Goal: Task Accomplishment & Management: Manage account settings

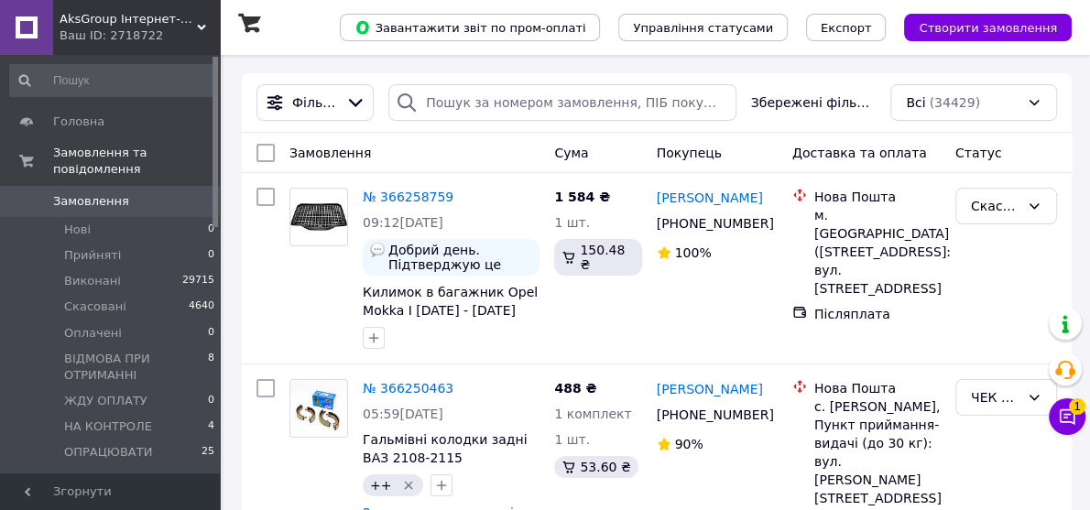
click at [197, 24] on icon at bounding box center [201, 27] width 9 height 9
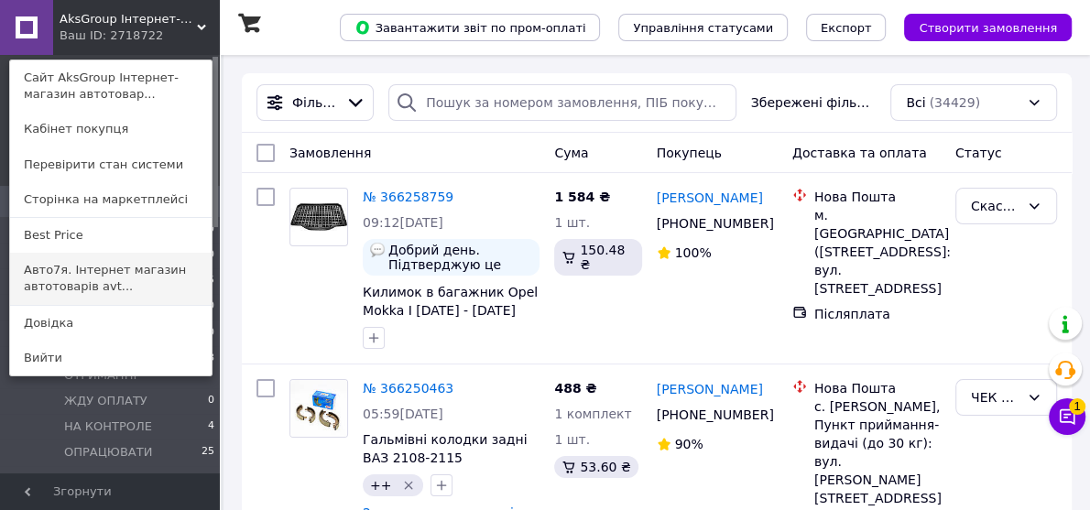
click at [47, 273] on link "Авто7я. Інтернет магазин автотоварів avt..." at bounding box center [111, 278] width 202 height 51
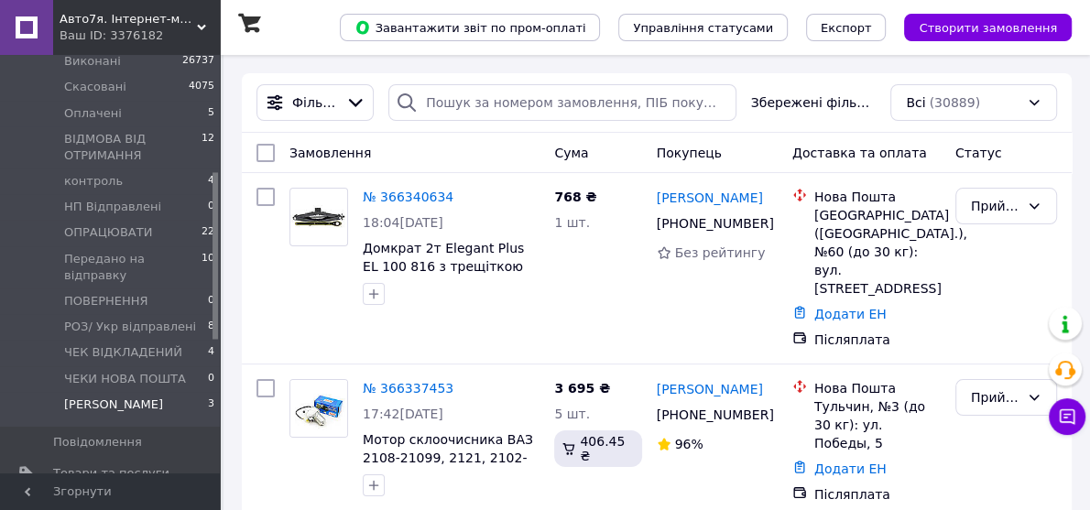
scroll to position [293, 0]
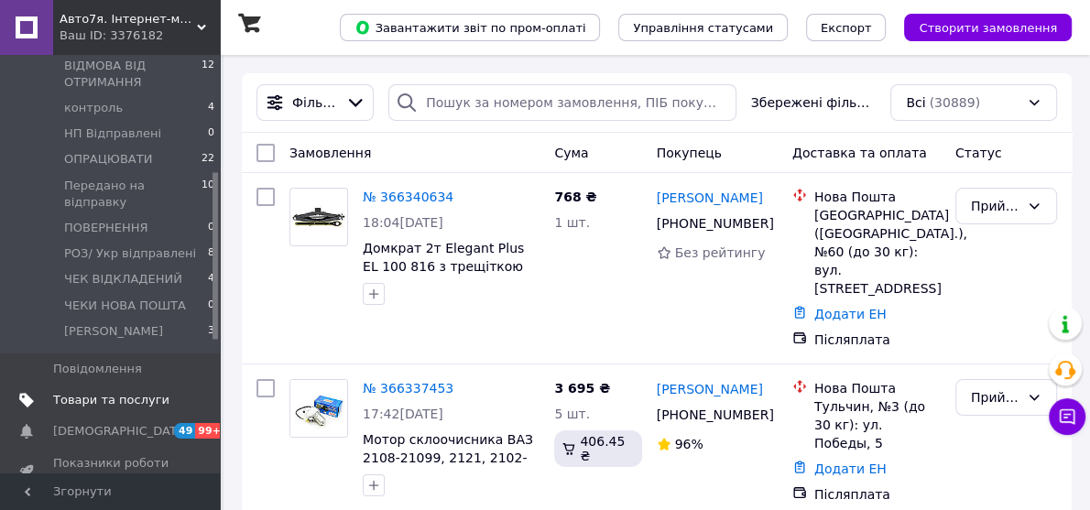
click at [95, 392] on span "Товари та послуги" at bounding box center [111, 400] width 116 height 16
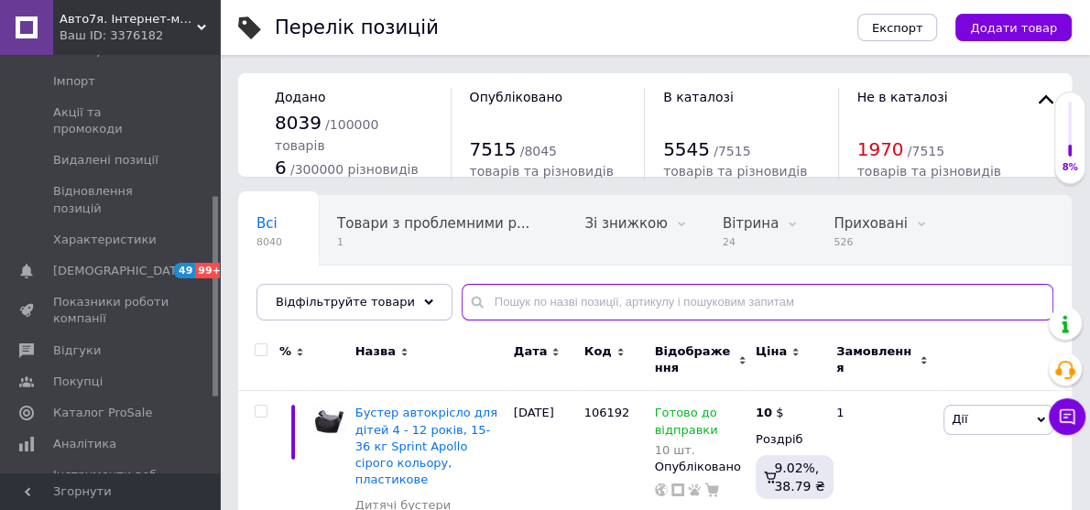
paste input "Тепловентилятор"
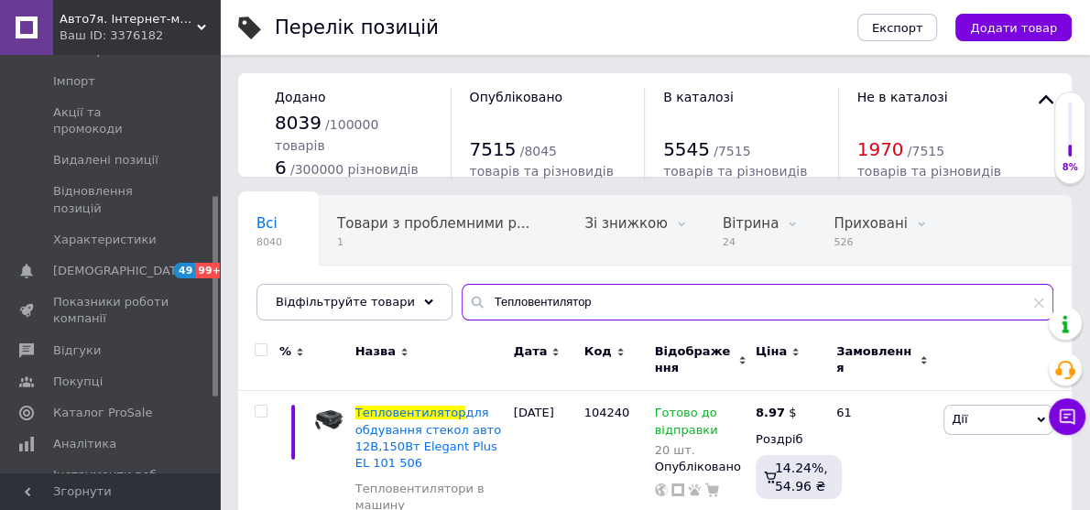
scroll to position [147, 0]
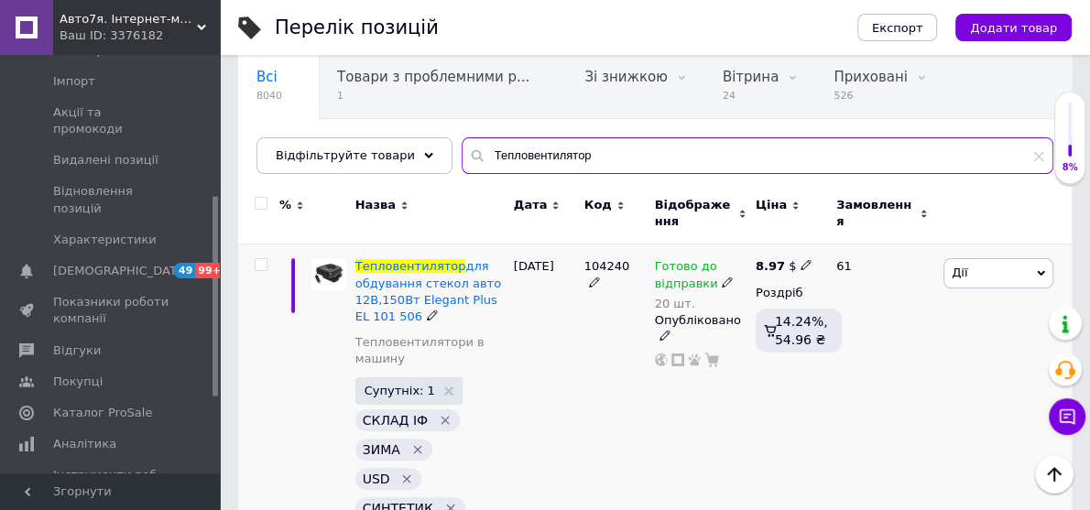
type input "Тепловентилятор"
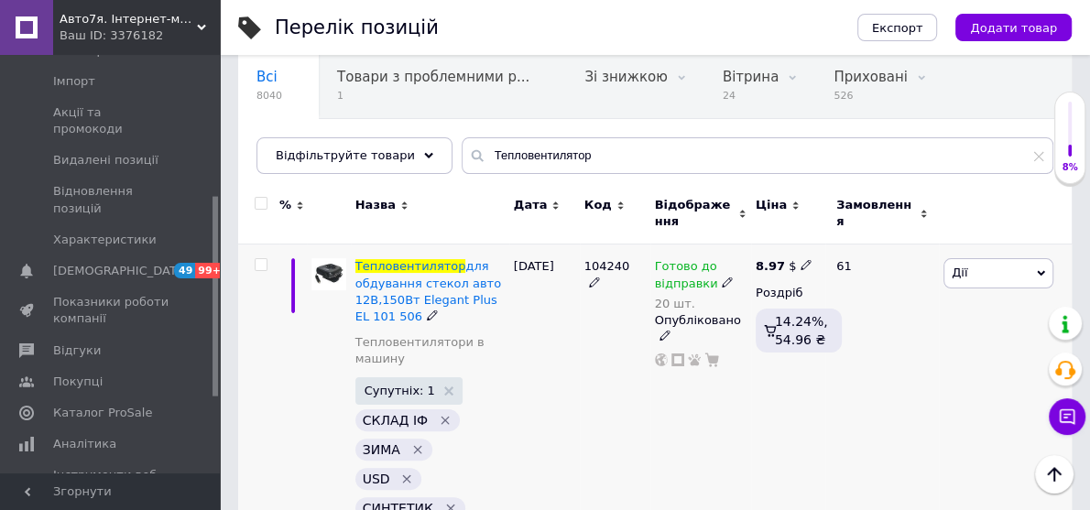
click at [252, 255] on div at bounding box center [258, 452] width 41 height 415
click at [259, 261] on input "checkbox" at bounding box center [261, 265] width 12 height 12
checkbox input "true"
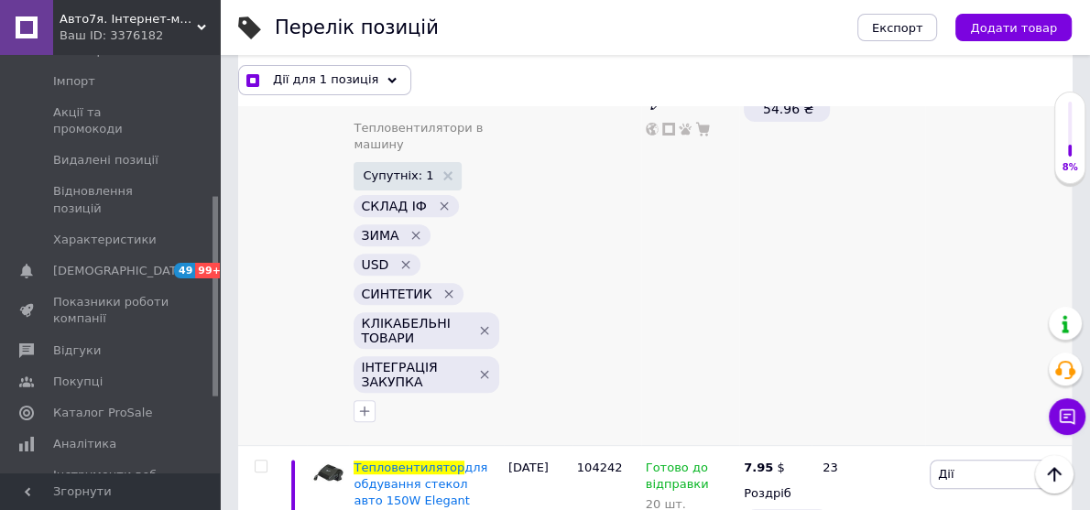
scroll to position [513, 0]
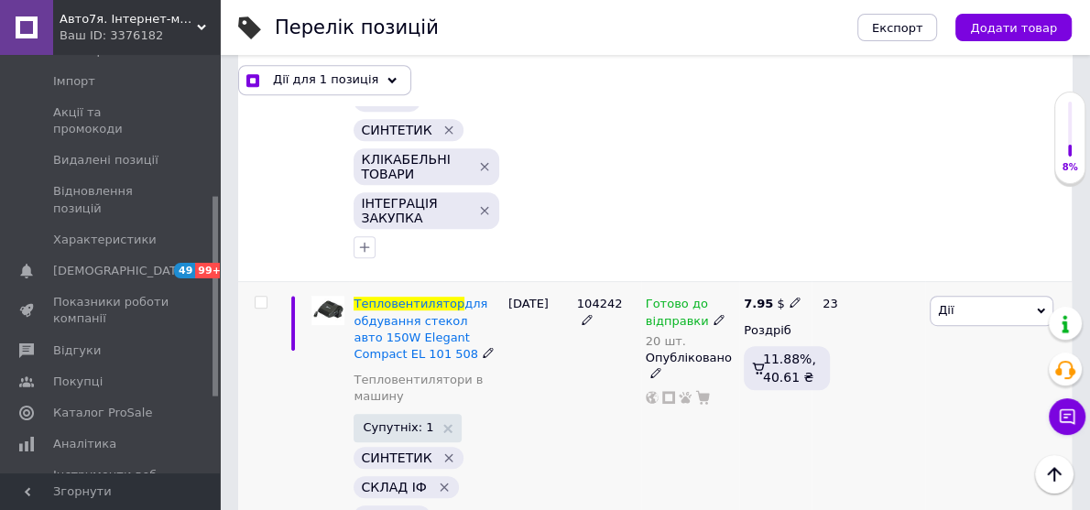
click at [259, 300] on input "checkbox" at bounding box center [261, 303] width 12 height 12
checkbox input "true"
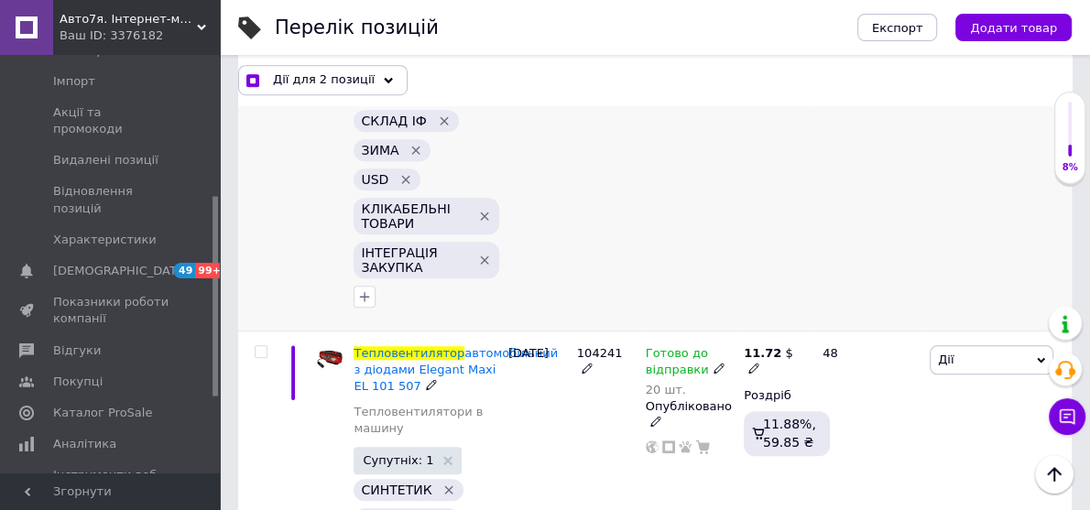
scroll to position [953, 0]
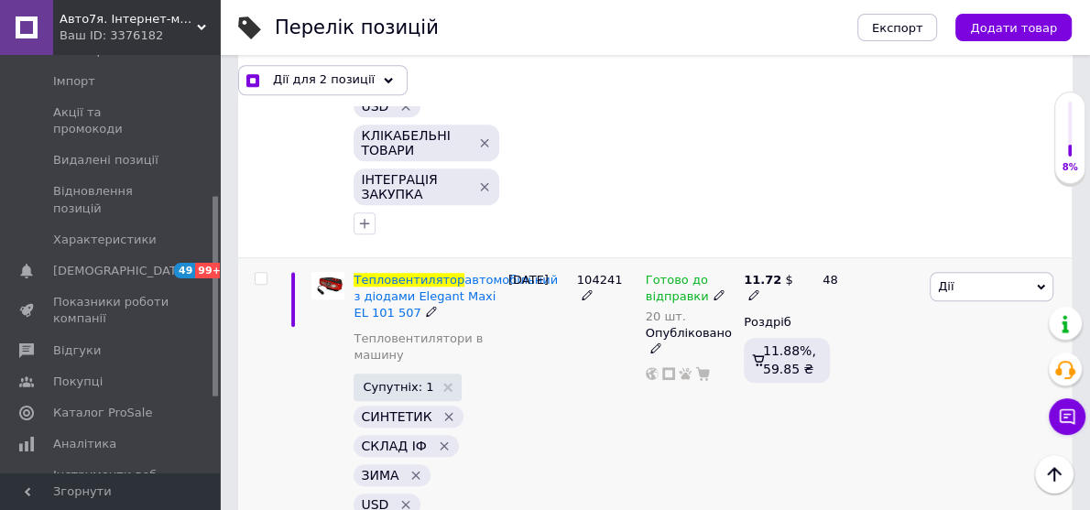
click at [255, 275] on input "checkbox" at bounding box center [261, 279] width 12 height 12
checkbox input "true"
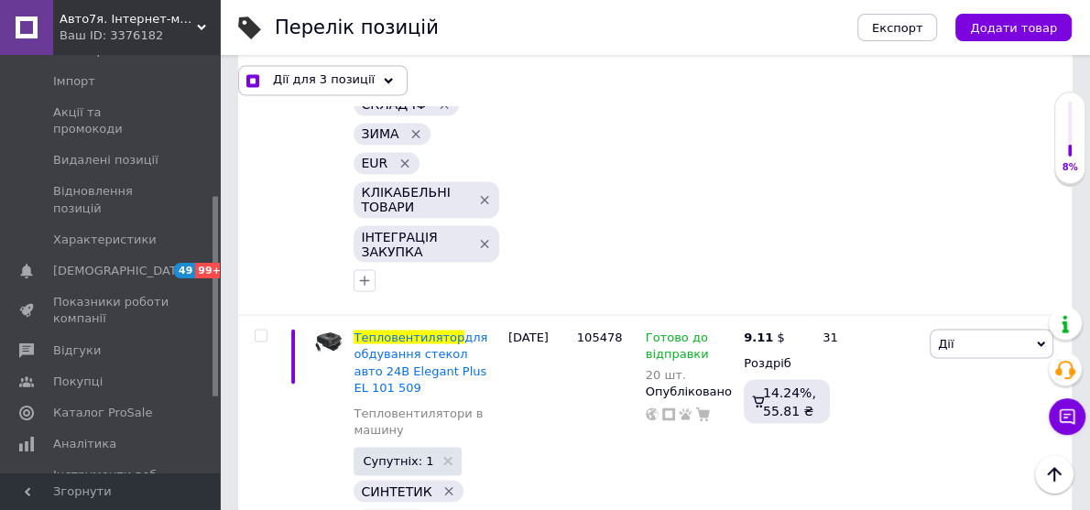
scroll to position [2125, 0]
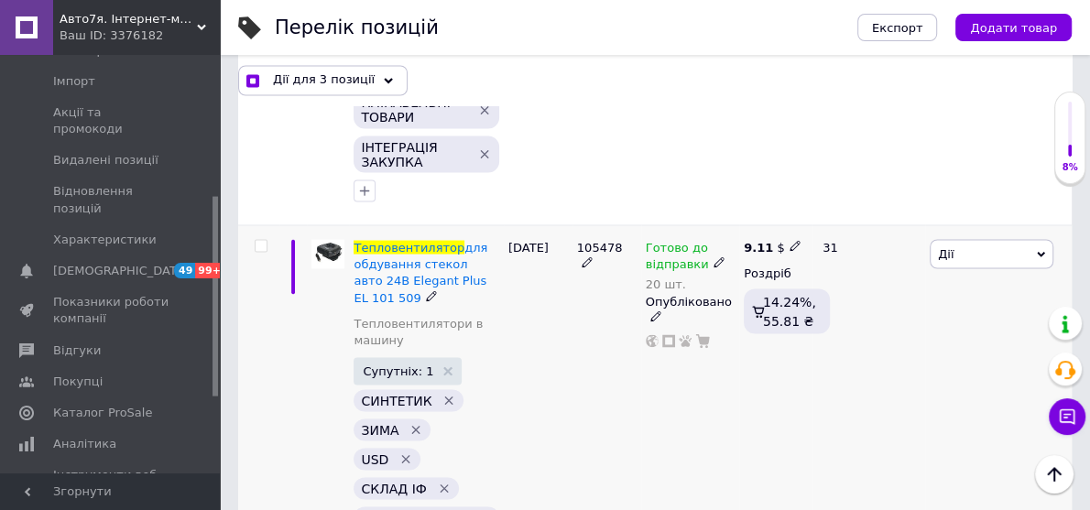
click at [258, 240] on input "checkbox" at bounding box center [261, 246] width 12 height 12
checkbox input "true"
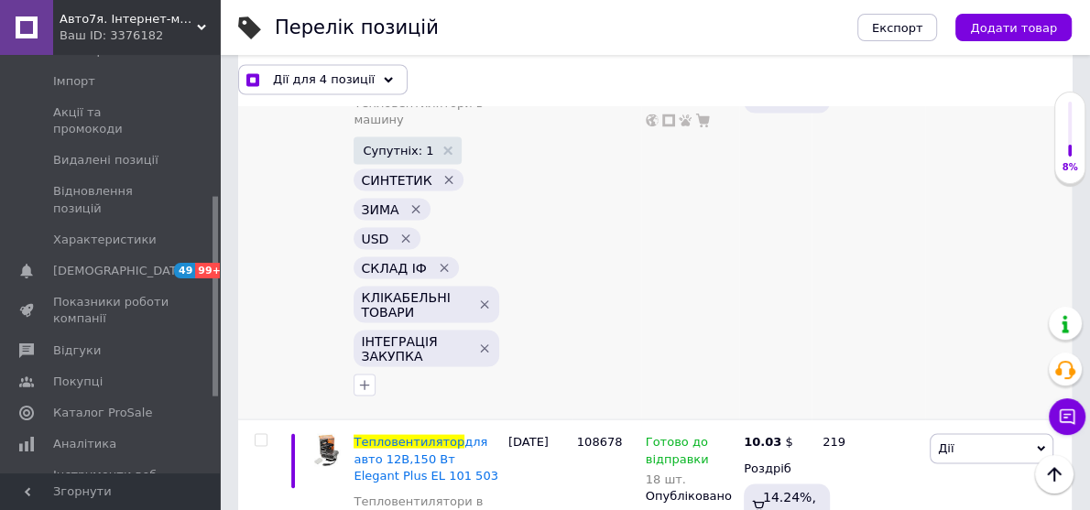
scroll to position [2492, 0]
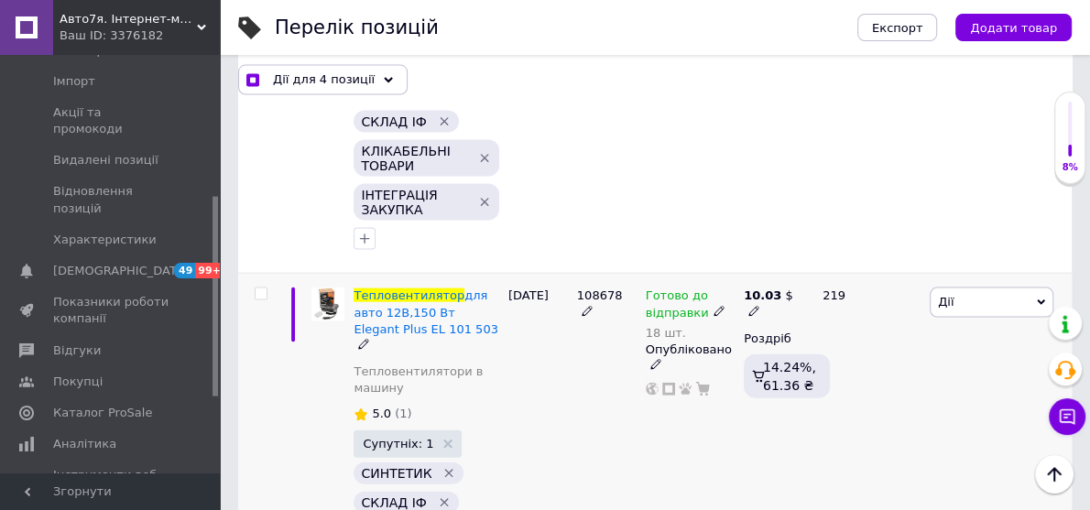
click at [258, 289] on input "checkbox" at bounding box center [261, 295] width 12 height 12
checkbox input "true"
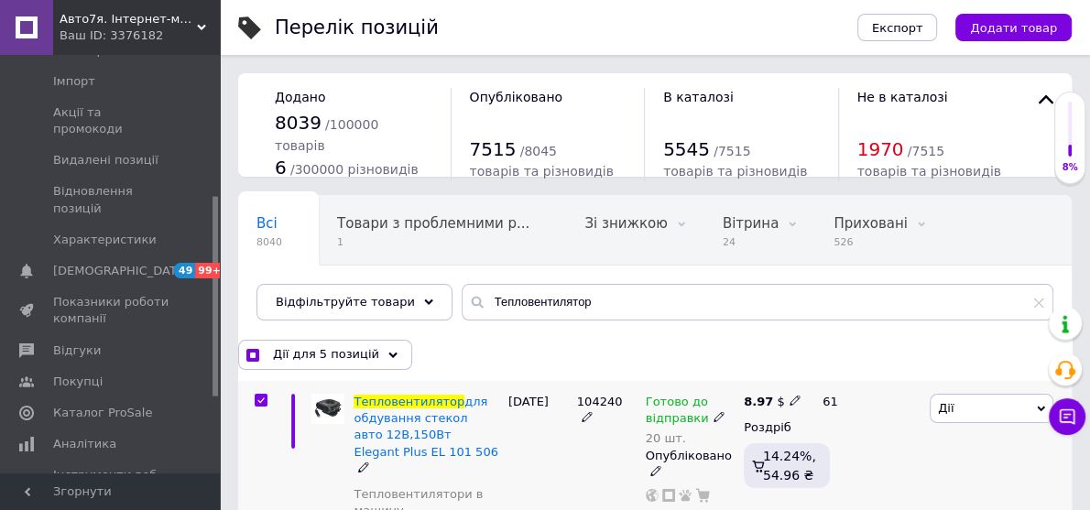
scroll to position [73, 0]
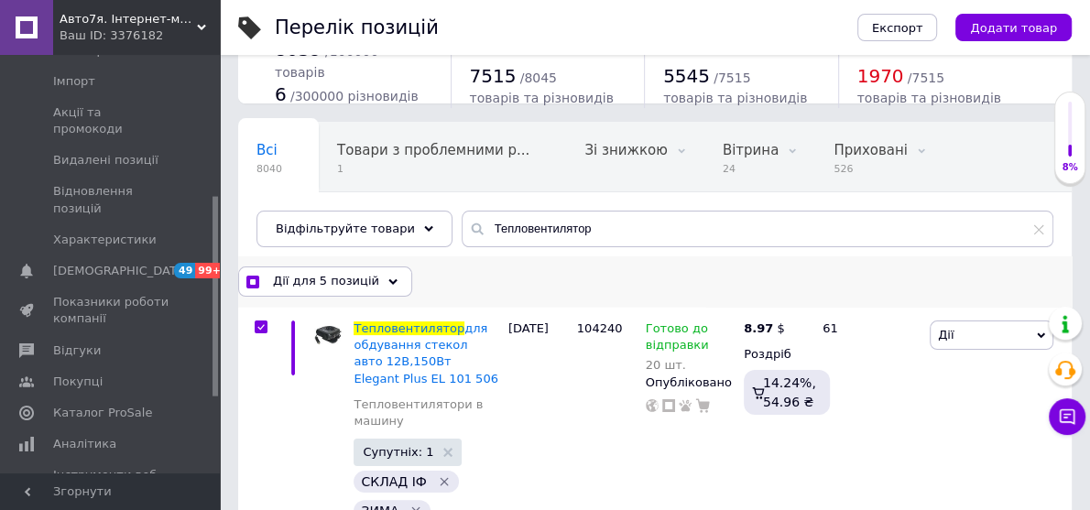
click at [371, 281] on div "Дії для 5 позицій" at bounding box center [325, 281] width 174 height 29
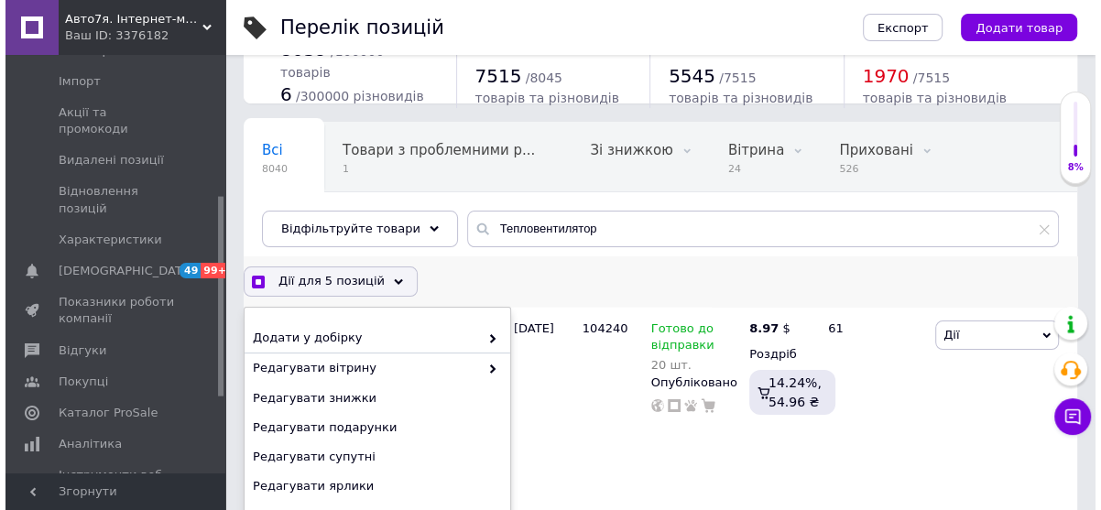
scroll to position [220, 0]
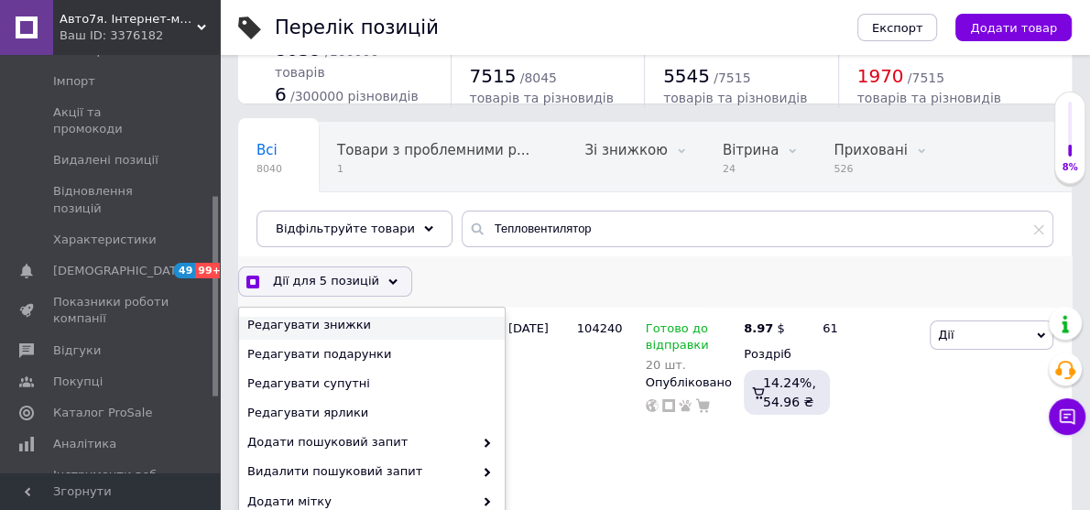
click at [321, 320] on span "Редагувати знижки" at bounding box center [369, 325] width 245 height 16
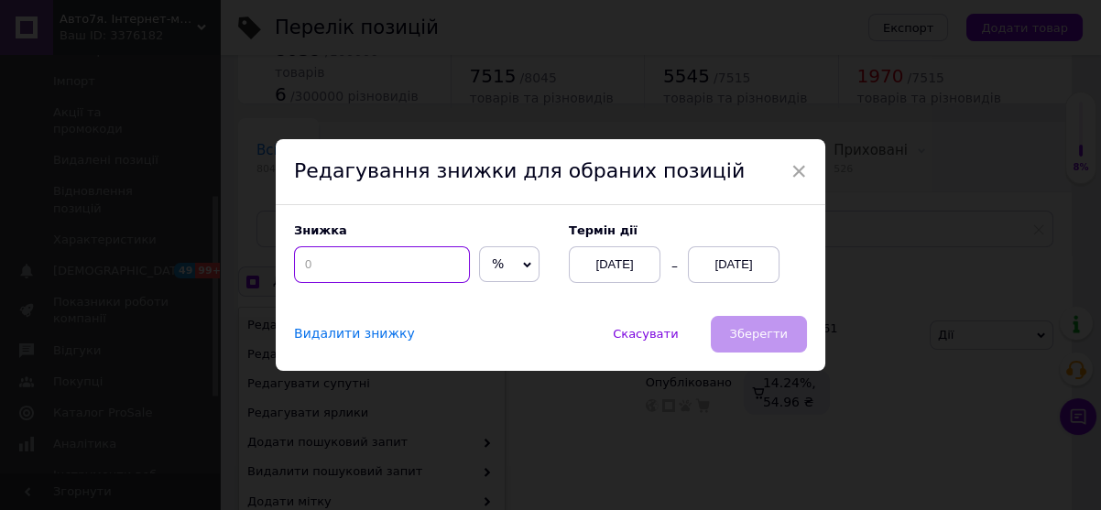
click at [352, 270] on input at bounding box center [382, 264] width 176 height 37
checkbox input "true"
type input "1"
checkbox input "true"
type input "10"
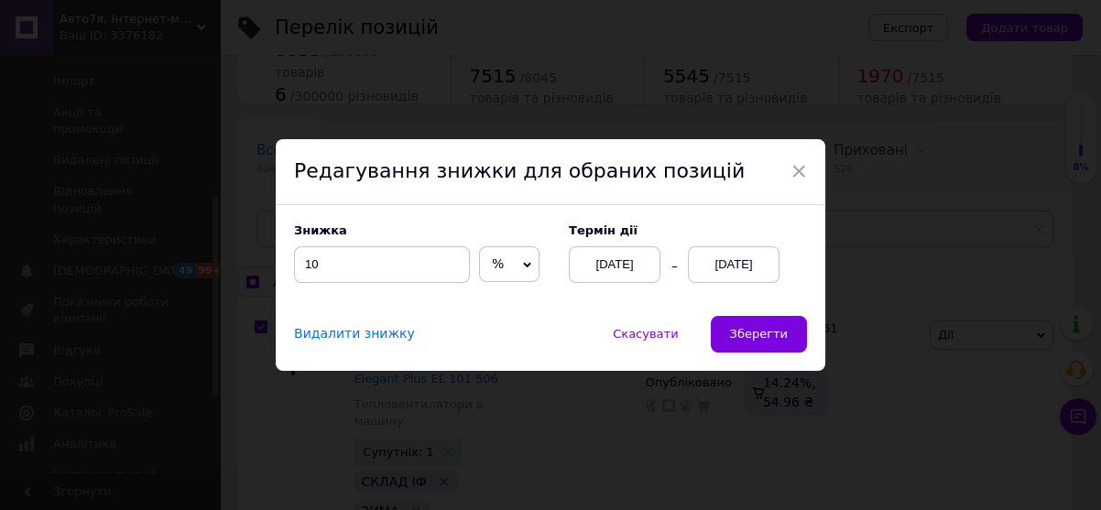
click at [726, 257] on div "[DATE]" at bounding box center [734, 264] width 92 height 37
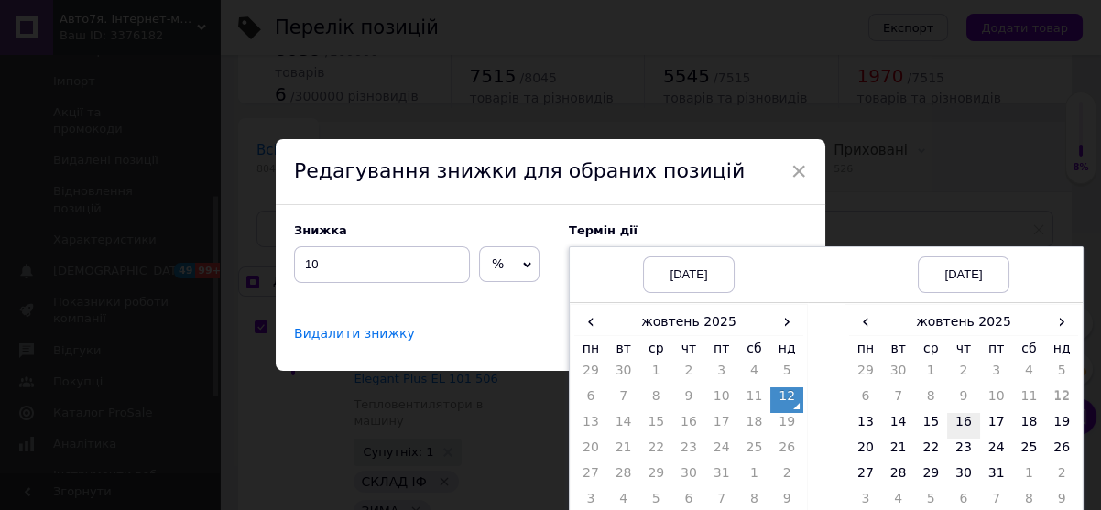
scroll to position [65, 0]
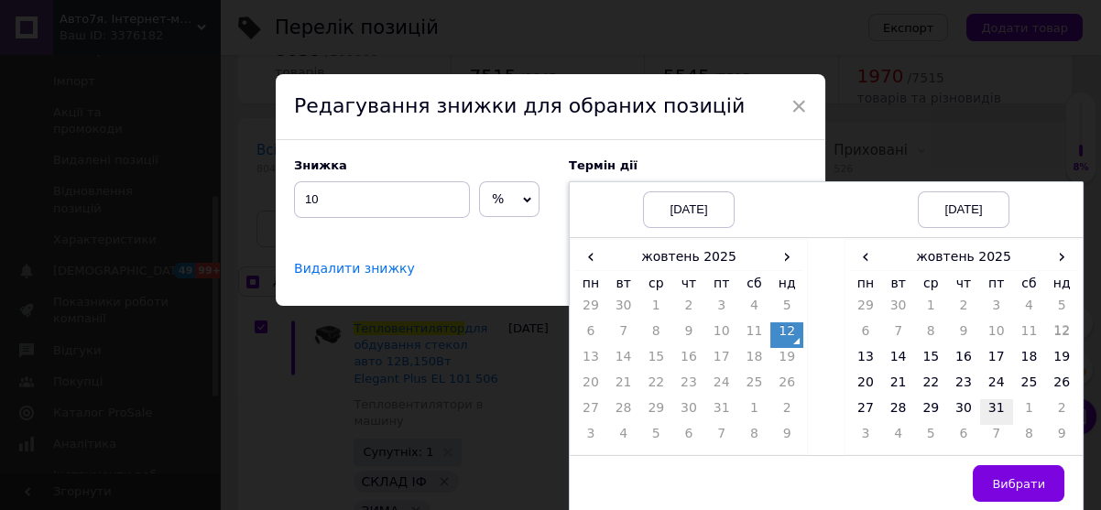
click at [999, 405] on td "31" at bounding box center [996, 412] width 33 height 26
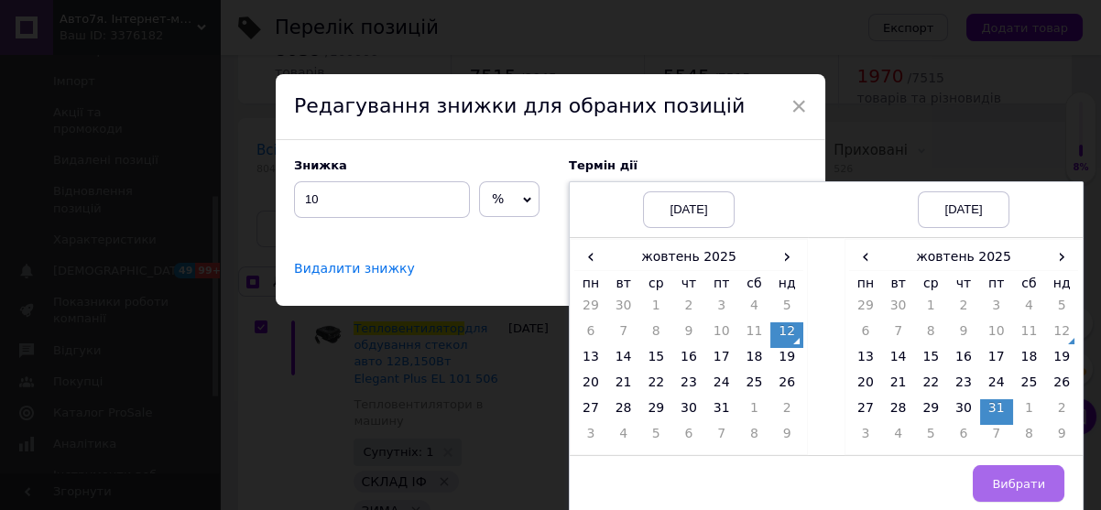
click at [1023, 487] on span "Вибрати" at bounding box center [1018, 484] width 53 height 14
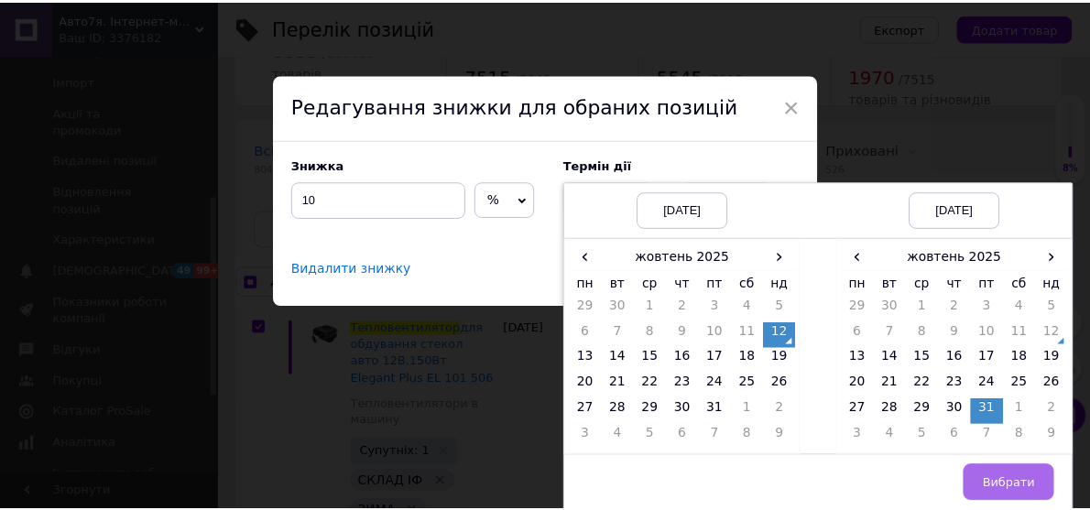
scroll to position [0, 0]
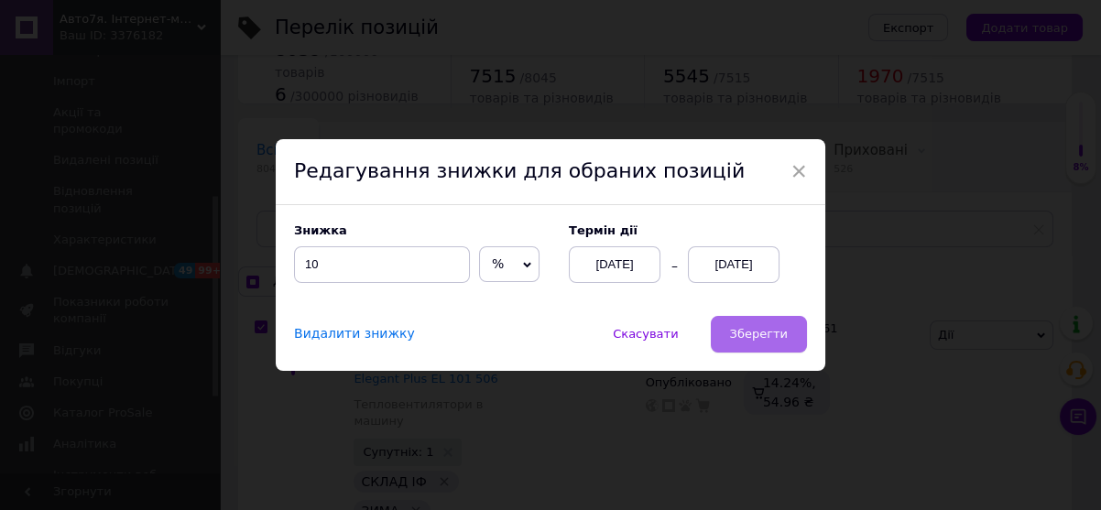
click at [758, 338] on span "Зберегти" at bounding box center [759, 334] width 58 height 14
checkbox input "true"
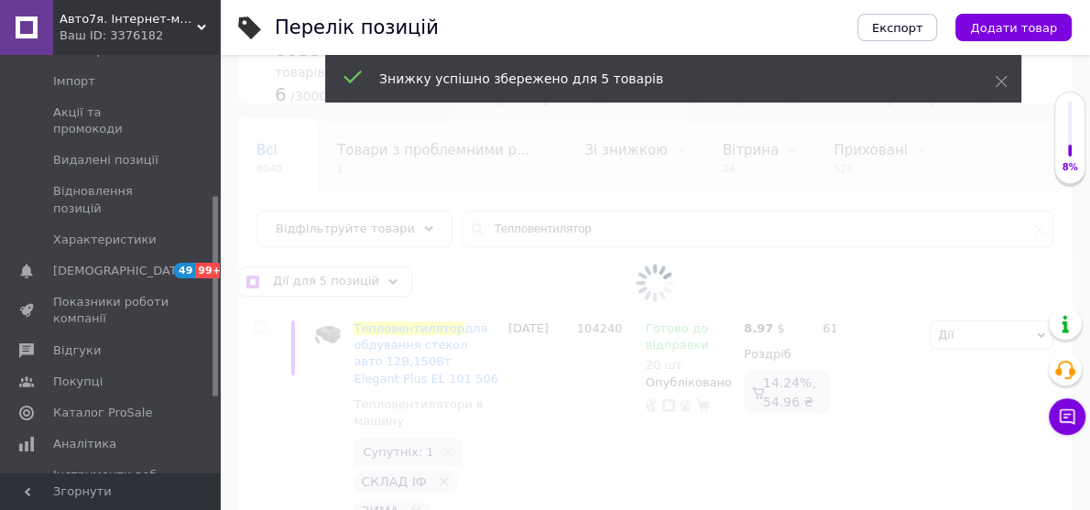
checkbox input "false"
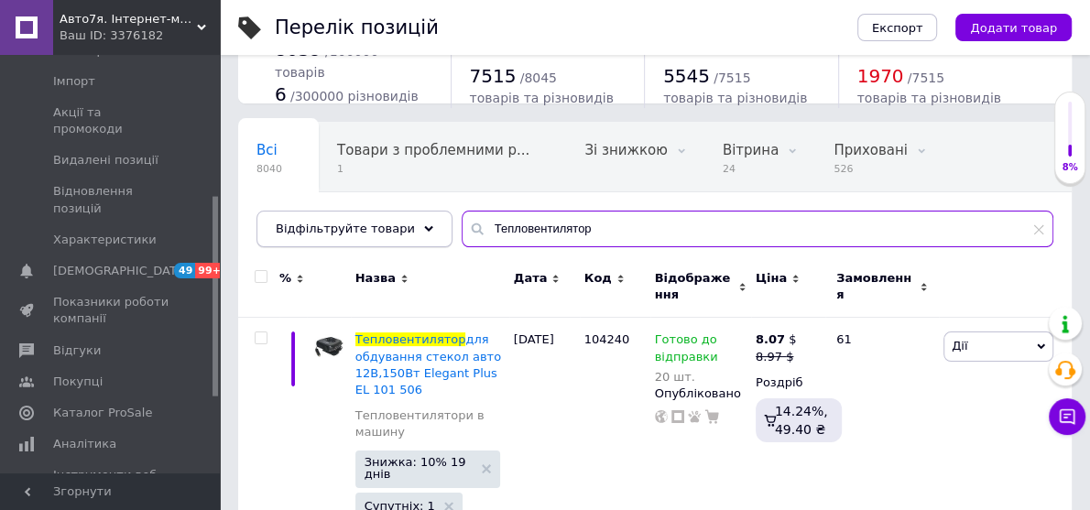
drag, startPoint x: 600, startPoint y: 235, endPoint x: 388, endPoint y: 215, distance: 213.4
click at [388, 215] on div "Відфільтруйте товари Тепловентилятор" at bounding box center [655, 229] width 797 height 37
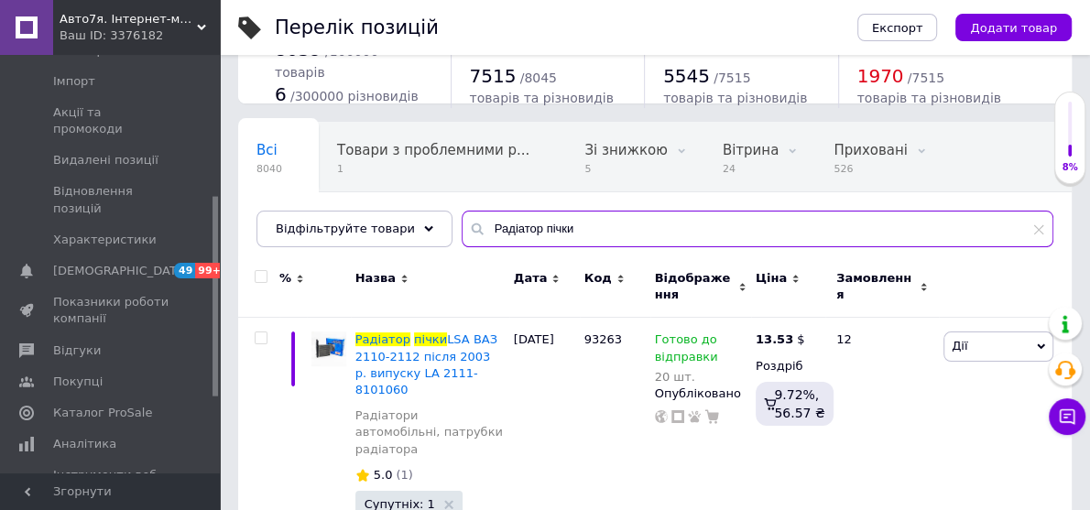
type input "Радіатор пічки"
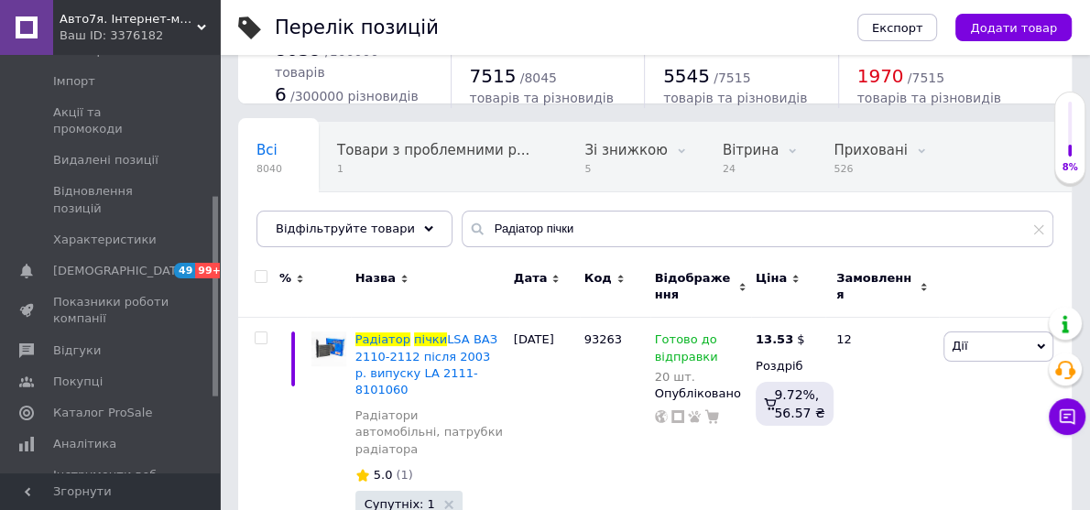
click at [262, 273] on input "checkbox" at bounding box center [261, 277] width 12 height 12
checkbox input "true"
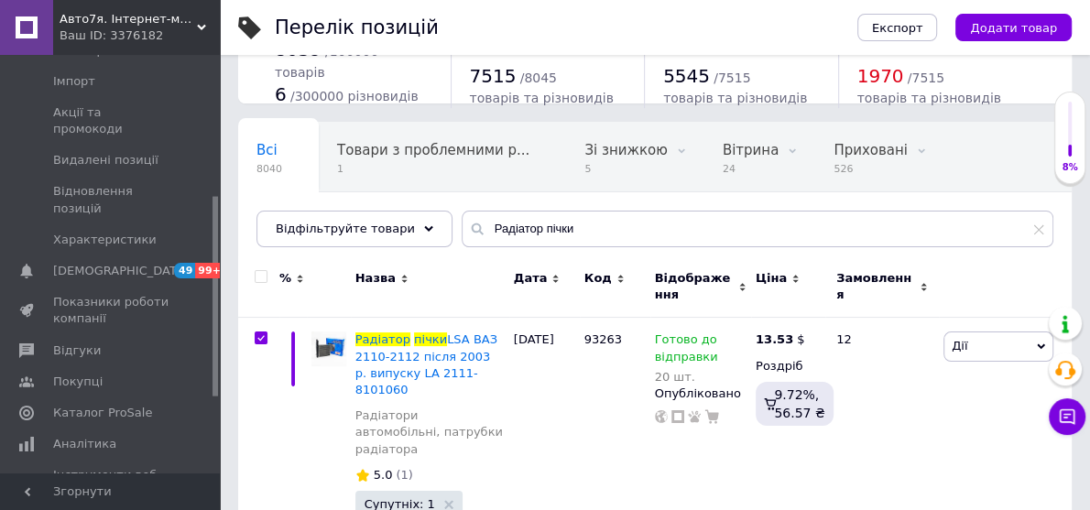
checkbox input "true"
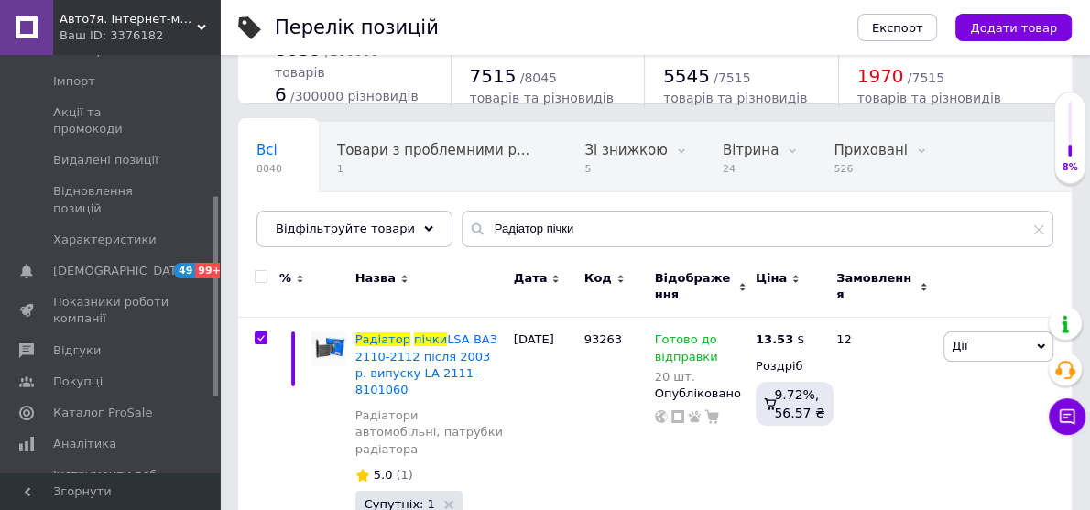
checkbox input "true"
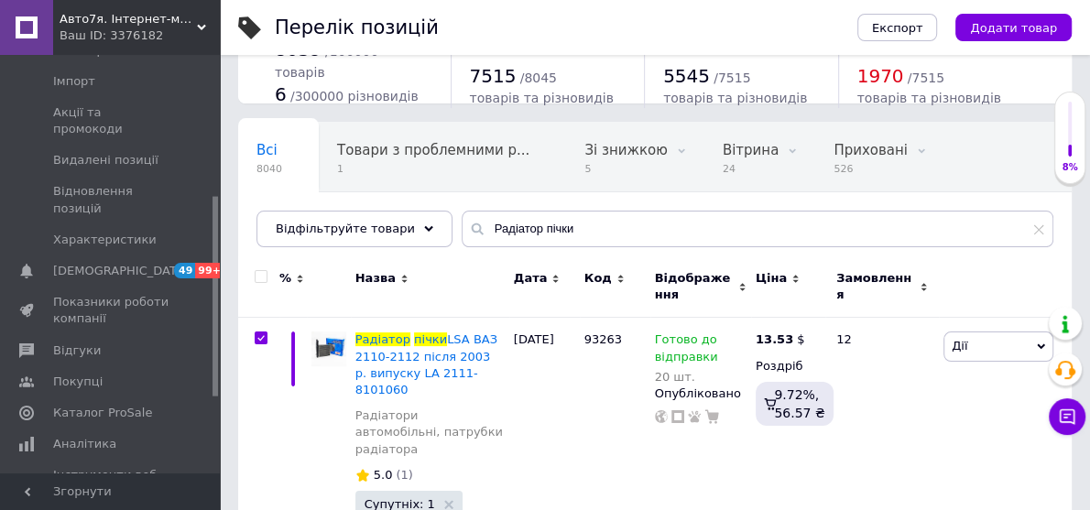
checkbox input "true"
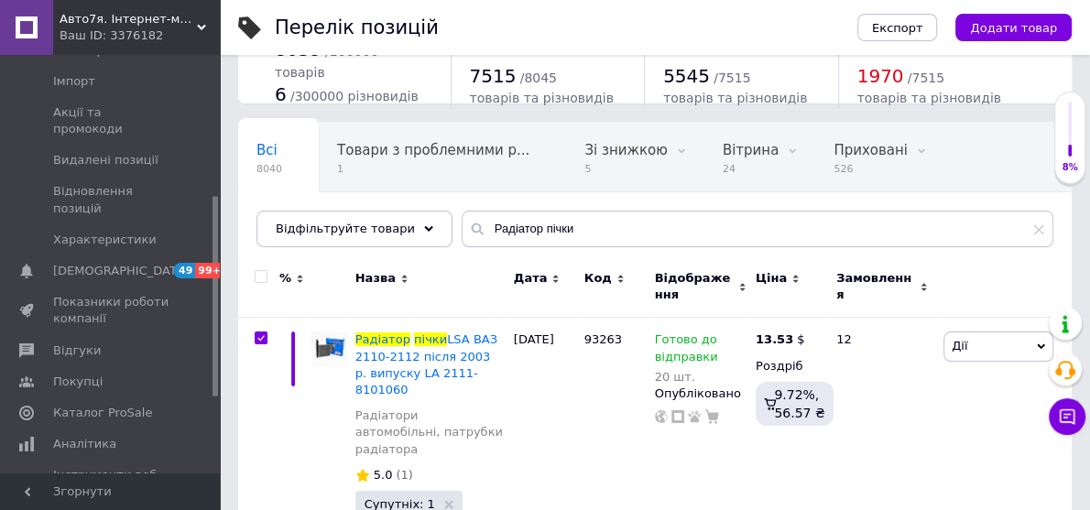
checkbox input "true"
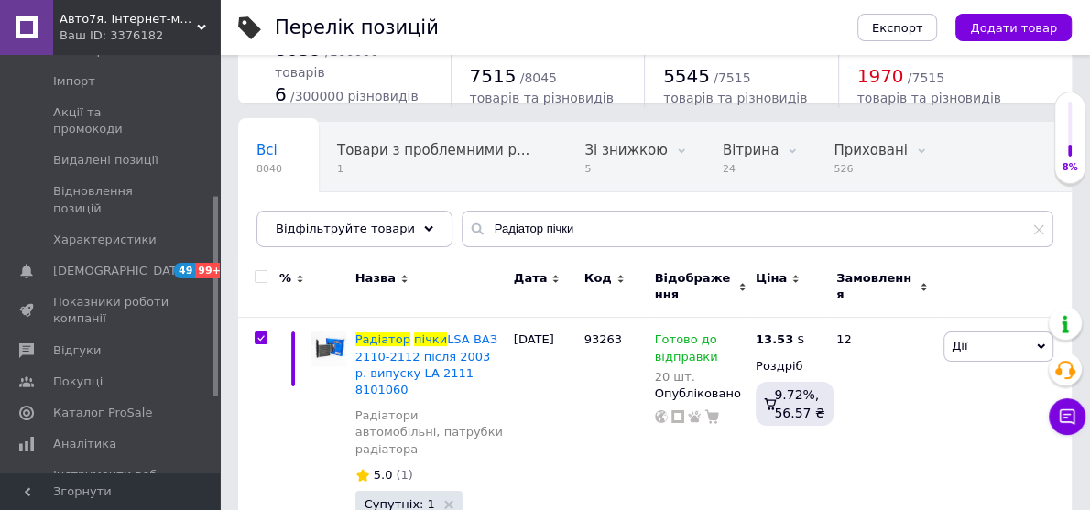
checkbox input "true"
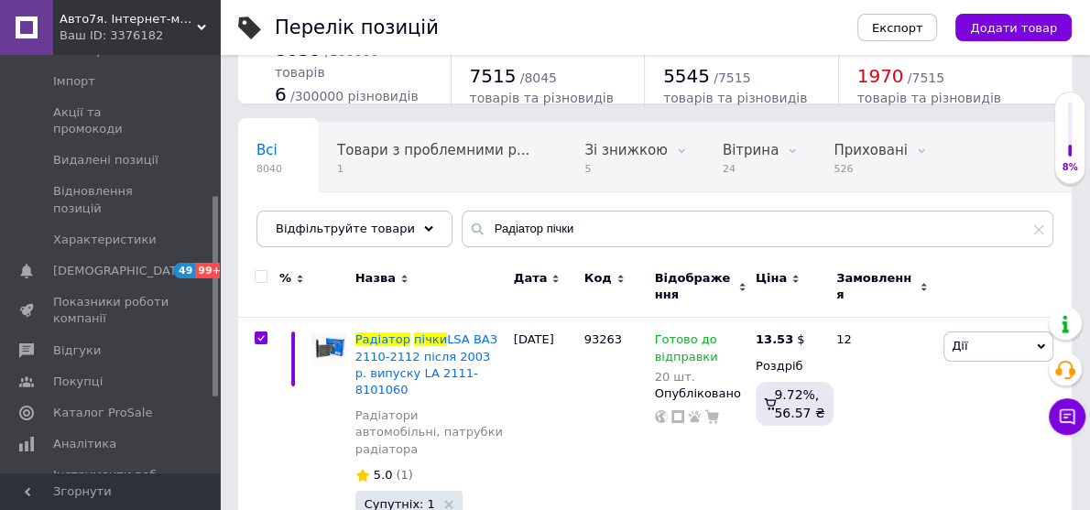
checkbox input "true"
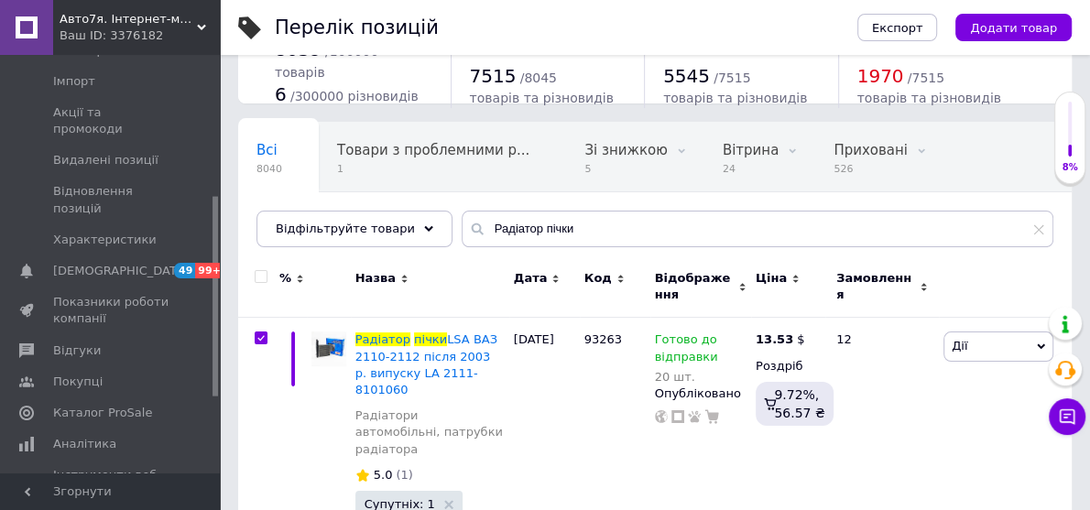
checkbox input "true"
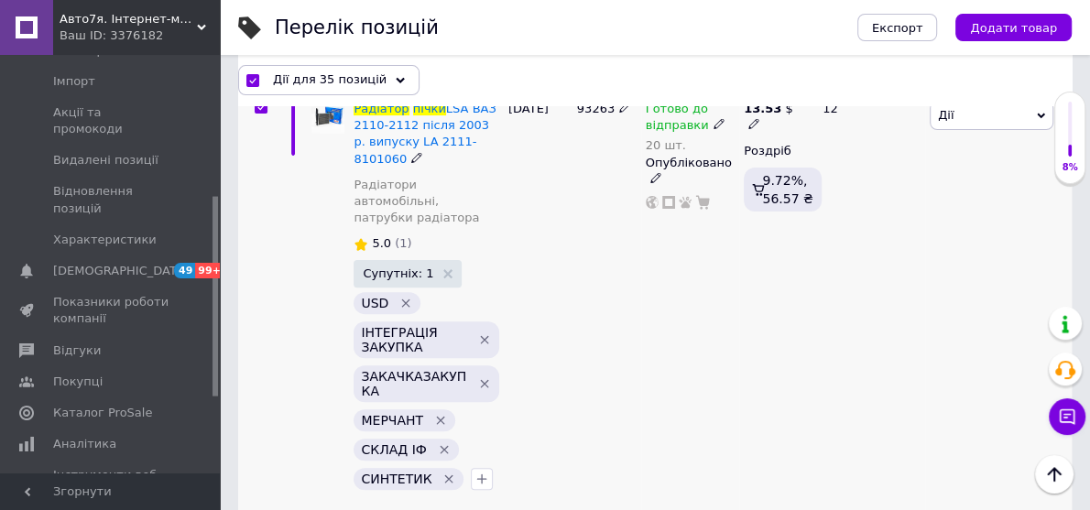
scroll to position [513, 0]
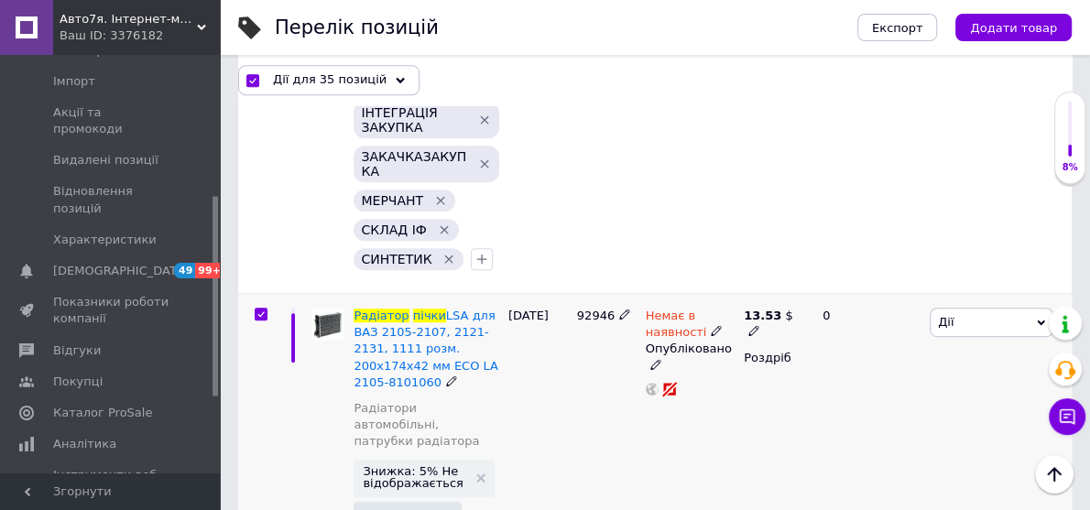
click at [261, 309] on input "checkbox" at bounding box center [261, 315] width 12 height 12
checkbox input "false"
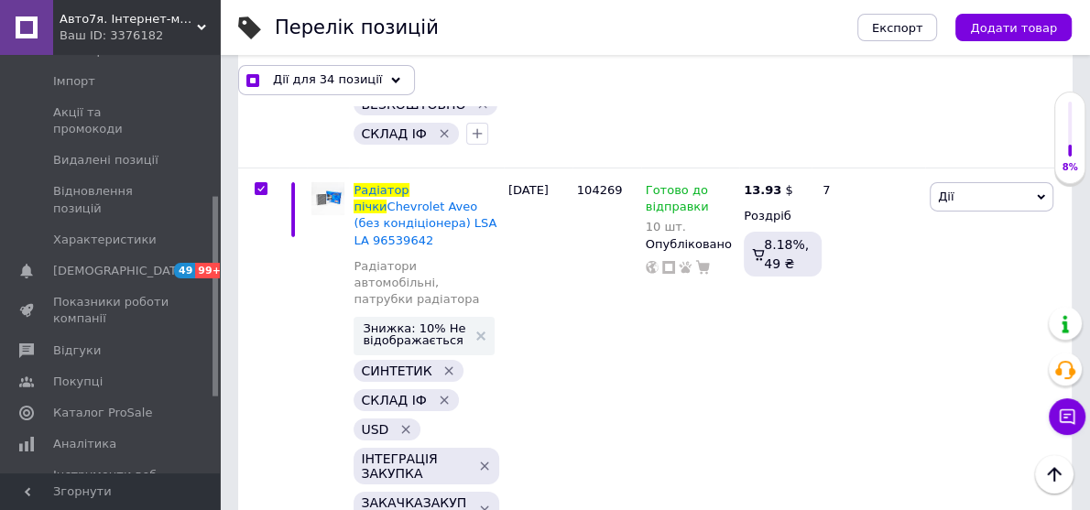
scroll to position [4397, 0]
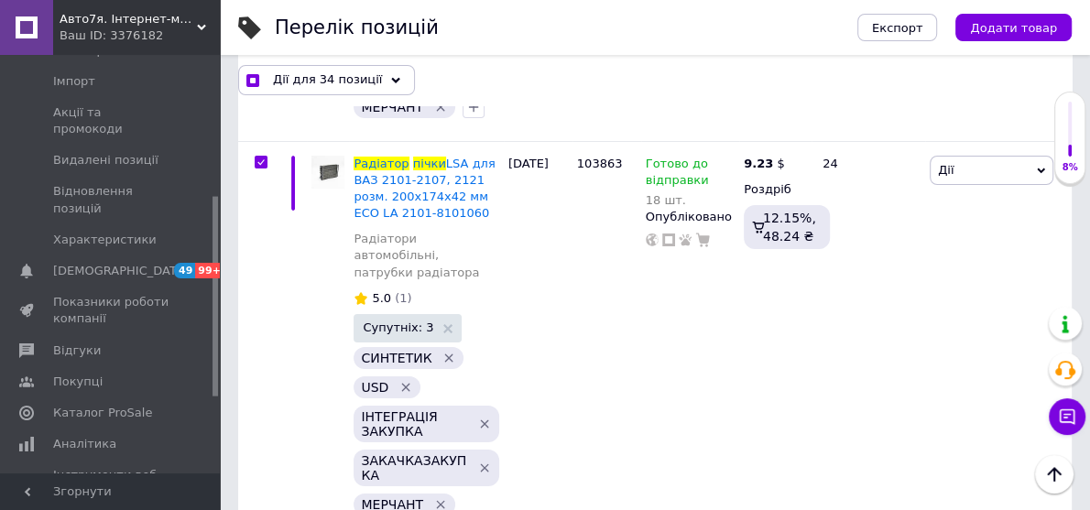
checkbox input "true"
checkbox input "false"
checkbox input "true"
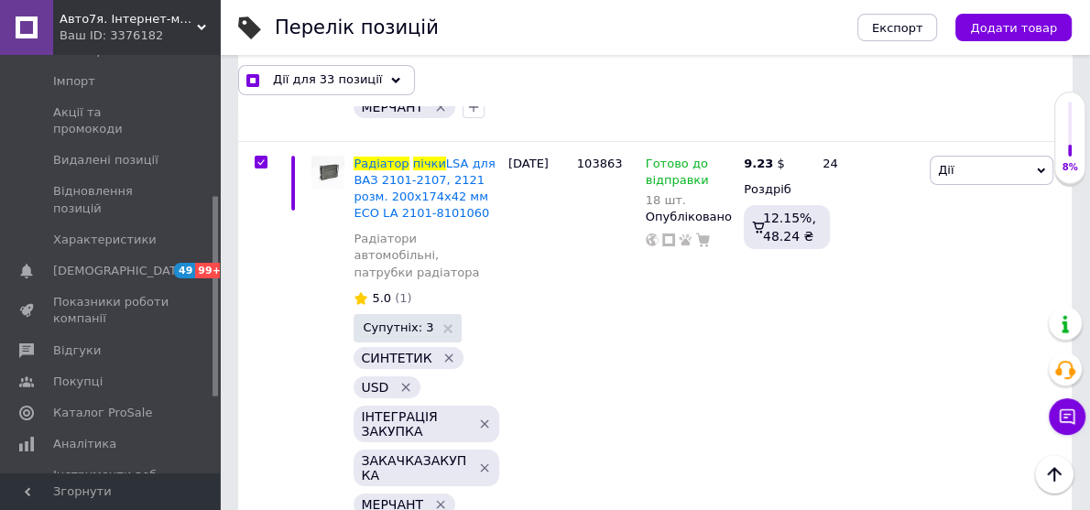
scroll to position [4837, 0]
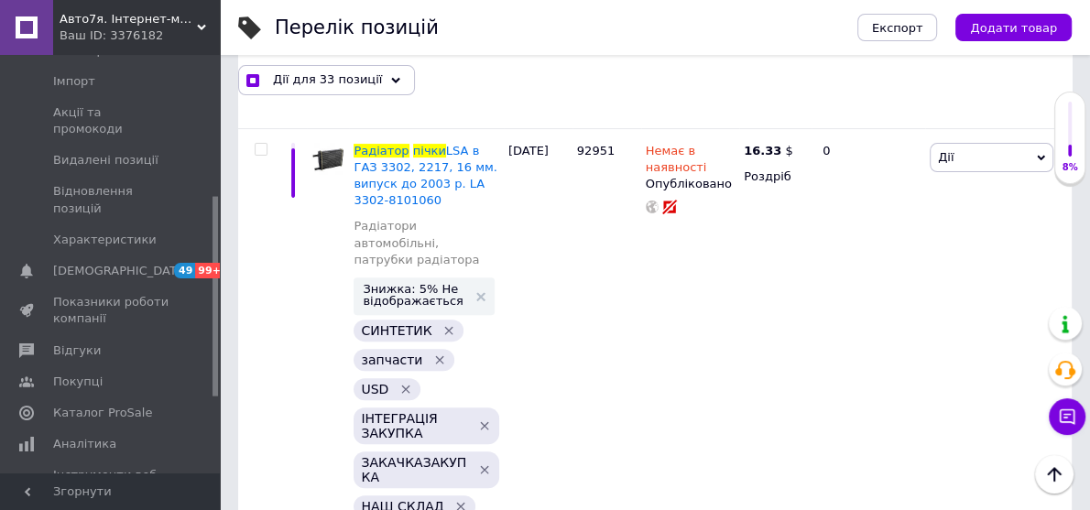
checkbox input "false"
checkbox input "true"
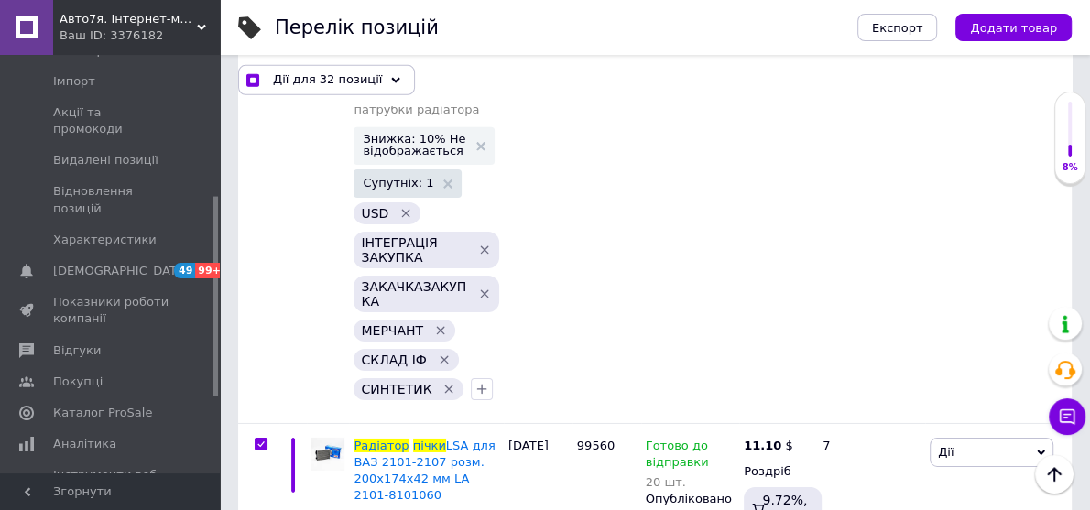
scroll to position [8794, 0]
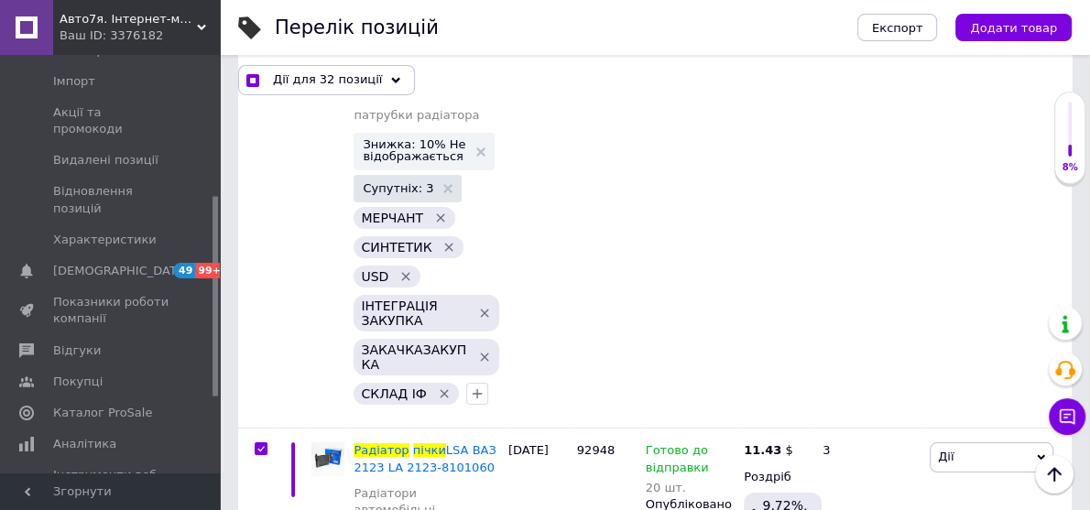
checkbox input "false"
checkbox input "true"
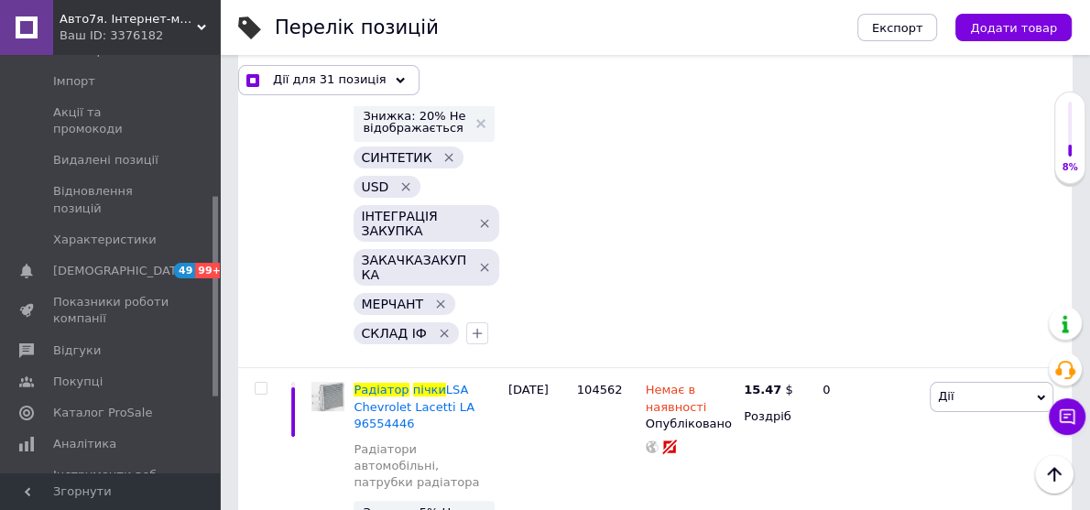
scroll to position [9601, 0]
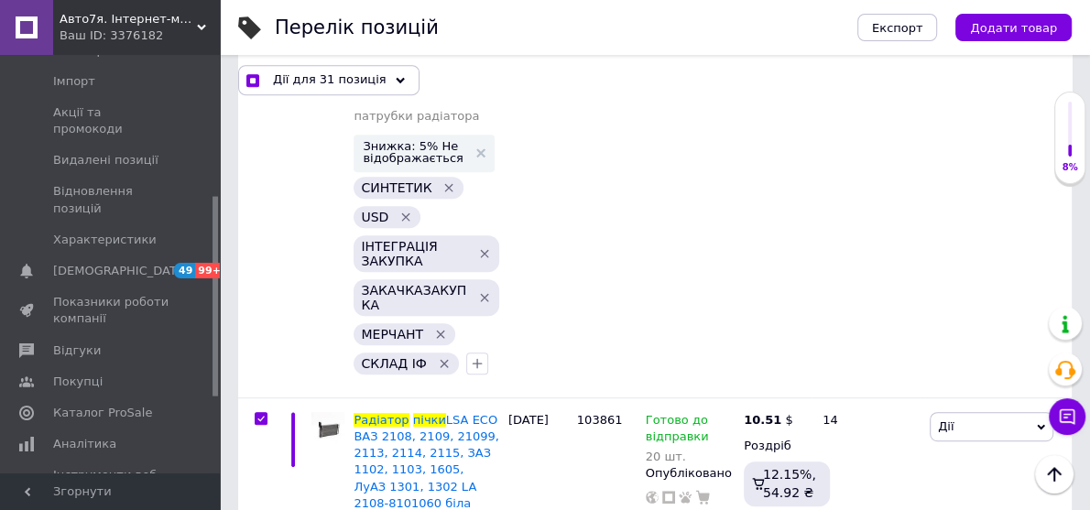
checkbox input "false"
checkbox input "true"
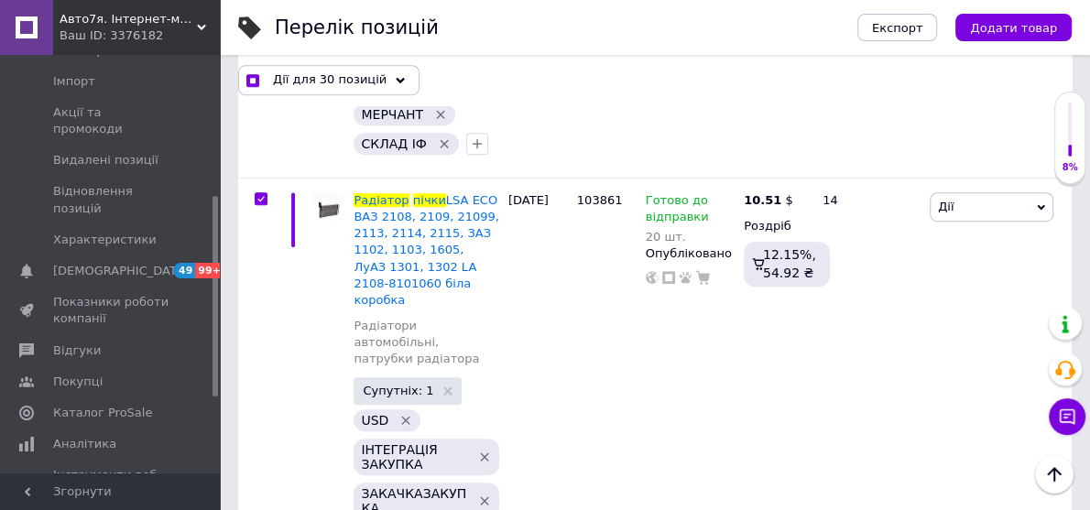
scroll to position [10040, 0]
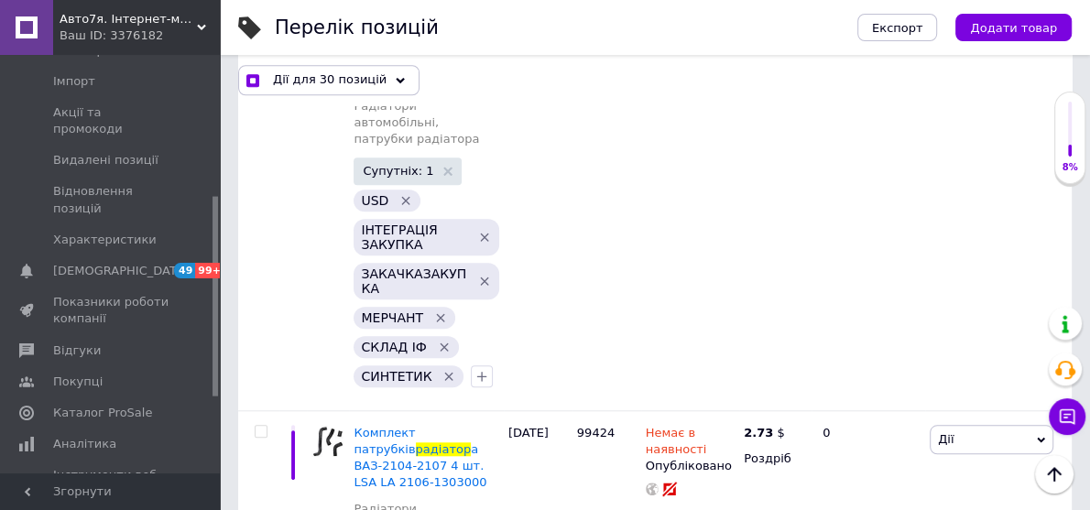
checkbox input "false"
checkbox input "true"
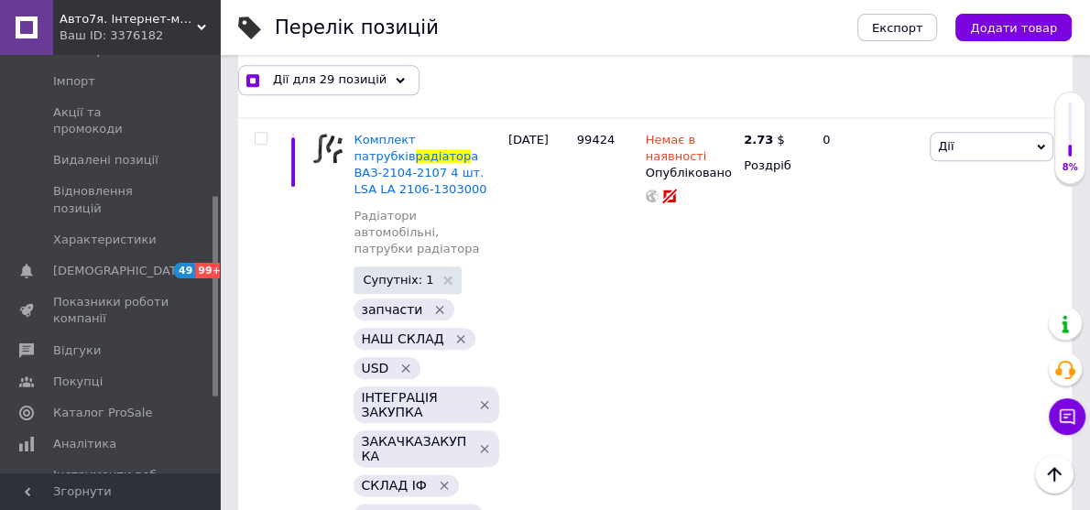
scroll to position [10407, 0]
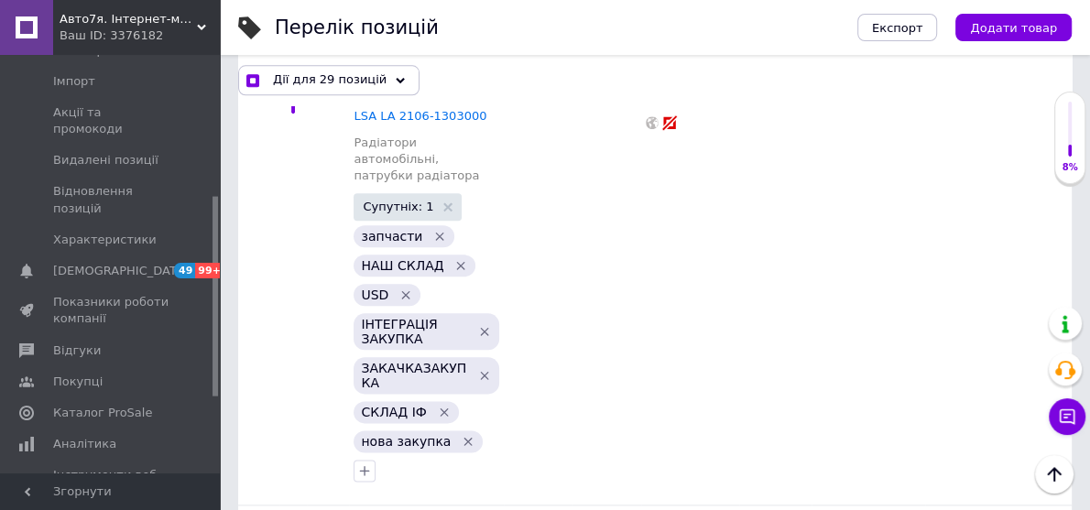
checkbox input "false"
checkbox input "true"
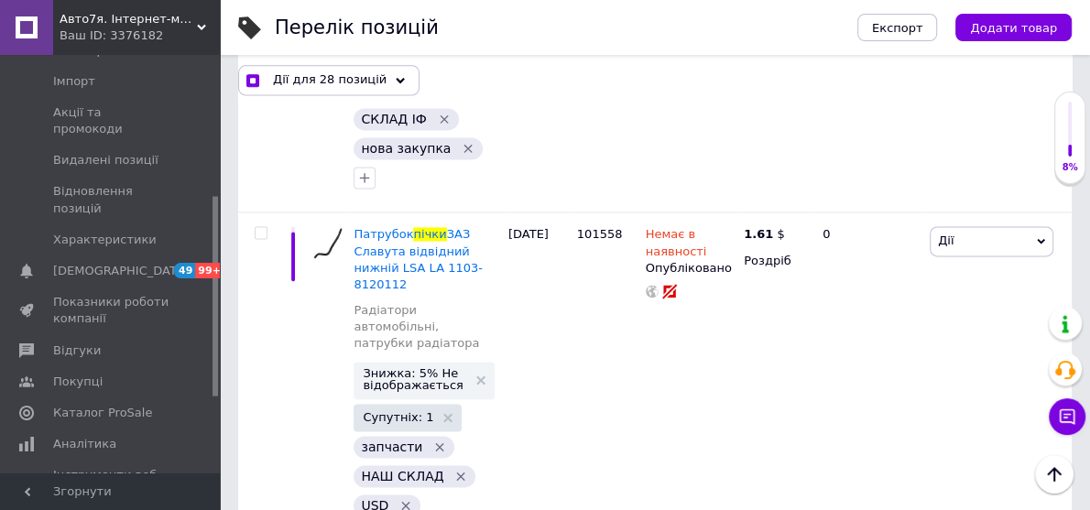
scroll to position [10993, 0]
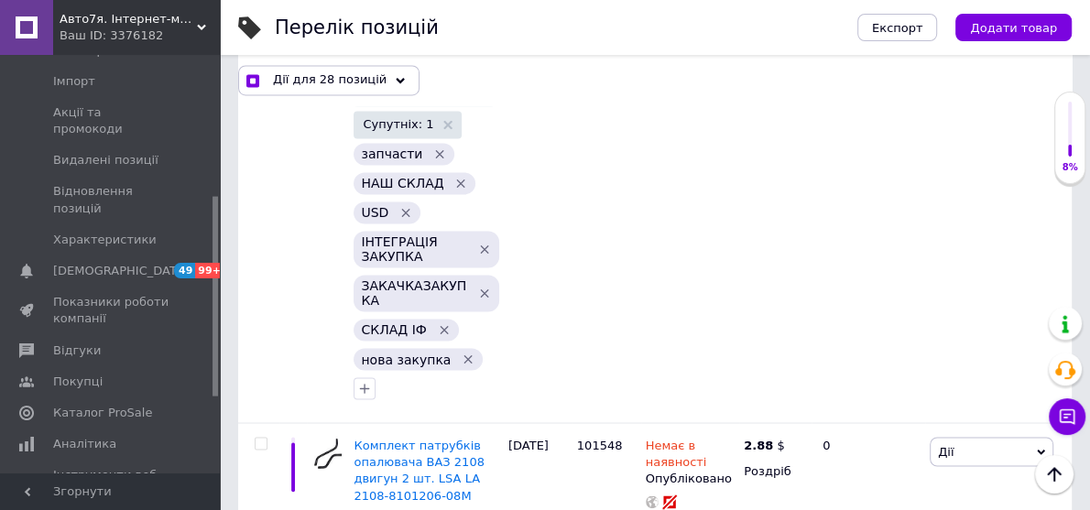
checkbox input "false"
checkbox input "true"
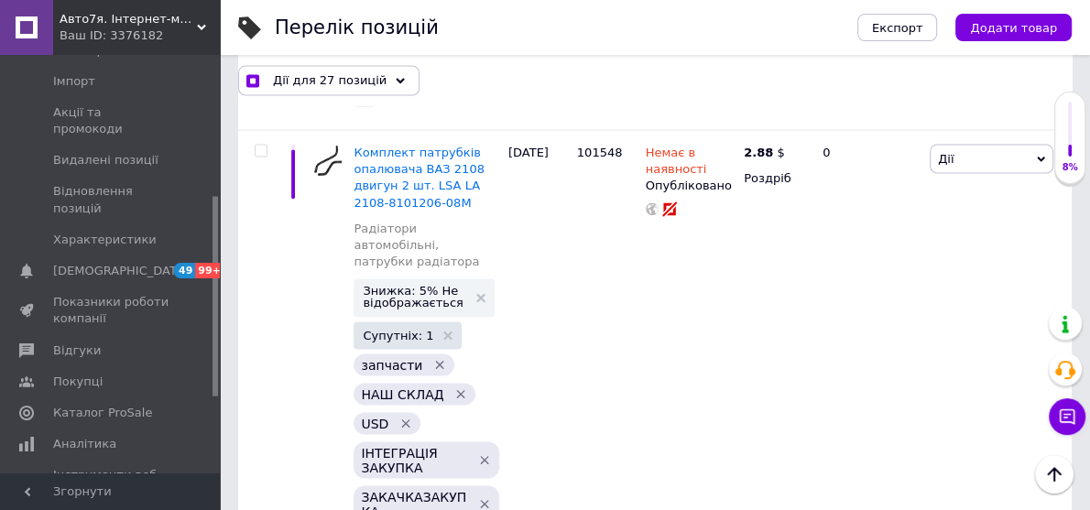
checkbox input "false"
checkbox input "true"
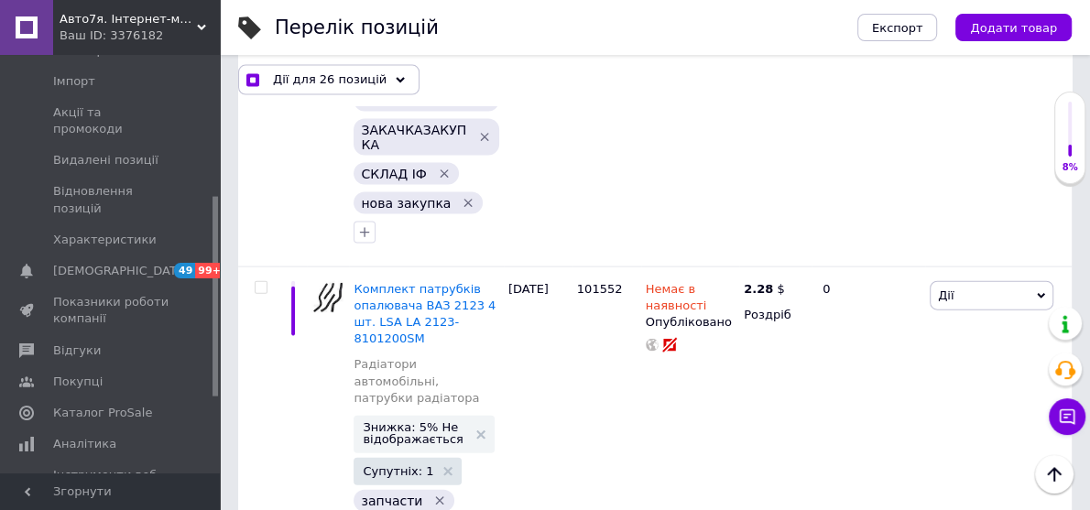
checkbox input "false"
checkbox input "true"
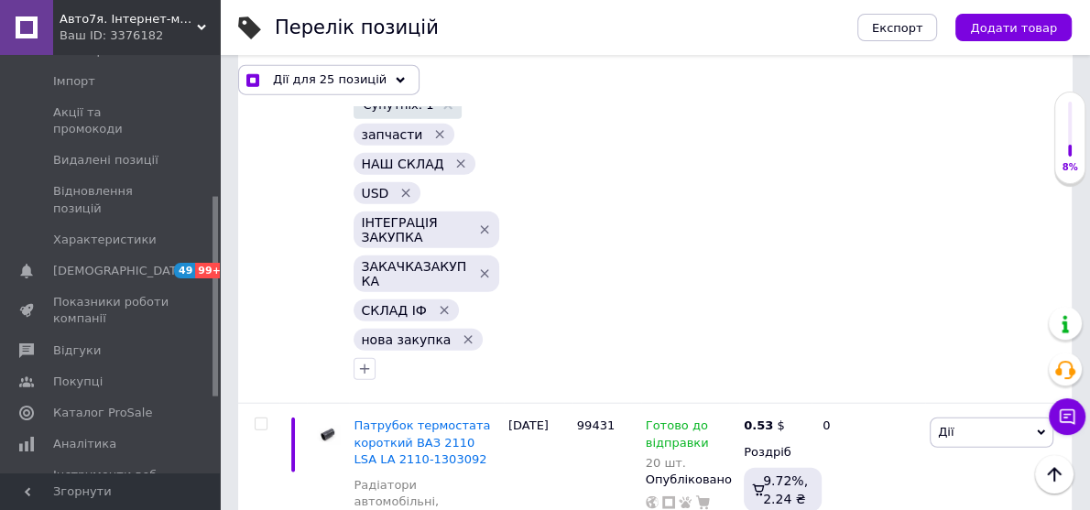
scroll to position [12312, 0]
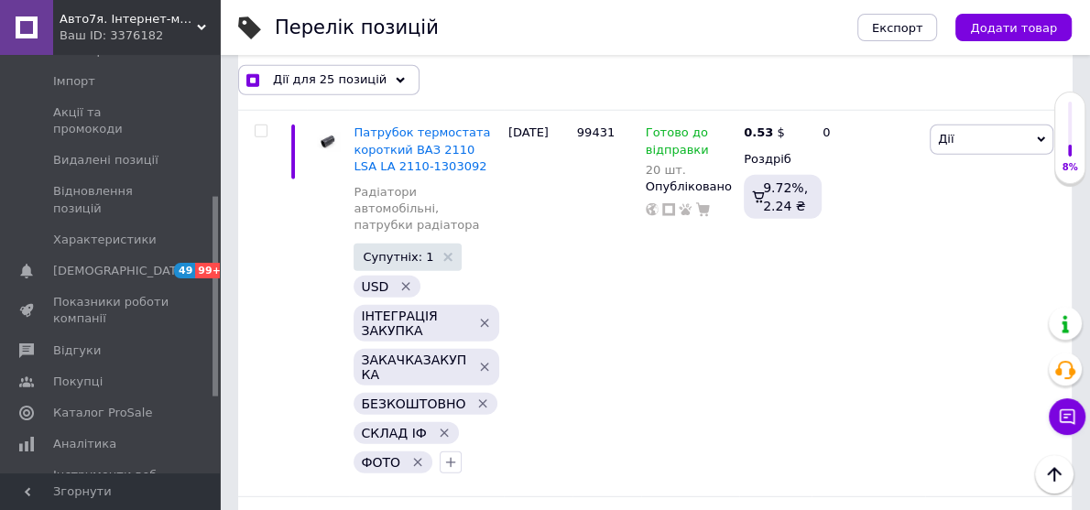
checkbox input "false"
checkbox input "true"
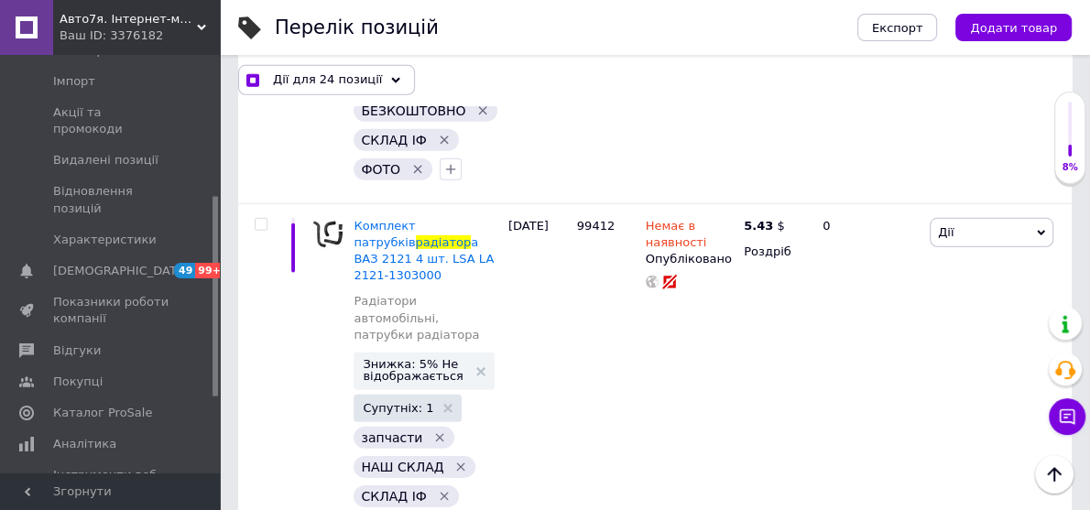
checkbox input "false"
checkbox input "true"
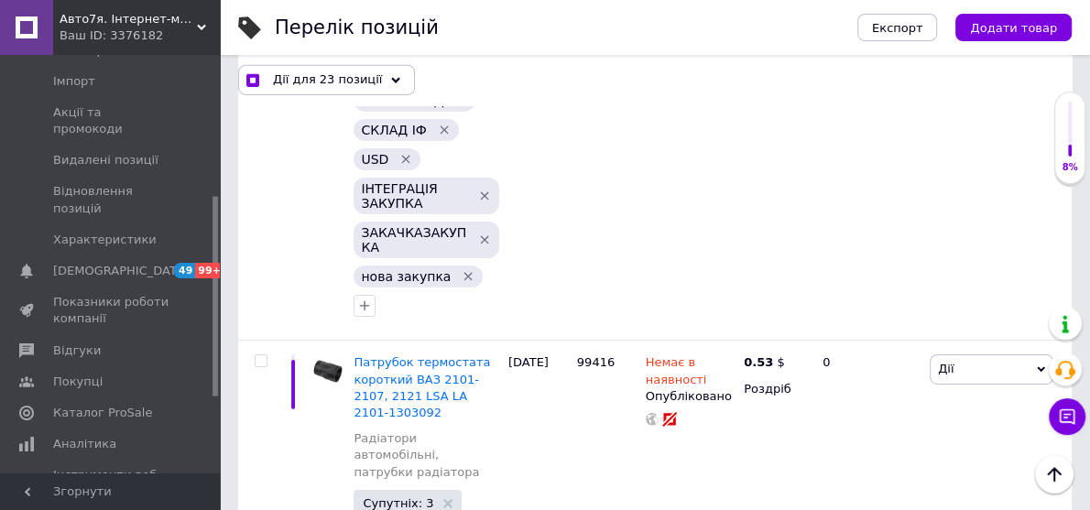
checkbox input "false"
checkbox input "true"
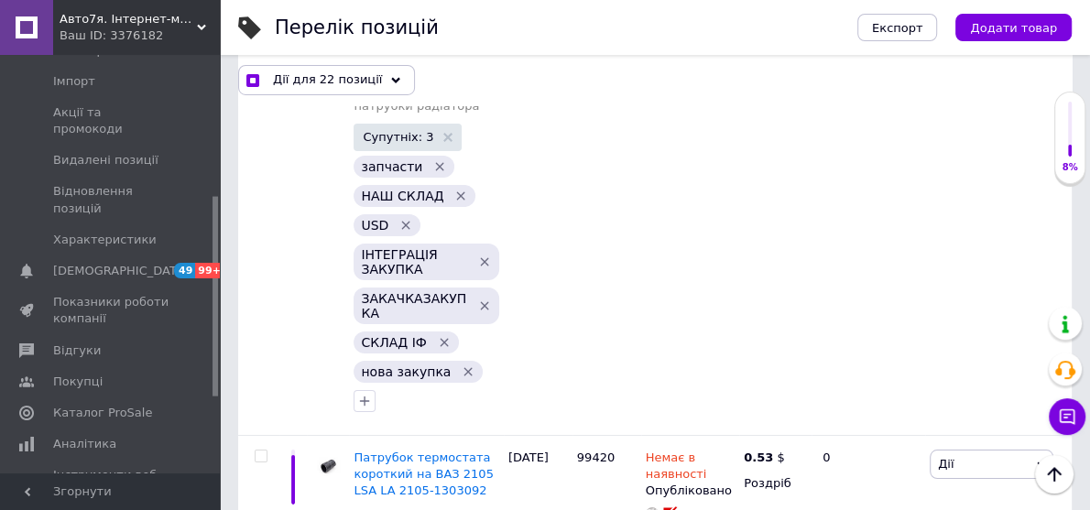
checkbox input "false"
checkbox input "true"
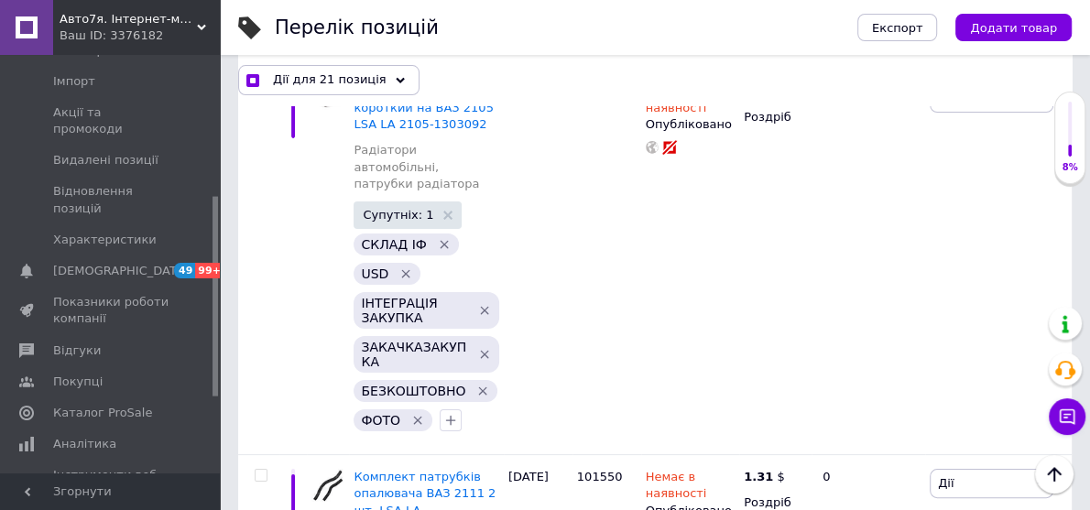
checkbox input "false"
checkbox input "true"
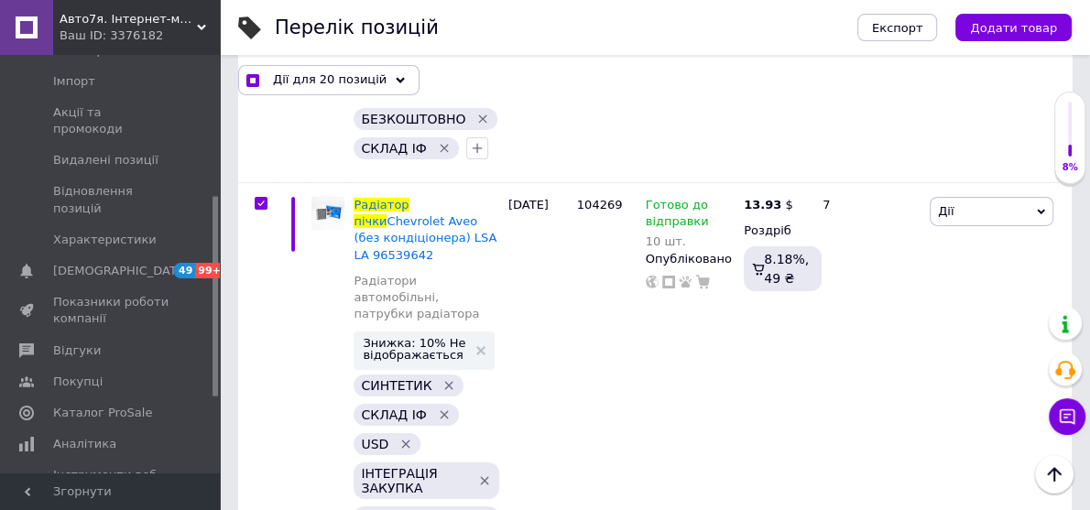
scroll to position [4014, 0]
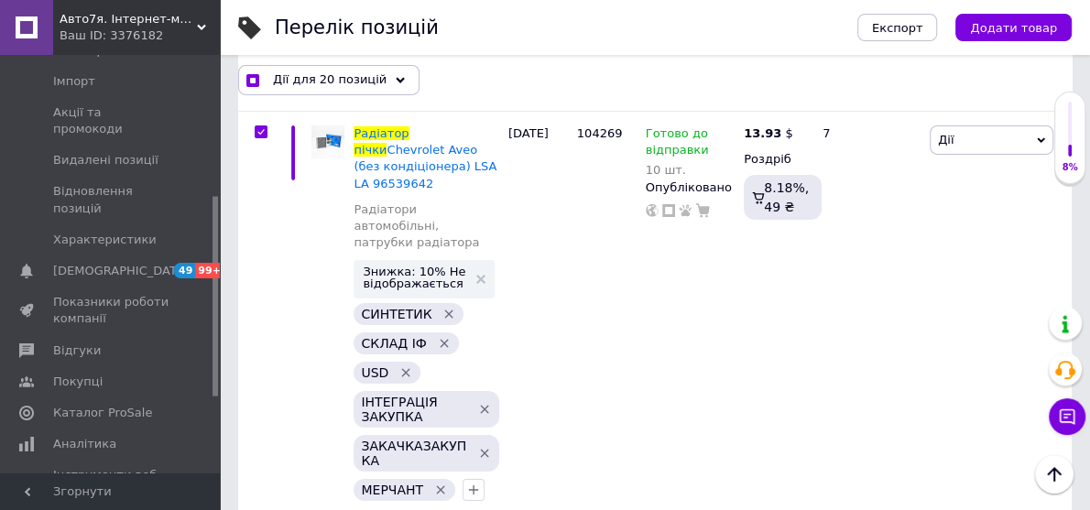
checkbox input "false"
checkbox input "true"
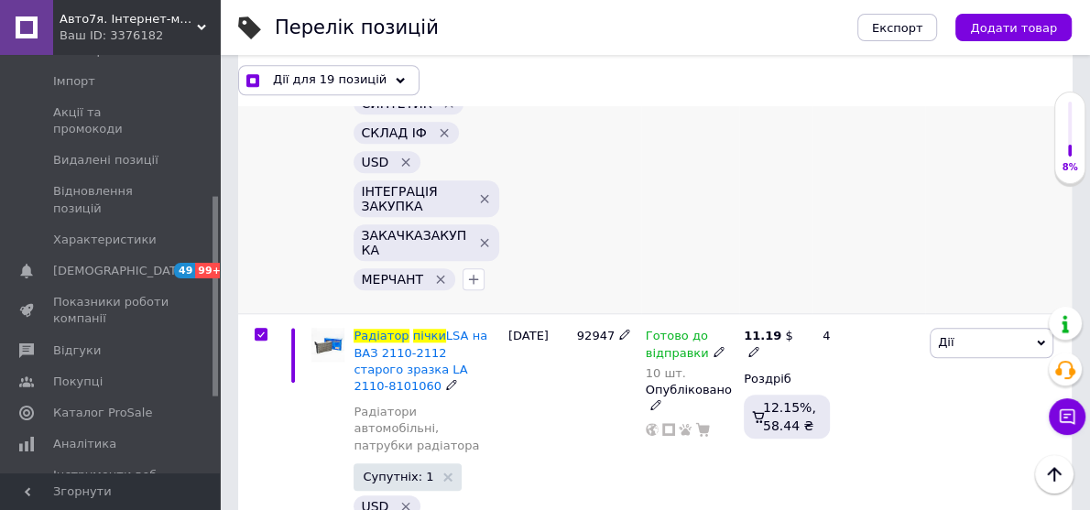
scroll to position [5610, 0]
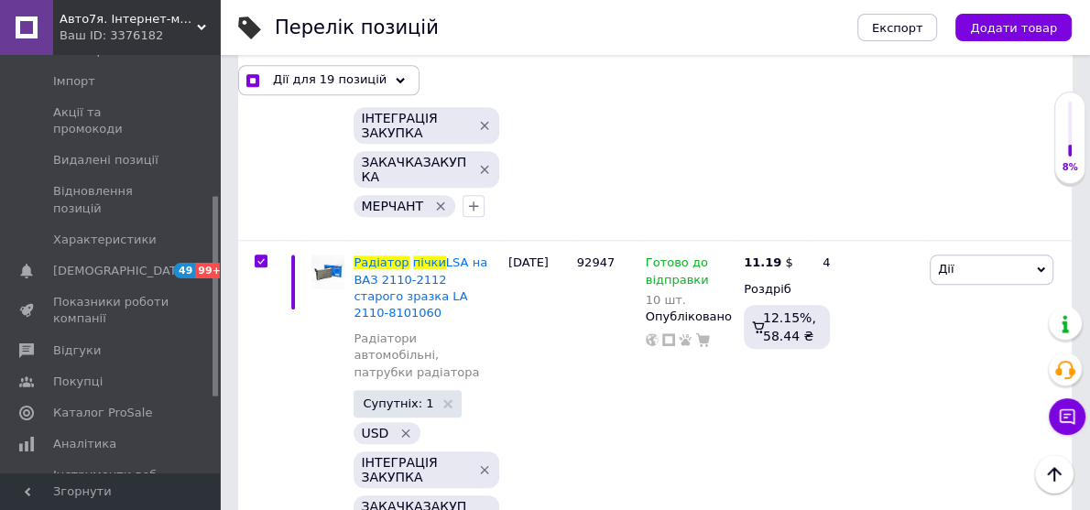
checkbox input "false"
checkbox input "true"
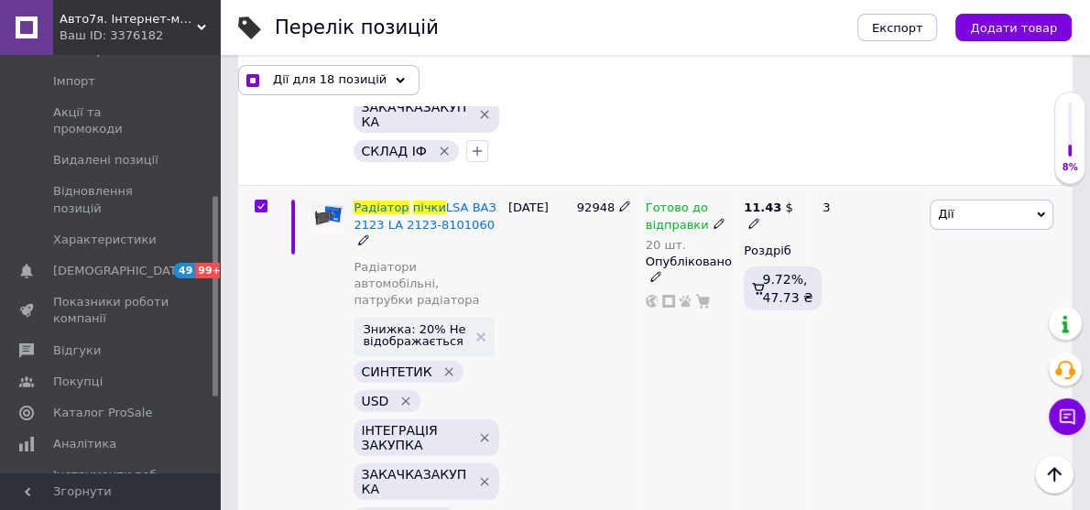
scroll to position [9110, 0]
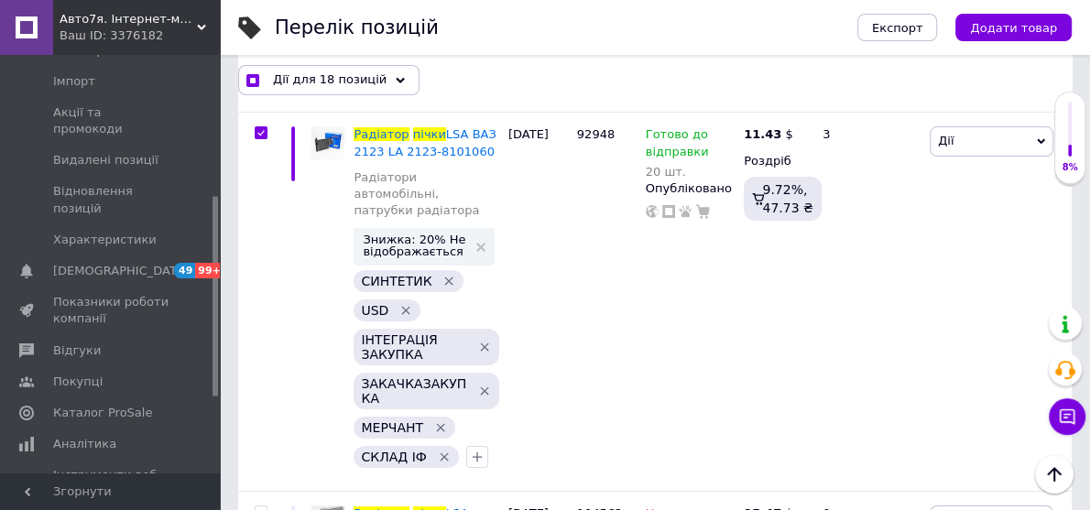
checkbox input "false"
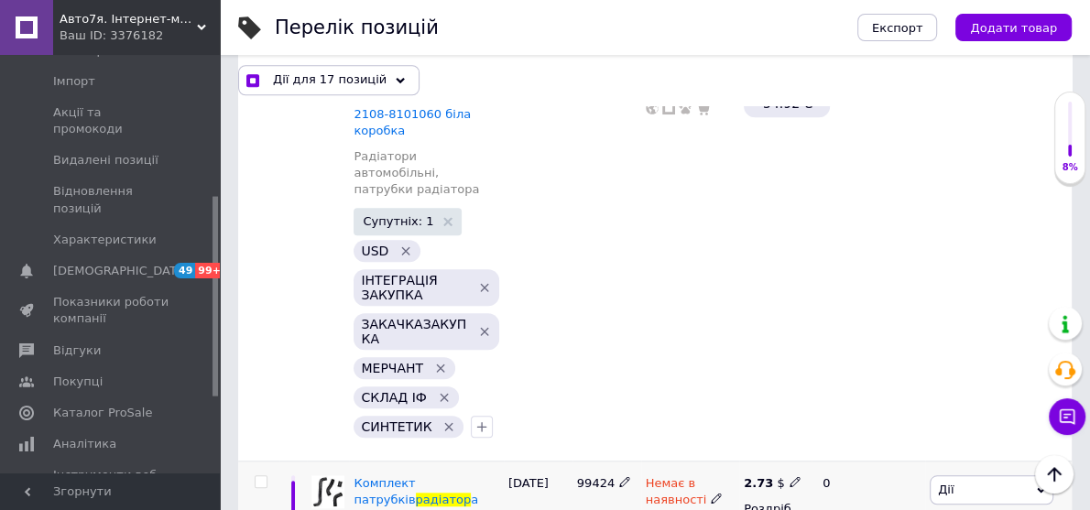
scroll to position [10136, 0]
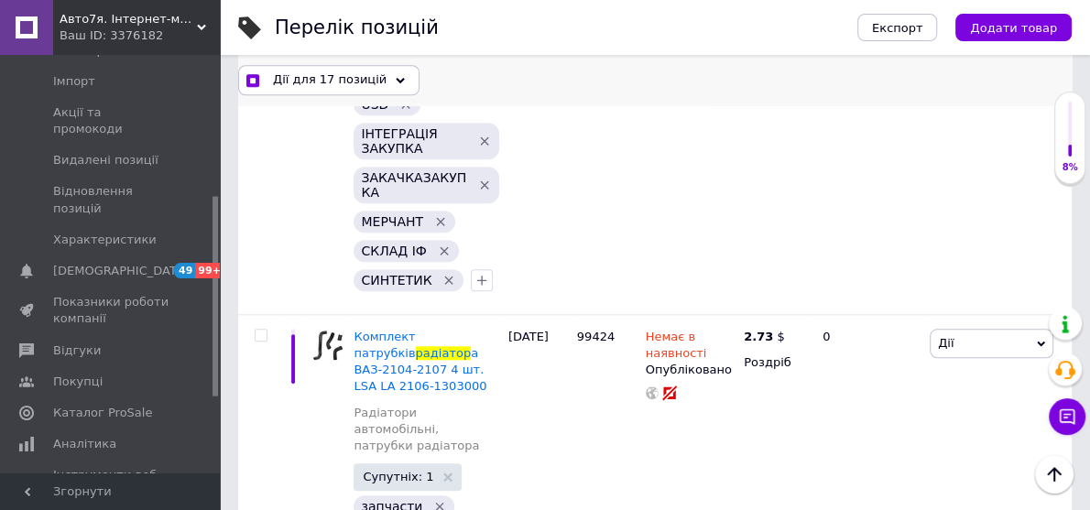
click at [357, 79] on span "Дії для 17 позицій" at bounding box center [330, 79] width 114 height 16
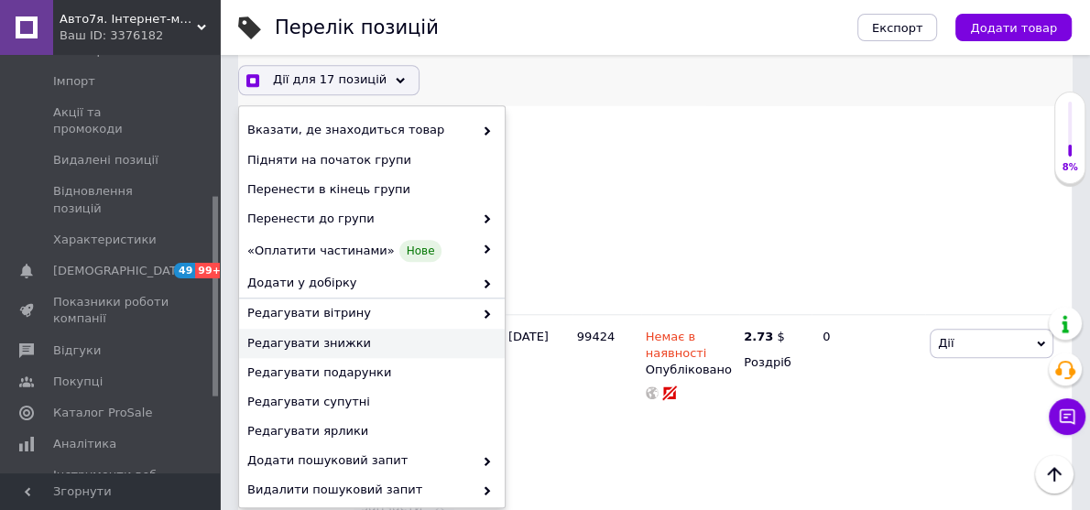
click at [331, 344] on span "Редагувати знижки" at bounding box center [369, 343] width 245 height 16
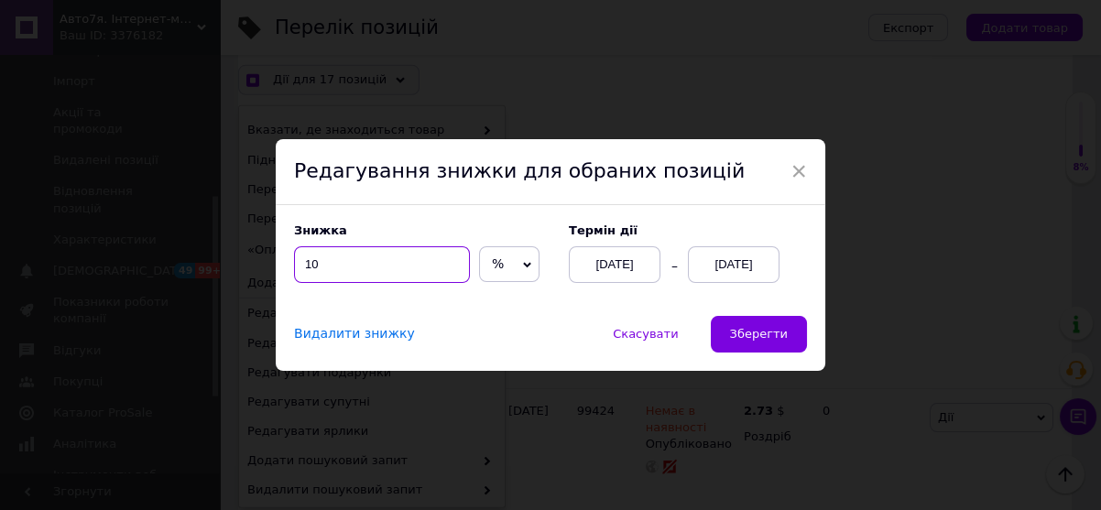
drag, startPoint x: 325, startPoint y: 260, endPoint x: 296, endPoint y: 267, distance: 30.2
click at [296, 267] on input "10" at bounding box center [382, 264] width 176 height 37
checkbox input "true"
type input "5"
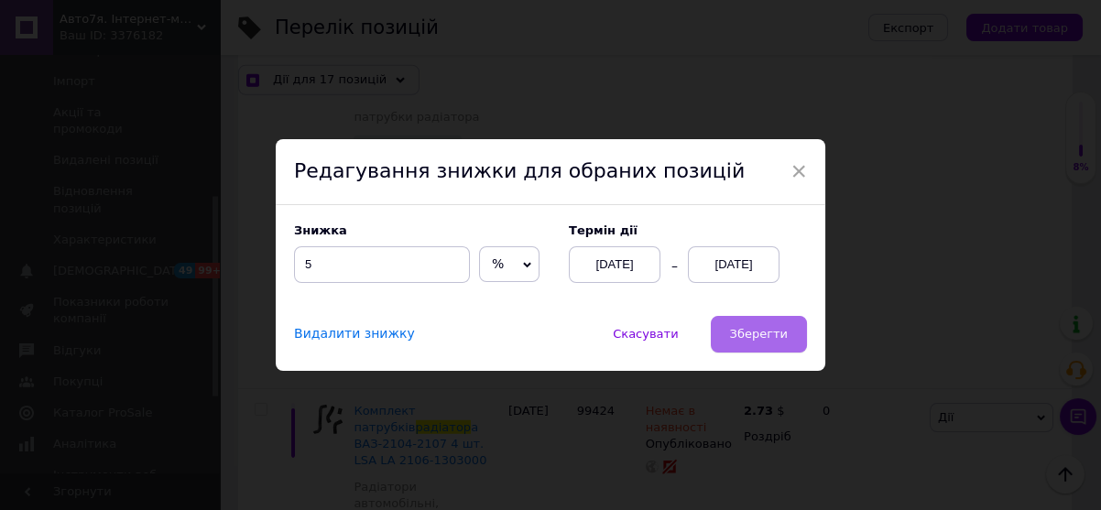
click at [752, 331] on span "Зберегти" at bounding box center [759, 334] width 58 height 14
checkbox input "true"
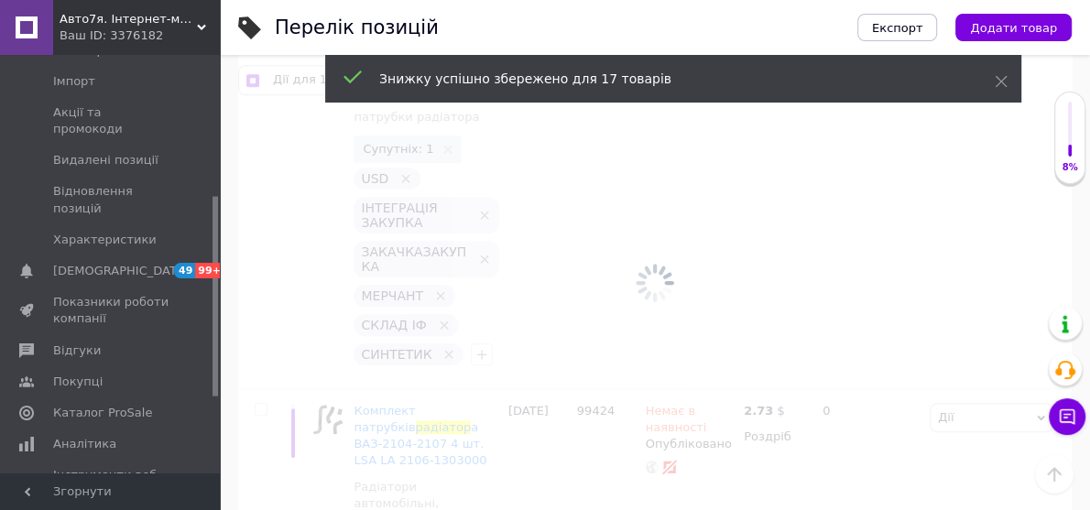
checkbox input "false"
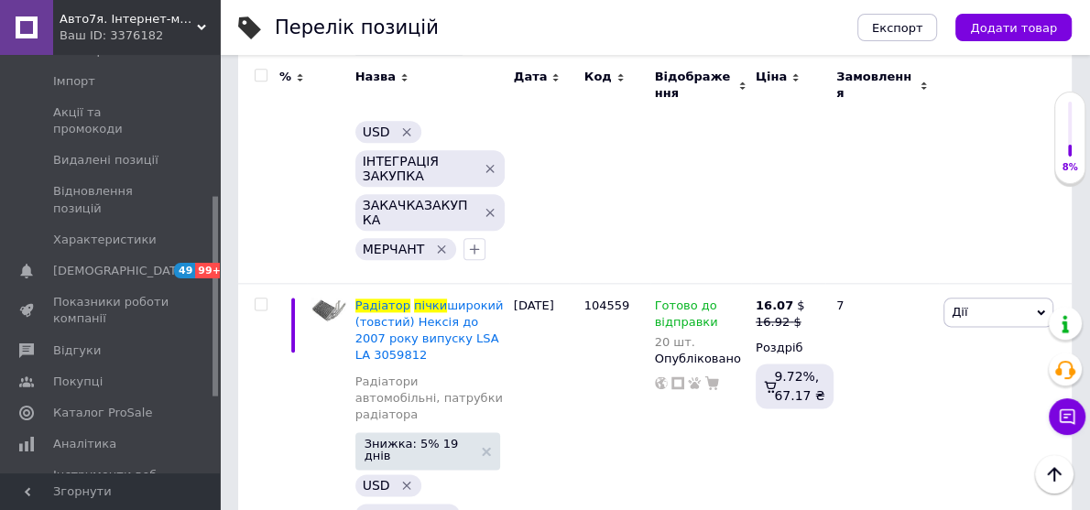
scroll to position [0, 0]
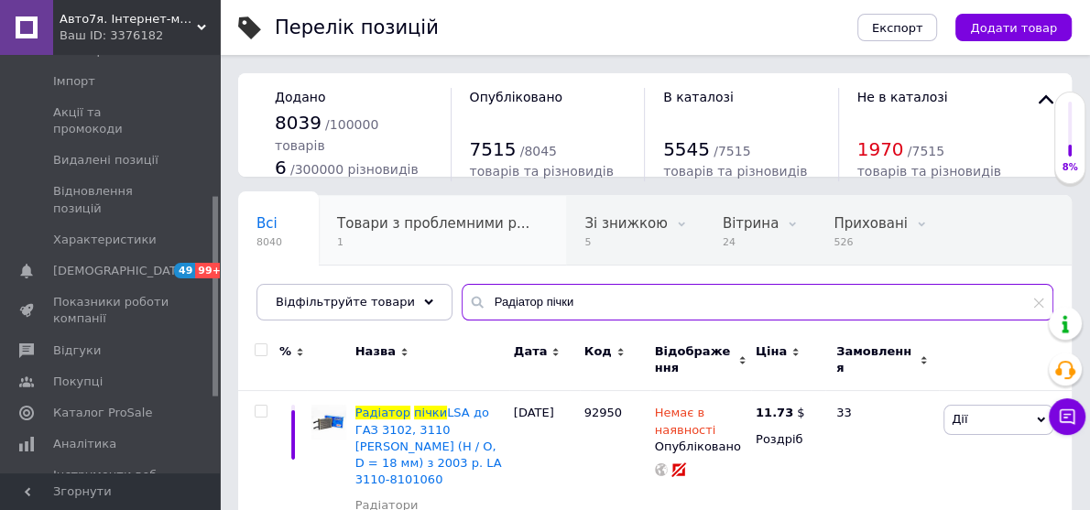
drag, startPoint x: 559, startPoint y: 297, endPoint x: 344, endPoint y: 250, distance: 219.4
click at [344, 250] on div "Всі 8040 Товари з проблемними р... 1 Зі знижкою 5 Видалити Редагувати Вітрина 2…" at bounding box center [655, 258] width 834 height 126
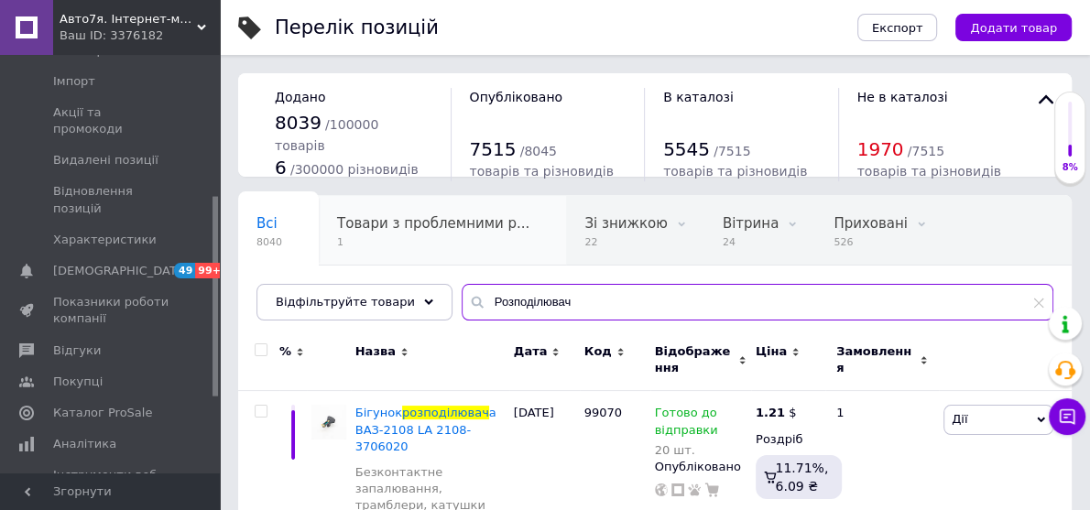
scroll to position [73, 0]
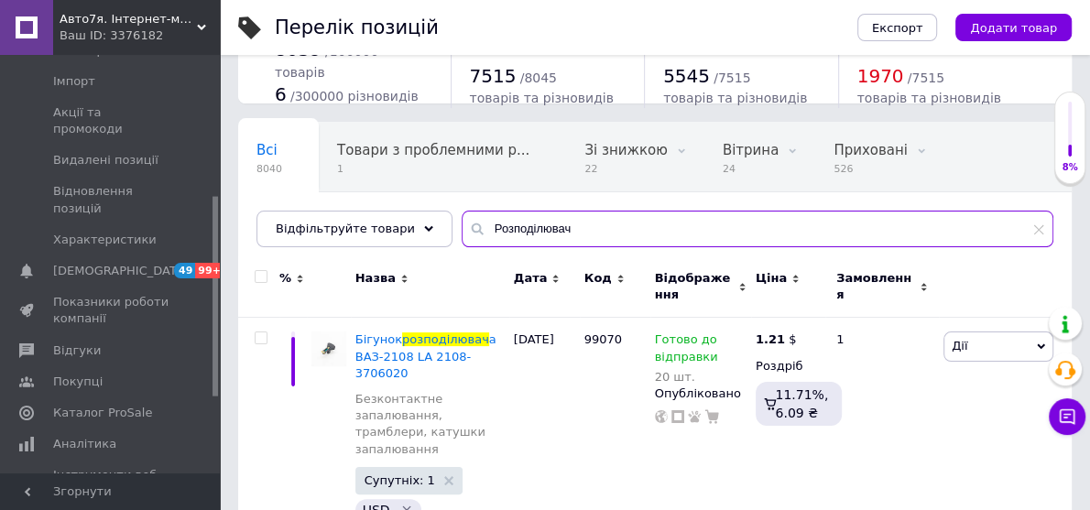
type input "Розподілювач"
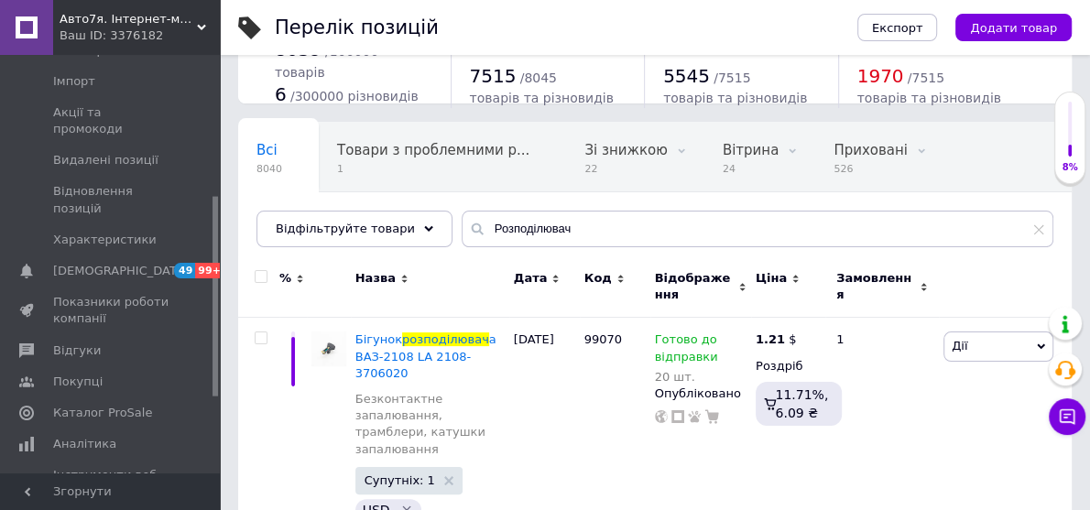
click at [262, 271] on input "checkbox" at bounding box center [261, 277] width 12 height 12
checkbox input "true"
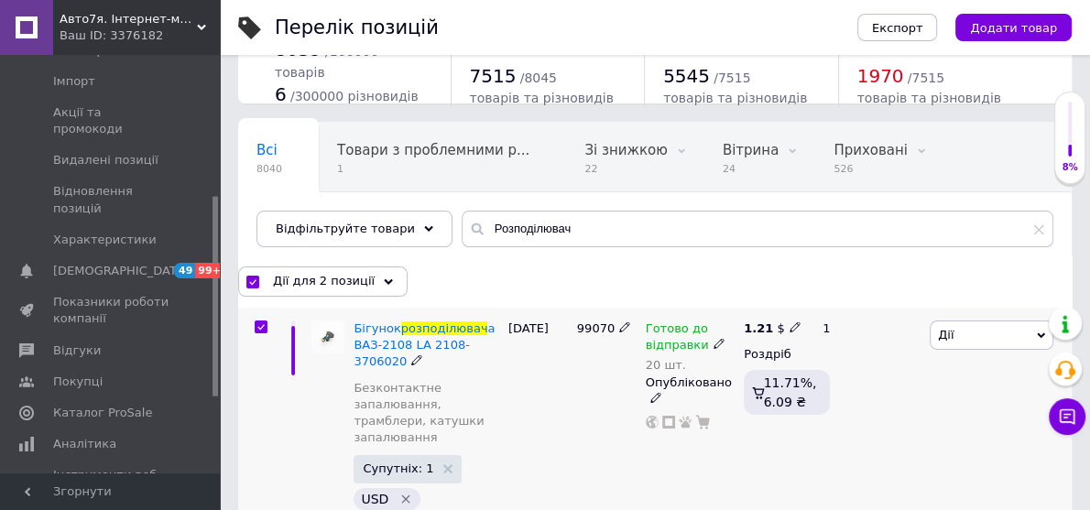
click at [261, 330] on input "checkbox" at bounding box center [261, 328] width 12 height 12
checkbox input "false"
checkbox input "true"
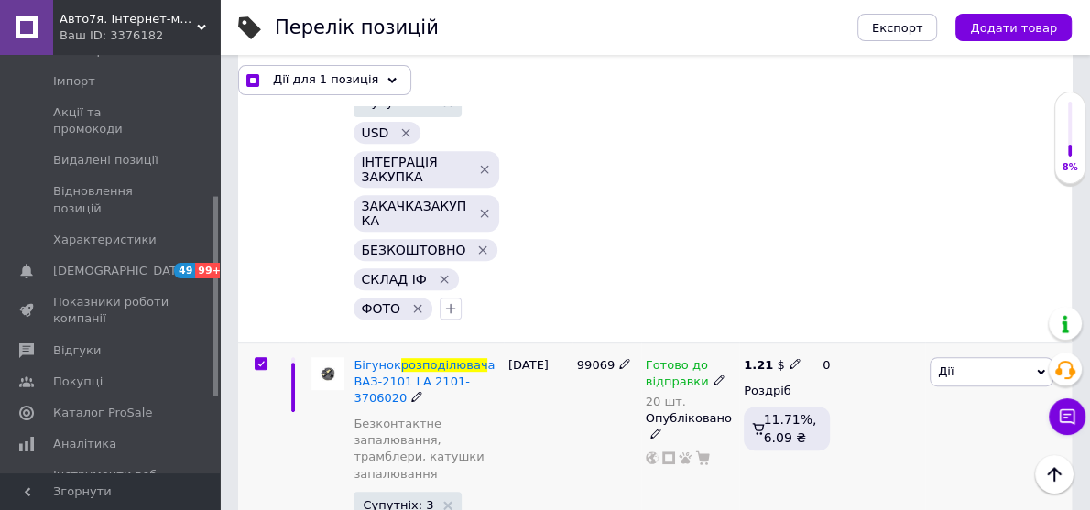
click at [260, 358] on input "checkbox" at bounding box center [261, 364] width 12 height 12
checkbox input "false"
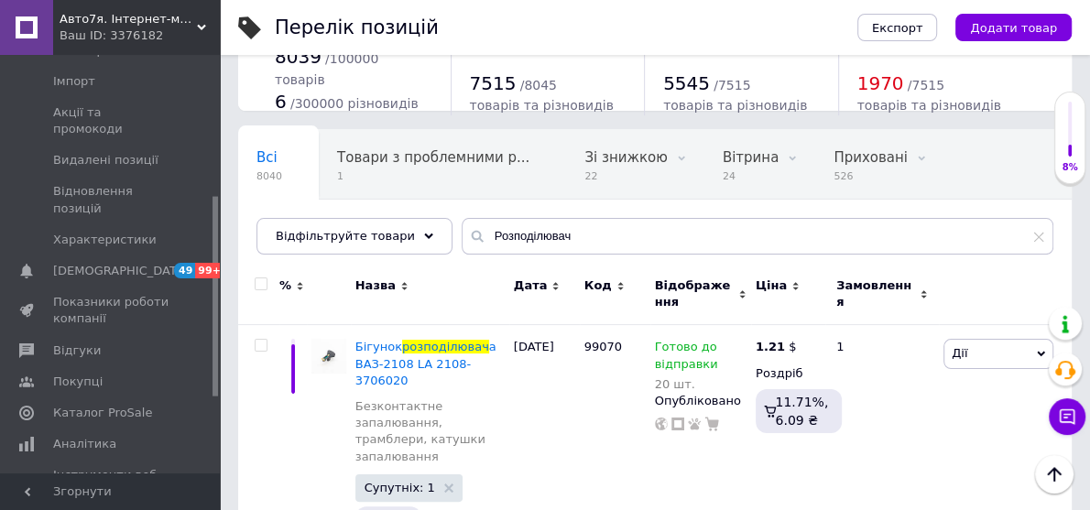
scroll to position [0, 0]
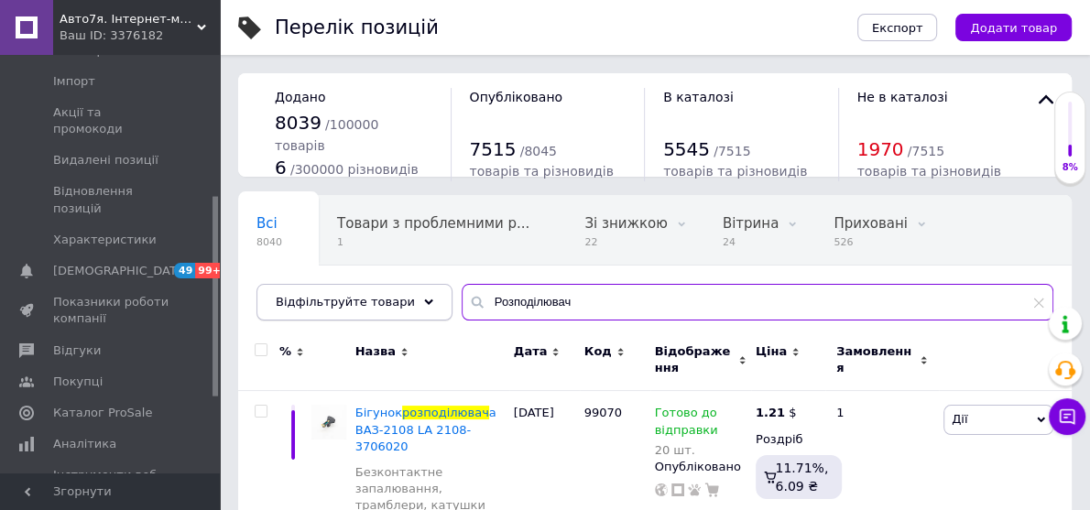
drag, startPoint x: 576, startPoint y: 302, endPoint x: 418, endPoint y: 287, distance: 159.2
click at [418, 287] on div "Відфільтруйте товари Розподілювач" at bounding box center [655, 302] width 797 height 37
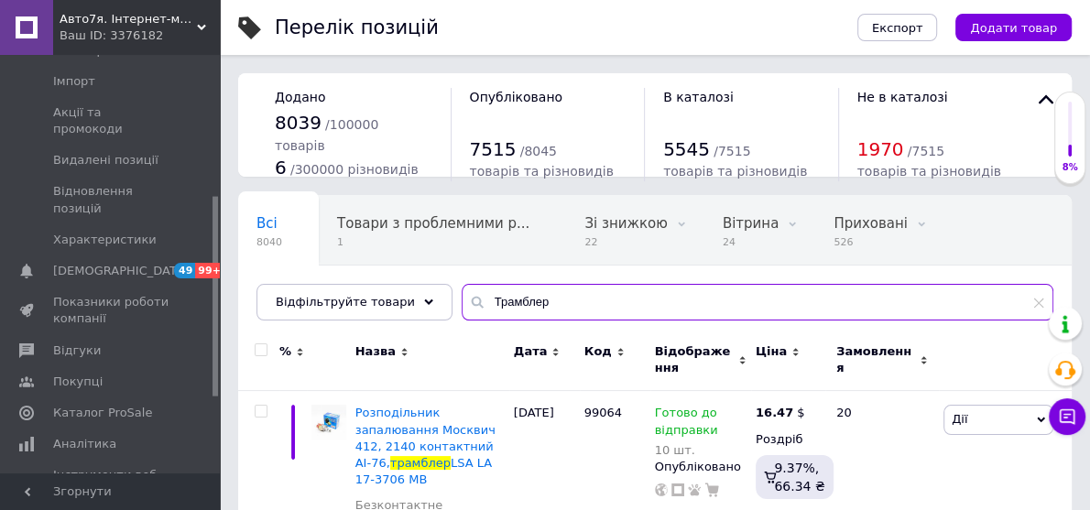
drag, startPoint x: 531, startPoint y: 304, endPoint x: 455, endPoint y: 290, distance: 77.3
click at [462, 290] on input "Трамблер" at bounding box center [758, 302] width 592 height 37
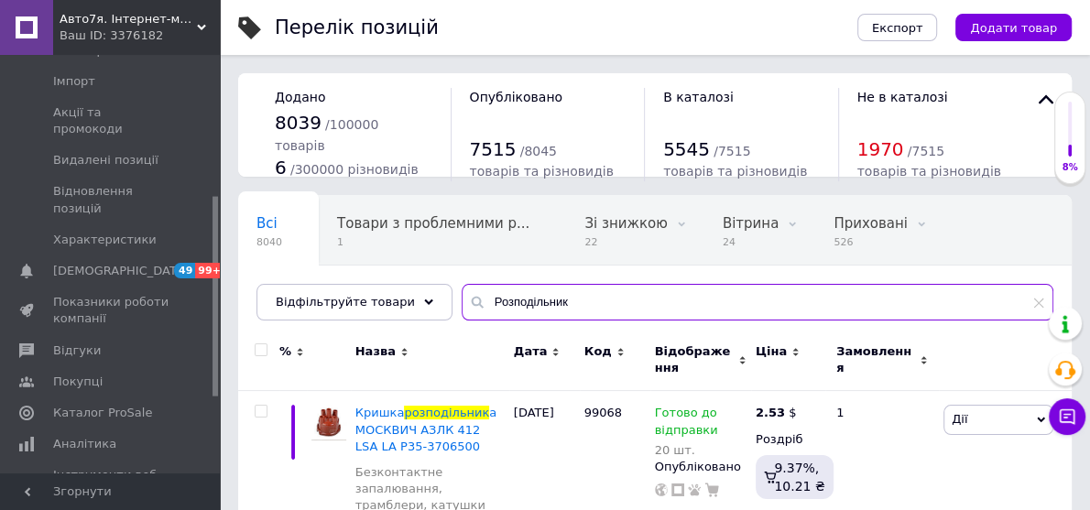
type input "Розподільник"
click at [263, 349] on input "checkbox" at bounding box center [261, 350] width 12 height 12
checkbox input "true"
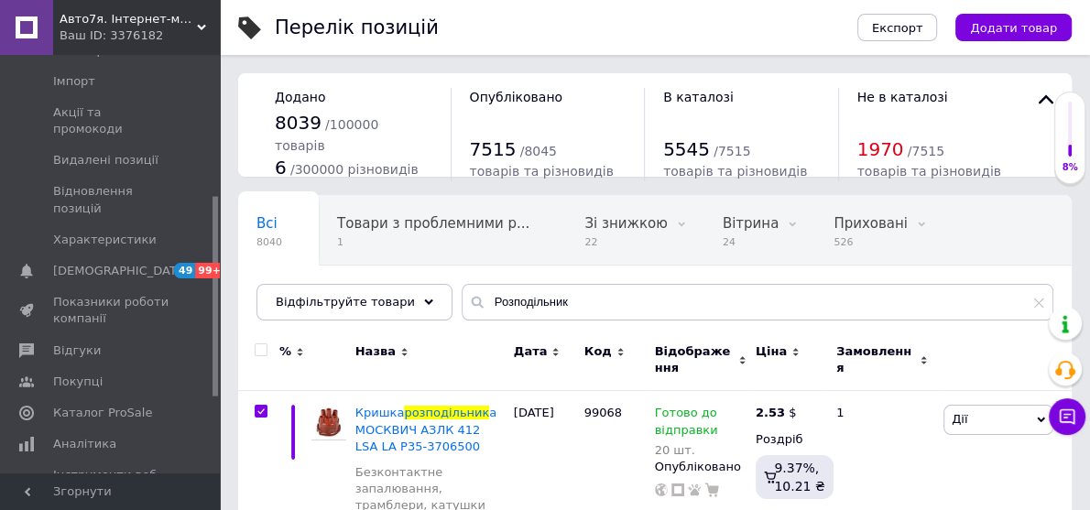
checkbox input "true"
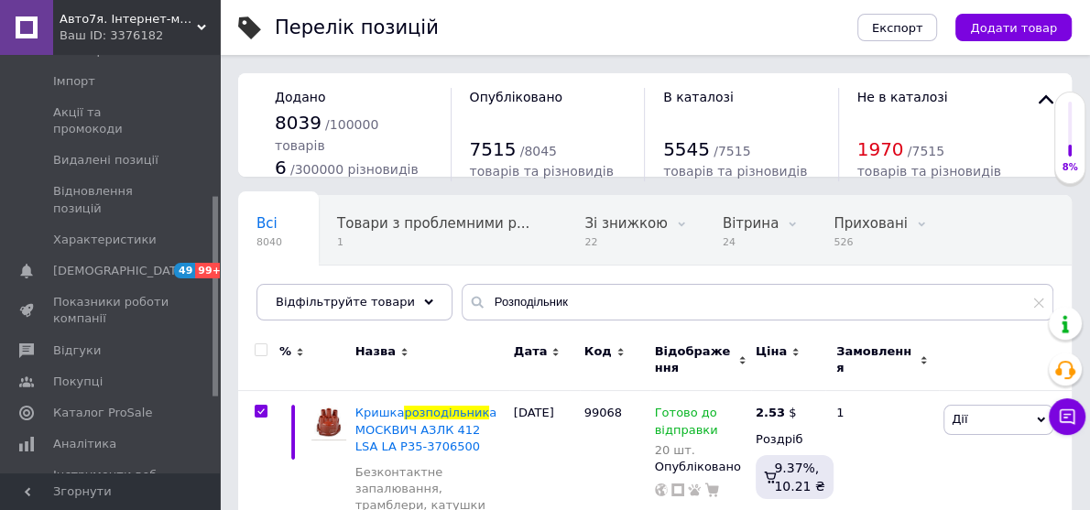
checkbox input "true"
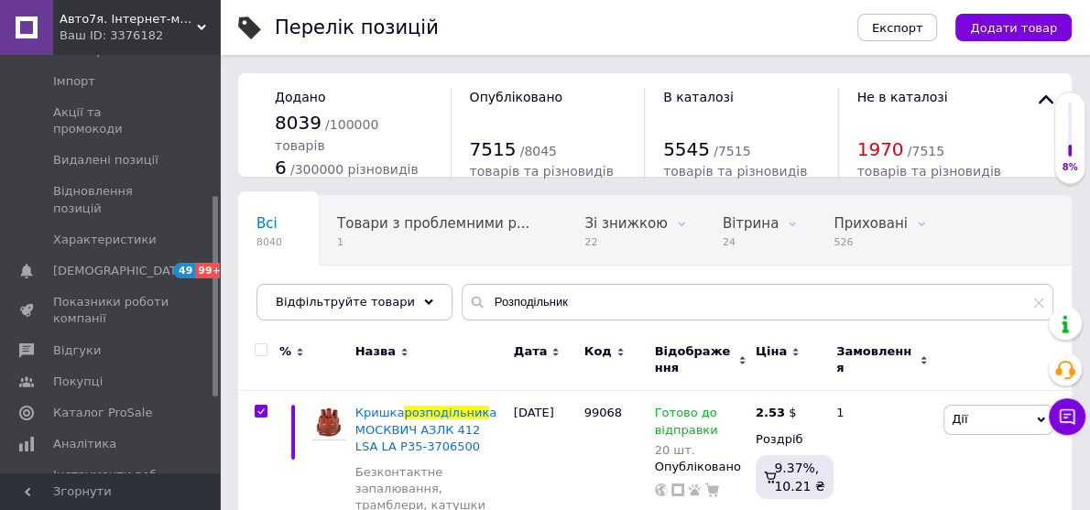
checkbox input "true"
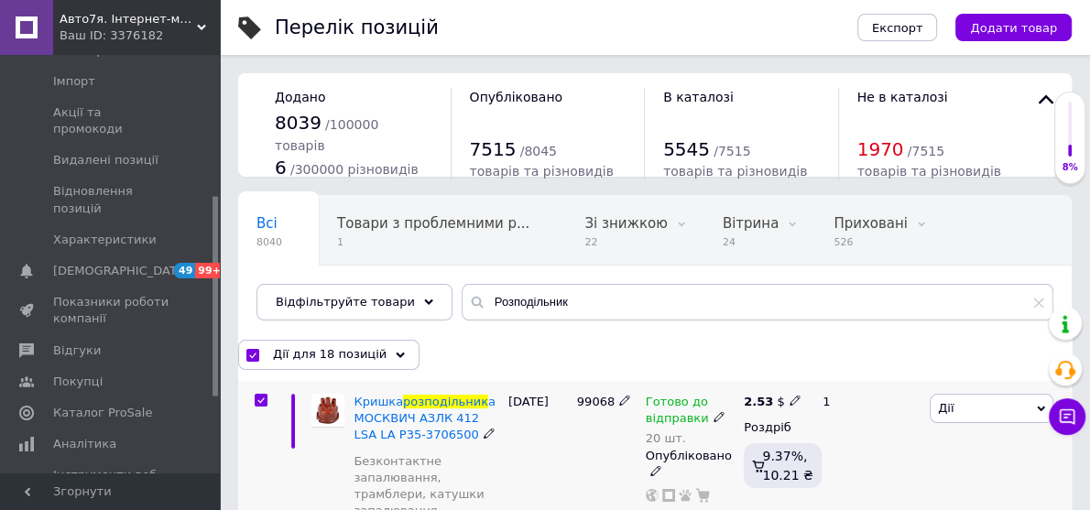
click at [257, 398] on input "checkbox" at bounding box center [261, 401] width 12 height 12
checkbox input "false"
checkbox input "true"
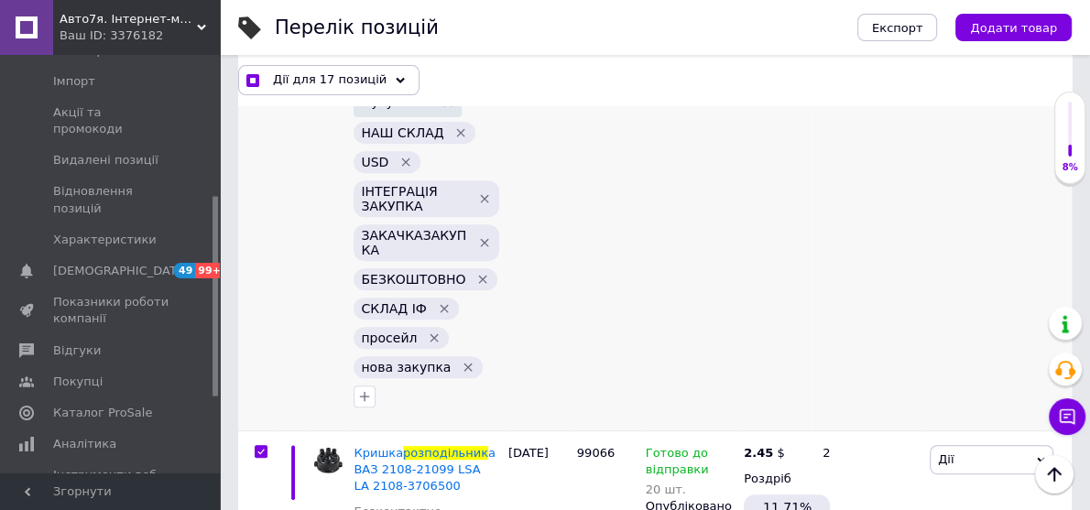
scroll to position [586, 0]
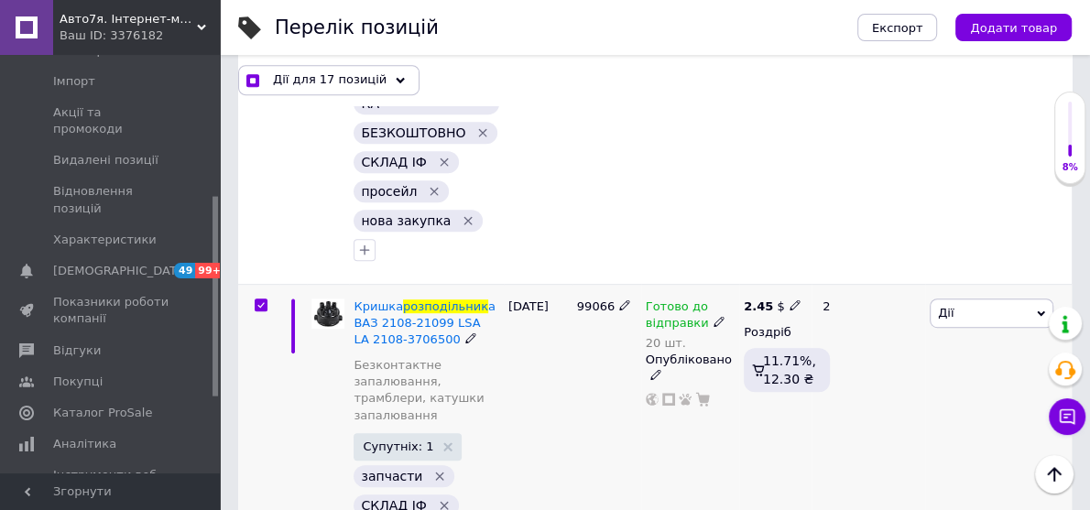
click at [257, 300] on input "checkbox" at bounding box center [261, 306] width 12 height 12
checkbox input "false"
checkbox input "true"
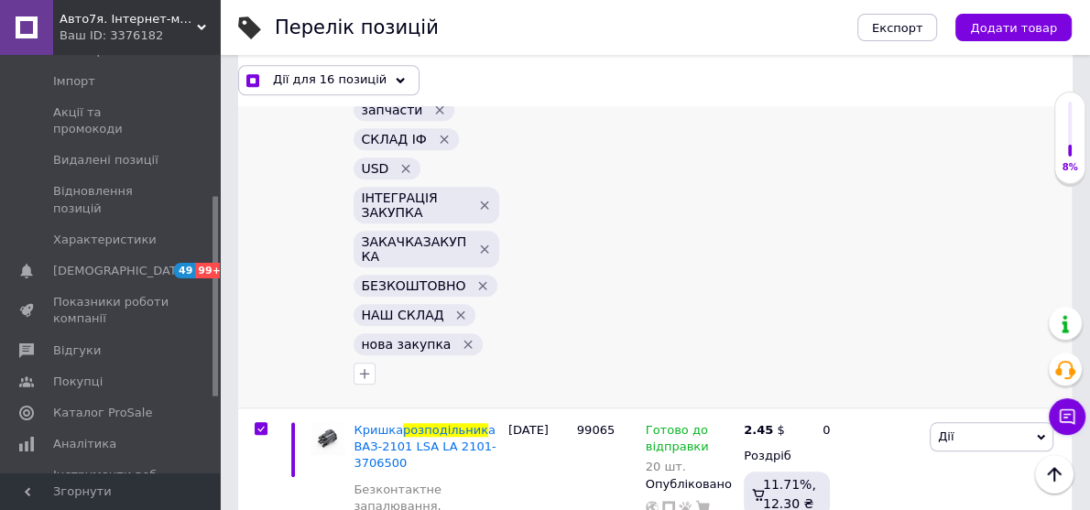
scroll to position [1026, 0]
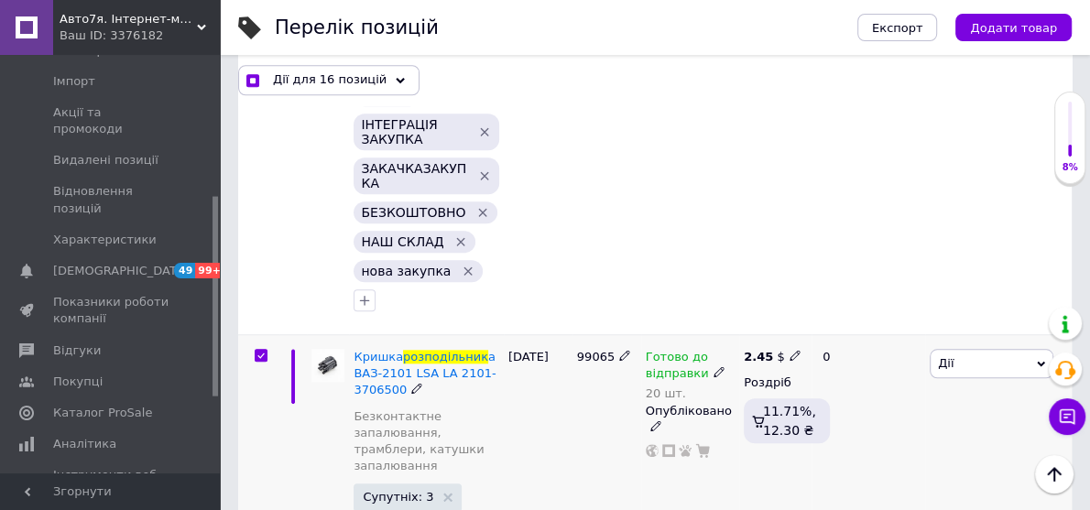
click at [261, 350] on input "checkbox" at bounding box center [261, 356] width 12 height 12
checkbox input "false"
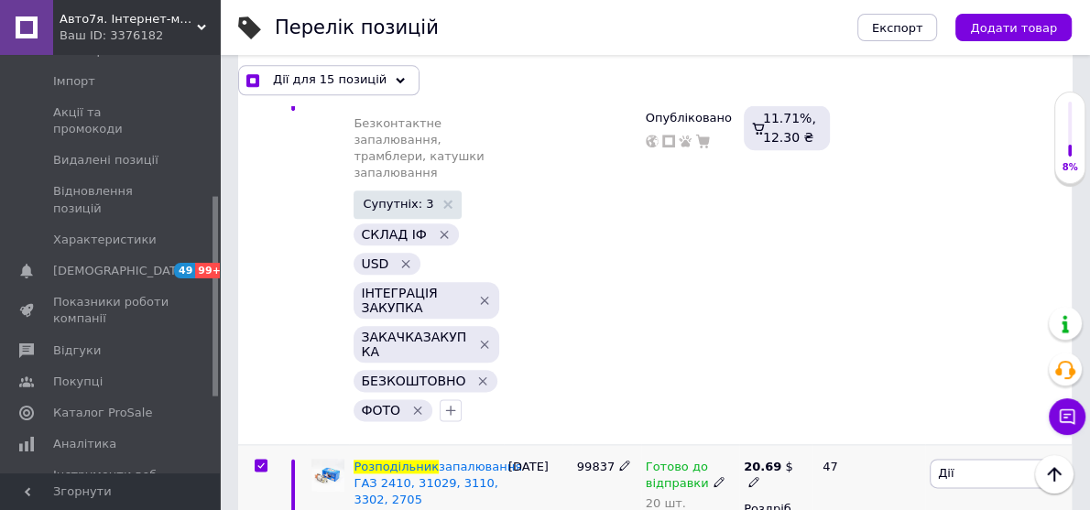
drag, startPoint x: 258, startPoint y: 415, endPoint x: 512, endPoint y: 431, distance: 254.2
checkbox input "true"
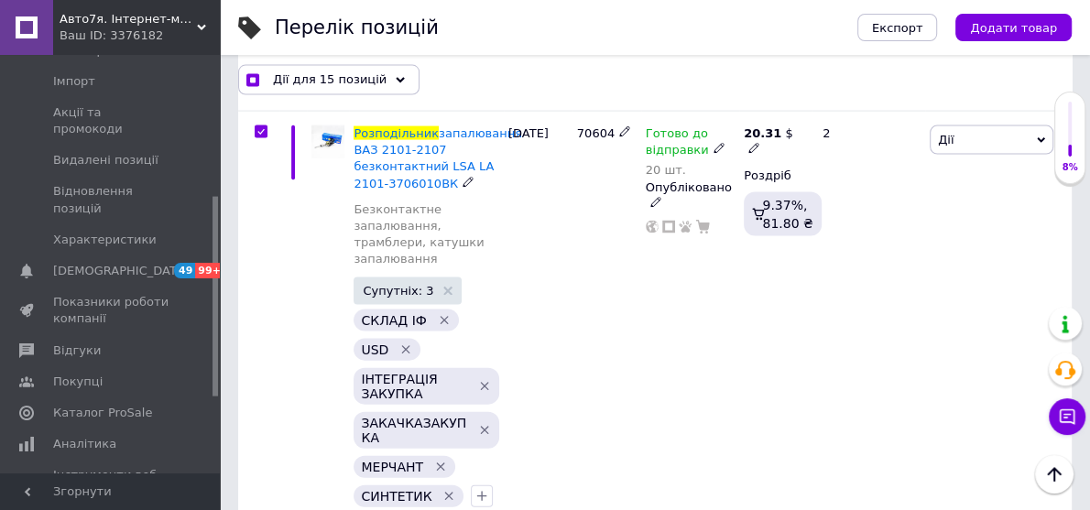
scroll to position [2565, 0]
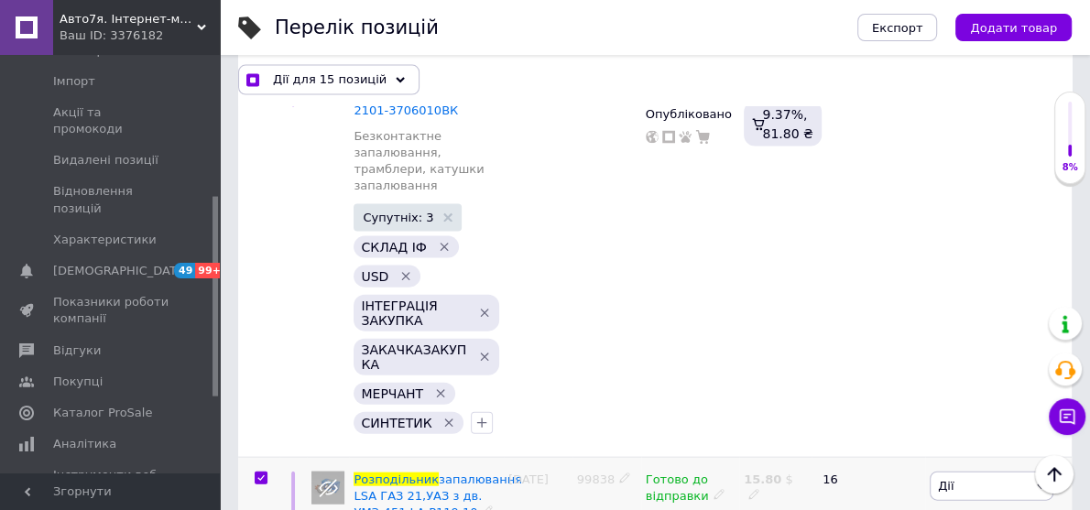
click at [260, 473] on input "checkbox" at bounding box center [261, 479] width 12 height 12
checkbox input "false"
checkbox input "true"
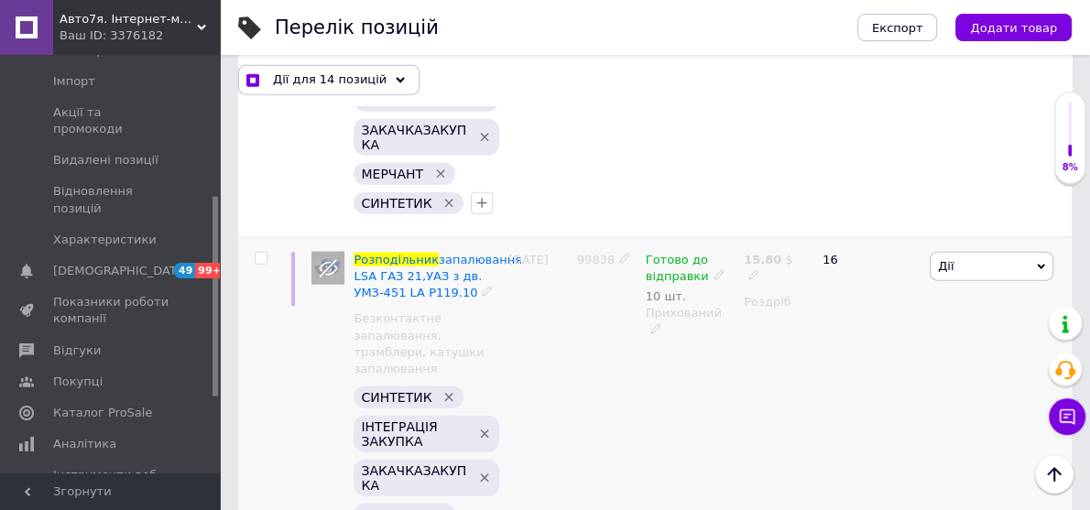
scroll to position [2931, 0]
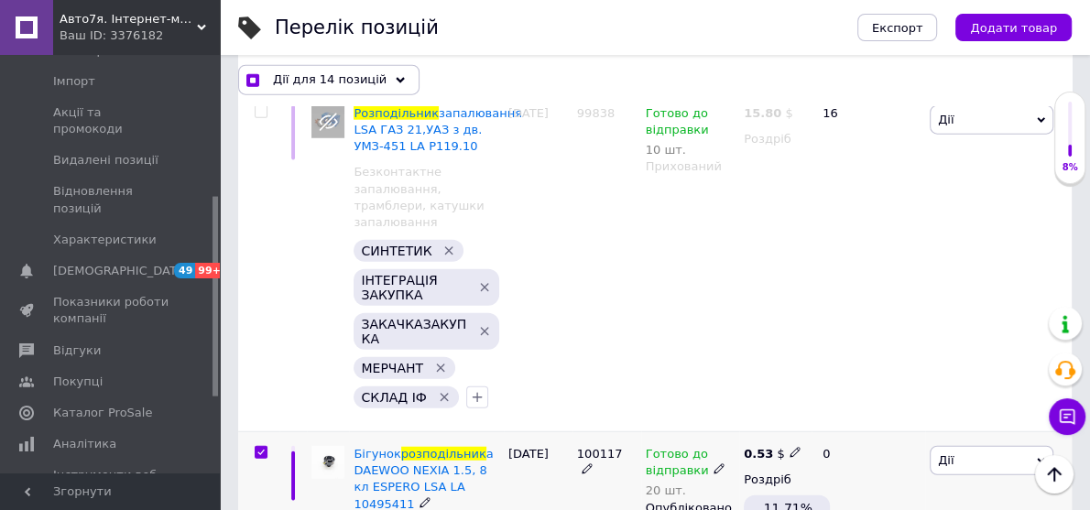
click at [260, 447] on input "checkbox" at bounding box center [261, 453] width 12 height 12
checkbox input "false"
checkbox input "true"
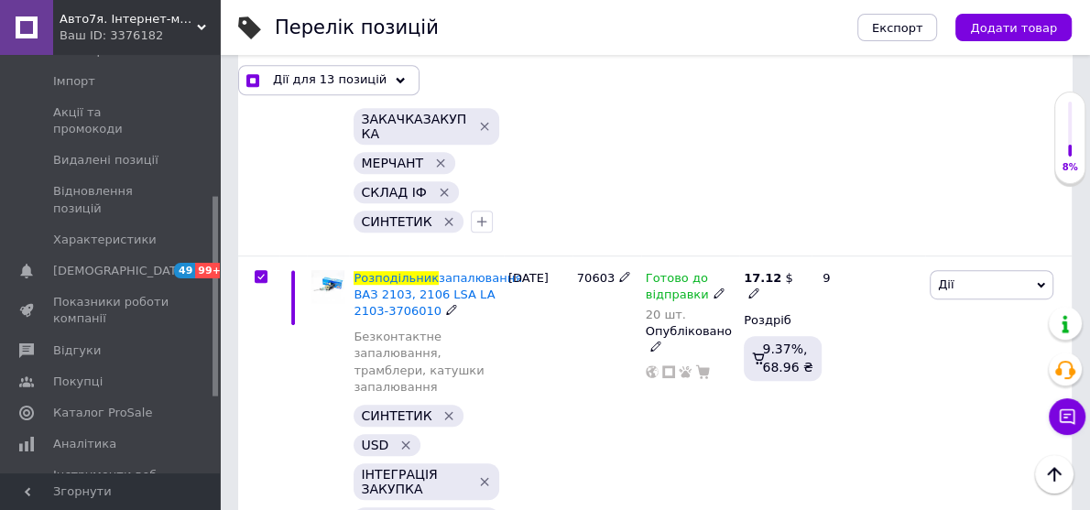
scroll to position [5277, 0]
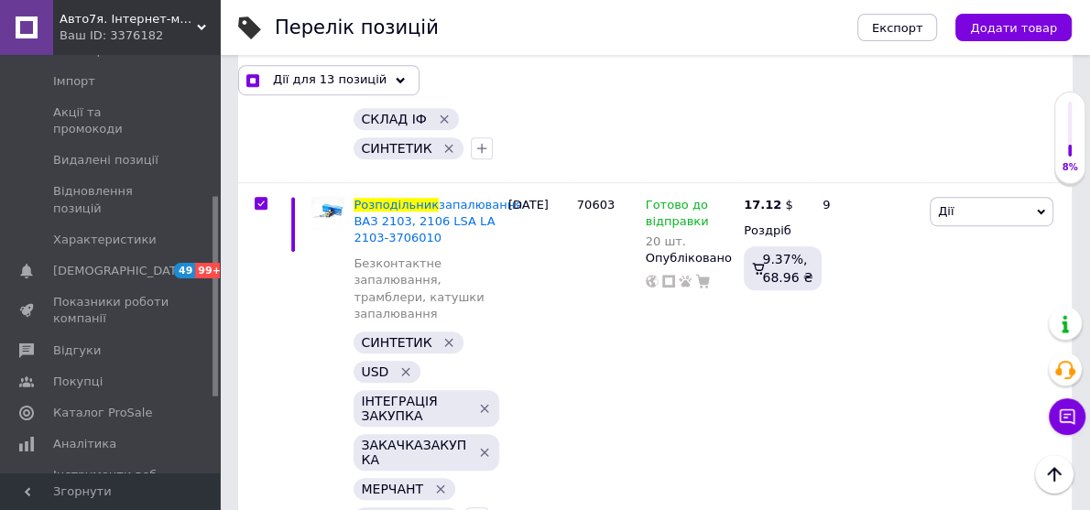
checkbox input "false"
checkbox input "true"
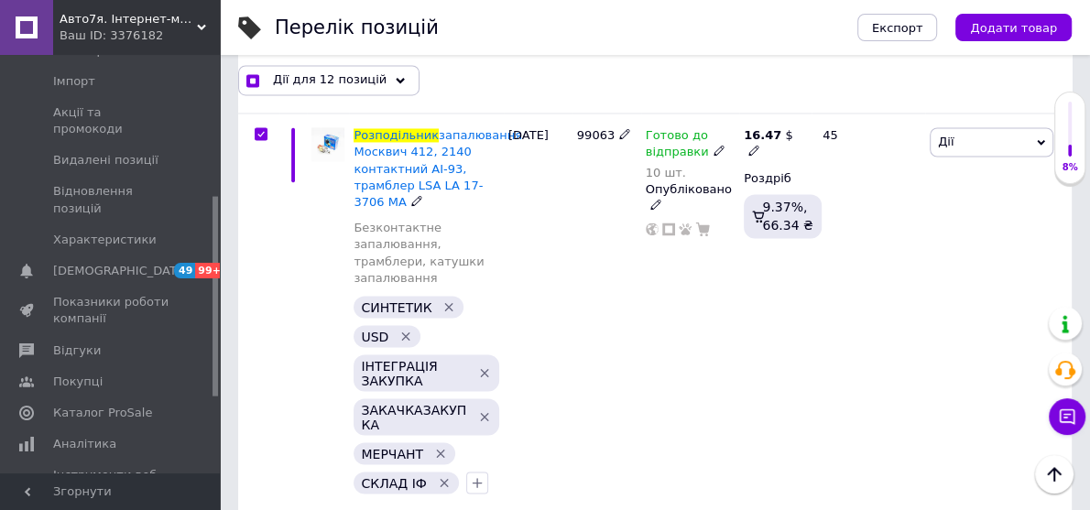
scroll to position [6596, 0]
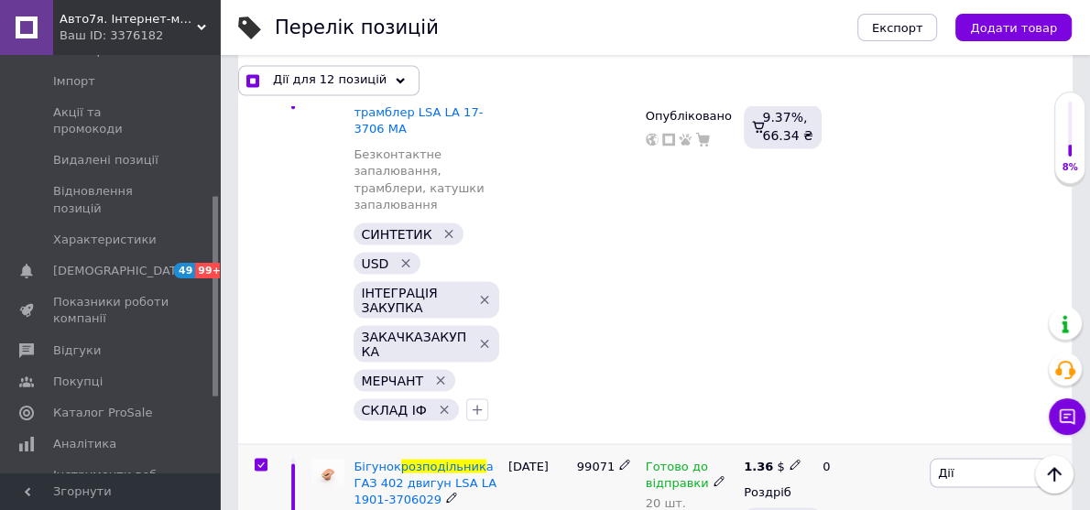
click at [262, 459] on input "checkbox" at bounding box center [261, 465] width 12 height 12
checkbox input "false"
checkbox input "true"
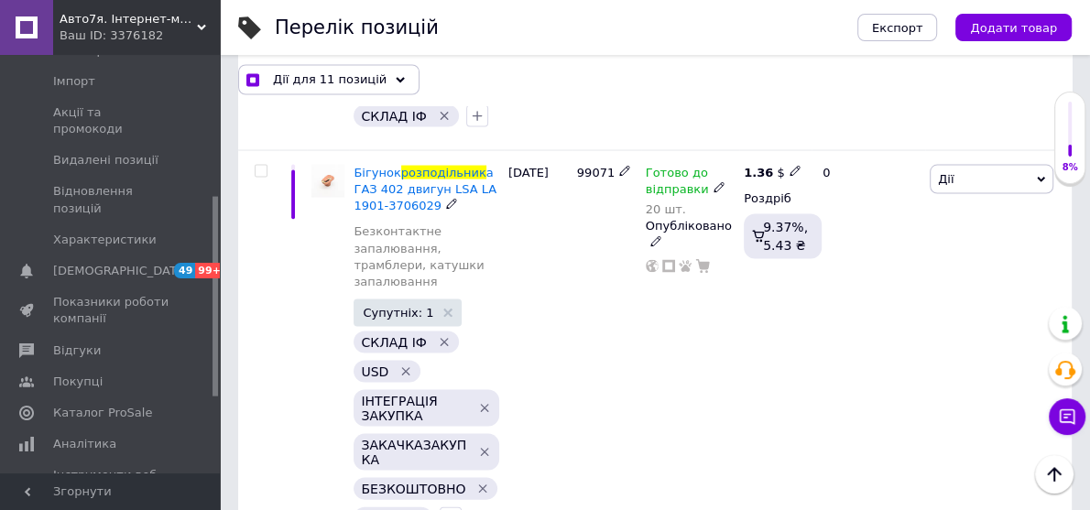
scroll to position [6962, 0]
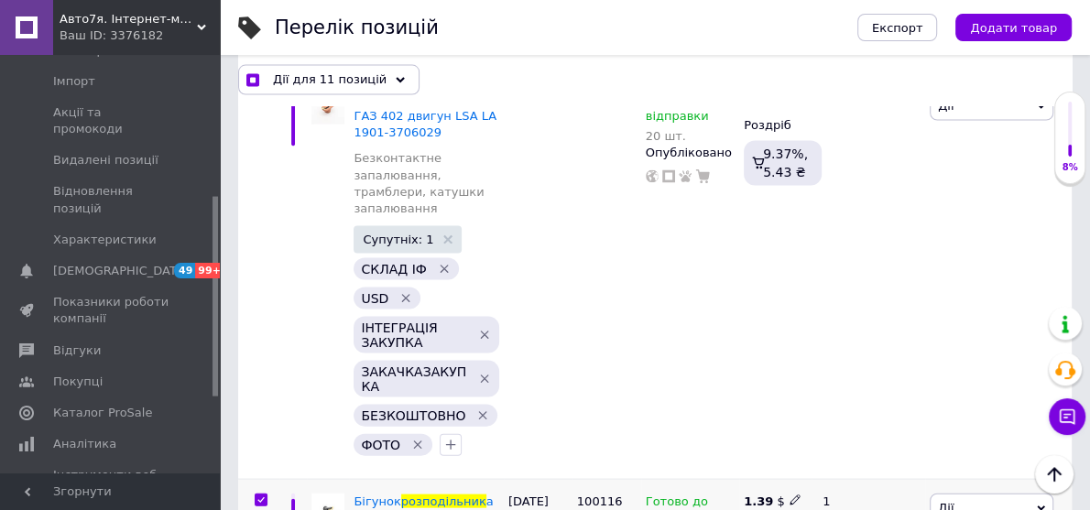
click at [260, 495] on input "checkbox" at bounding box center [261, 501] width 12 height 12
checkbox input "false"
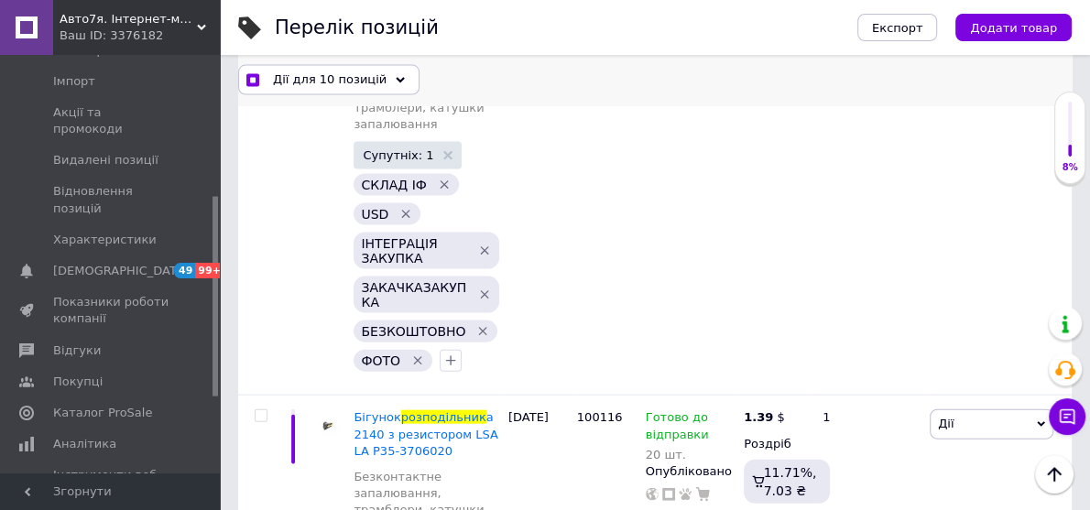
click at [342, 83] on span "Дії для 10 позицій" at bounding box center [330, 79] width 114 height 16
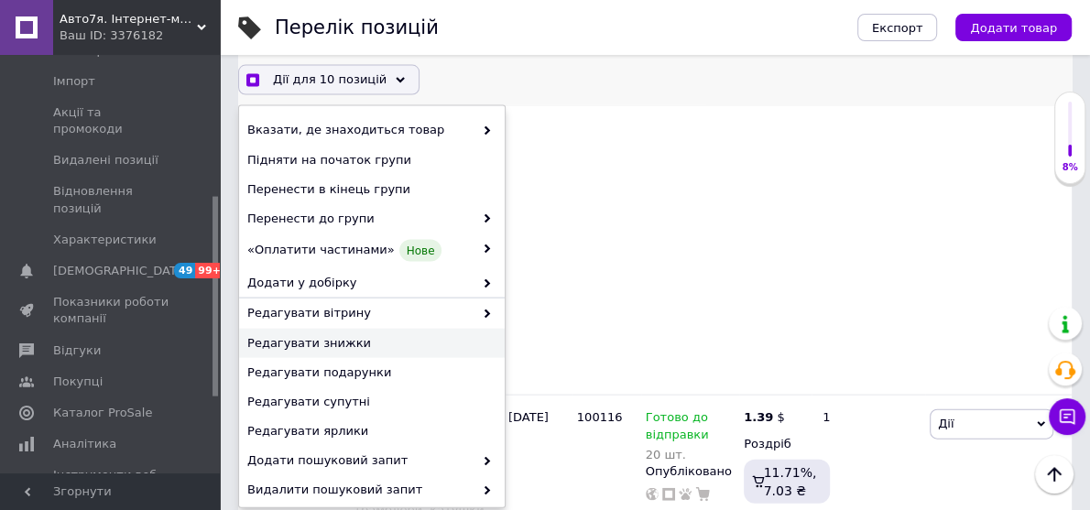
click at [315, 341] on span "Редагувати знижки" at bounding box center [369, 343] width 245 height 16
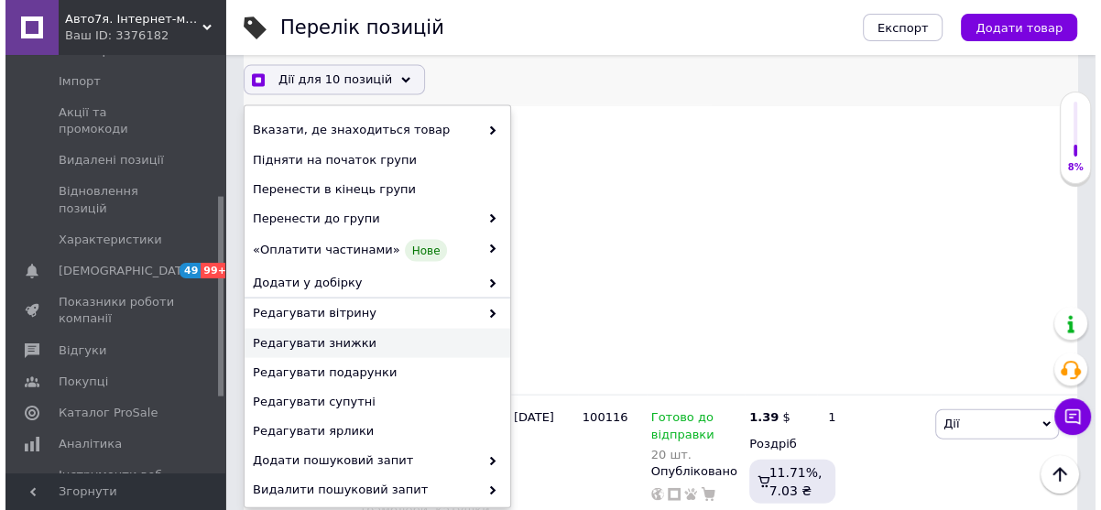
scroll to position [6972, 0]
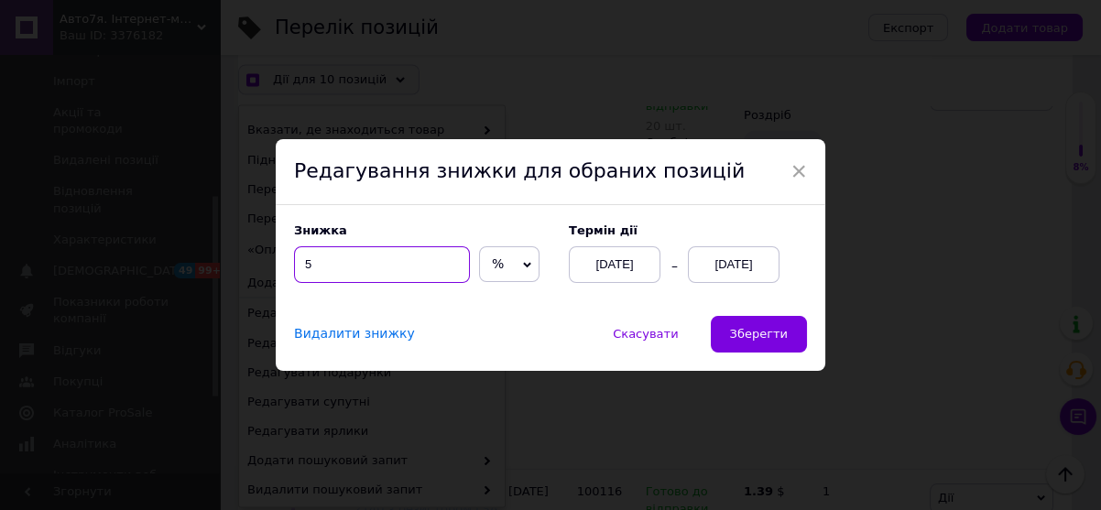
drag, startPoint x: 334, startPoint y: 268, endPoint x: 300, endPoint y: 263, distance: 34.3
click at [300, 263] on input "5" at bounding box center [382, 264] width 176 height 37
checkbox input "true"
type input "8"
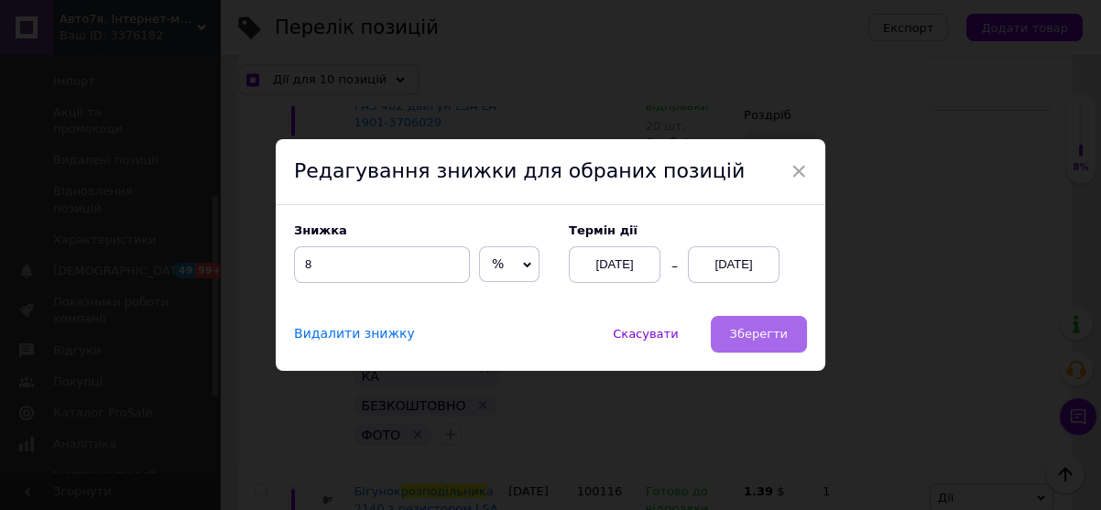
click at [770, 339] on span "Зберегти" at bounding box center [759, 334] width 58 height 14
checkbox input "true"
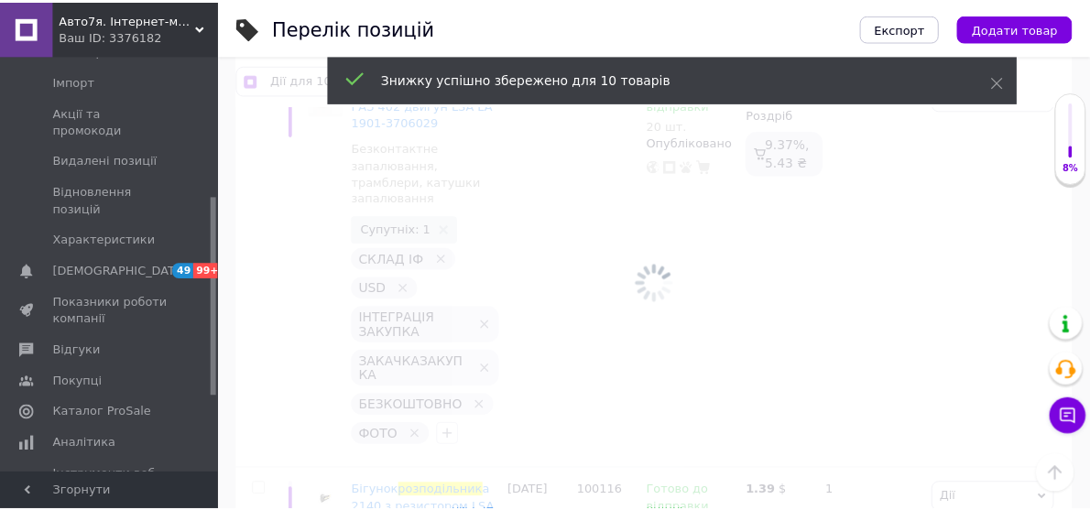
scroll to position [6971, 0]
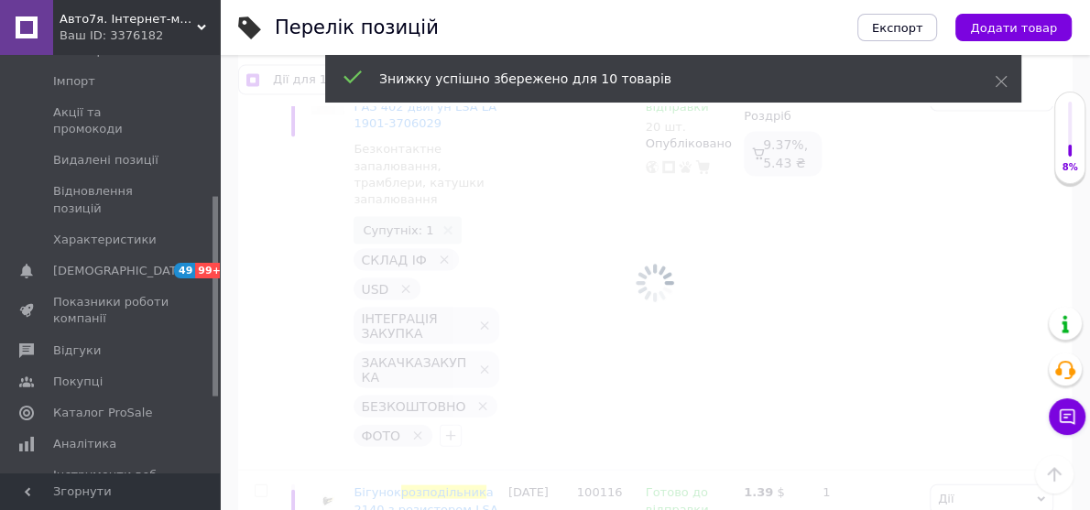
checkbox input "false"
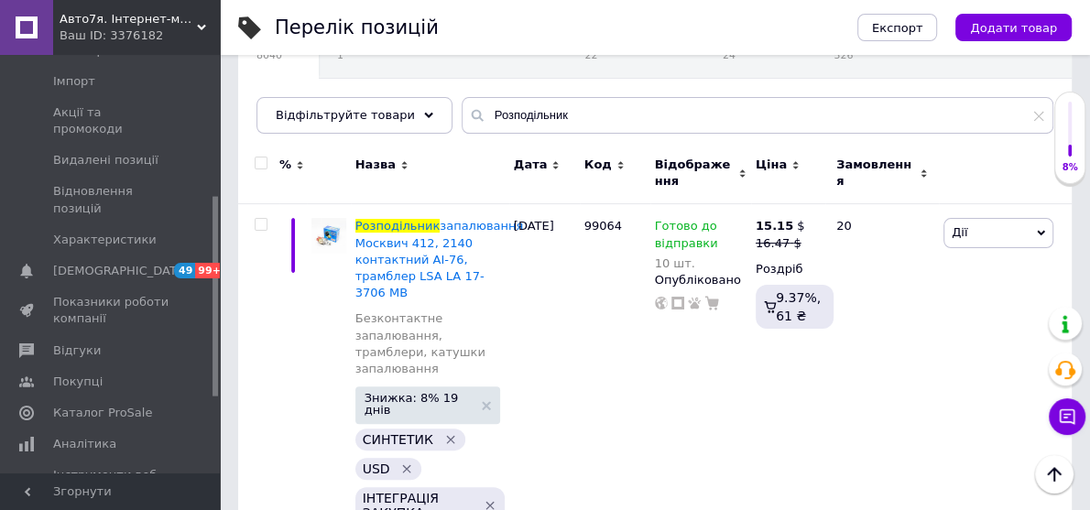
scroll to position [0, 0]
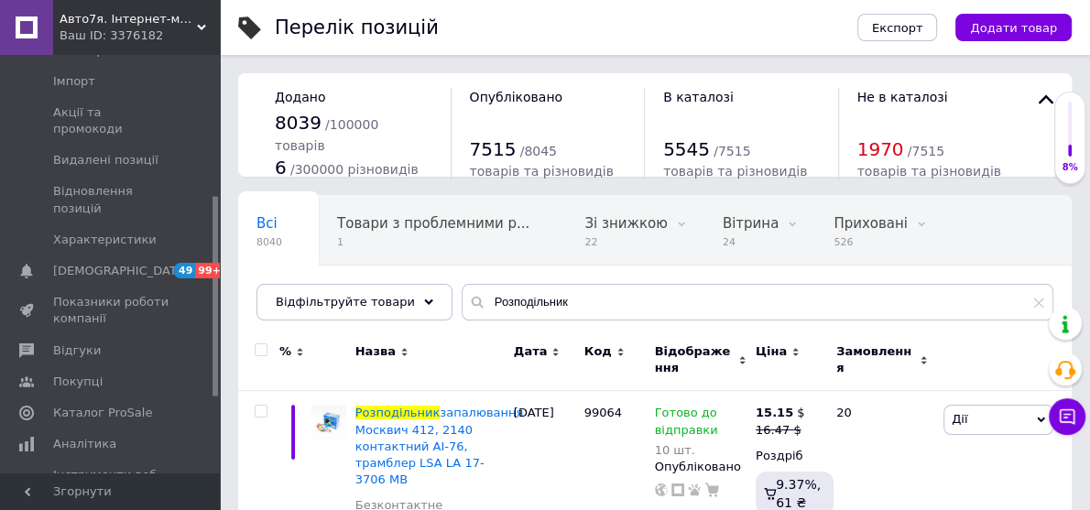
click at [199, 27] on use at bounding box center [201, 27] width 9 height 5
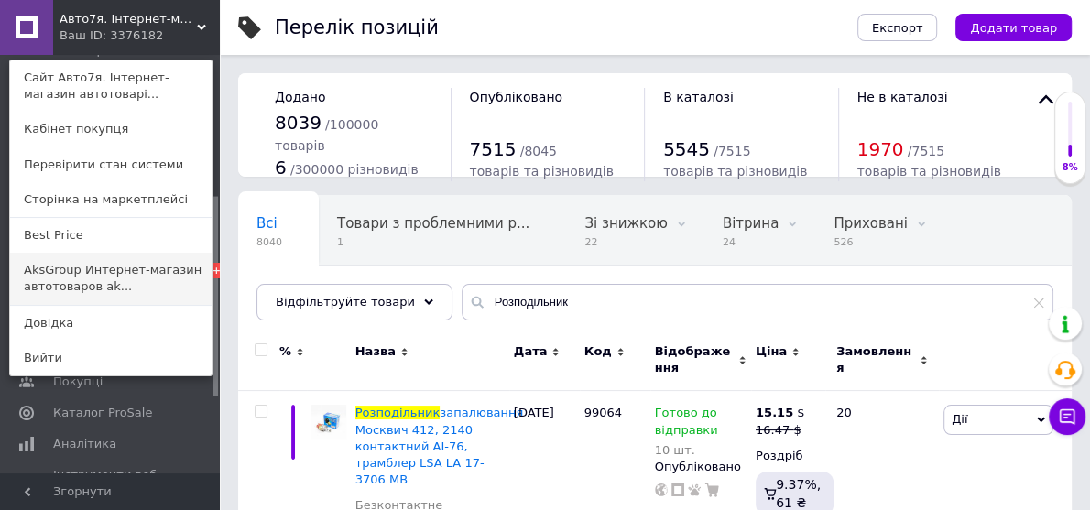
click at [38, 267] on link "AksGroup Интернет-магазин автотоваров ak..." at bounding box center [111, 278] width 202 height 51
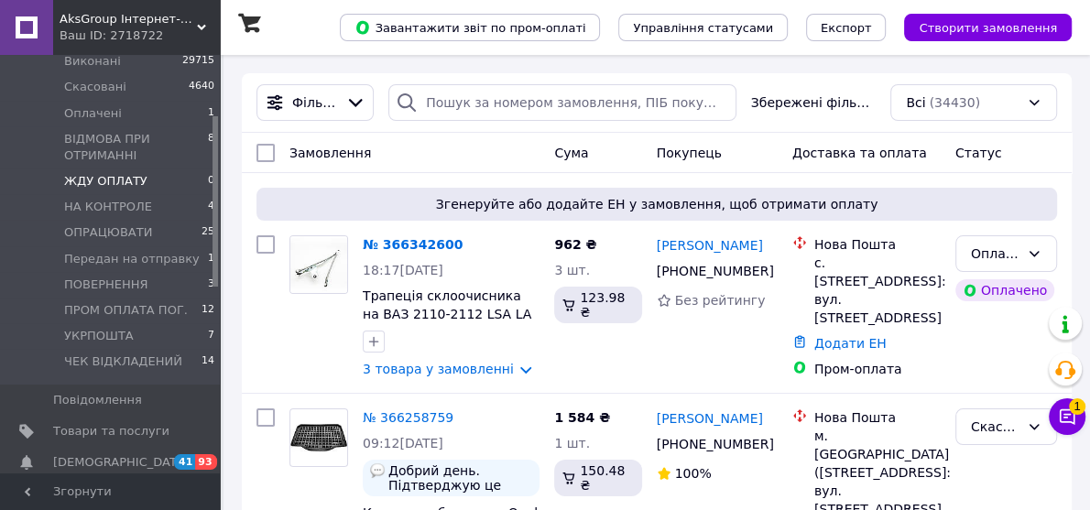
scroll to position [293, 0]
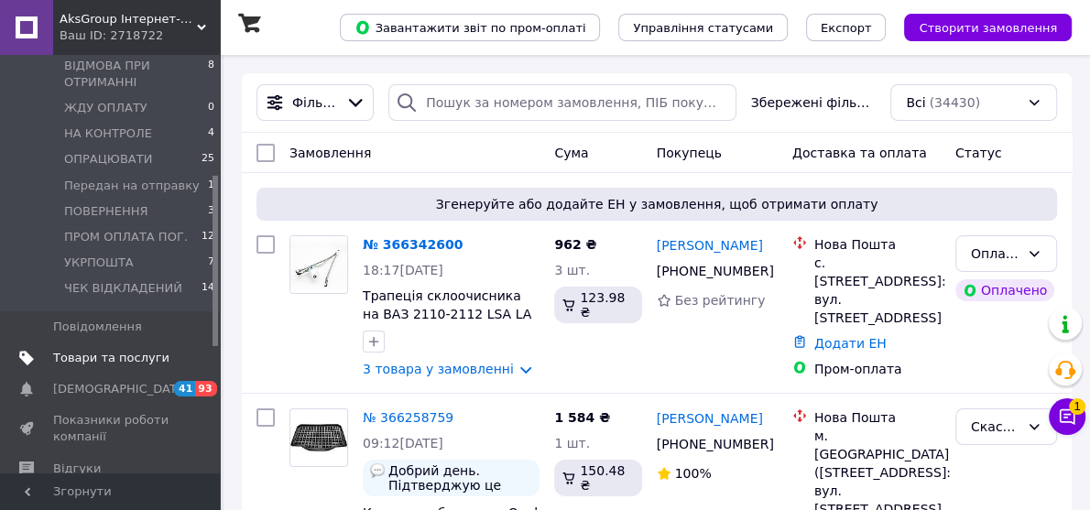
click at [73, 350] on span "Товари та послуги" at bounding box center [111, 358] width 116 height 16
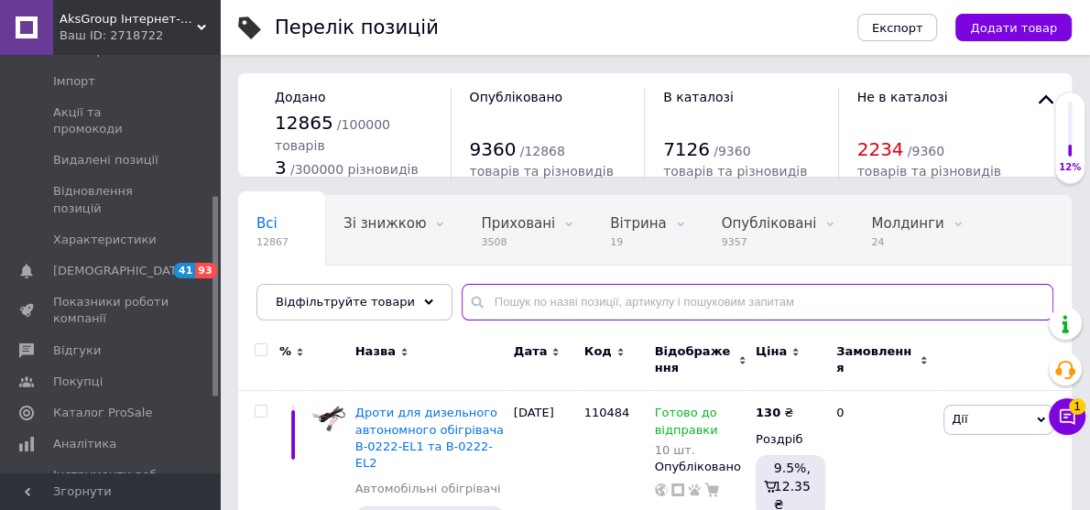
click at [489, 303] on input "text" at bounding box center [758, 302] width 592 height 37
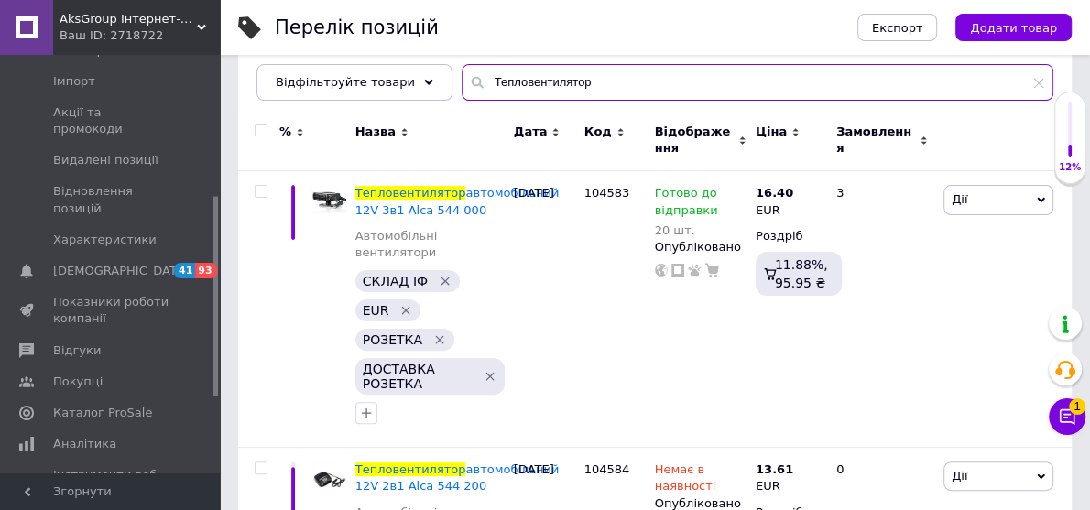
scroll to position [293, 0]
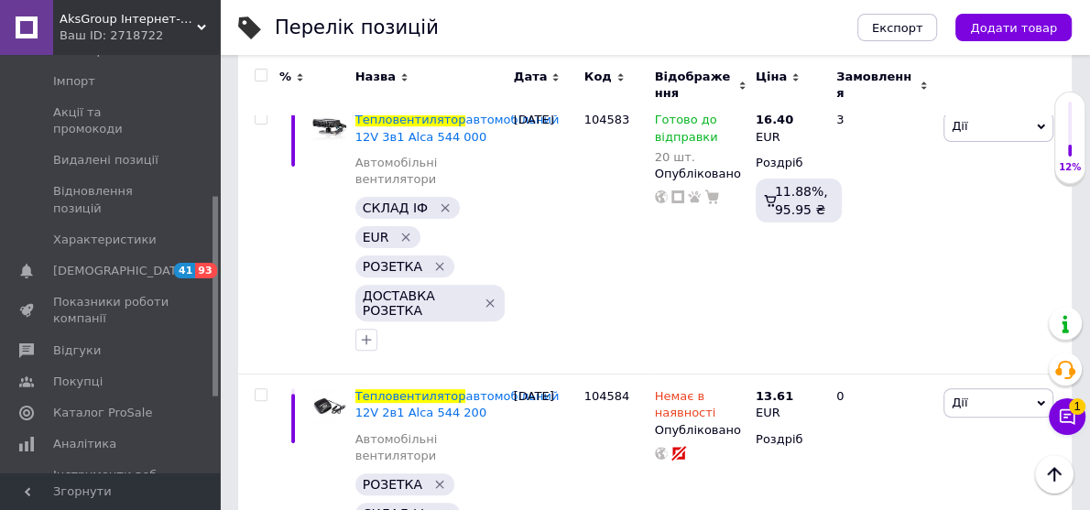
type input "Тепловентилятор"
click at [259, 73] on input "checkbox" at bounding box center [261, 76] width 12 height 12
checkbox input "true"
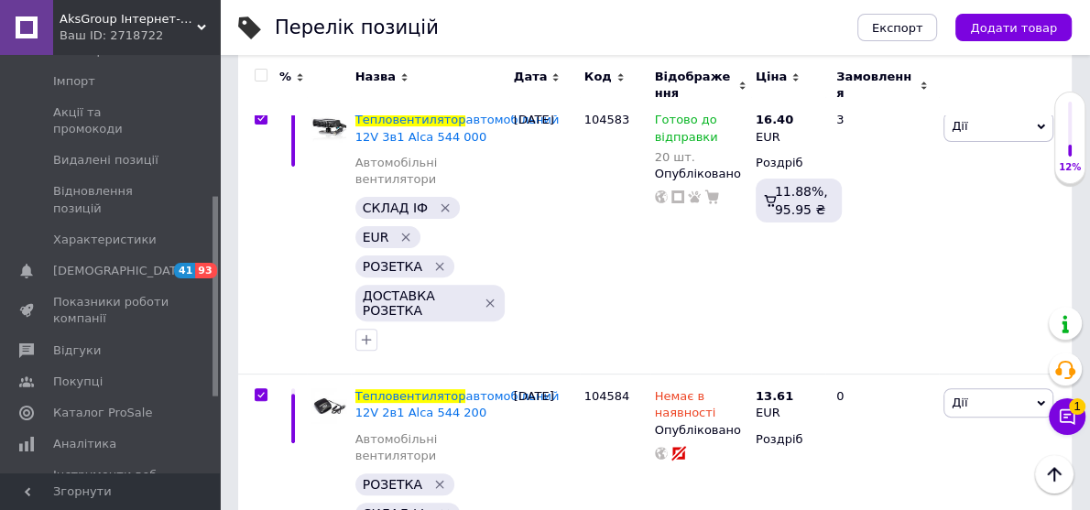
checkbox input "true"
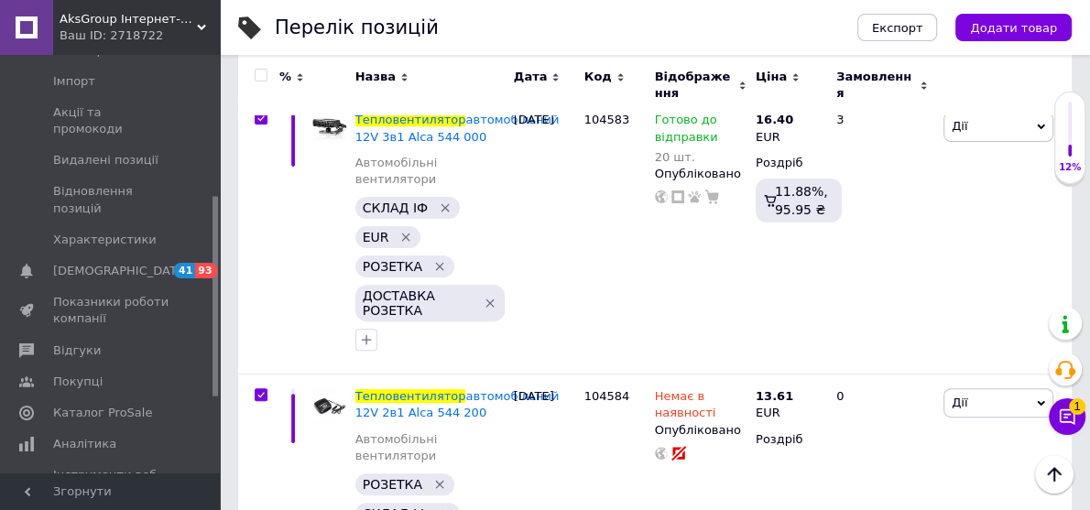
checkbox input "true"
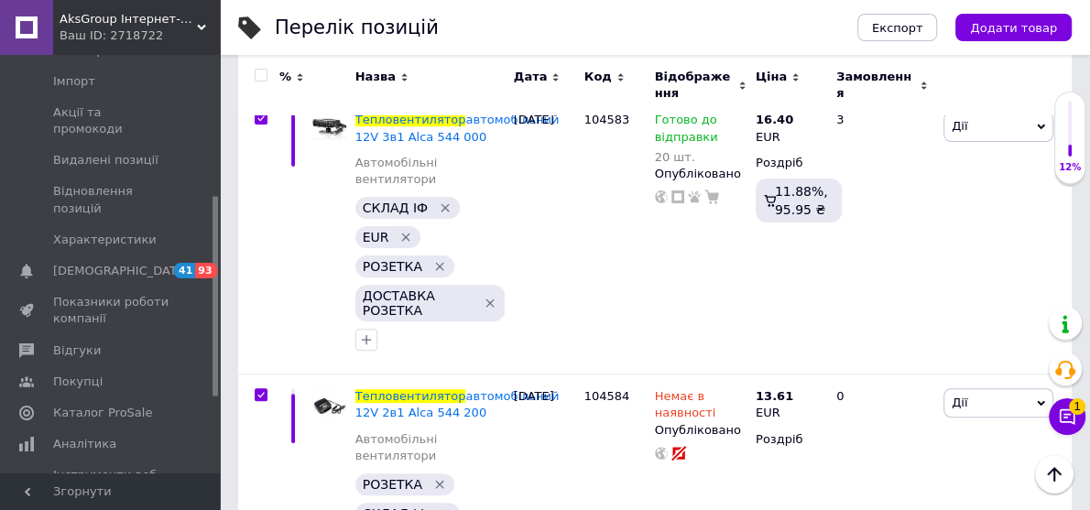
checkbox input "true"
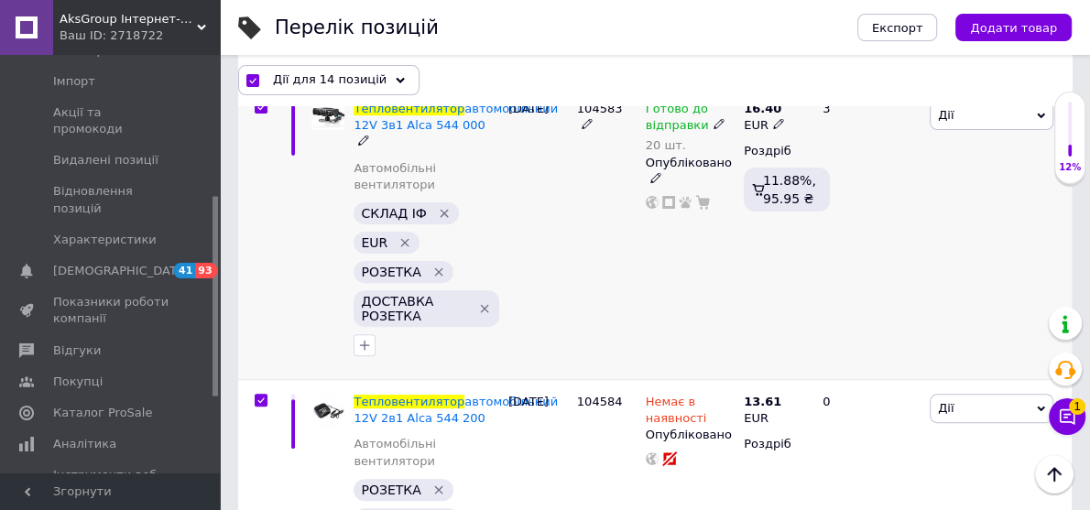
scroll to position [73, 0]
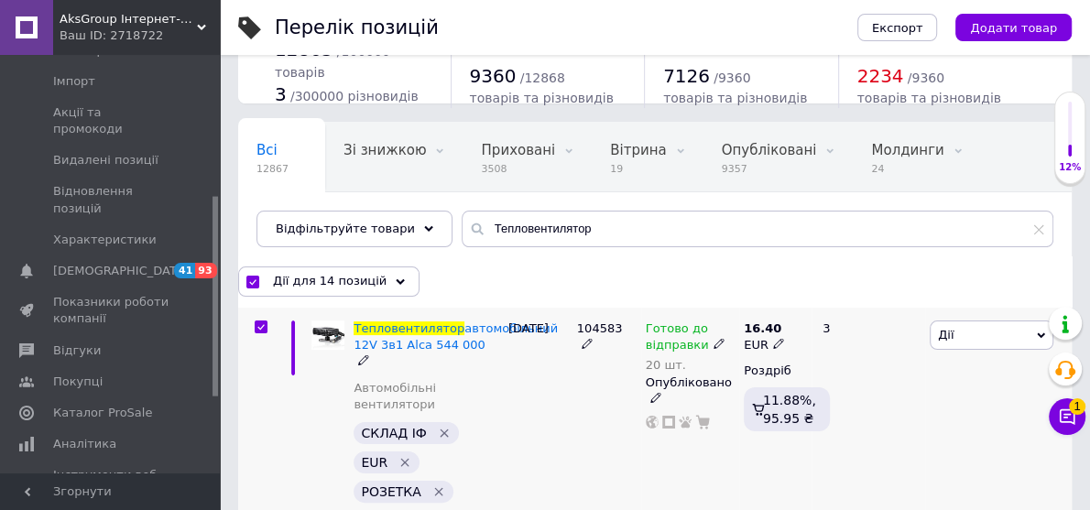
click at [263, 323] on input "checkbox" at bounding box center [261, 328] width 12 height 12
checkbox input "false"
checkbox input "true"
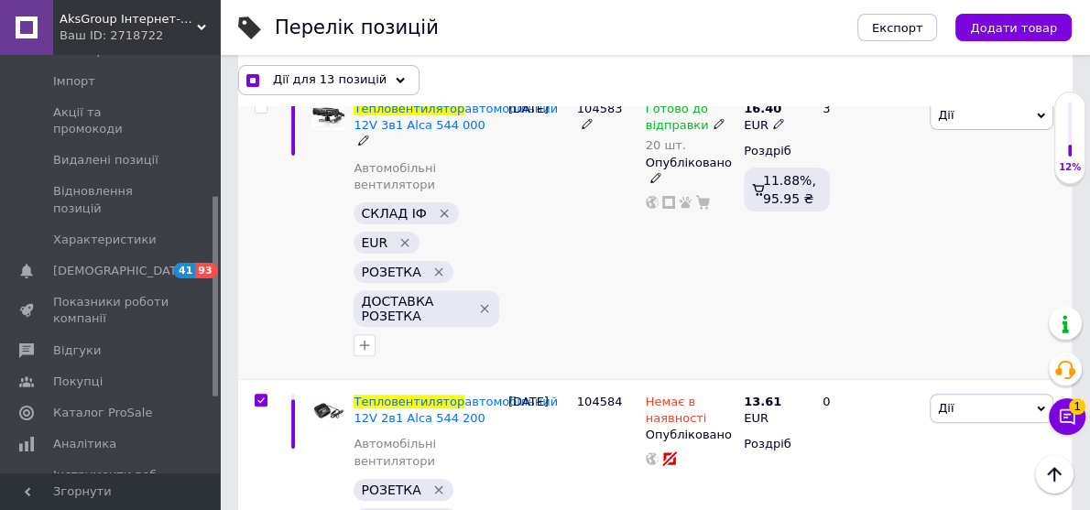
scroll to position [366, 0]
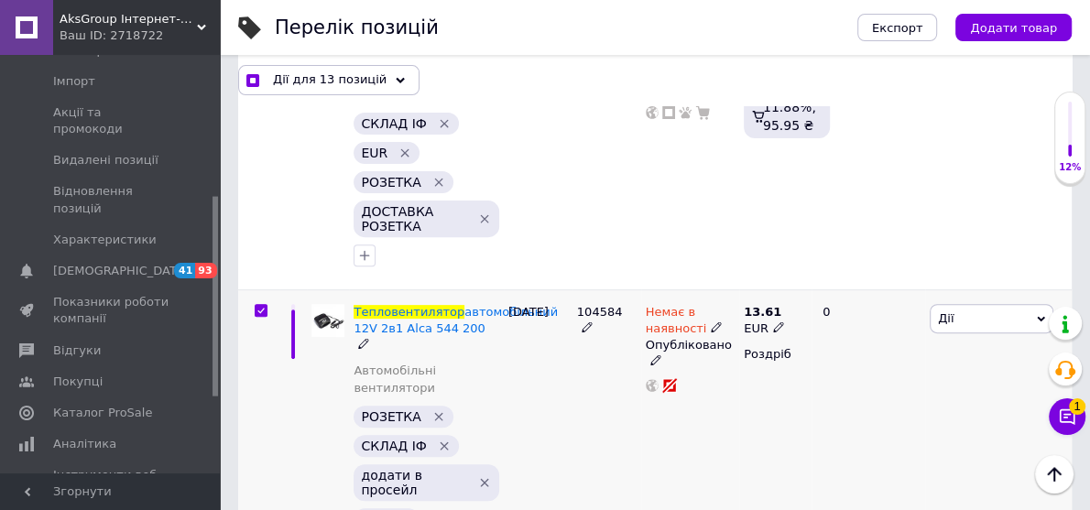
click at [265, 317] on input "checkbox" at bounding box center [261, 311] width 12 height 12
checkbox input "false"
checkbox input "true"
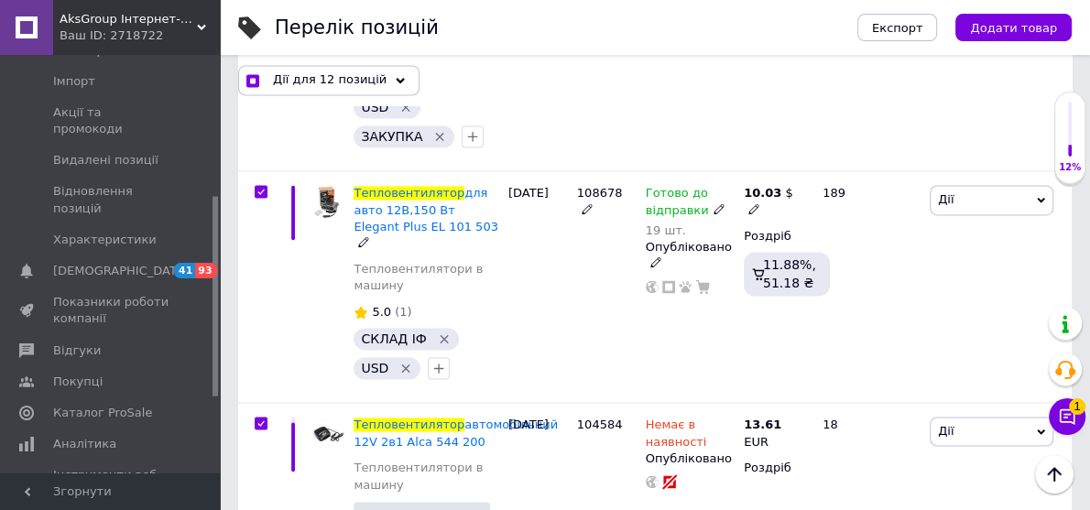
scroll to position [1979, 0]
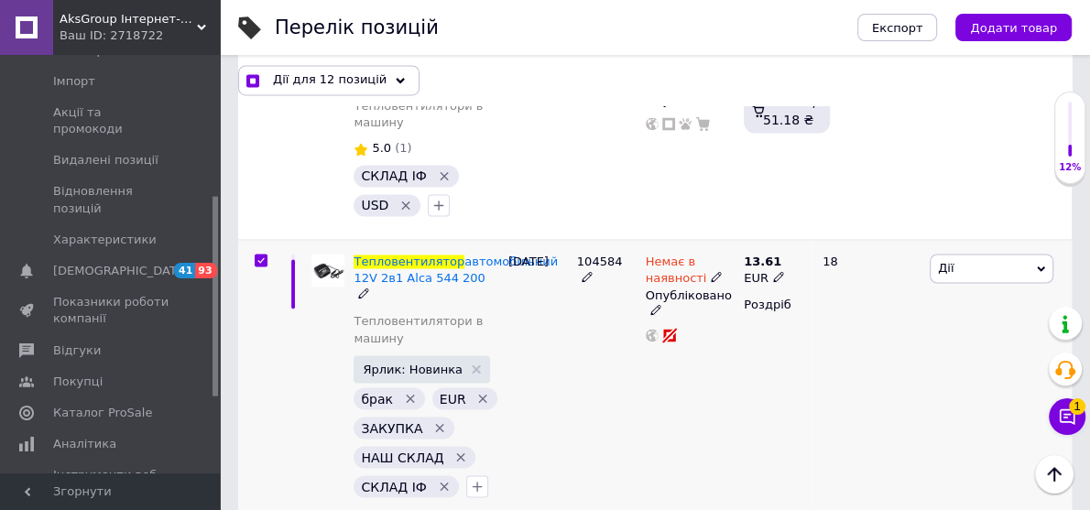
click at [255, 267] on input "checkbox" at bounding box center [261, 261] width 12 height 12
checkbox input "false"
checkbox input "true"
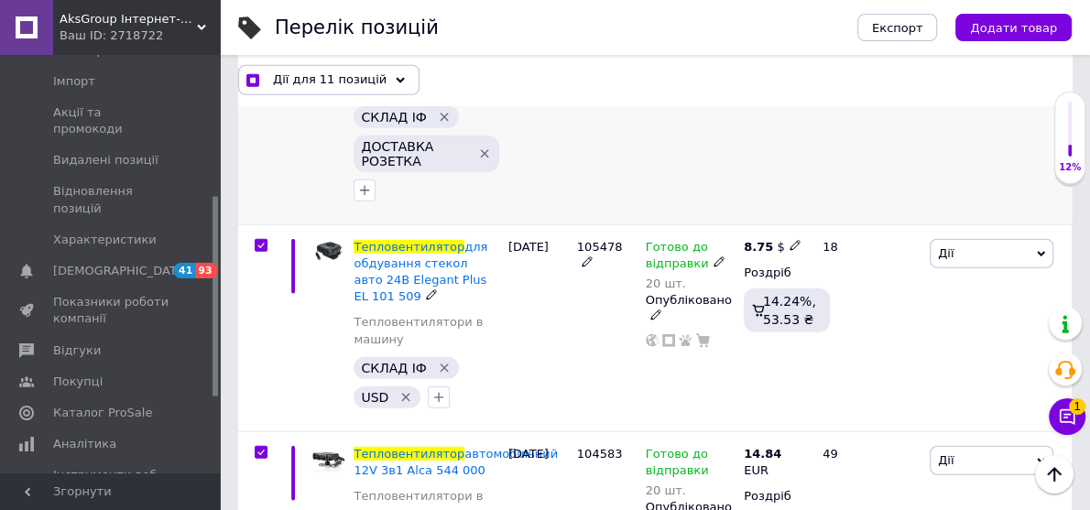
scroll to position [3444, 0]
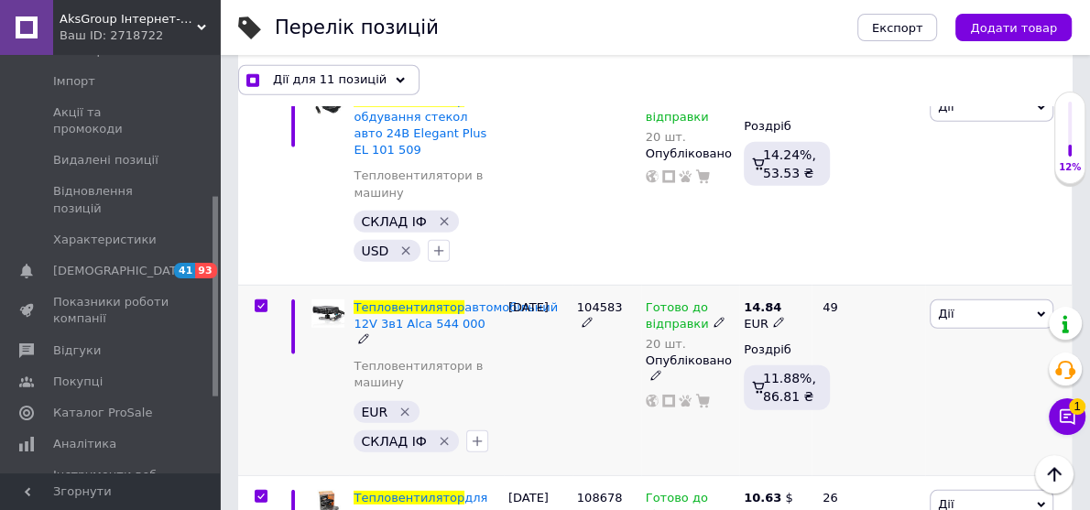
click at [260, 300] on input "checkbox" at bounding box center [261, 306] width 12 height 12
checkbox input "false"
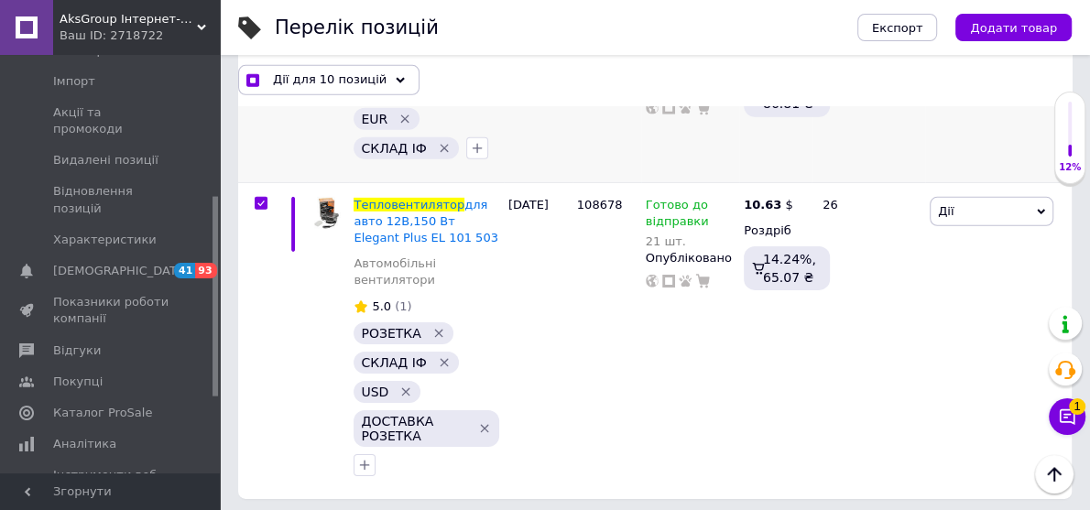
scroll to position [3740, 0]
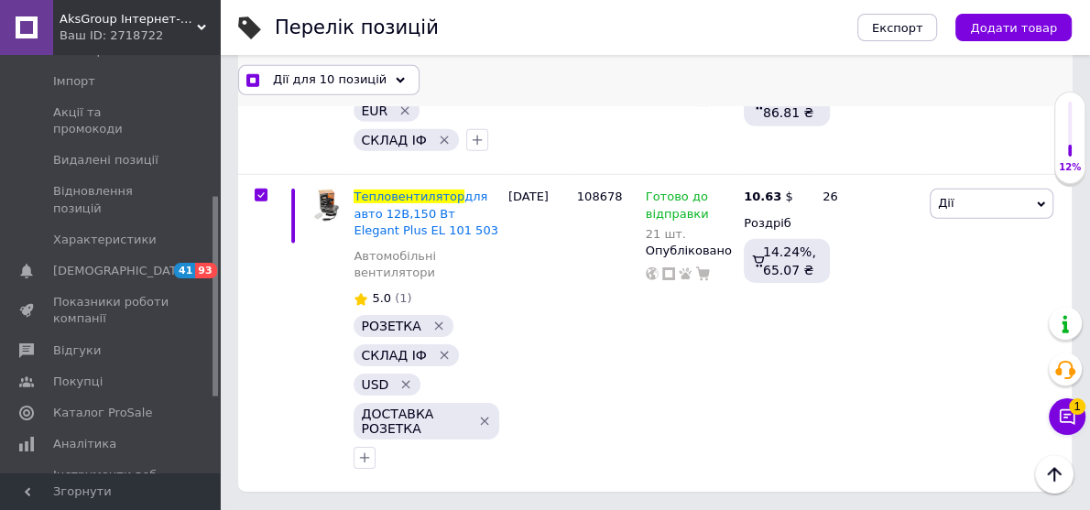
click at [327, 81] on span "Дії для 10 позицій" at bounding box center [330, 79] width 114 height 16
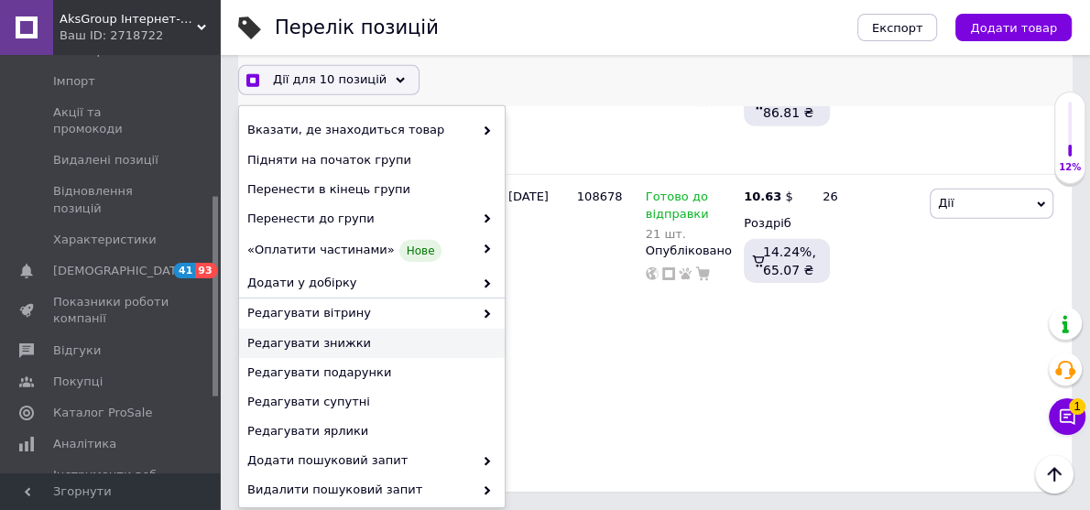
click at [330, 346] on span "Редагувати знижки" at bounding box center [369, 343] width 245 height 16
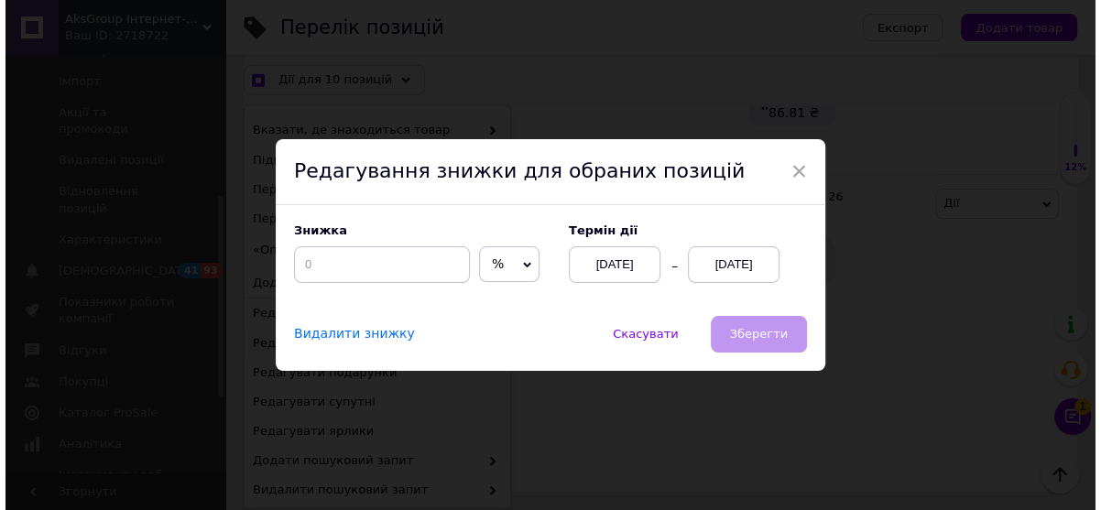
scroll to position [3666, 0]
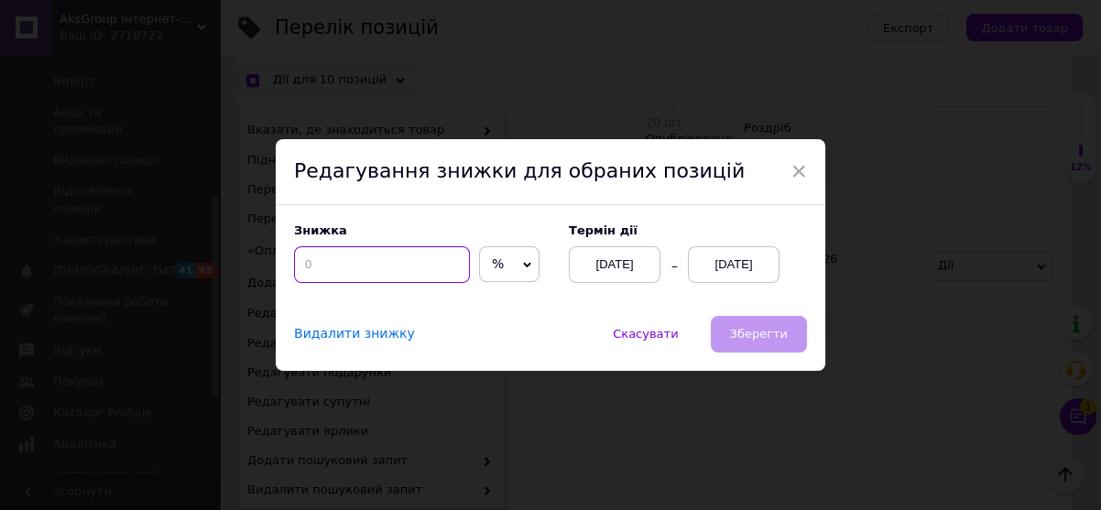
click at [332, 265] on input at bounding box center [382, 264] width 176 height 37
checkbox input "true"
type input "1"
checkbox input "true"
type input "10"
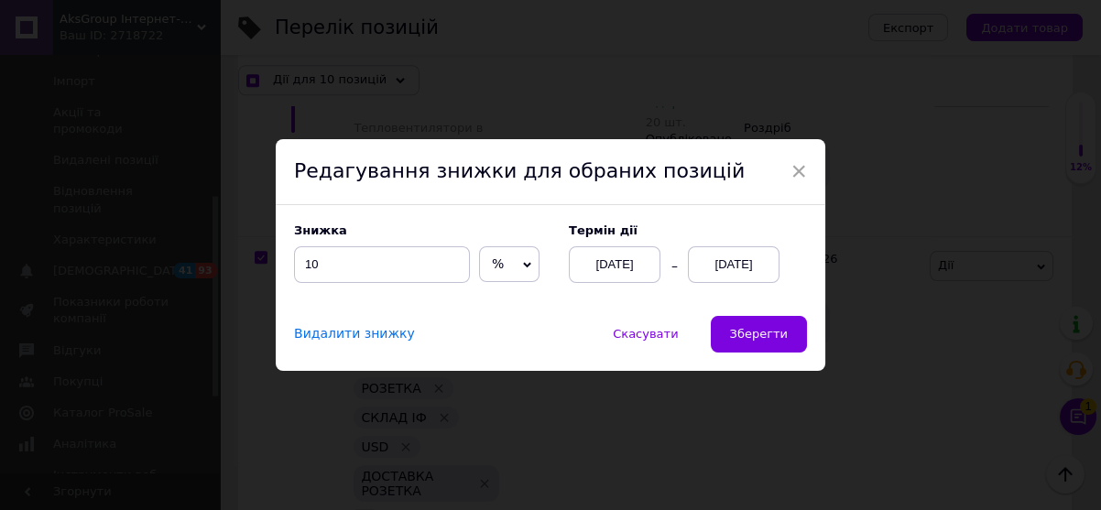
click at [742, 263] on div "[DATE]" at bounding box center [734, 264] width 92 height 37
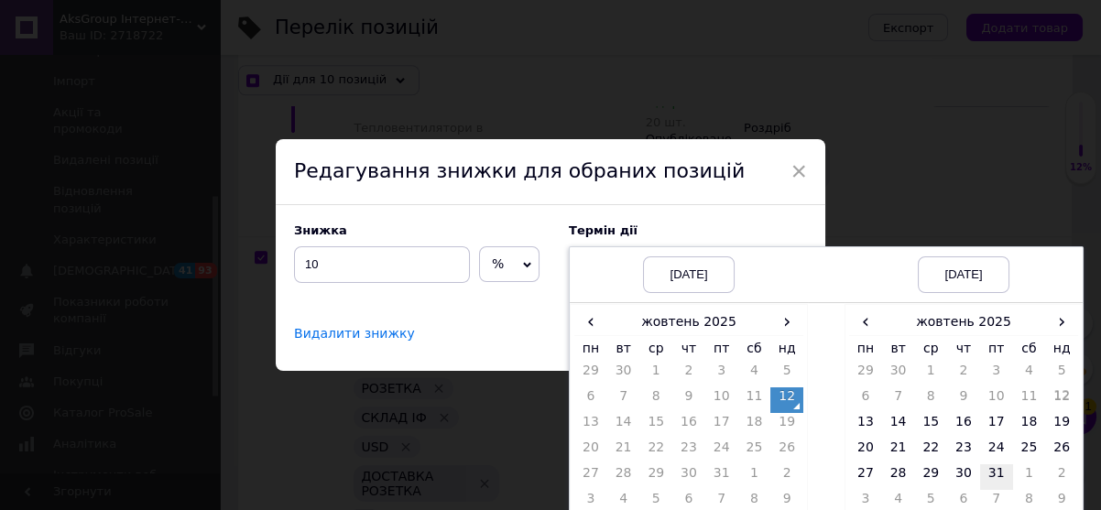
click at [994, 475] on td "31" at bounding box center [996, 477] width 33 height 26
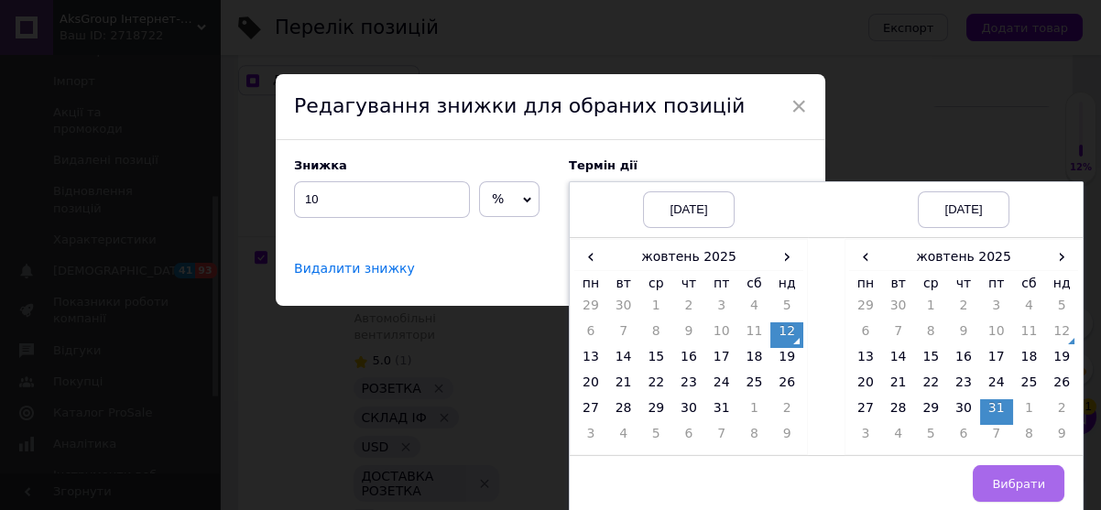
click at [1024, 477] on span "Вибрати" at bounding box center [1018, 484] width 53 height 14
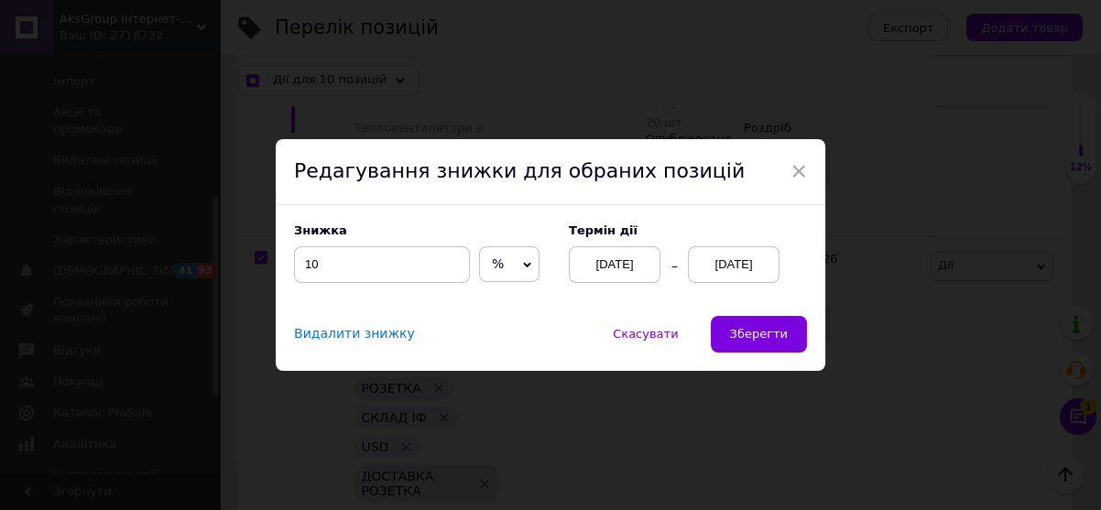
scroll to position [0, 0]
click at [764, 327] on span "Зберегти" at bounding box center [759, 334] width 58 height 14
checkbox input "true"
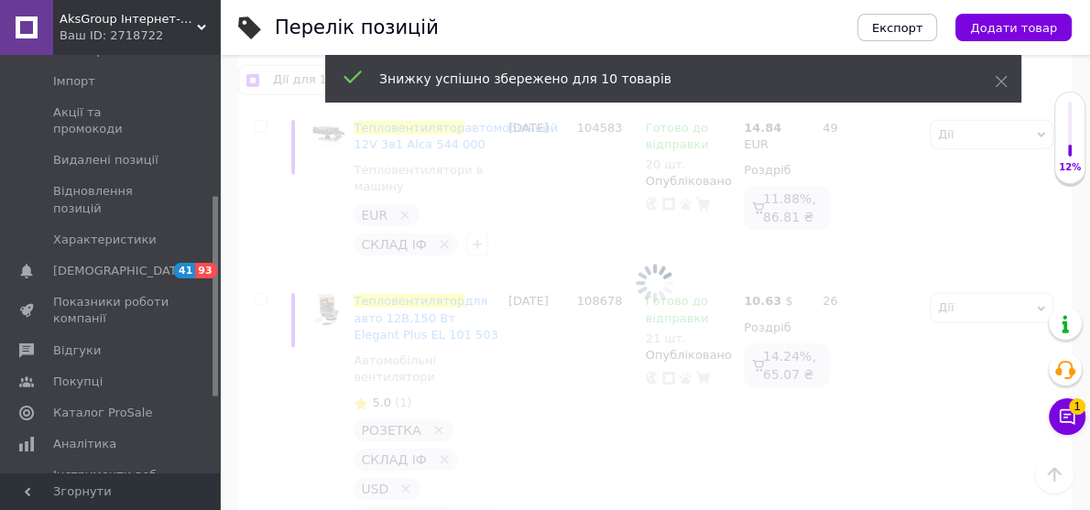
checkbox input "false"
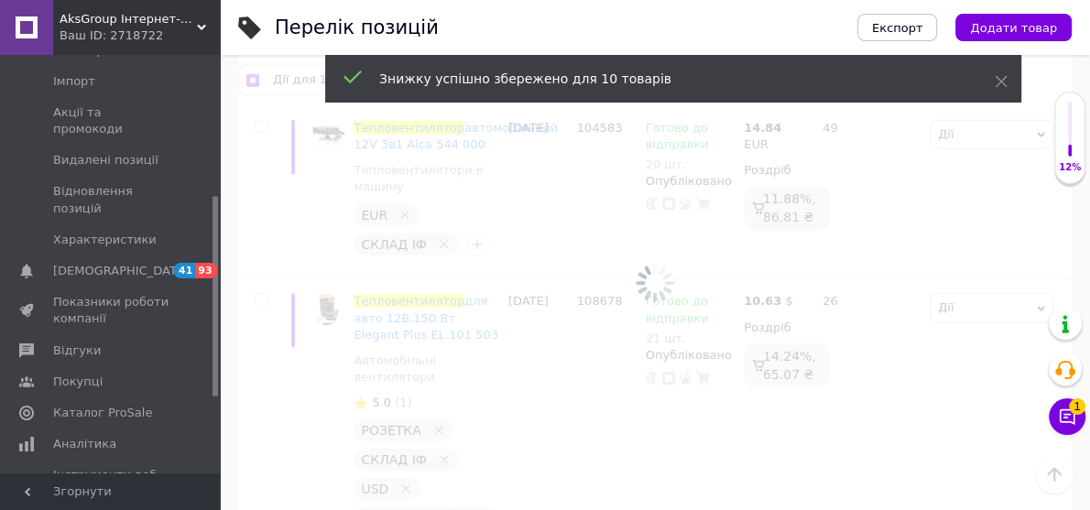
checkbox input "false"
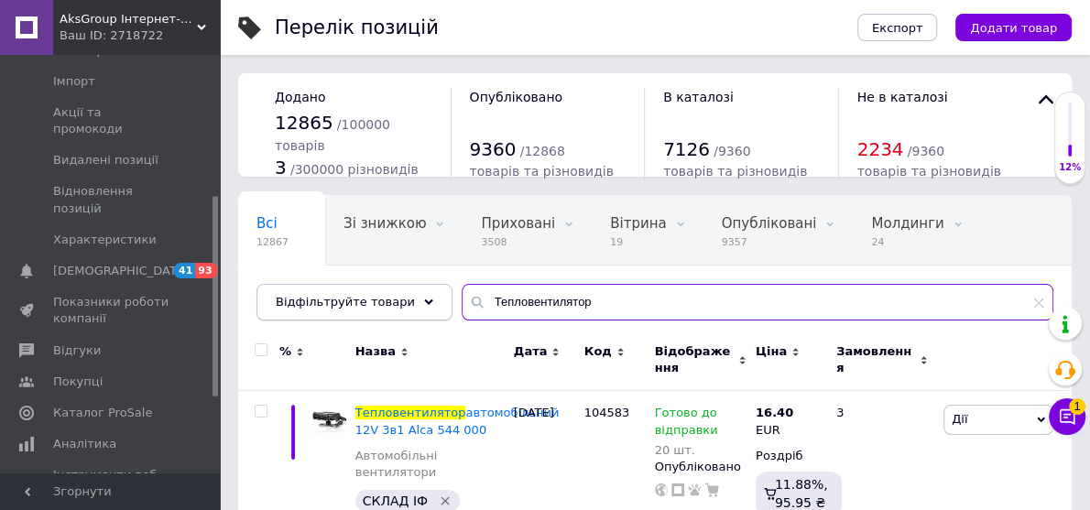
drag, startPoint x: 578, startPoint y: 305, endPoint x: 416, endPoint y: 300, distance: 162.2
click at [416, 300] on div "Відфільтруйте товари Тепловентилятор" at bounding box center [655, 302] width 797 height 37
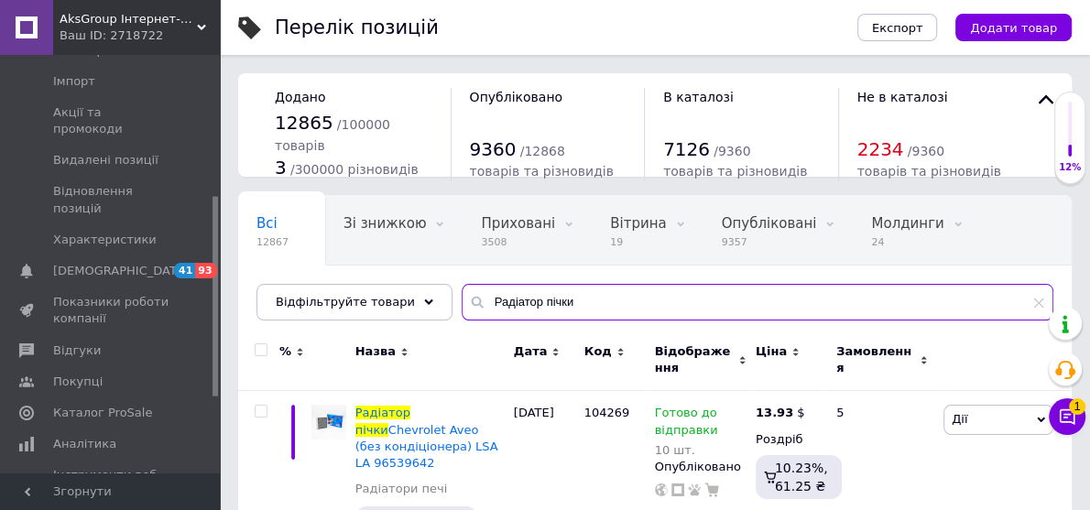
type input "Радіатор пічки"
click at [261, 346] on input "checkbox" at bounding box center [261, 350] width 12 height 12
checkbox input "true"
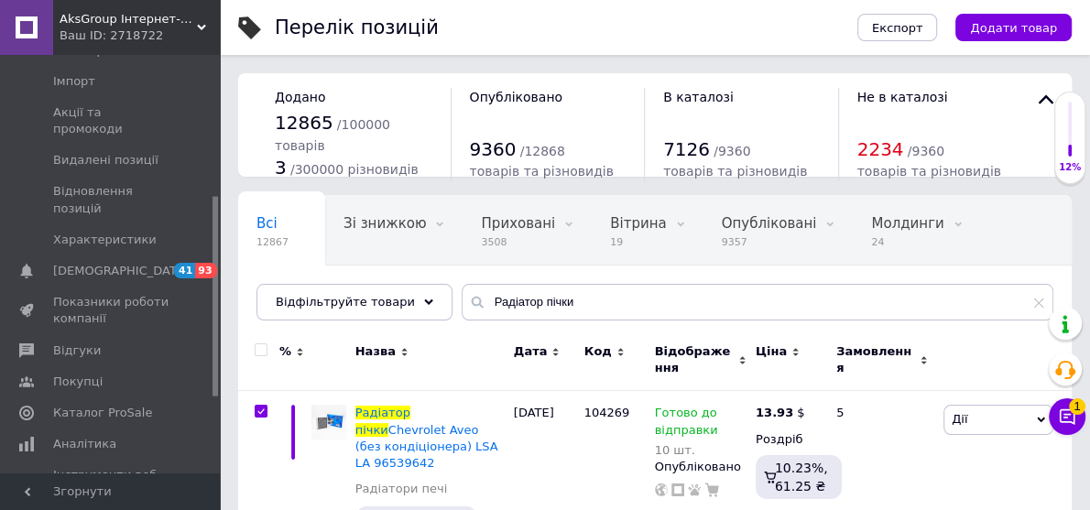
checkbox input "true"
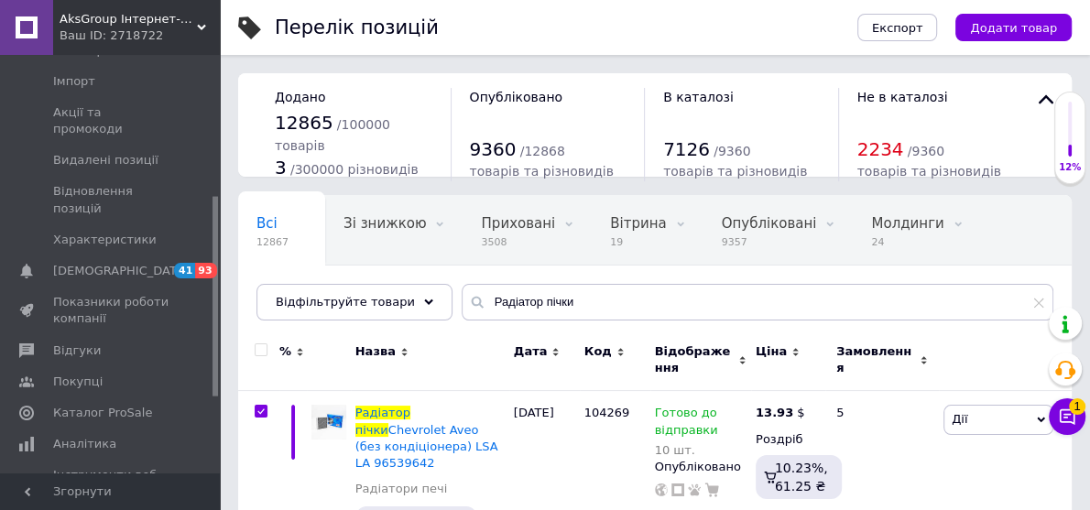
checkbox input "true"
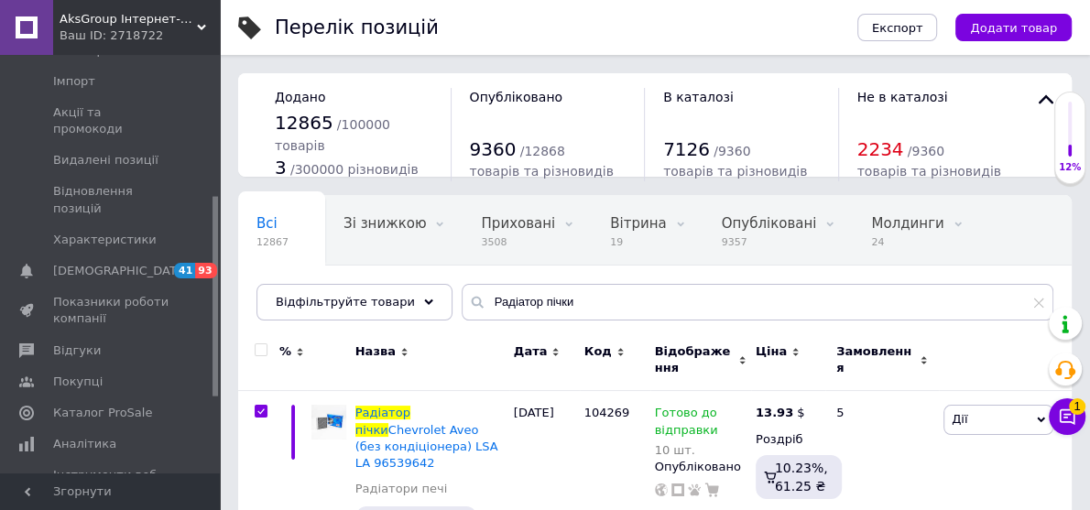
checkbox input "true"
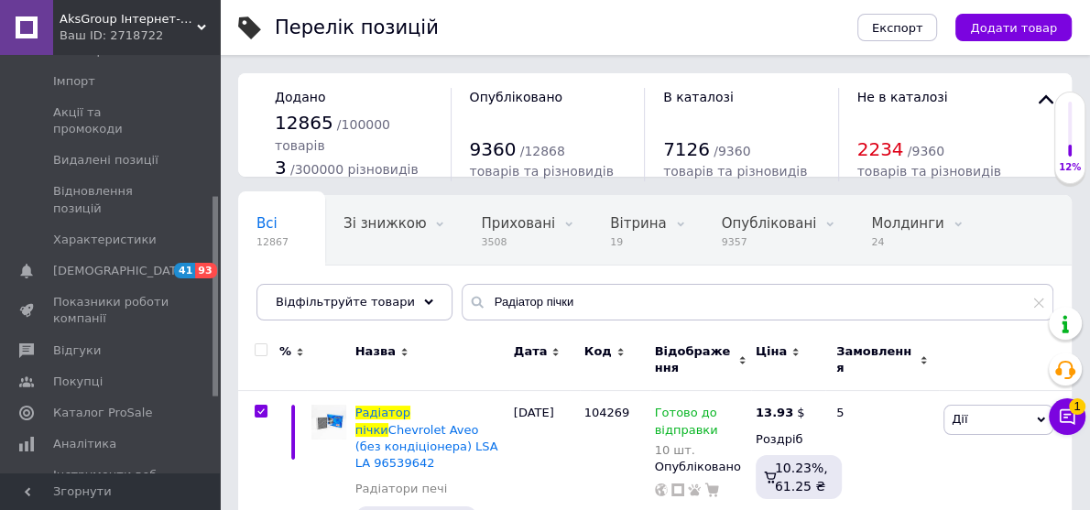
checkbox input "true"
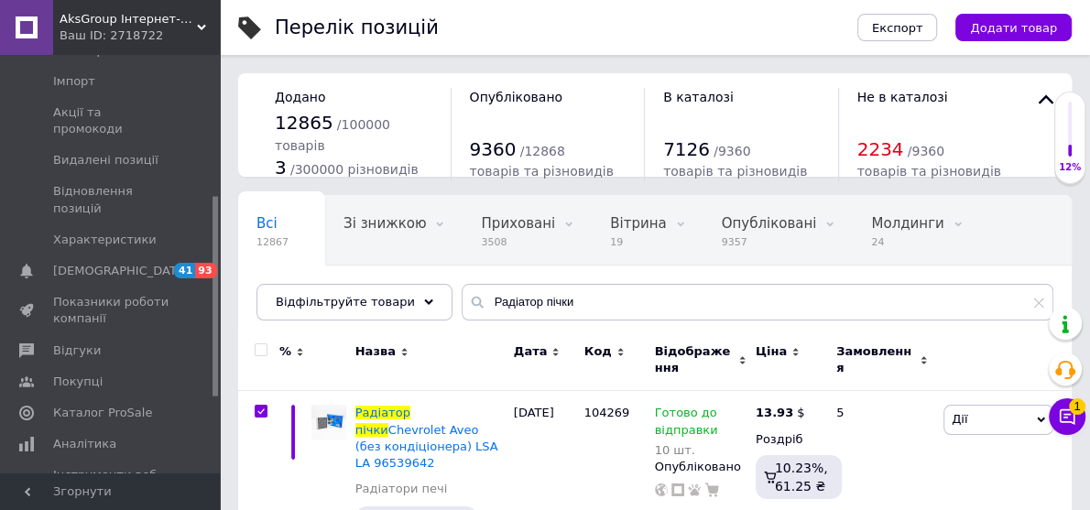
checkbox input "true"
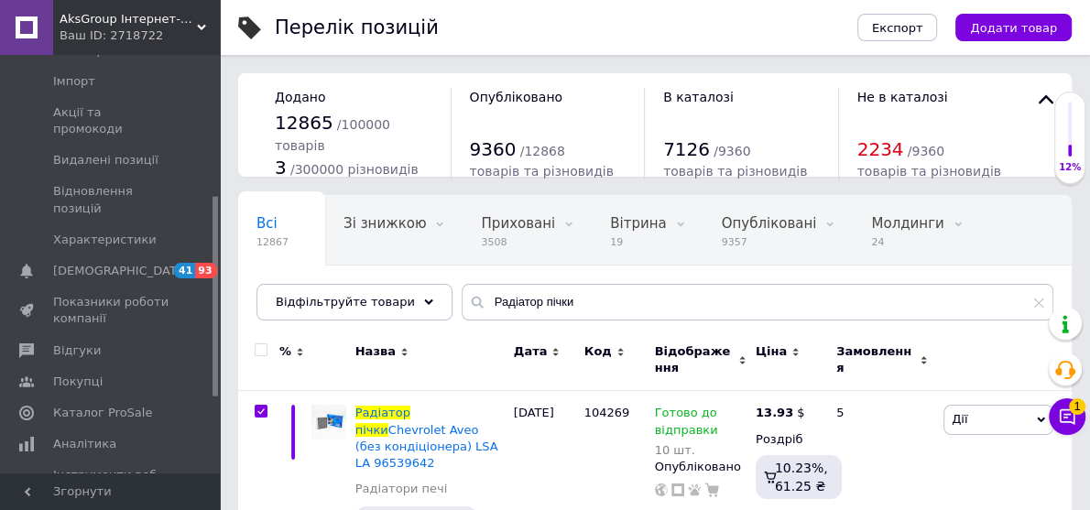
checkbox input "true"
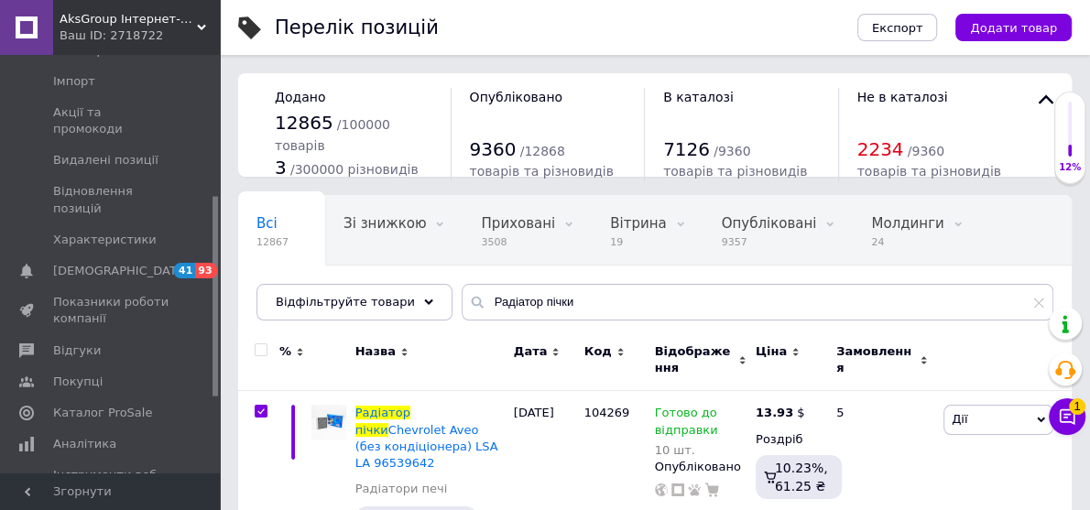
checkbox input "true"
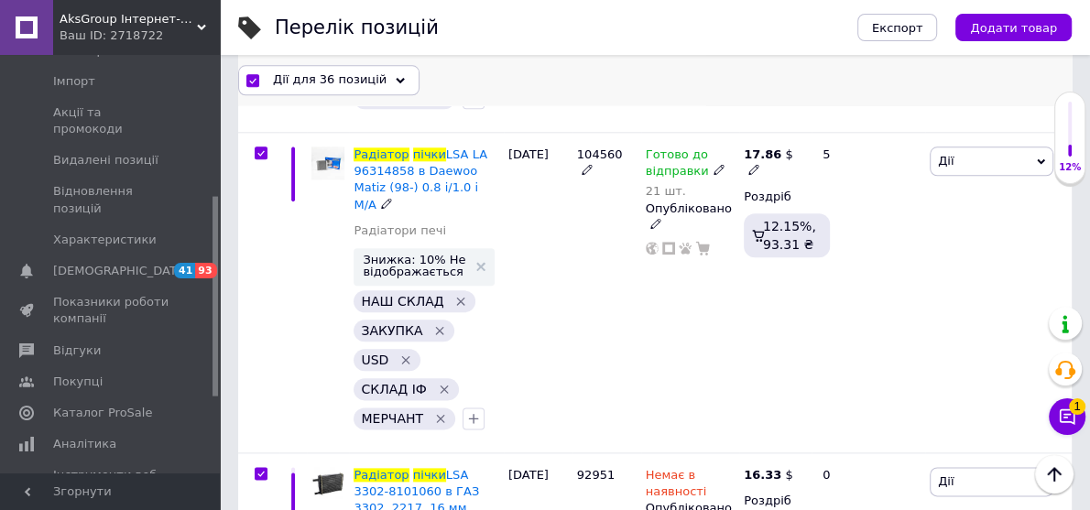
scroll to position [1392, 0]
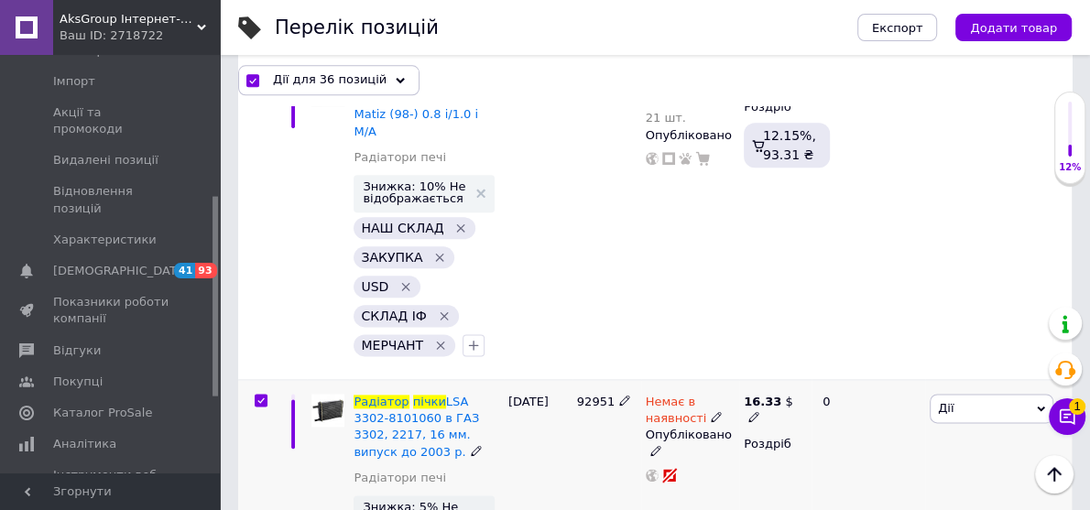
click at [260, 395] on input "checkbox" at bounding box center [261, 401] width 12 height 12
checkbox input "false"
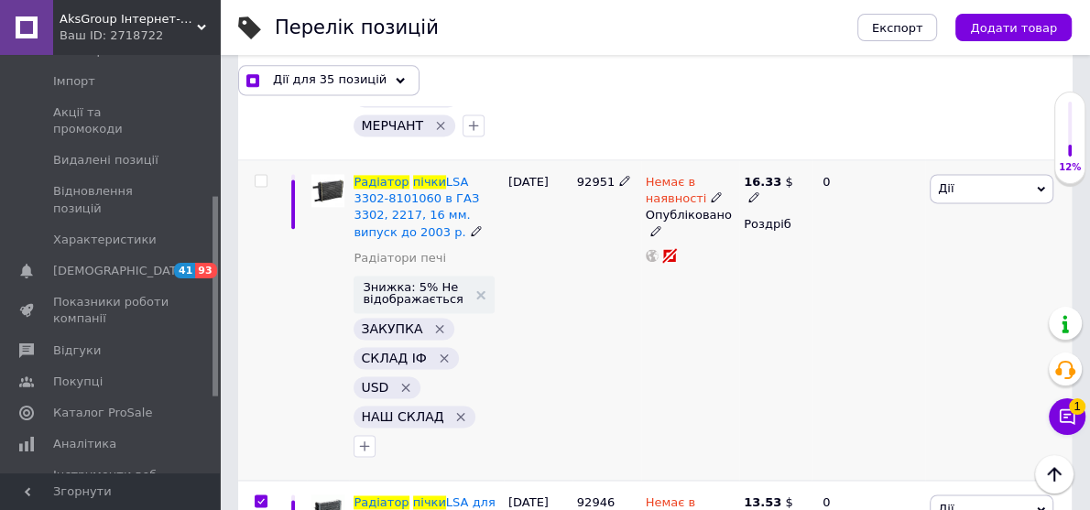
scroll to position [1686, 0]
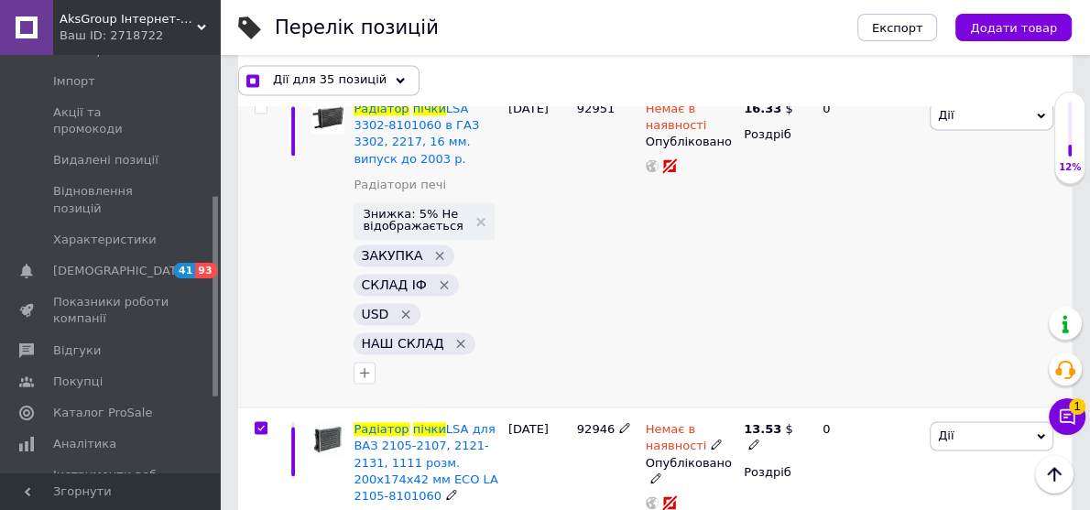
checkbox input "true"
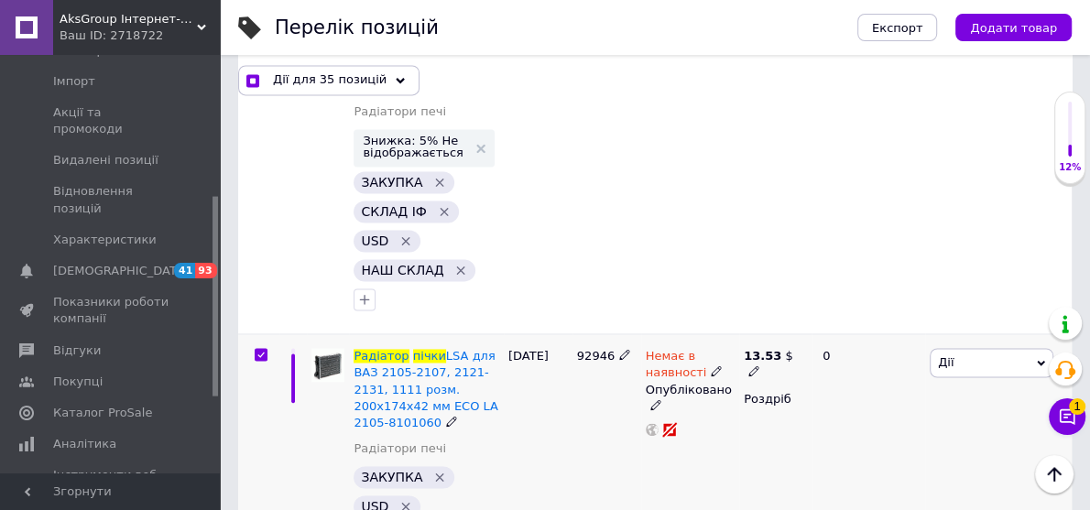
click at [258, 349] on input "checkbox" at bounding box center [261, 355] width 12 height 12
checkbox input "false"
checkbox input "true"
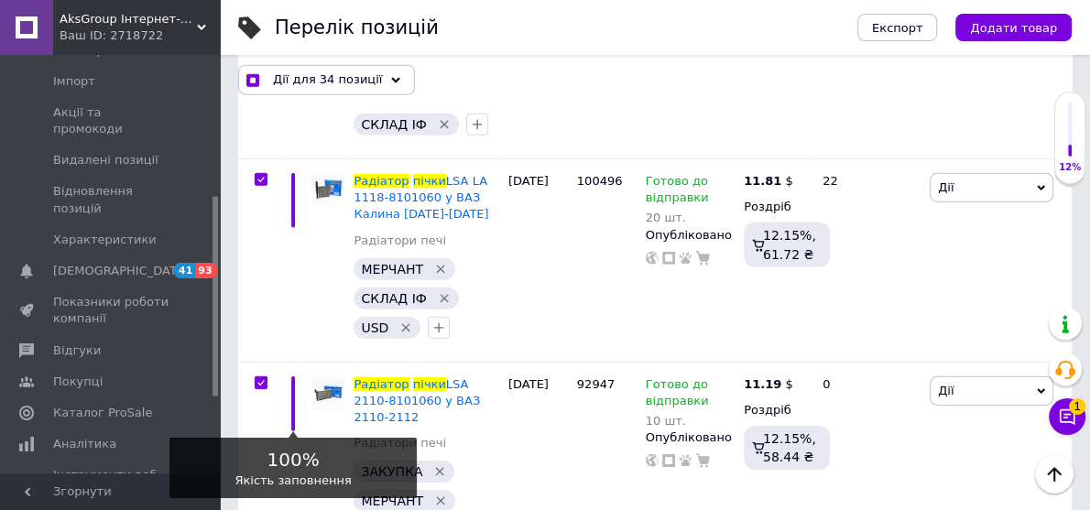
scroll to position [3738, 0]
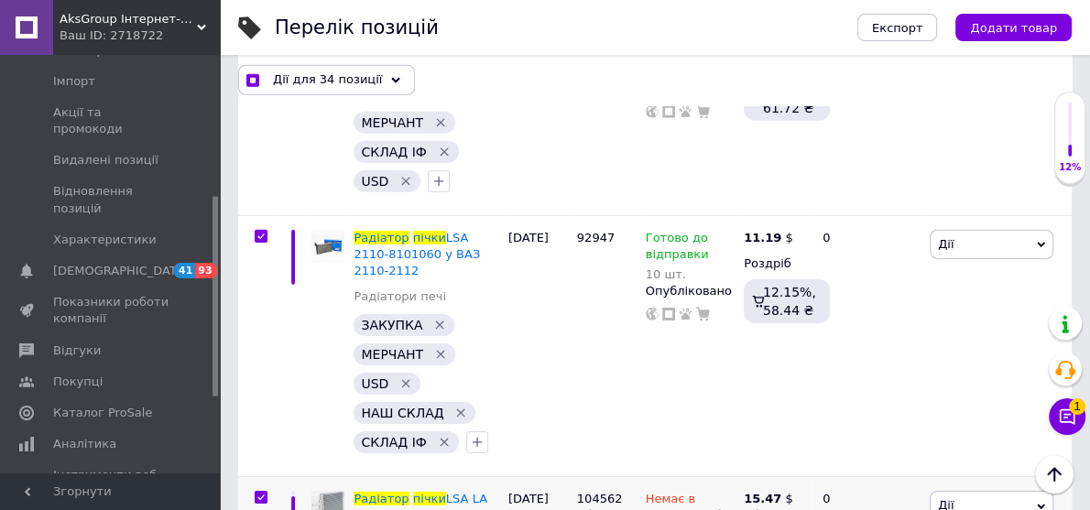
click at [262, 492] on input "checkbox" at bounding box center [261, 498] width 12 height 12
checkbox input "false"
checkbox input "true"
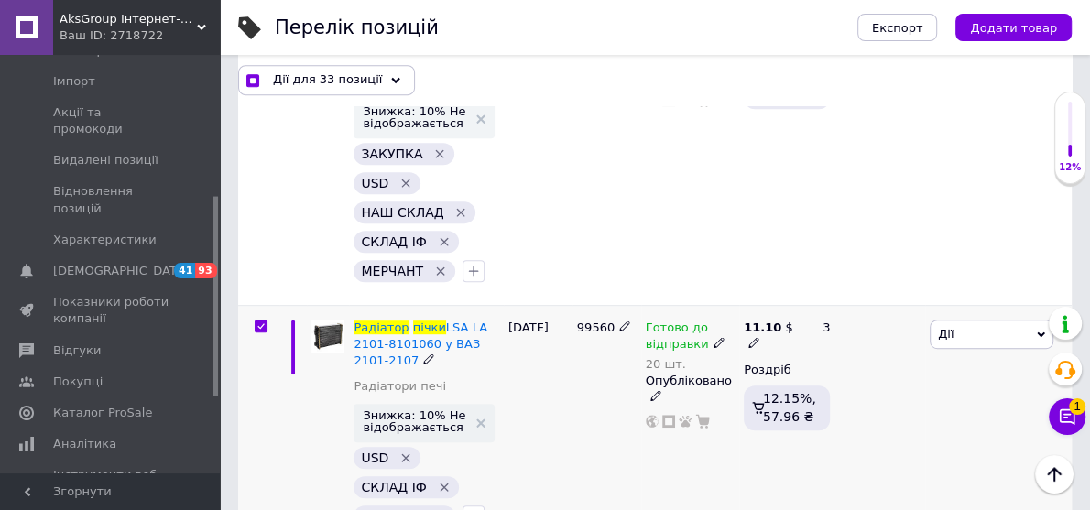
scroll to position [5203, 0]
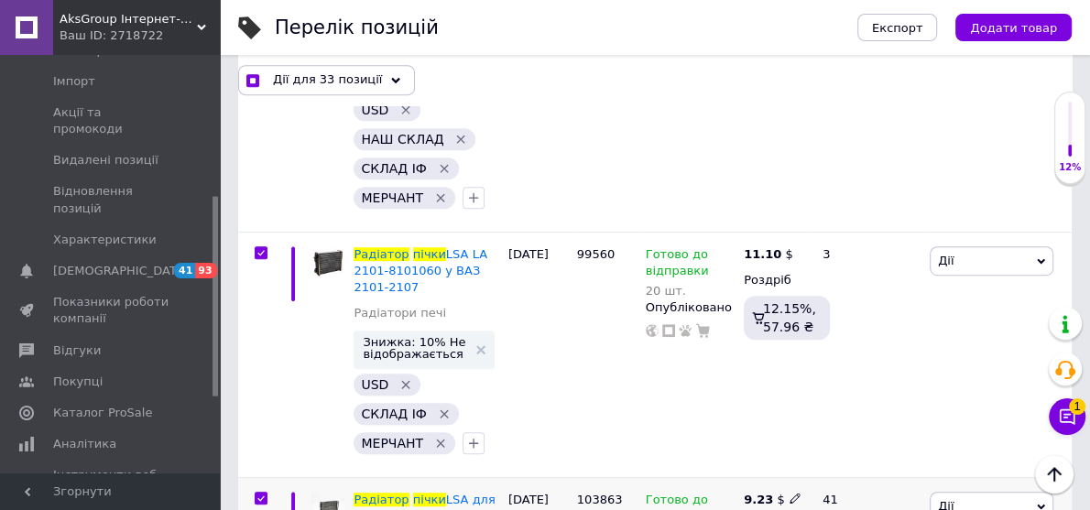
click at [257, 493] on input "checkbox" at bounding box center [261, 499] width 12 height 12
checkbox input "false"
checkbox input "true"
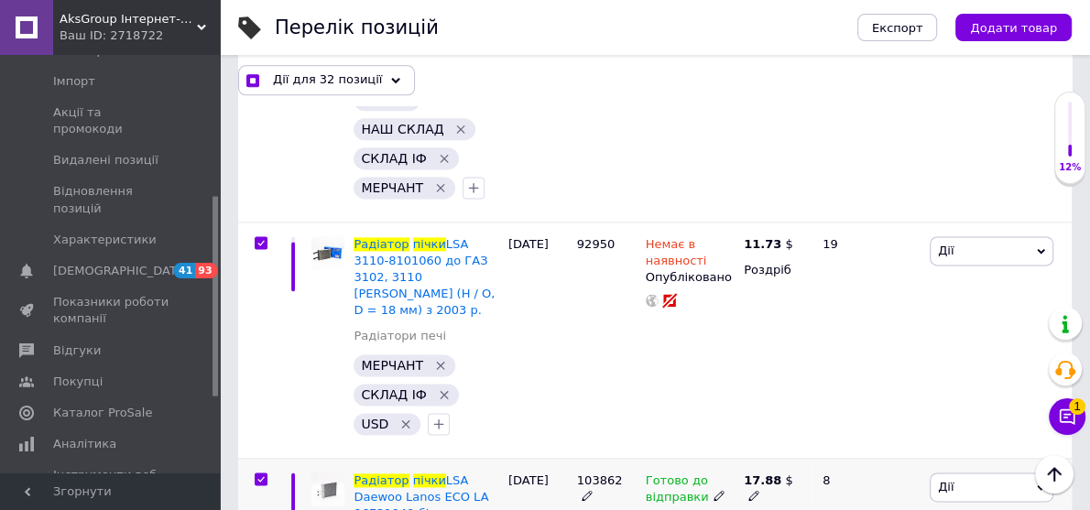
scroll to position [5936, 0]
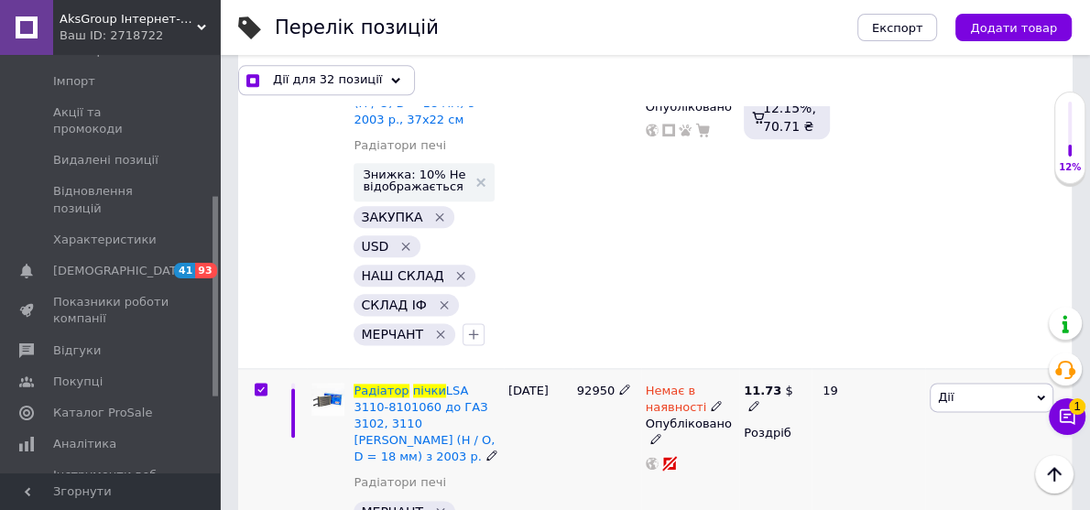
click at [259, 384] on input "checkbox" at bounding box center [261, 390] width 12 height 12
checkbox input "false"
checkbox input "true"
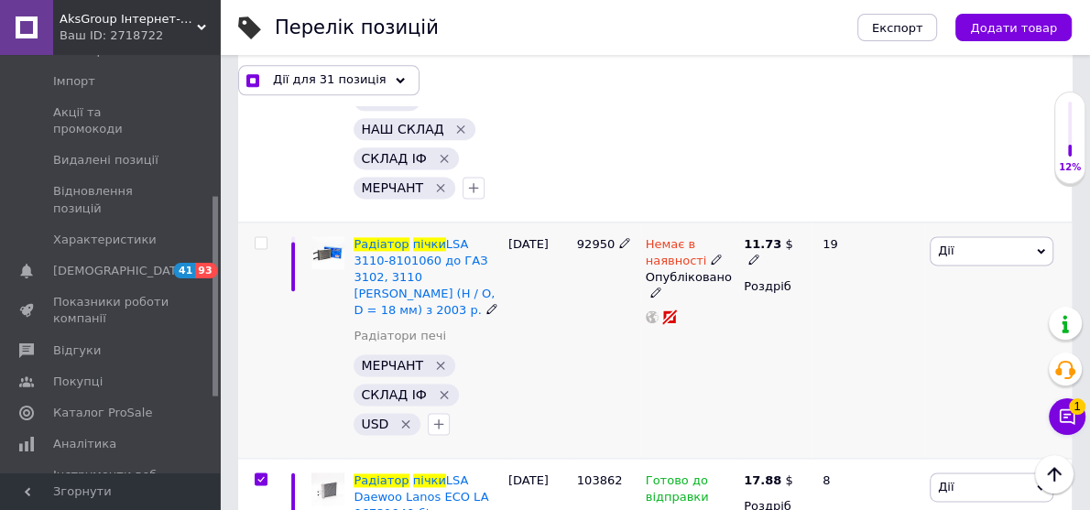
scroll to position [6156, 0]
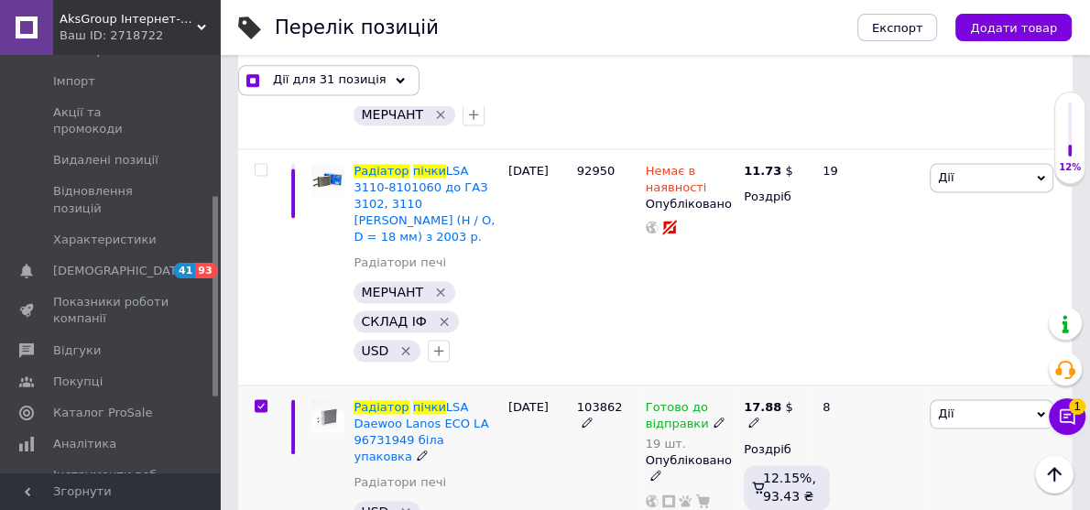
click at [265, 400] on input "checkbox" at bounding box center [261, 406] width 12 height 12
checkbox input "false"
checkbox input "true"
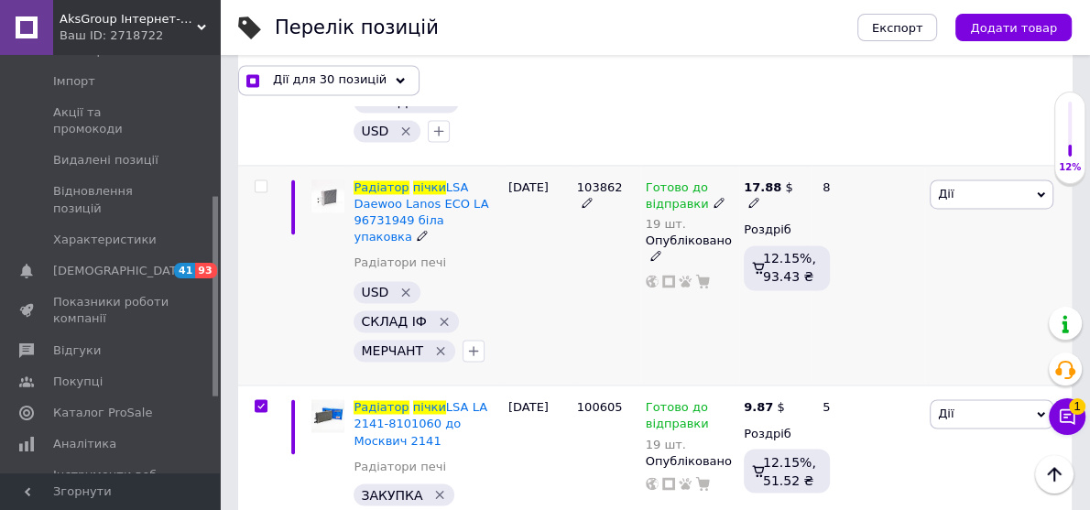
scroll to position [6449, 0]
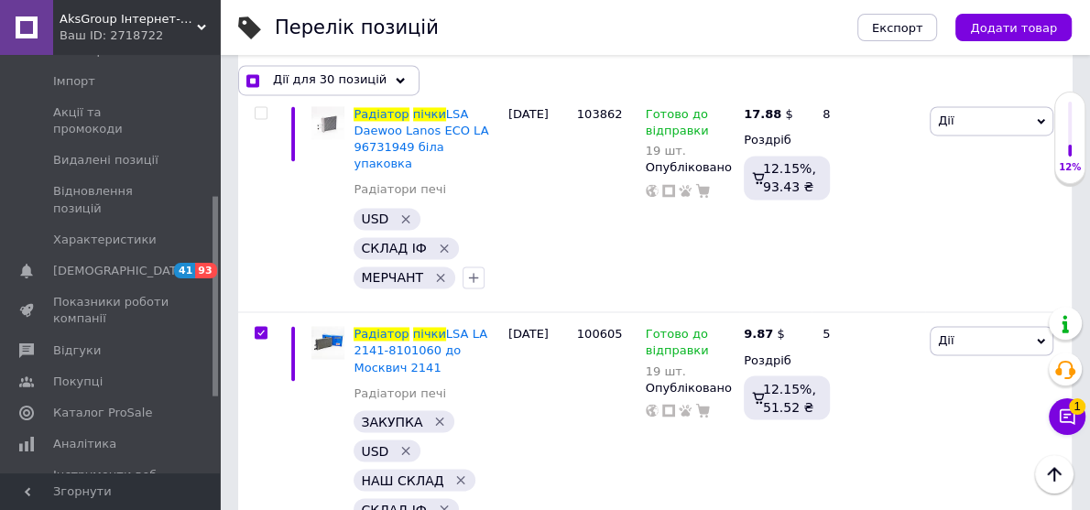
checkbox input "false"
checkbox input "true"
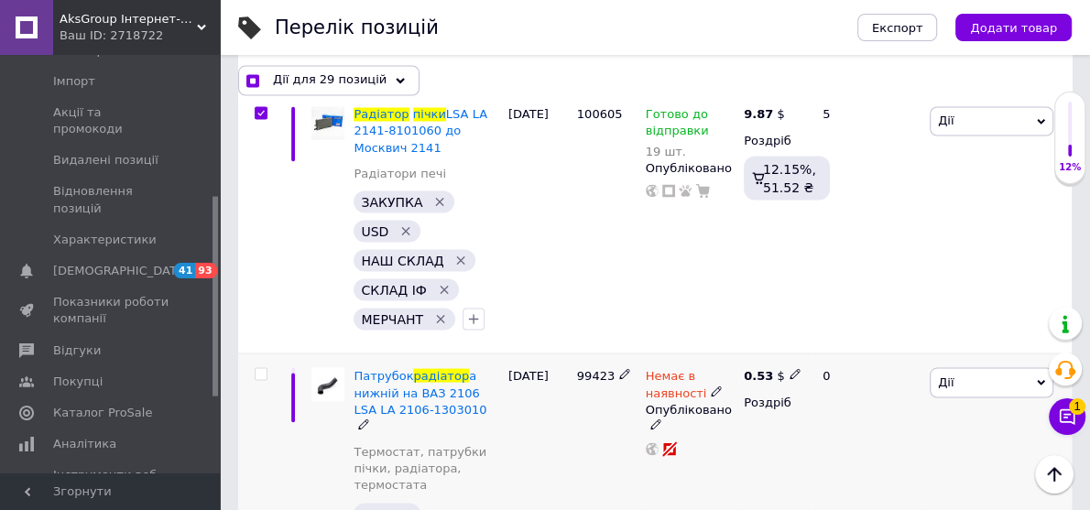
scroll to position [6742, 0]
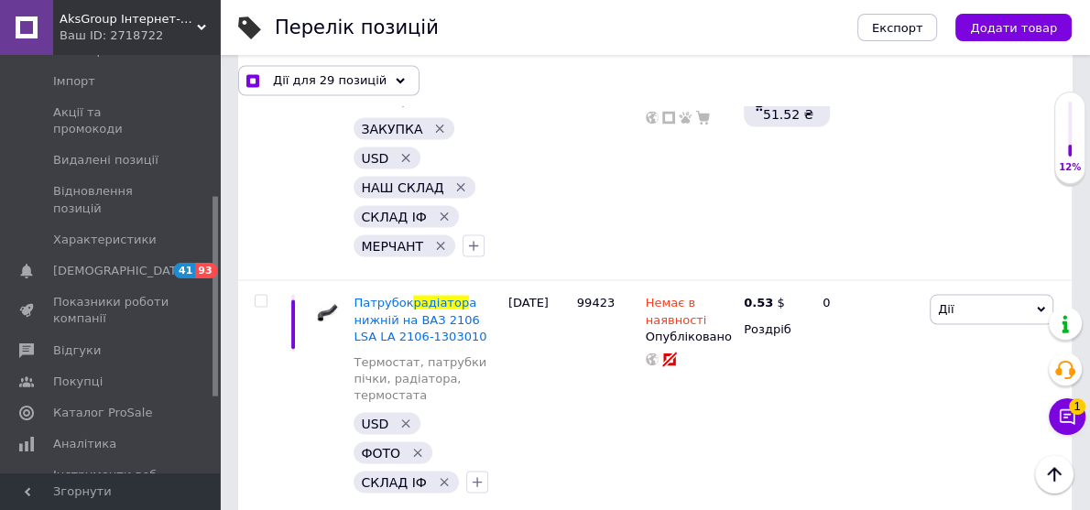
checkbox input "false"
checkbox input "true"
checkbox input "false"
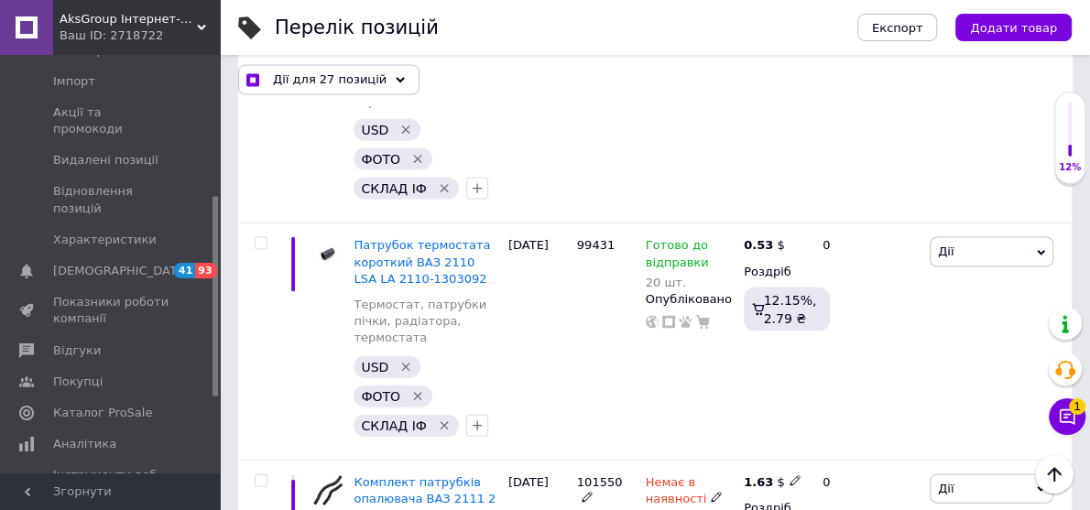
scroll to position [7109, 0]
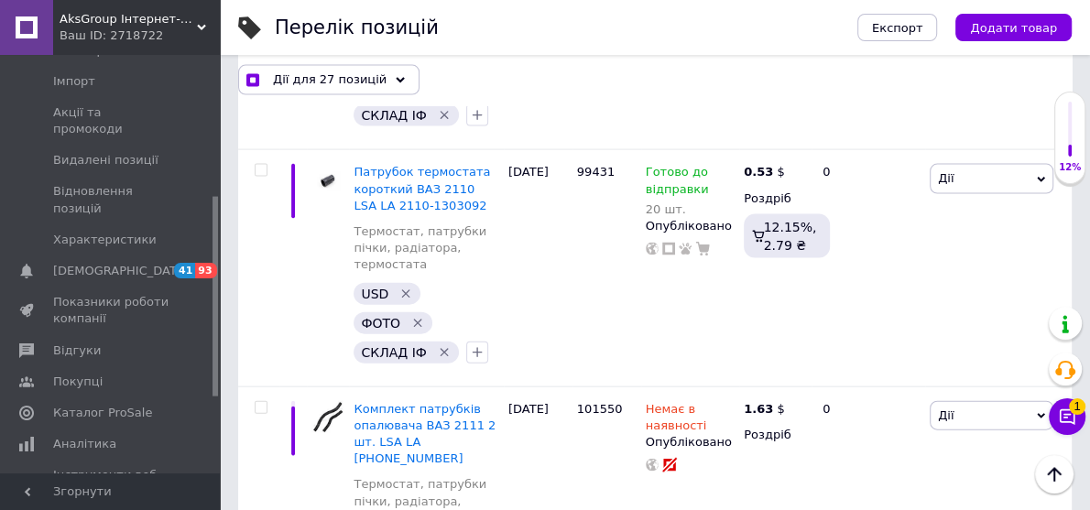
checkbox input "true"
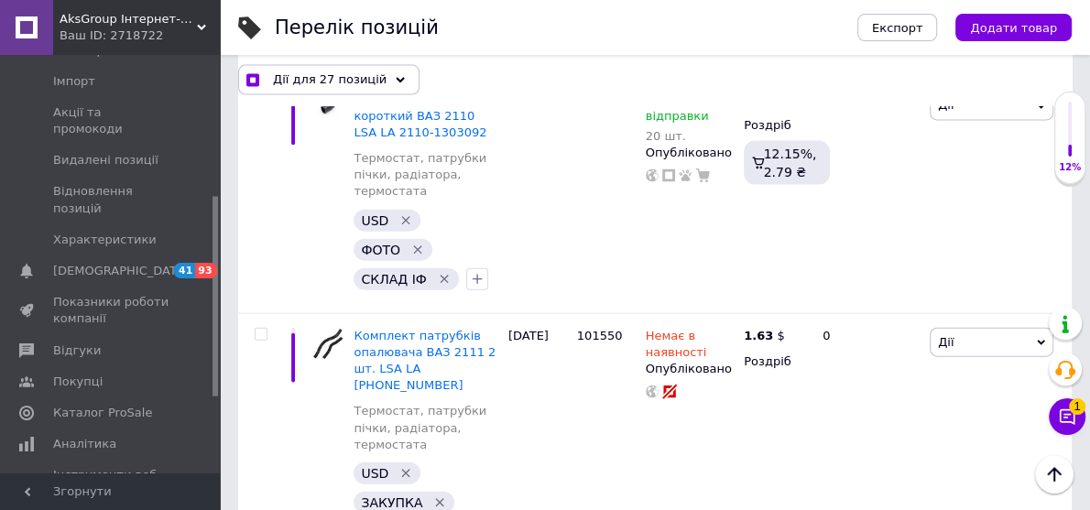
checkbox input "false"
checkbox input "true"
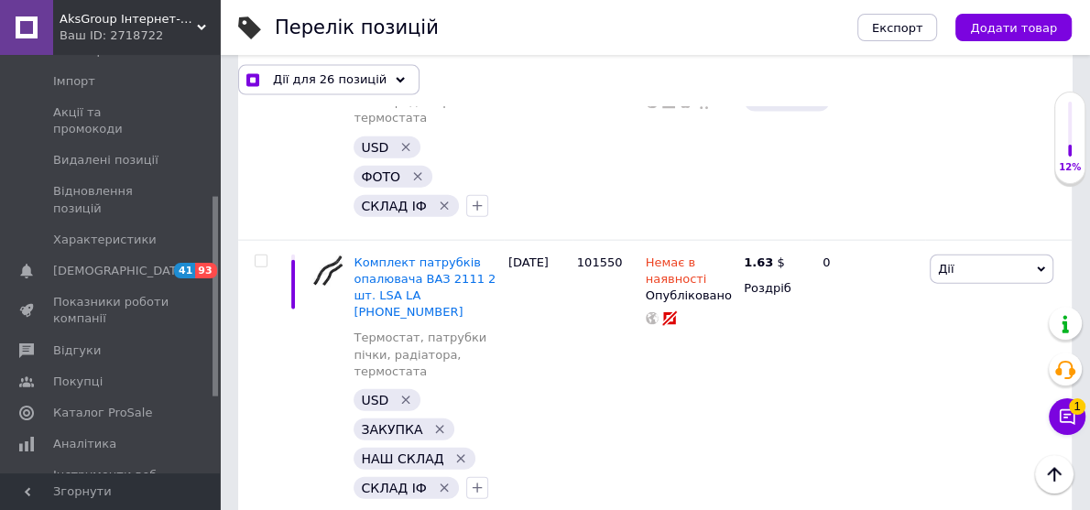
scroll to position [7549, 0]
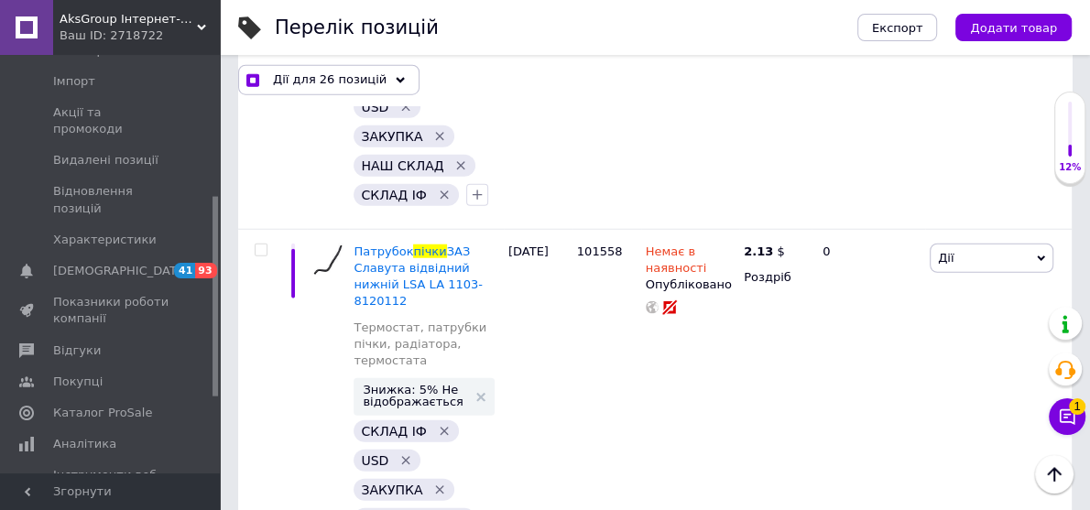
checkbox input "false"
checkbox input "true"
checkbox input "false"
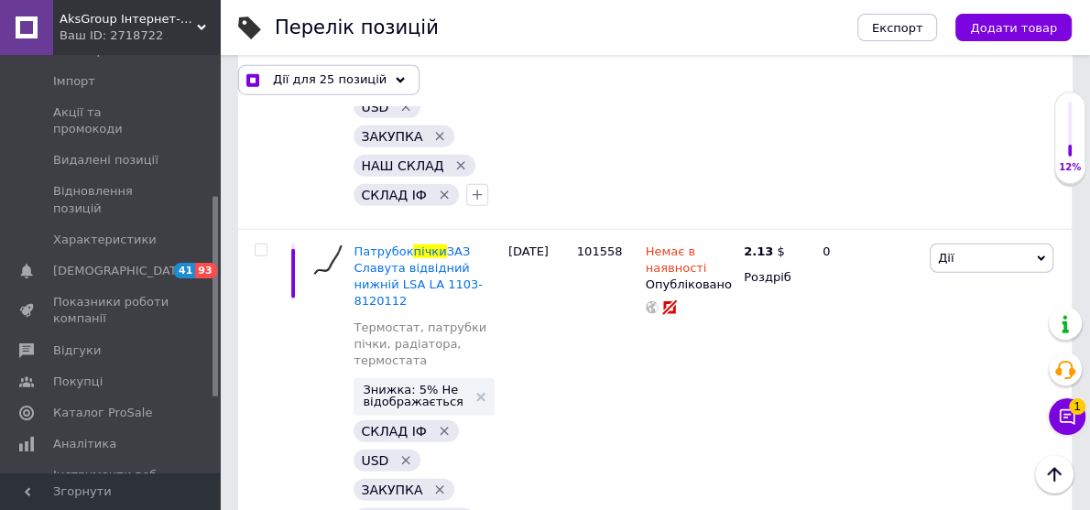
checkbox input "true"
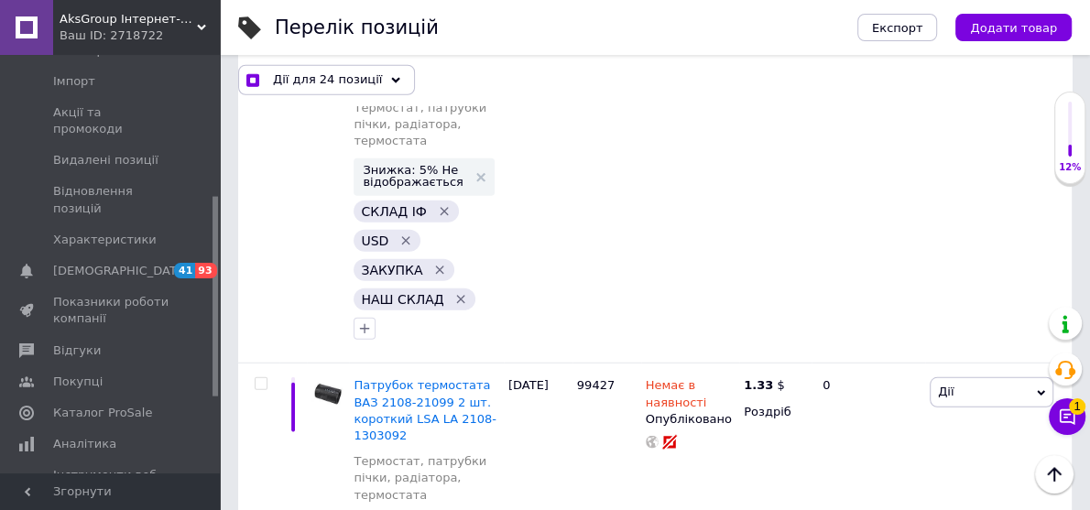
scroll to position [7915, 0]
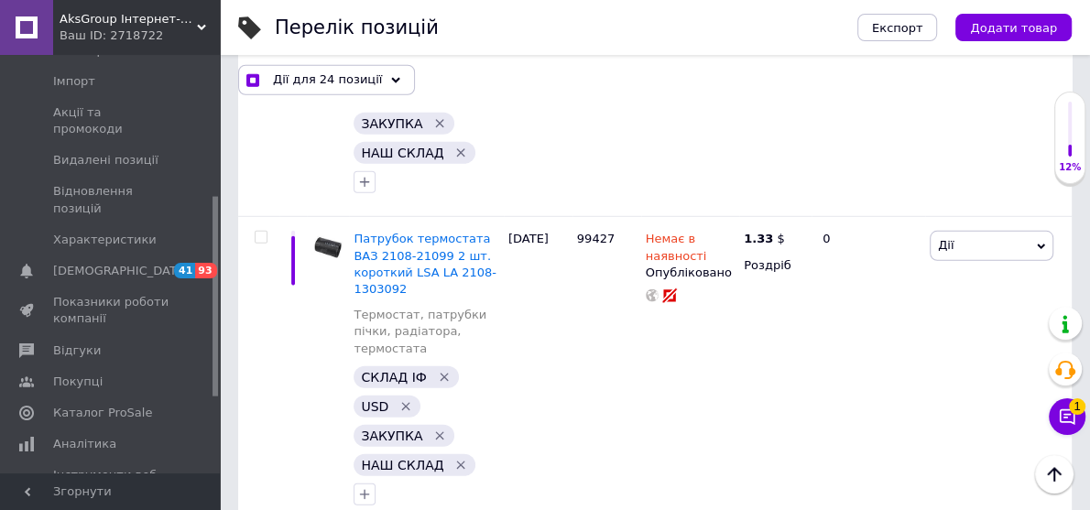
checkbox input "false"
checkbox input "true"
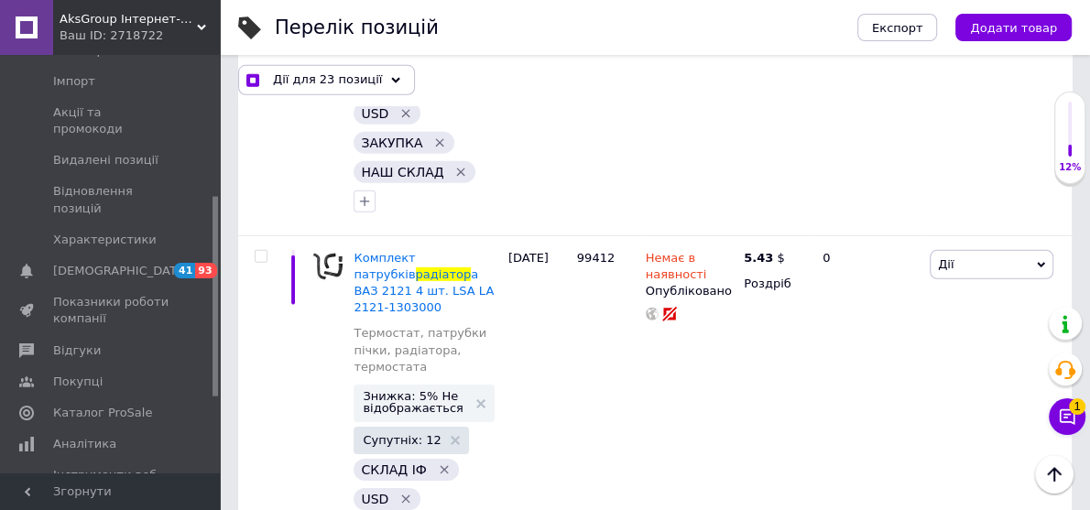
checkbox input "false"
checkbox input "true"
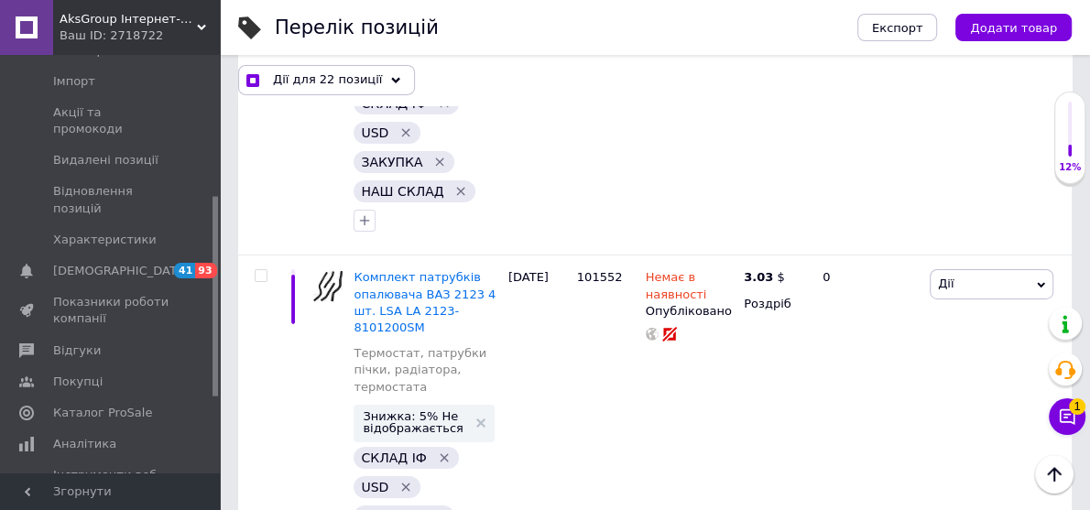
checkbox input "false"
checkbox input "true"
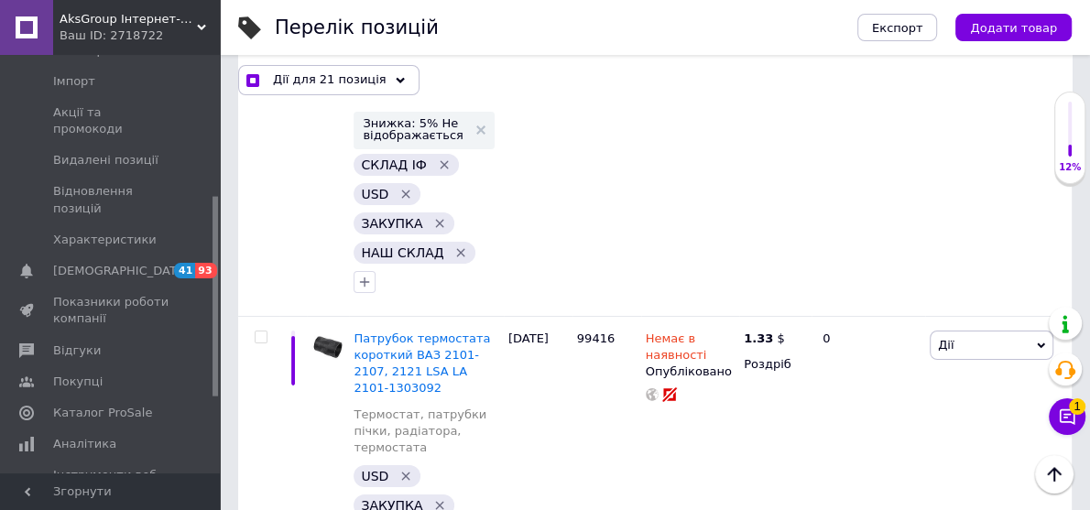
scroll to position [8941, 0]
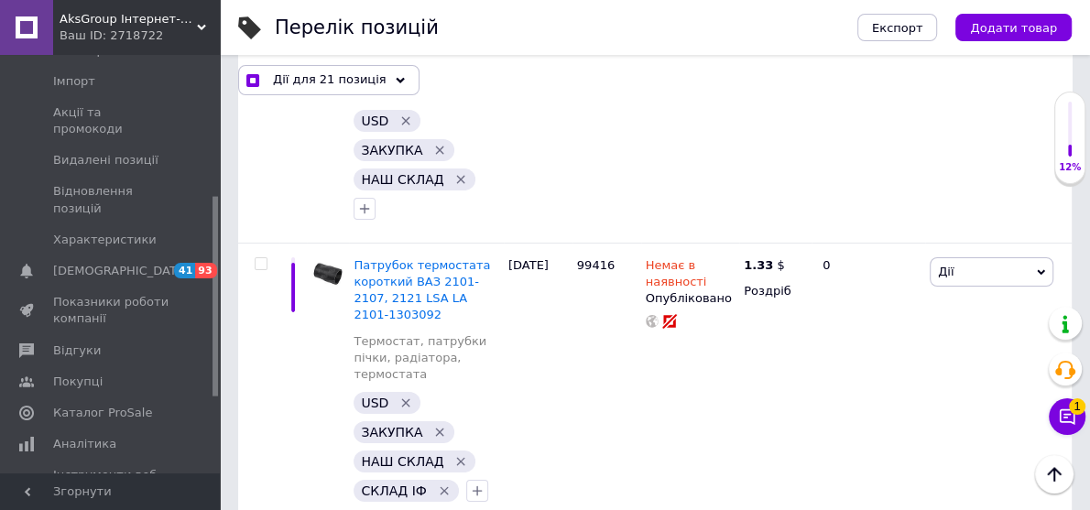
checkbox input "false"
checkbox input "true"
checkbox input "false"
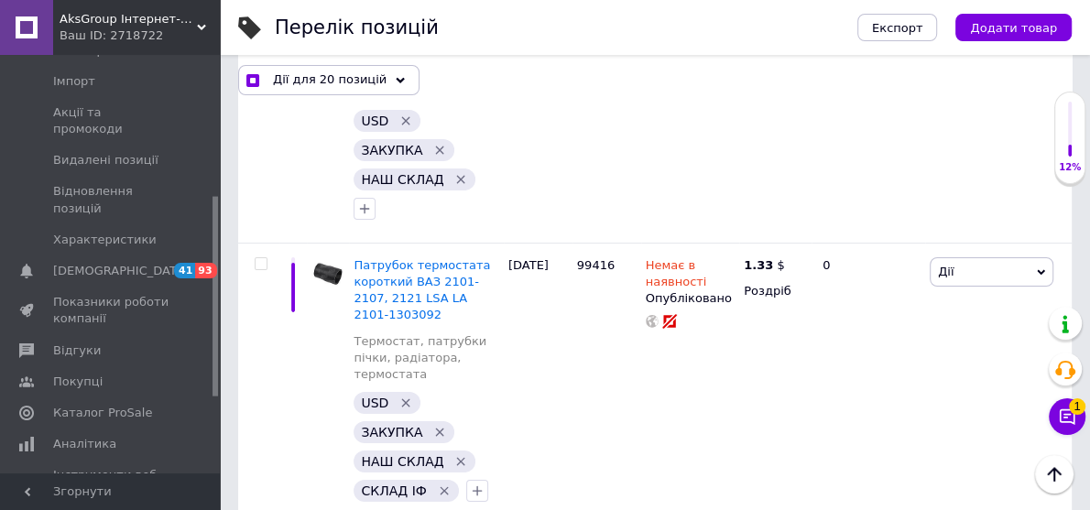
checkbox input "true"
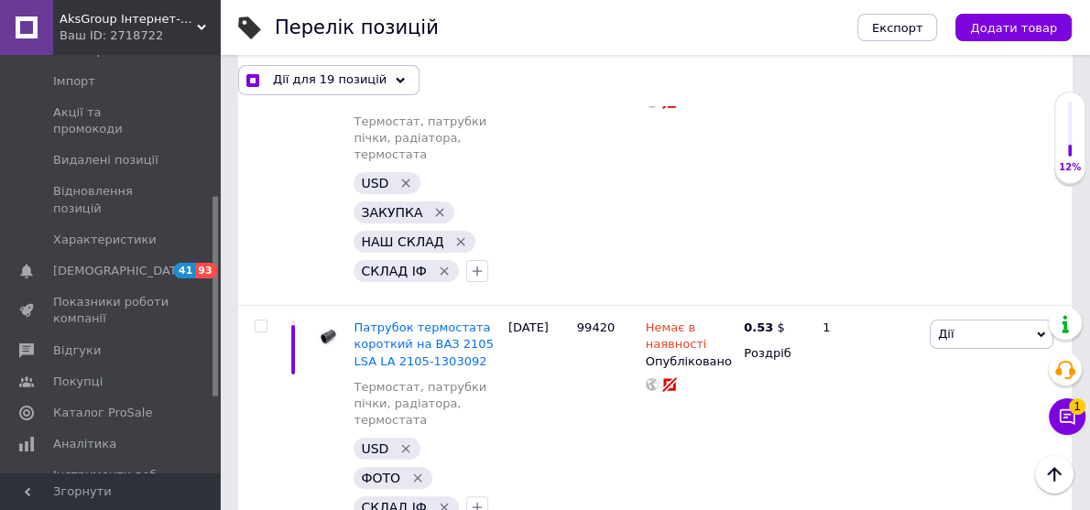
scroll to position [9307, 0]
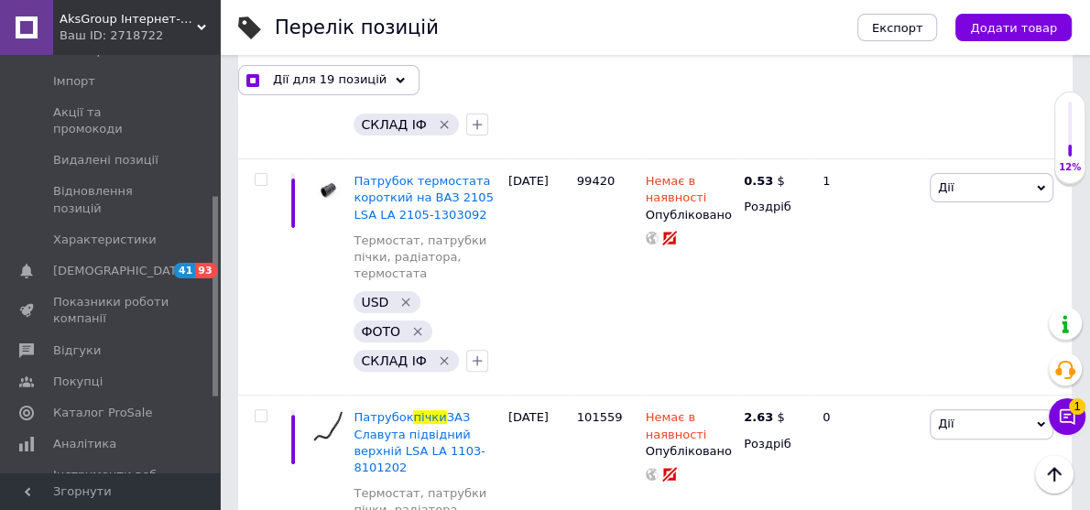
checkbox input "false"
checkbox input "true"
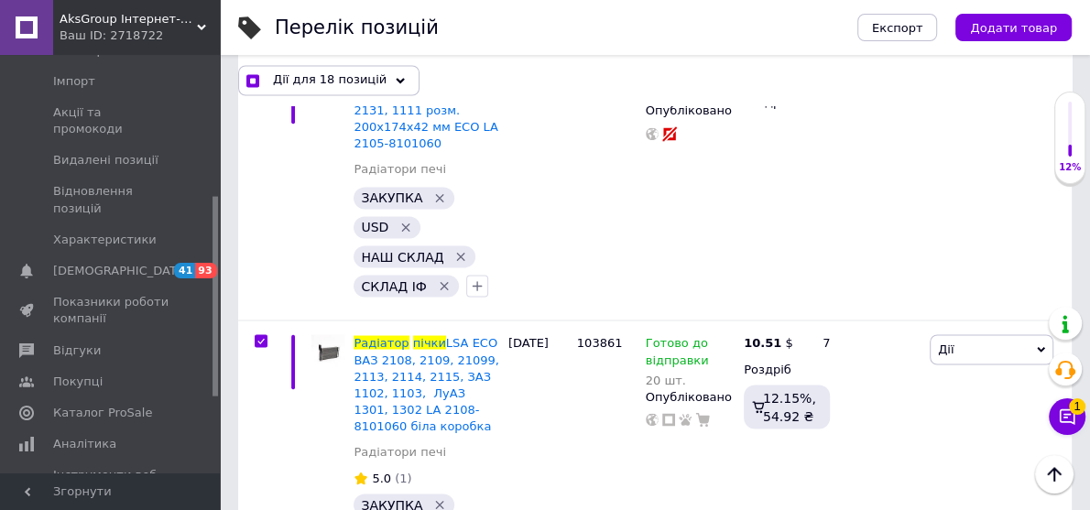
scroll to position [1965, 0]
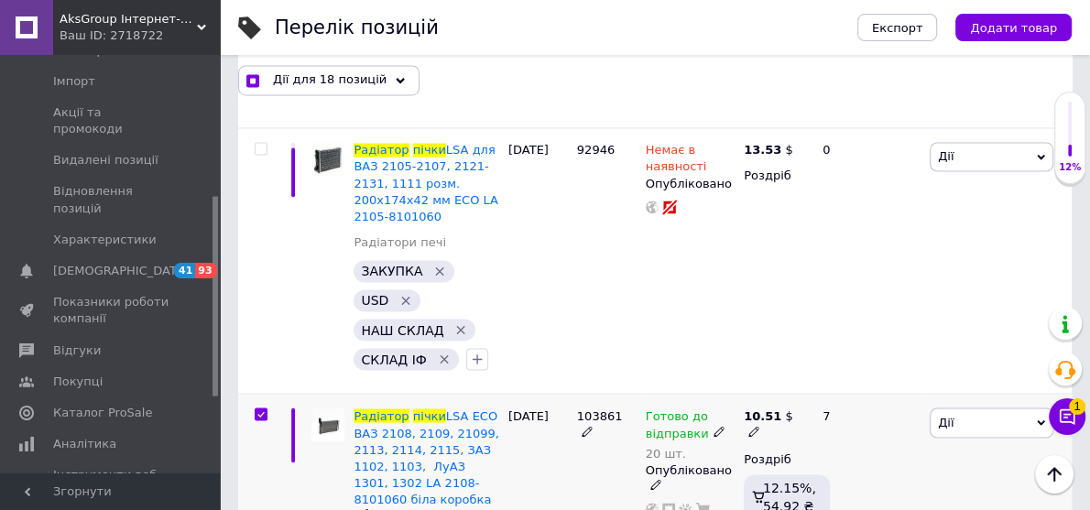
click at [265, 409] on input "checkbox" at bounding box center [261, 415] width 12 height 12
checkbox input "false"
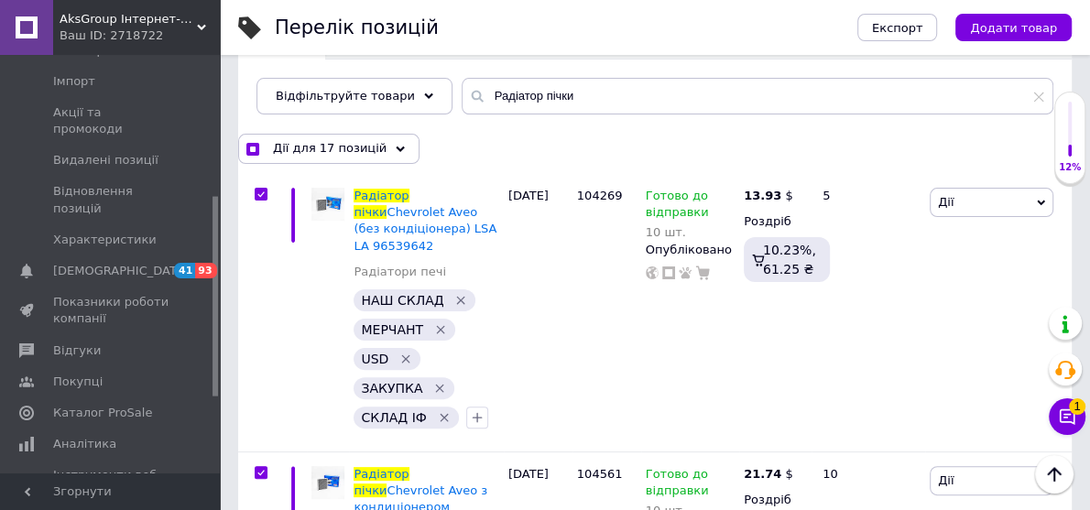
scroll to position [0, 0]
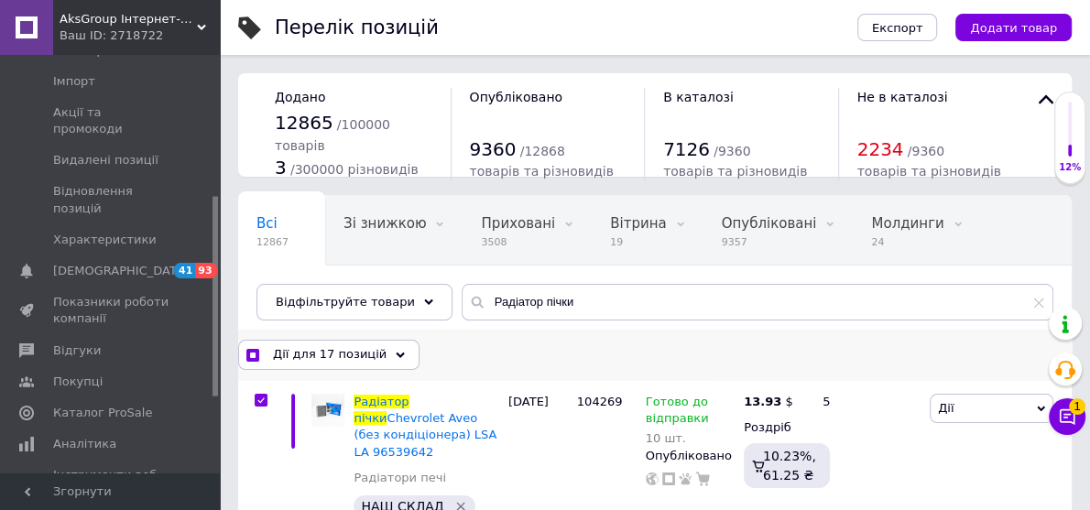
click at [350, 347] on span "Дії для 17 позицій" at bounding box center [330, 354] width 114 height 16
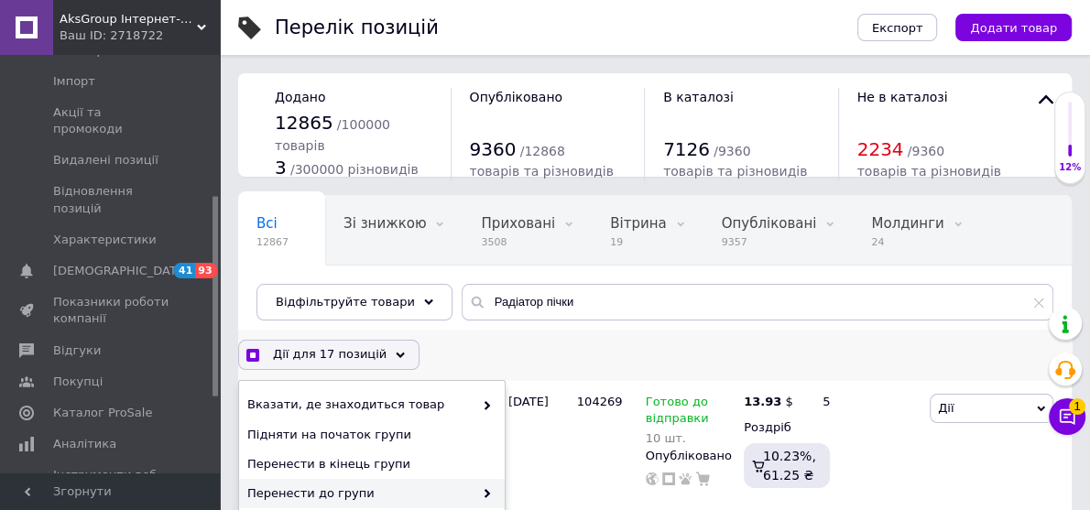
scroll to position [147, 0]
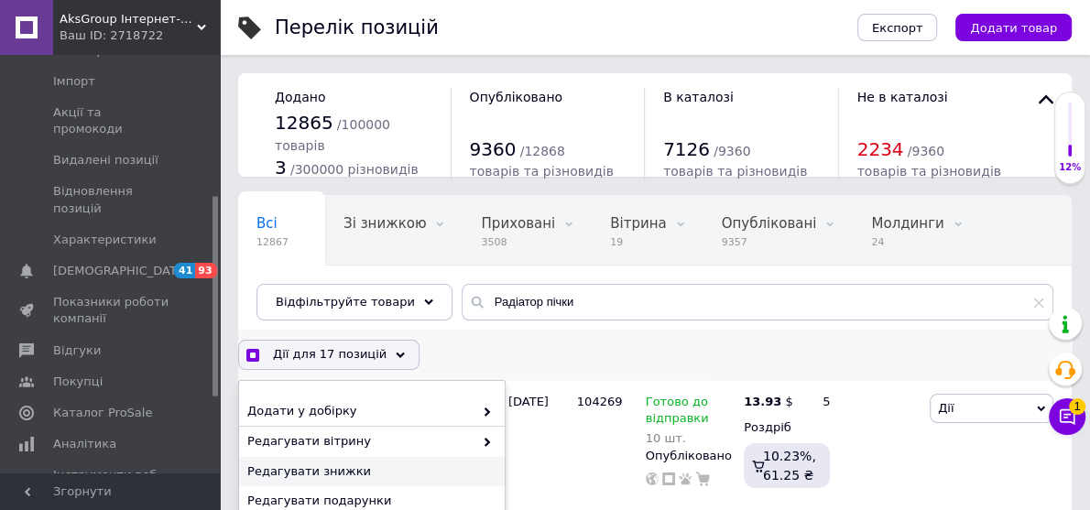
click at [324, 468] on span "Редагувати знижки" at bounding box center [369, 472] width 245 height 16
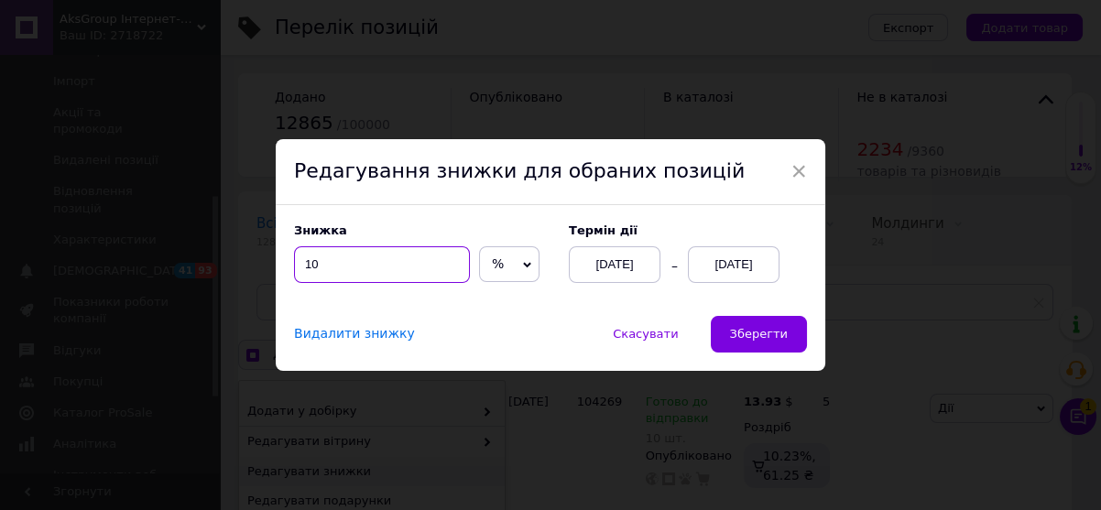
drag, startPoint x: 332, startPoint y: 260, endPoint x: 294, endPoint y: 265, distance: 37.8
click at [294, 265] on input "10" at bounding box center [382, 264] width 176 height 37
checkbox input "true"
type input "5"
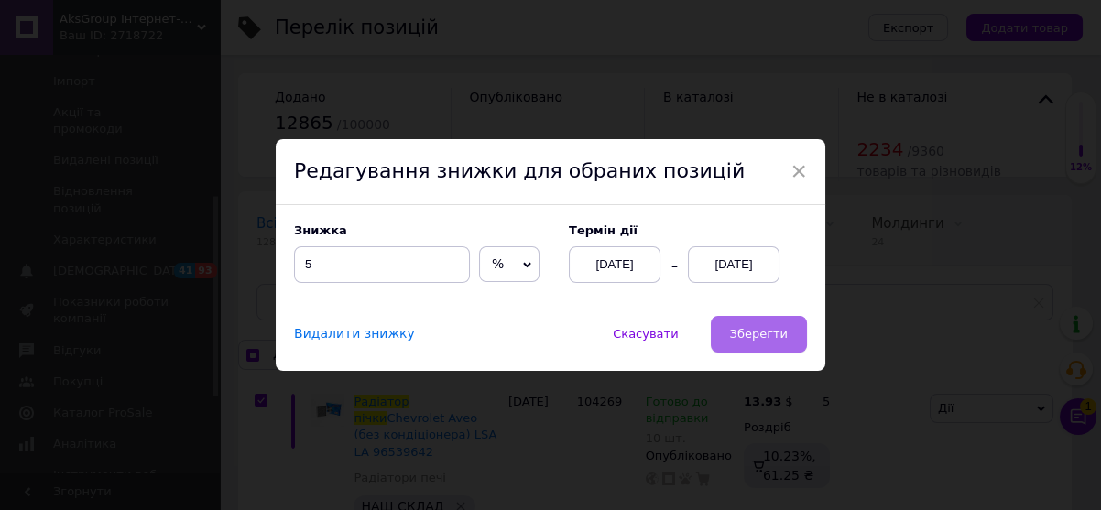
click at [756, 328] on span "Зберегти" at bounding box center [759, 334] width 58 height 14
checkbox input "true"
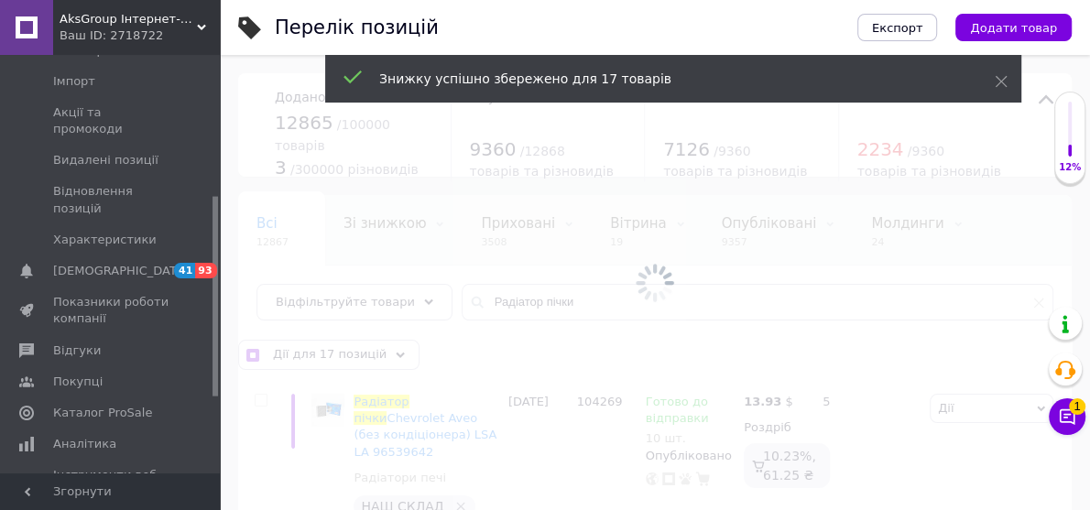
checkbox input "false"
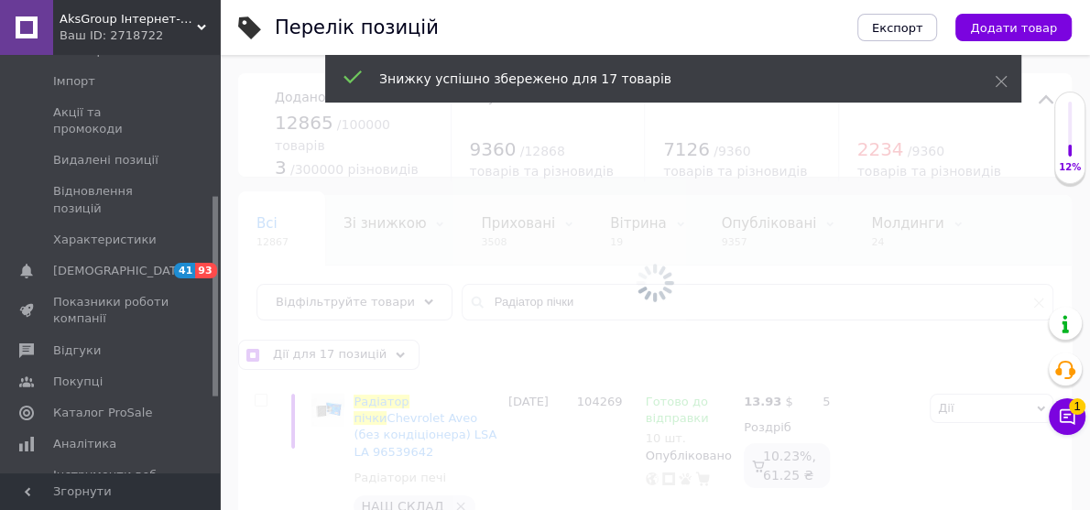
checkbox input "false"
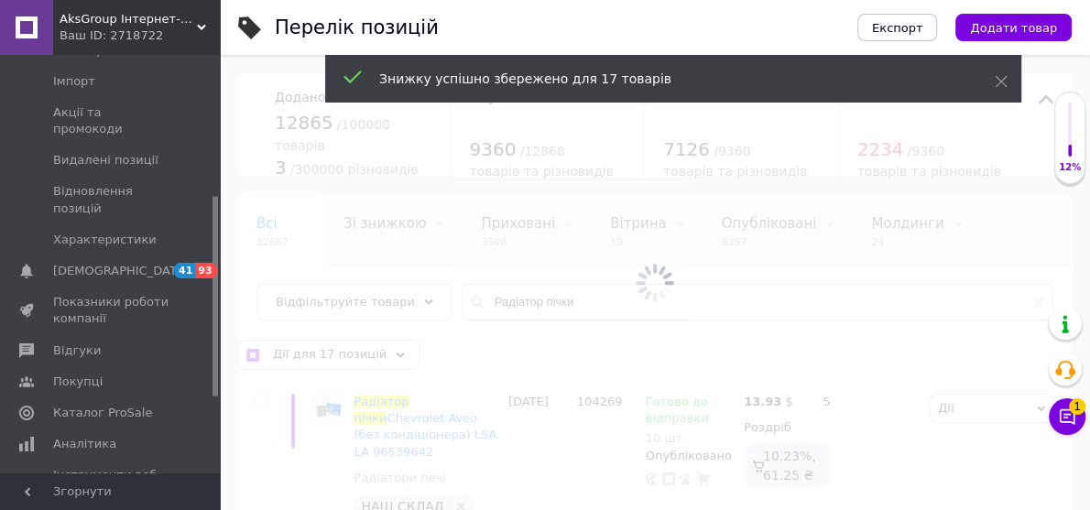
checkbox input "false"
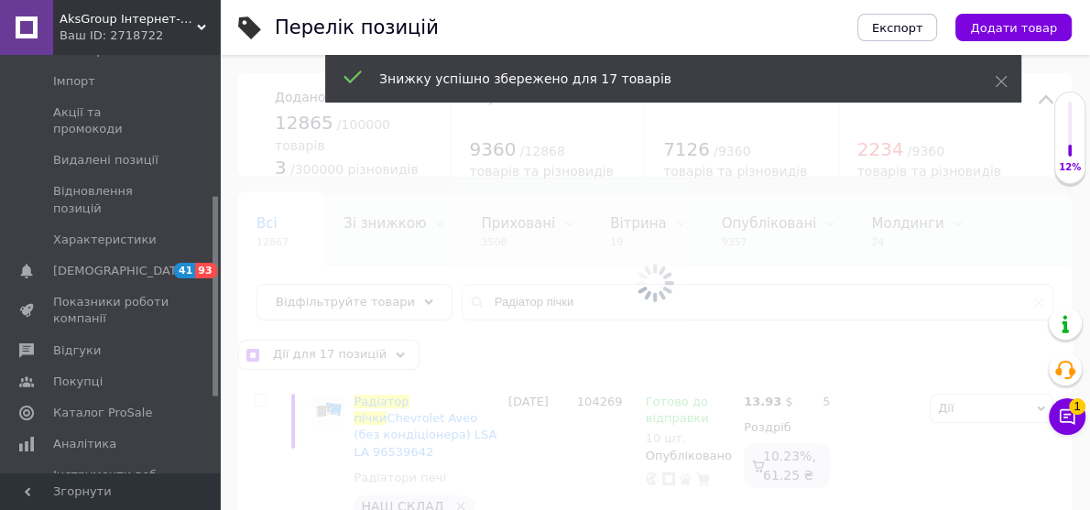
checkbox input "false"
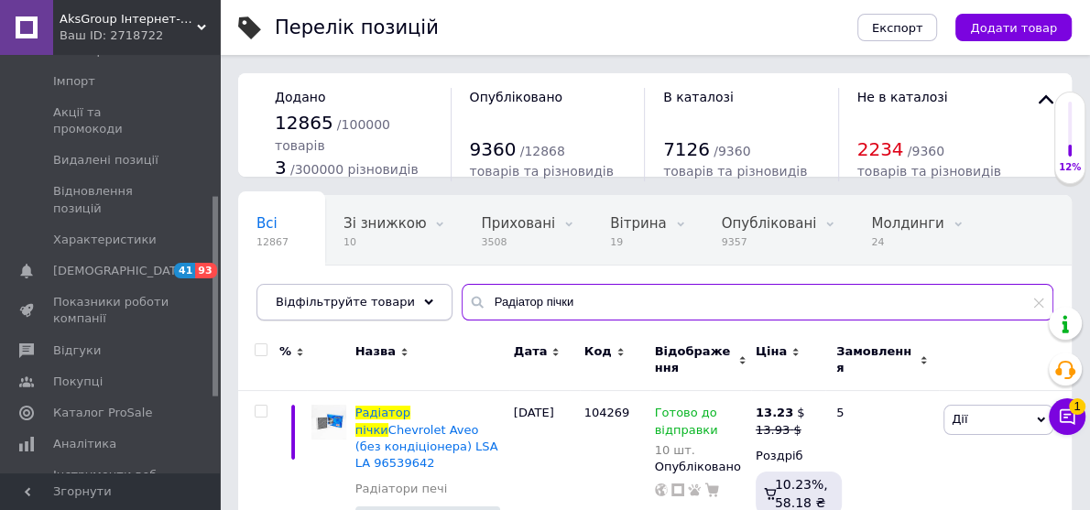
drag, startPoint x: 563, startPoint y: 297, endPoint x: 390, endPoint y: 293, distance: 173.2
click at [390, 293] on div "Відфільтруйте товари Радіатор пічки" at bounding box center [655, 302] width 797 height 37
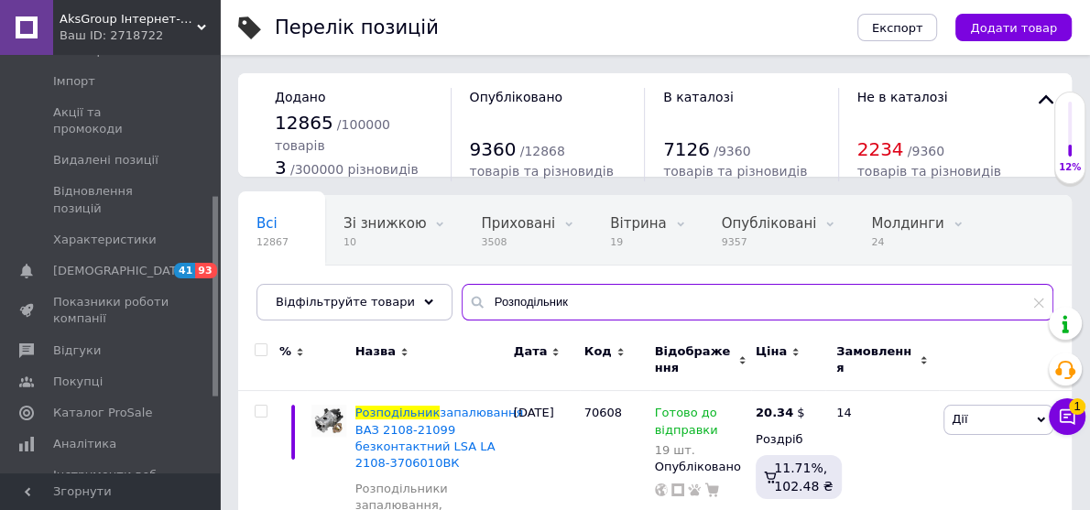
type input "Розподільник"
click at [260, 348] on input "checkbox" at bounding box center [261, 350] width 12 height 12
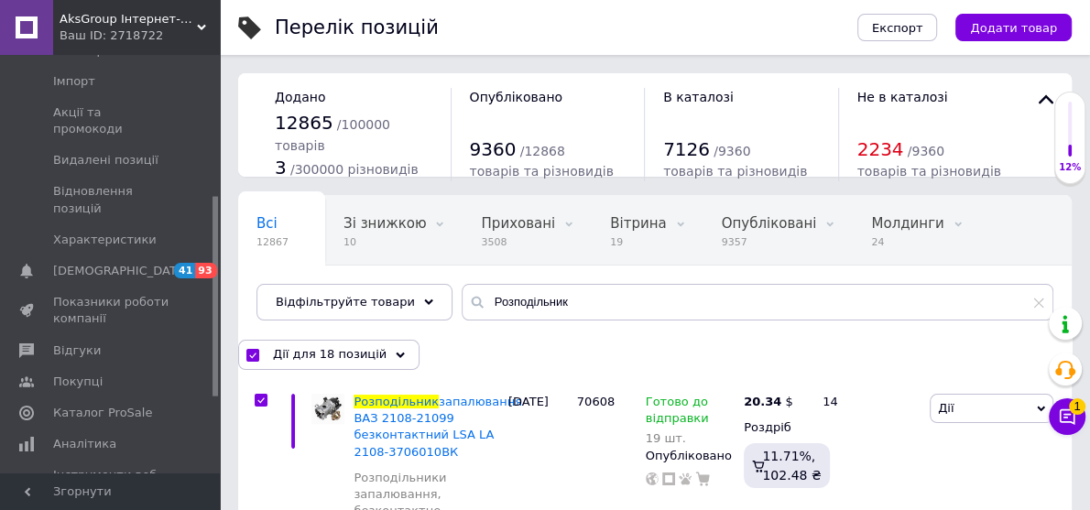
checkbox input "true"
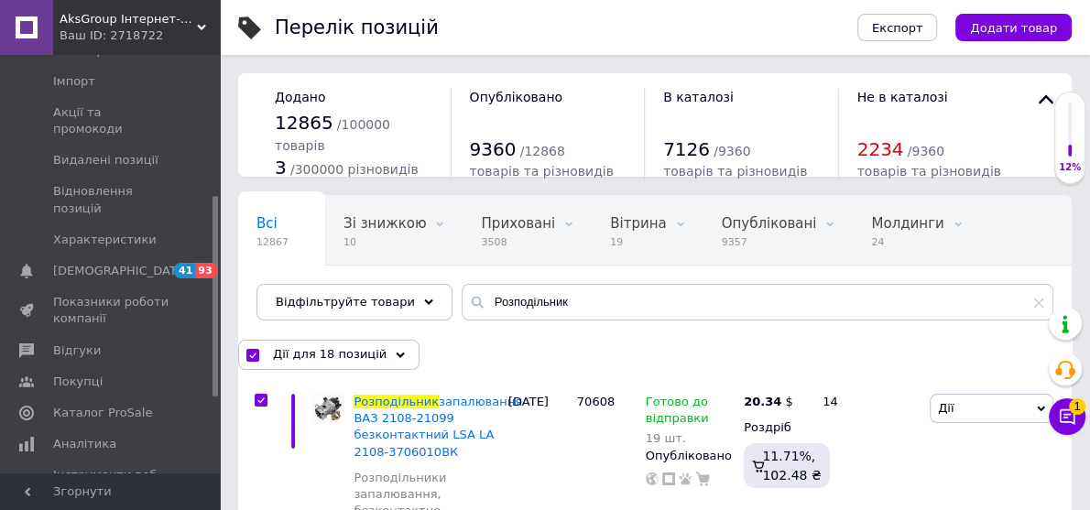
checkbox input "true"
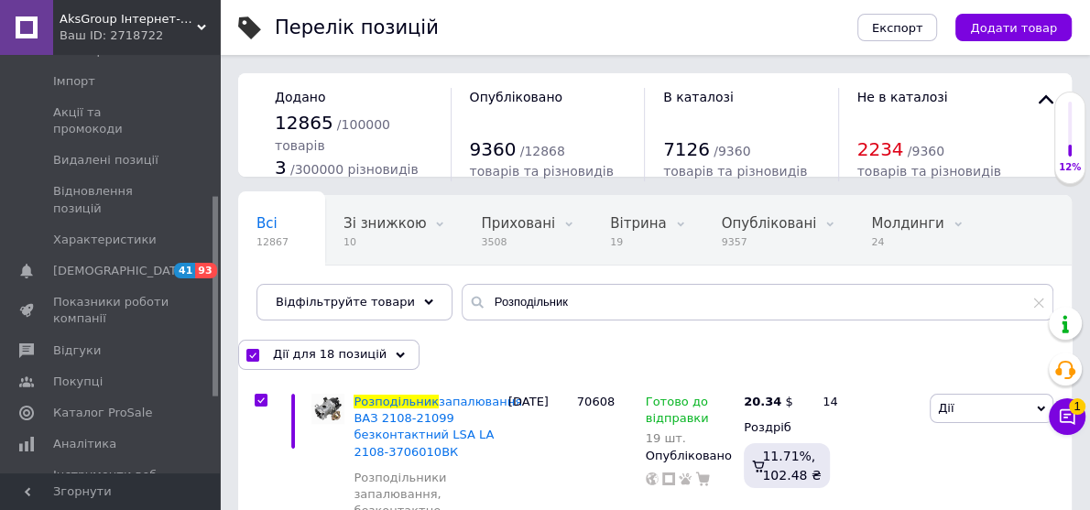
checkbox input "true"
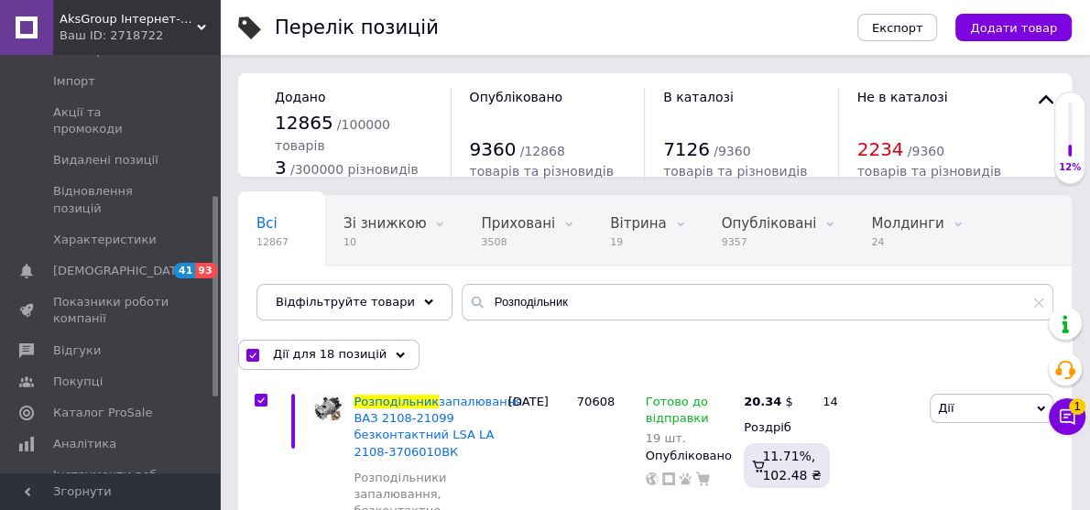
checkbox input "true"
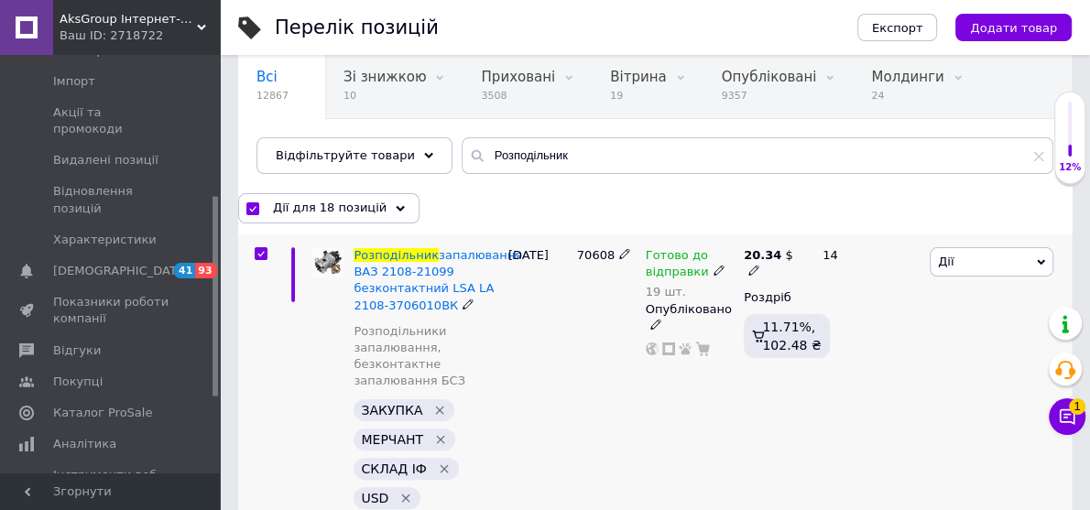
scroll to position [293, 0]
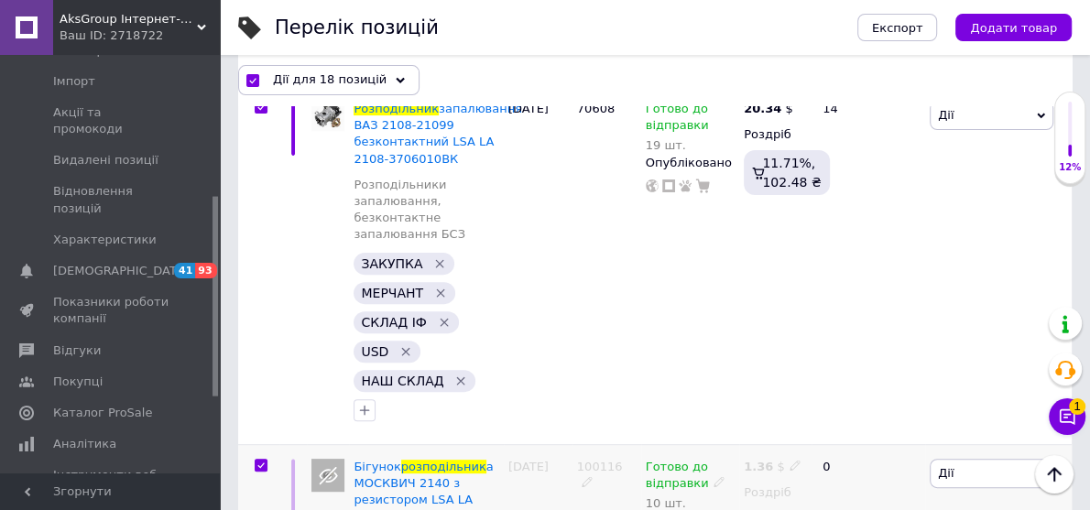
click at [260, 460] on input "checkbox" at bounding box center [261, 466] width 12 height 12
checkbox input "false"
checkbox input "true"
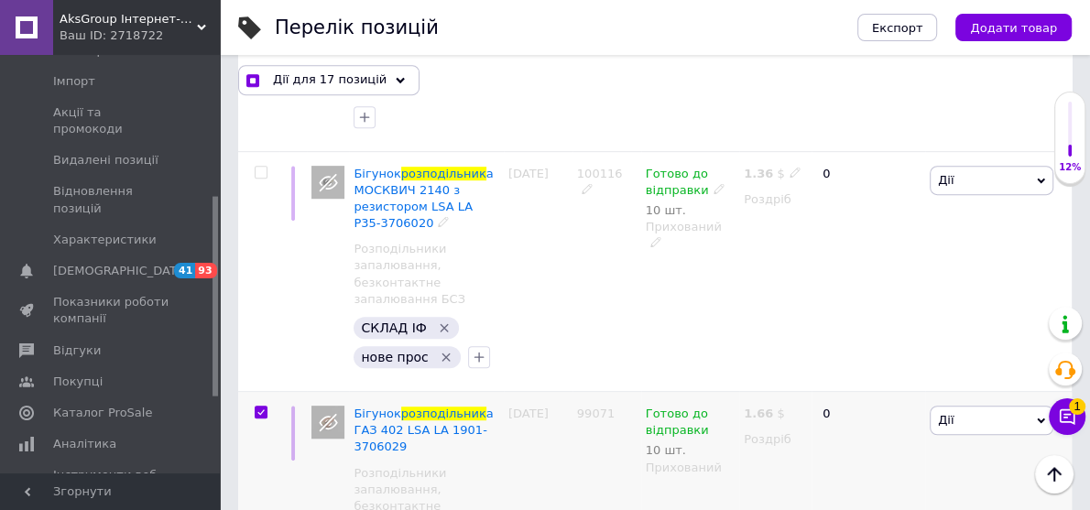
scroll to position [660, 0]
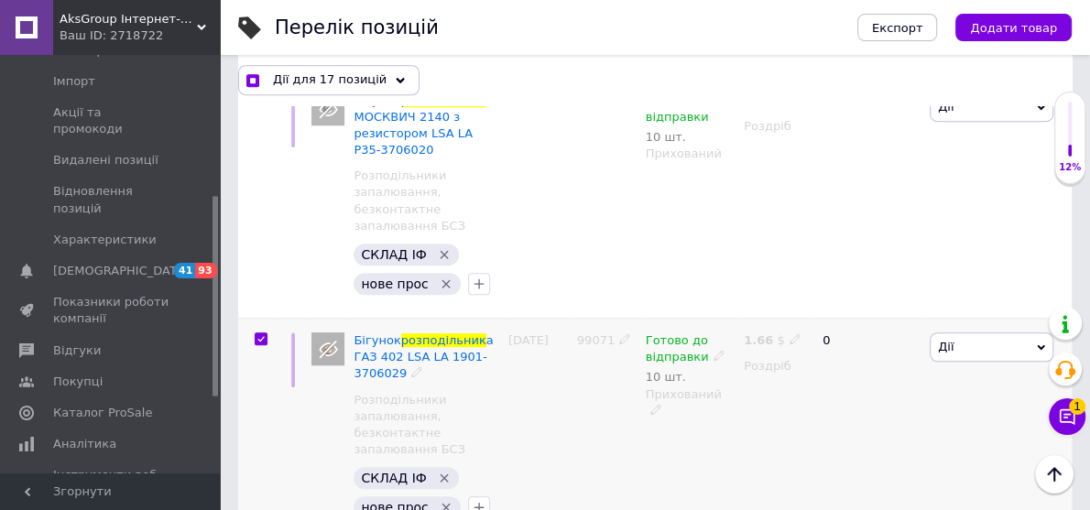
click at [262, 333] on input "checkbox" at bounding box center [261, 339] width 12 height 12
checkbox input "false"
checkbox input "true"
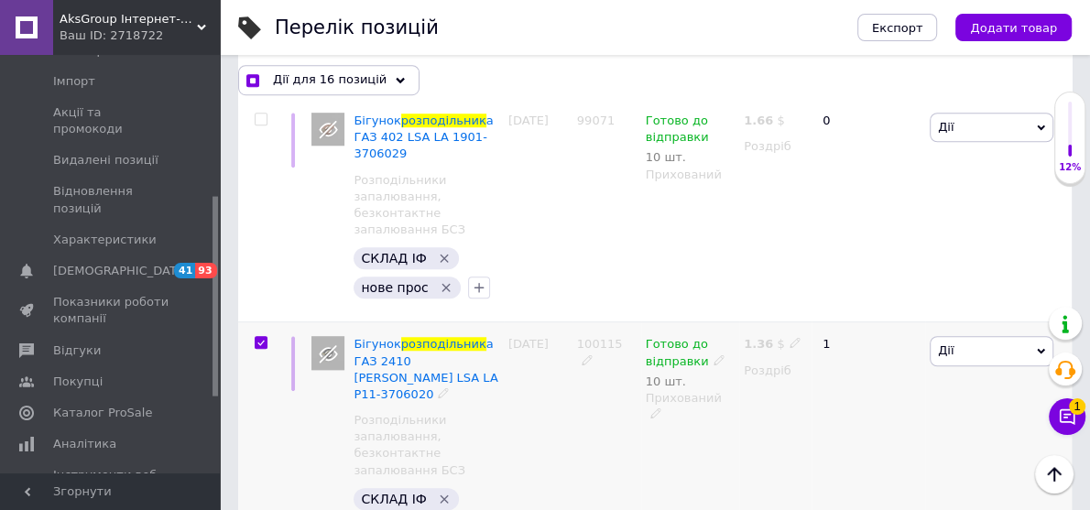
click at [262, 337] on input "checkbox" at bounding box center [261, 343] width 12 height 12
checkbox input "false"
checkbox input "true"
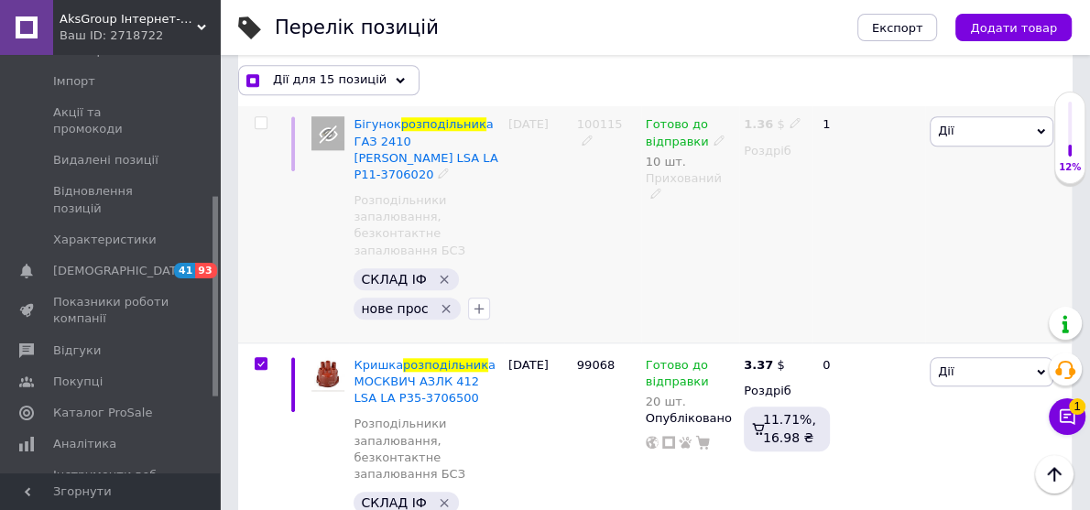
scroll to position [1173, 0]
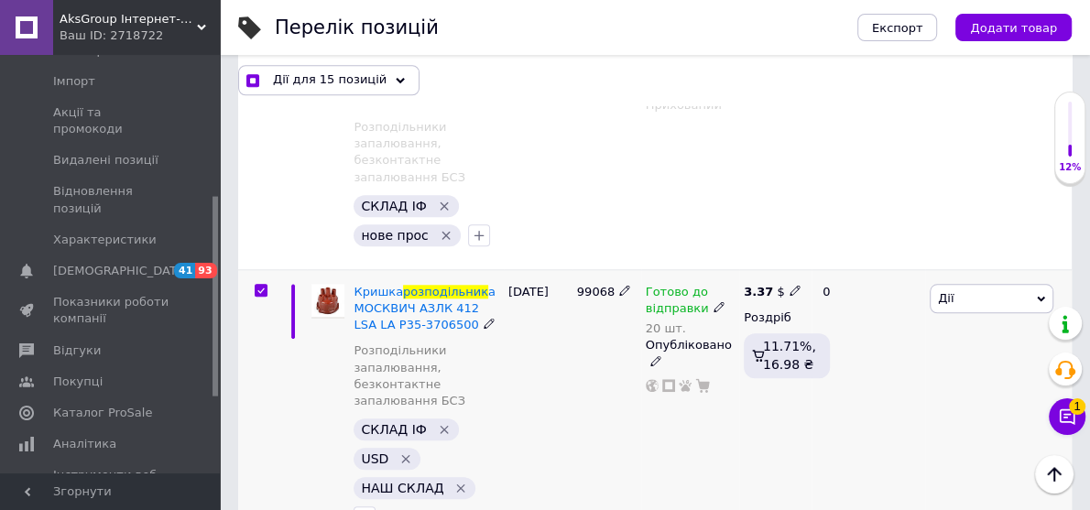
click at [262, 285] on input "checkbox" at bounding box center [261, 291] width 12 height 12
checkbox input "false"
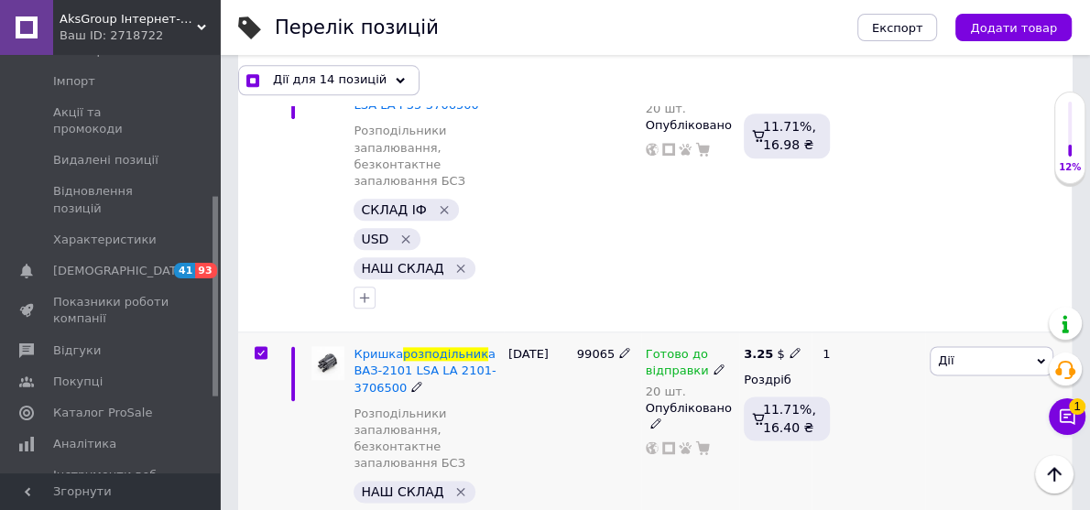
click at [255, 346] on div at bounding box center [261, 352] width 37 height 13
checkbox input "true"
click at [262, 347] on input "checkbox" at bounding box center [261, 353] width 12 height 12
checkbox input "false"
checkbox input "true"
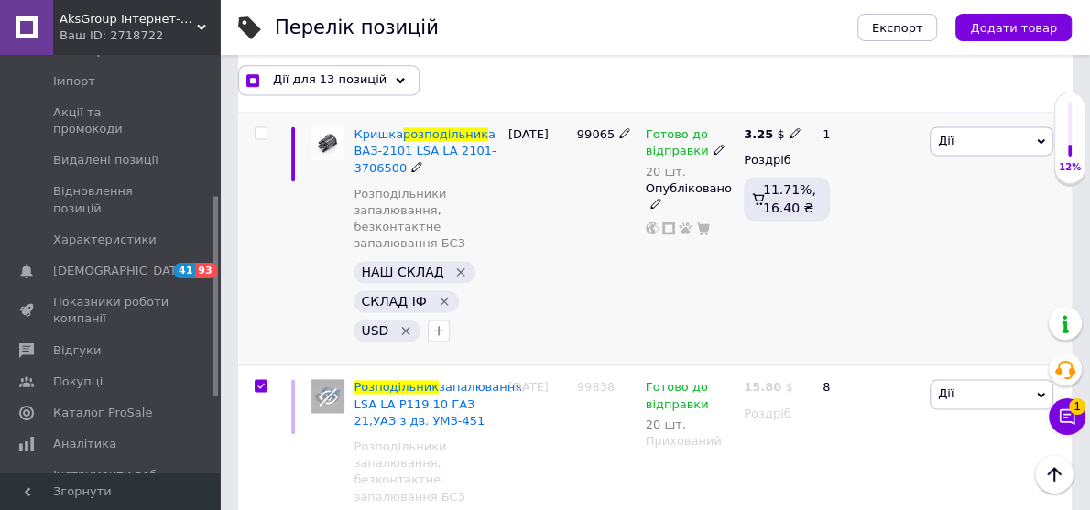
scroll to position [1686, 0]
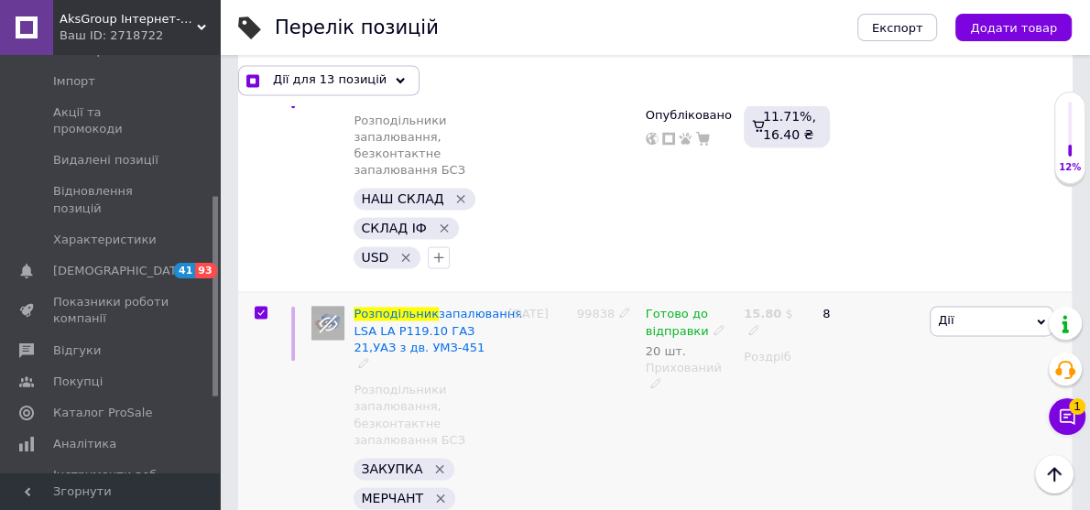
click at [261, 307] on input "checkbox" at bounding box center [261, 313] width 12 height 12
checkbox input "false"
checkbox input "true"
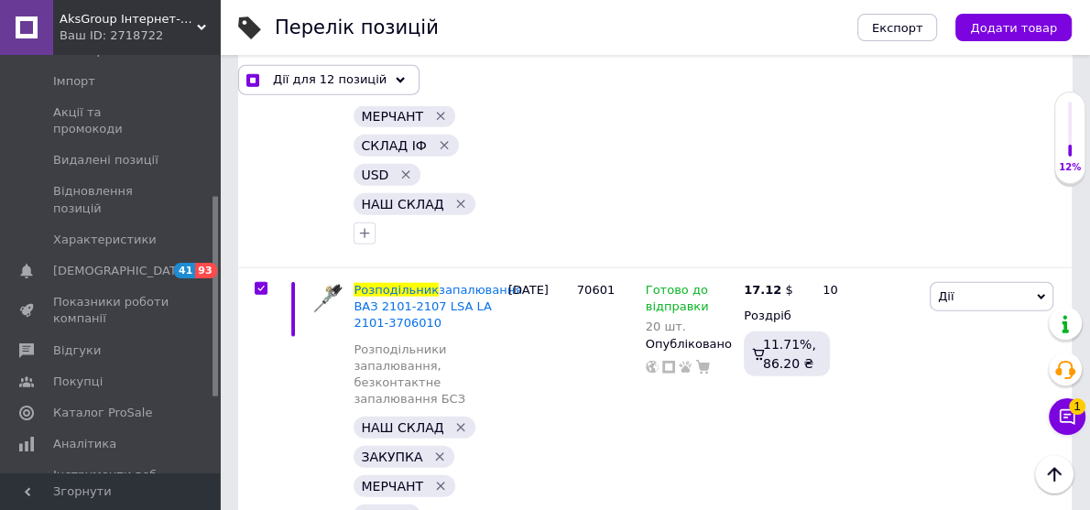
scroll to position [3005, 0]
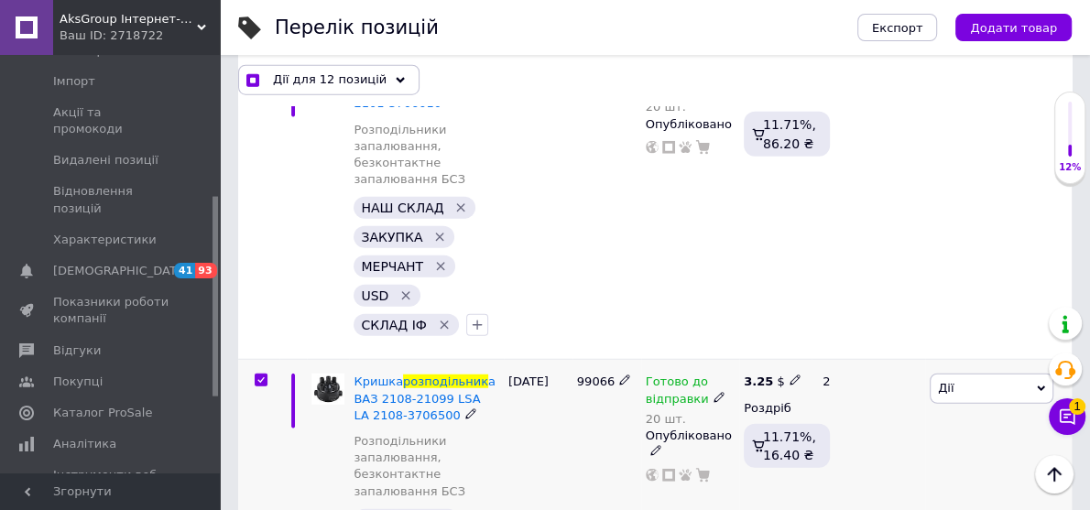
click at [262, 375] on input "checkbox" at bounding box center [261, 381] width 12 height 12
checkbox input "false"
checkbox input "true"
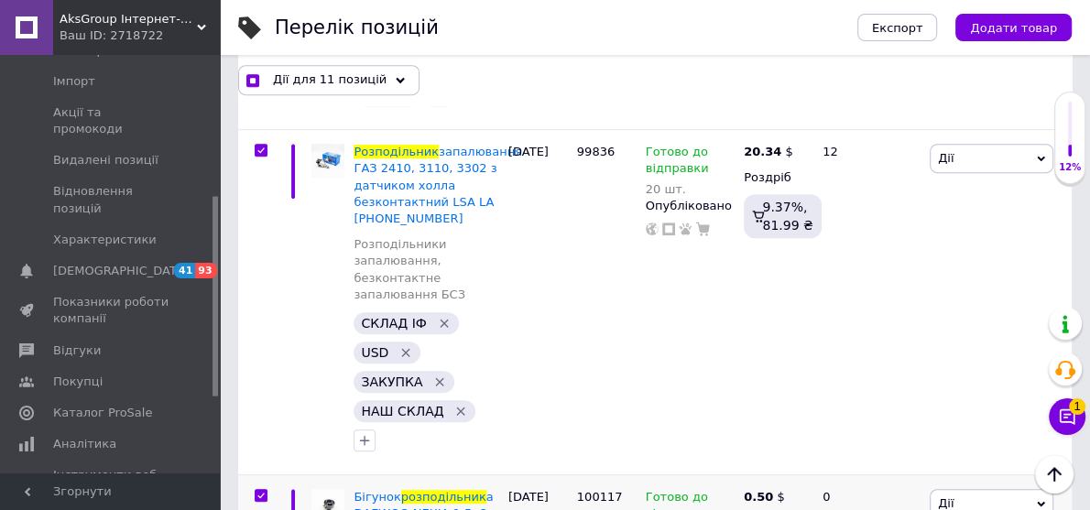
scroll to position [5114, 0]
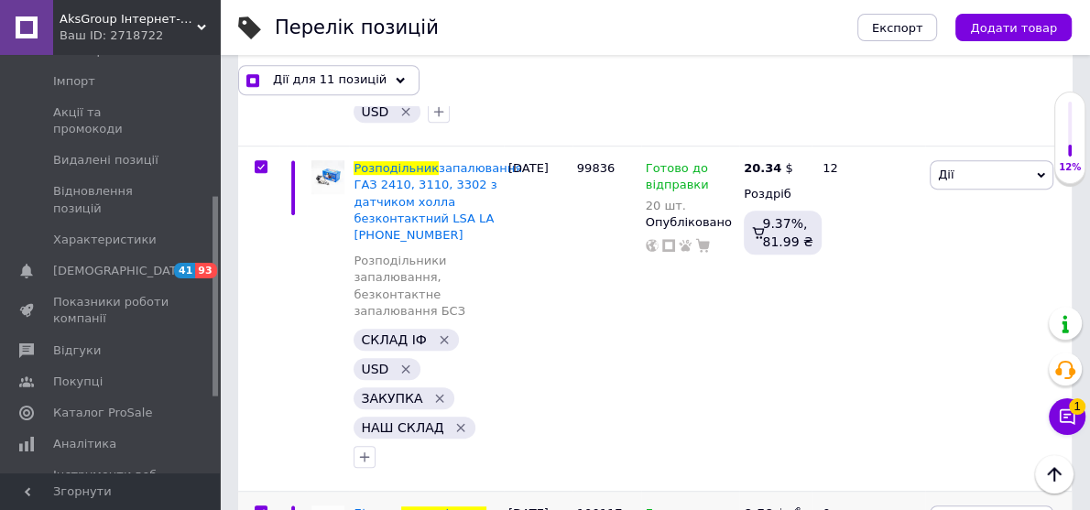
click at [259, 507] on input "checkbox" at bounding box center [261, 513] width 12 height 12
checkbox input "false"
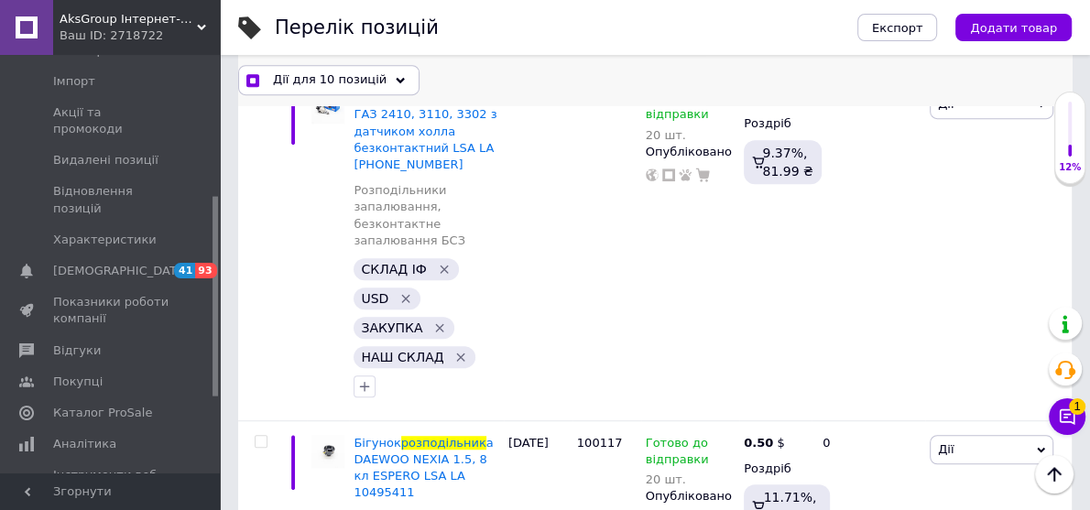
scroll to position [5167, 0]
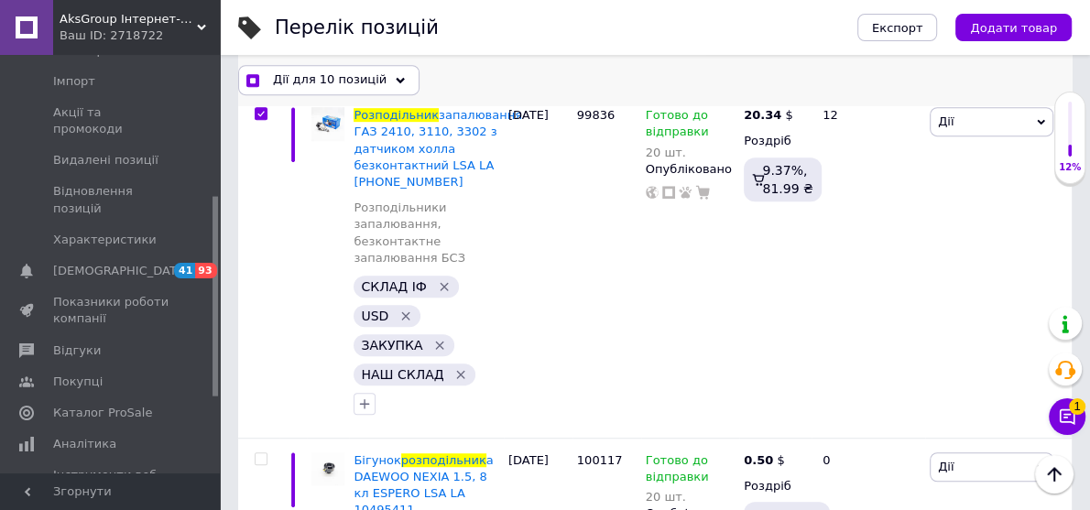
click at [344, 74] on span "Дії для 10 позицій" at bounding box center [330, 79] width 114 height 16
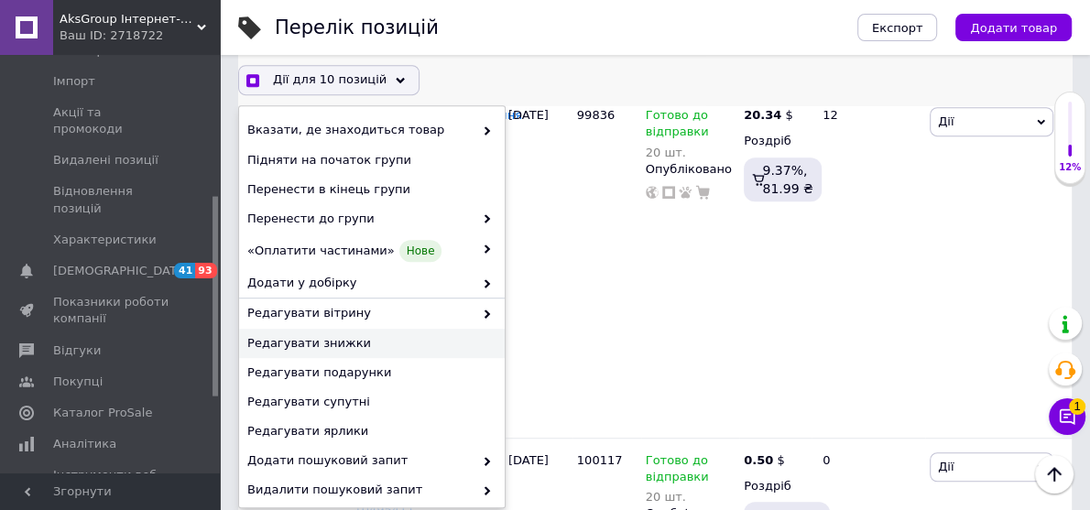
click at [329, 351] on div "Редагувати знижки" at bounding box center [372, 343] width 266 height 29
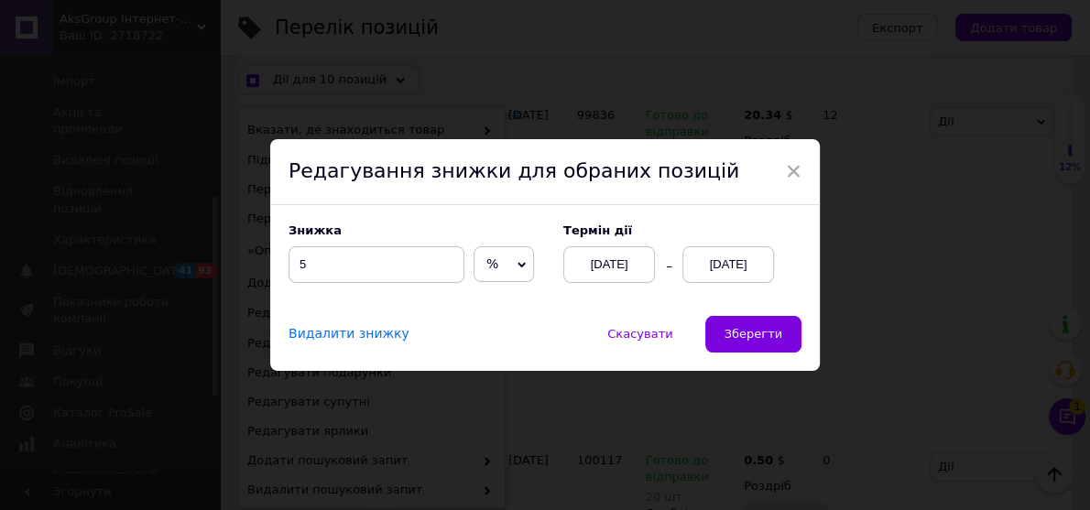
scroll to position [5093, 0]
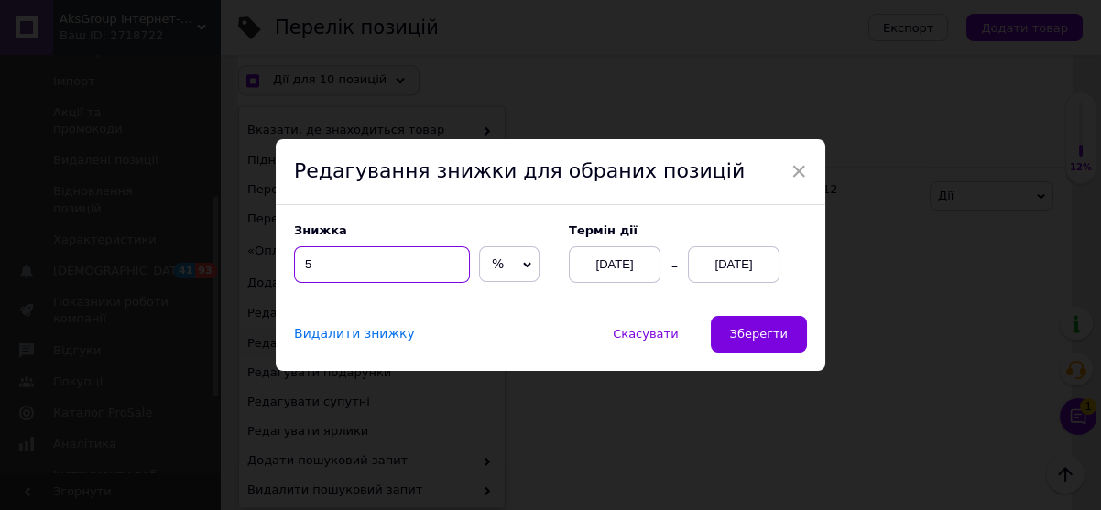
drag, startPoint x: 310, startPoint y: 265, endPoint x: 299, endPoint y: 265, distance: 11.0
click at [299, 265] on input "5" at bounding box center [382, 264] width 176 height 37
checkbox input "true"
type input "8"
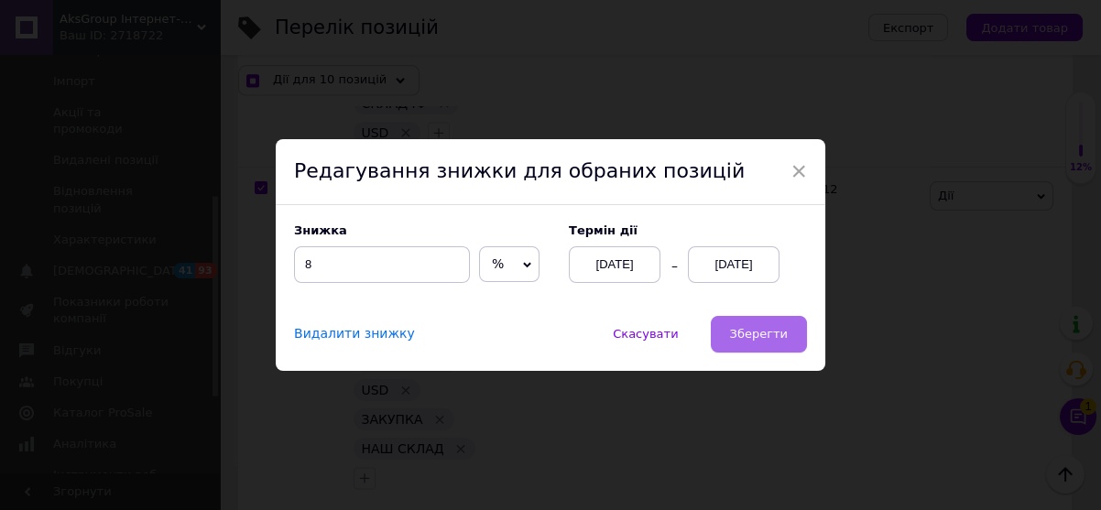
click at [755, 320] on button "Зберегти" at bounding box center [759, 334] width 96 height 37
checkbox input "true"
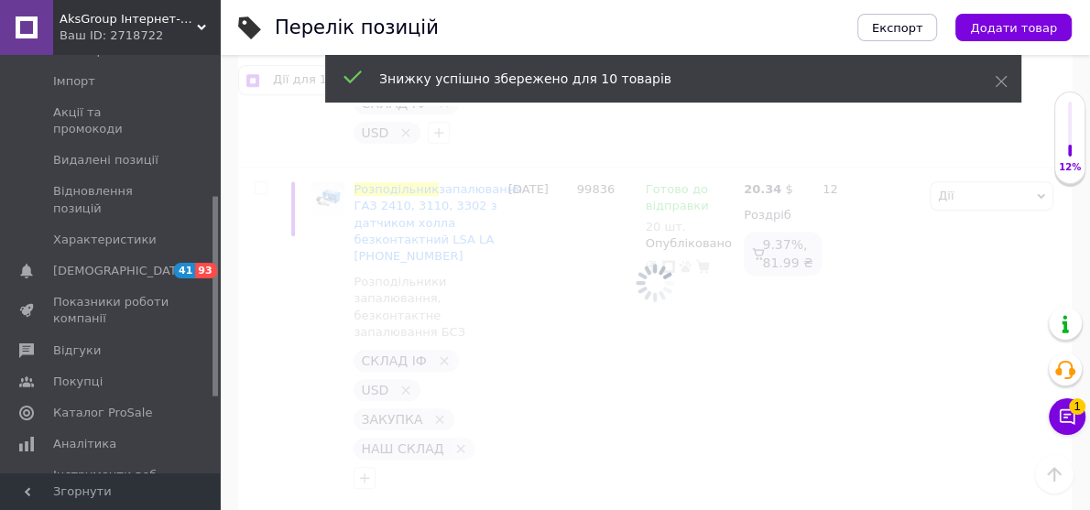
checkbox input "false"
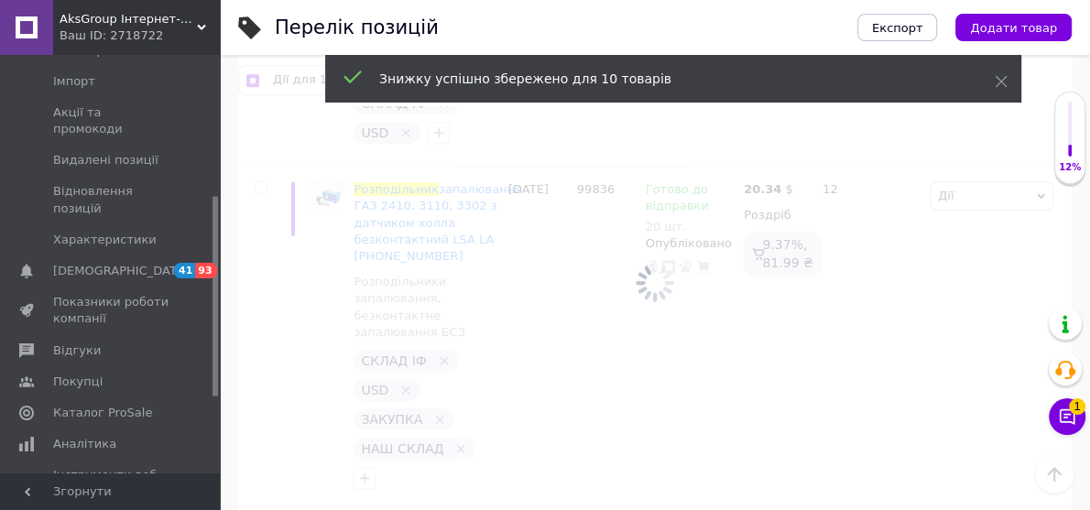
checkbox input "false"
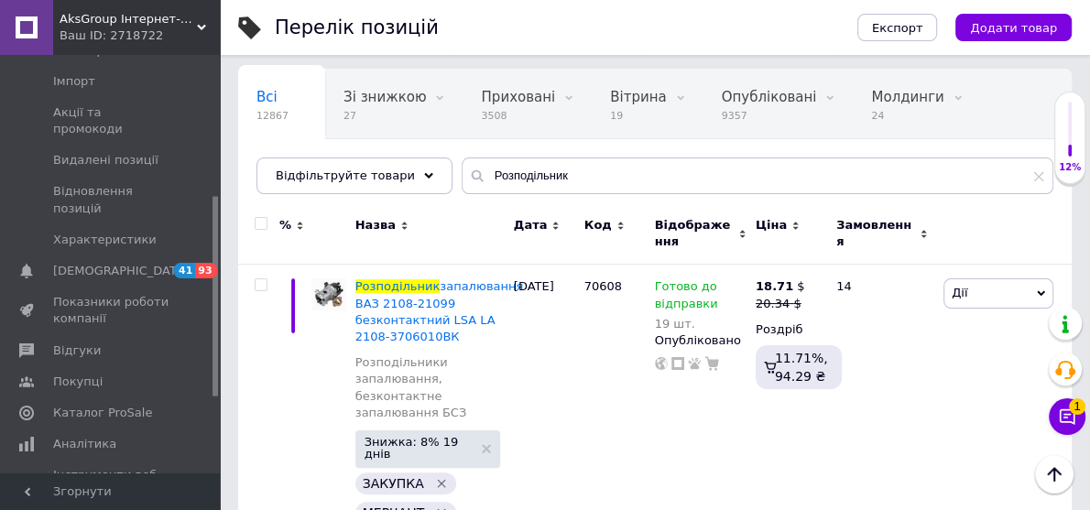
scroll to position [3, 0]
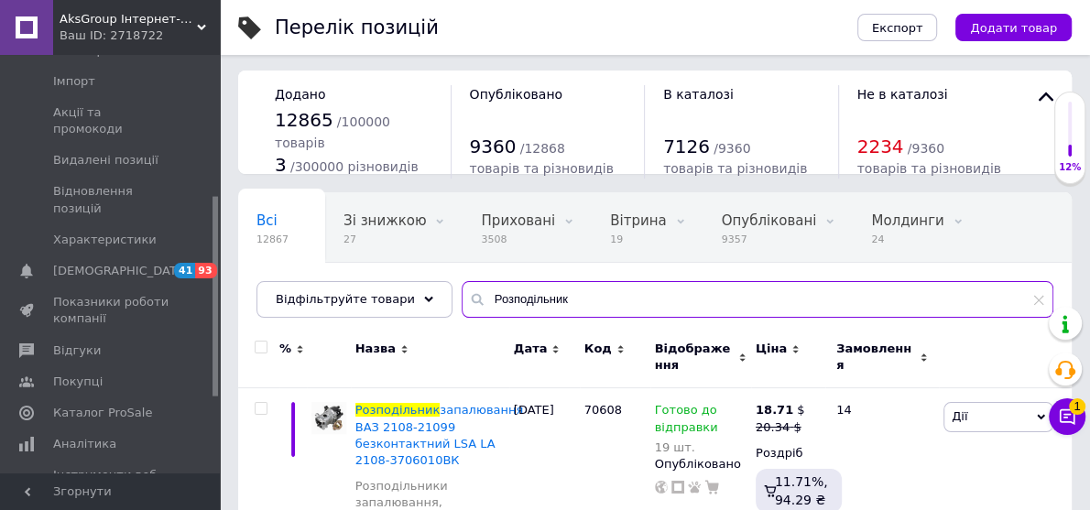
drag, startPoint x: 566, startPoint y: 299, endPoint x: 396, endPoint y: 278, distance: 171.7
click at [396, 278] on div "Всі 12867 Зі знижкою 27 Видалити Редагувати Приховані 3508 Видалити Редагувати …" at bounding box center [655, 255] width 834 height 126
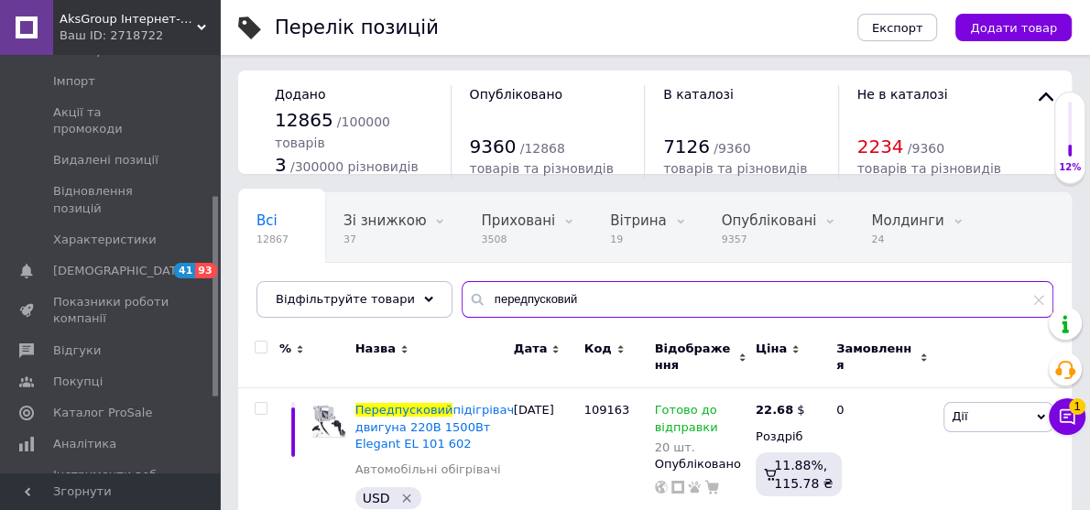
type input "передпусковий"
click at [262, 343] on input "checkbox" at bounding box center [261, 348] width 12 height 12
checkbox input "true"
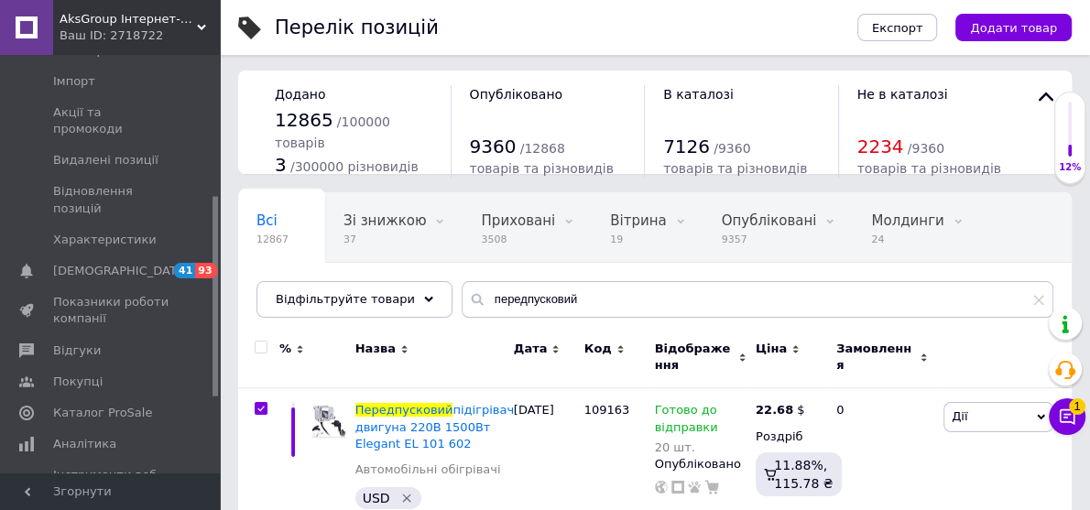
checkbox input "true"
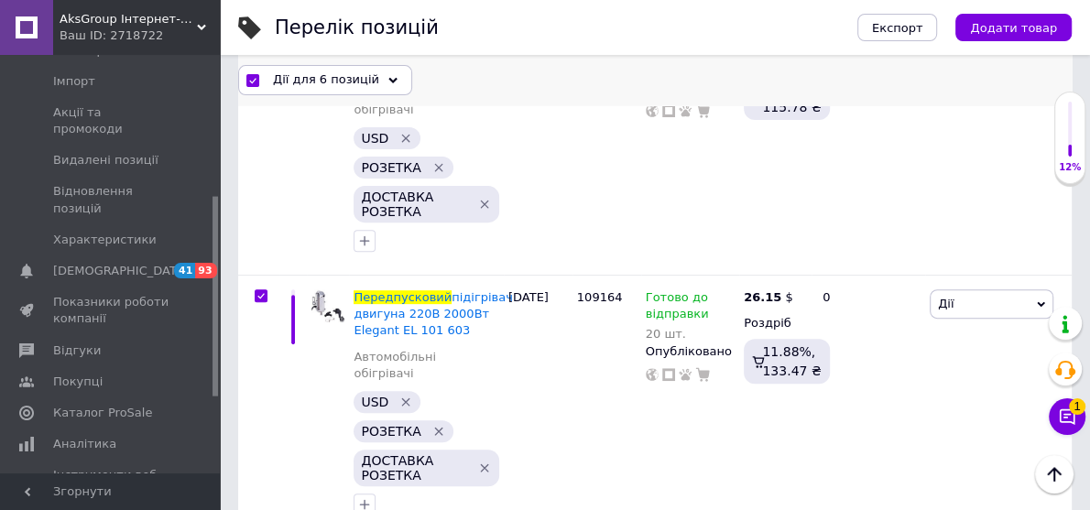
scroll to position [2, 0]
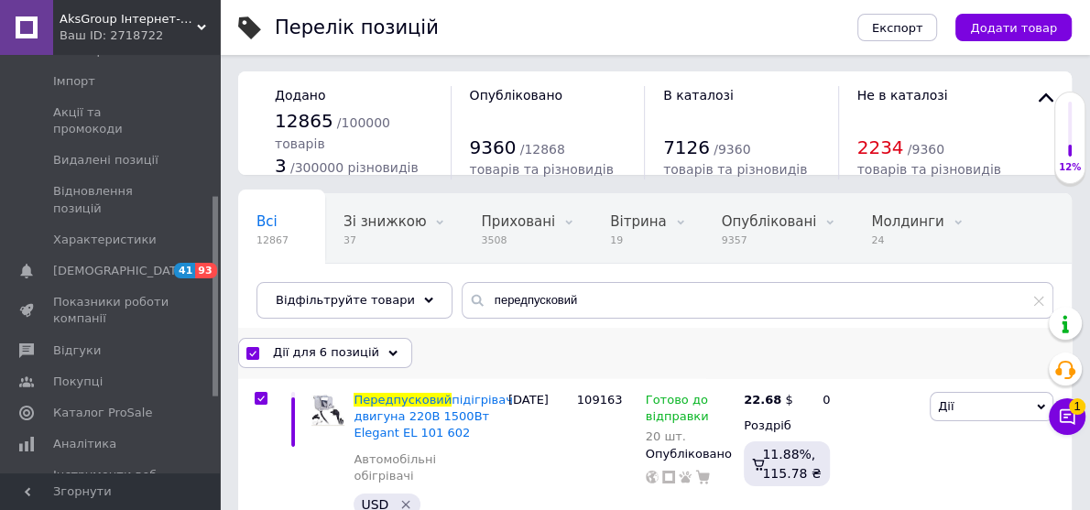
click at [357, 347] on span "Дії для 6 позицій" at bounding box center [326, 352] width 106 height 16
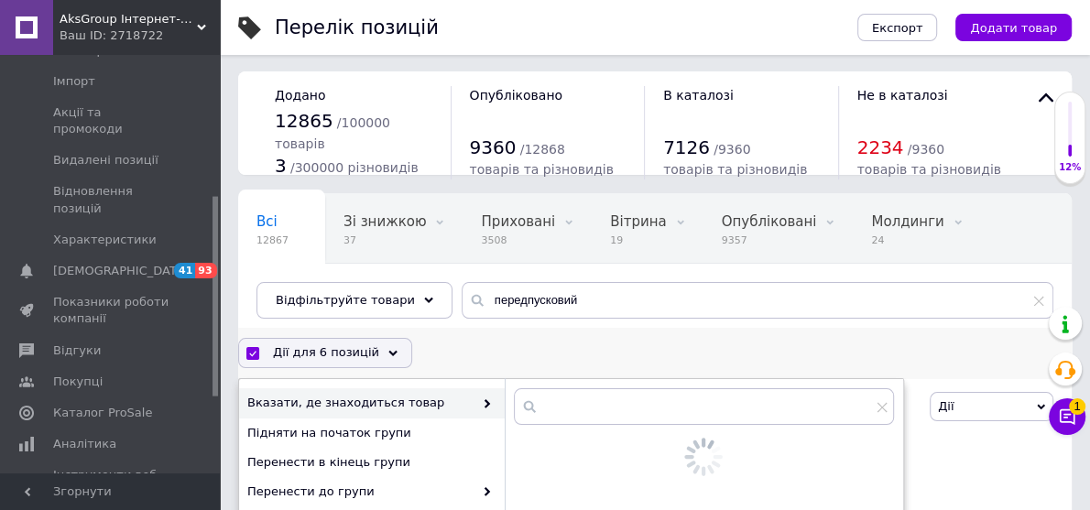
scroll to position [147, 0]
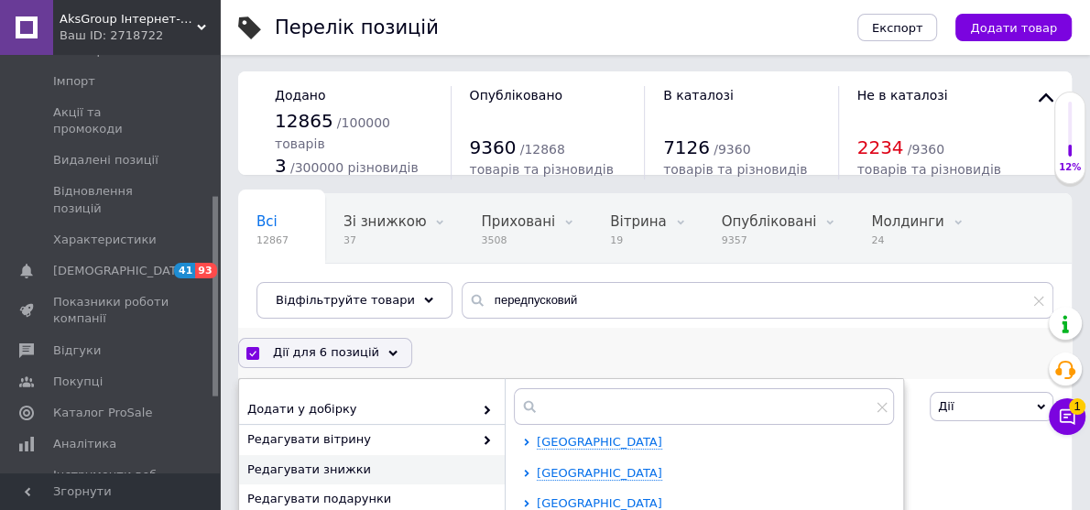
click at [327, 467] on span "Редагувати знижки" at bounding box center [369, 470] width 245 height 16
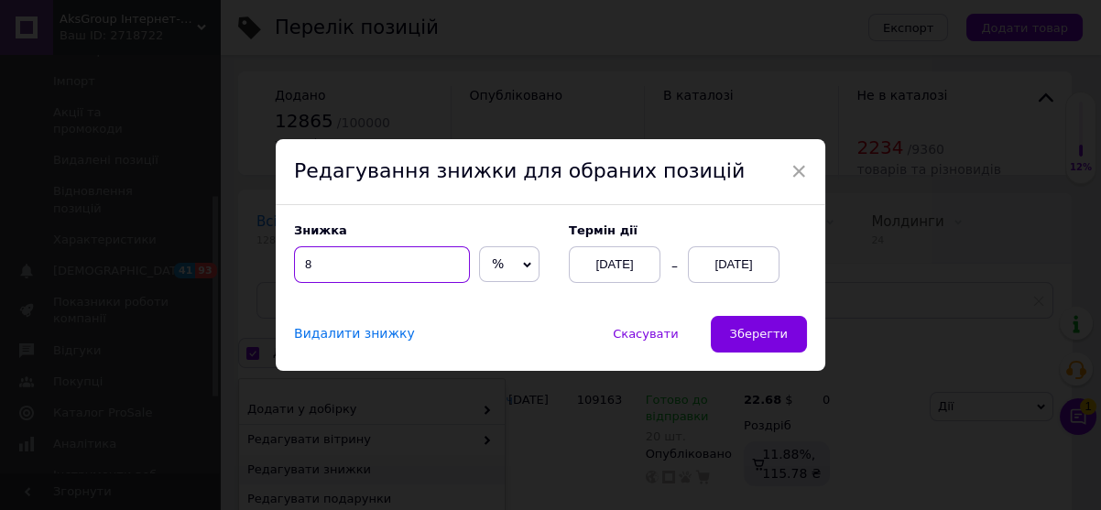
drag, startPoint x: 317, startPoint y: 266, endPoint x: 298, endPoint y: 260, distance: 20.0
click at [298, 260] on input "8" at bounding box center [382, 264] width 176 height 37
type input "2"
type input "10"
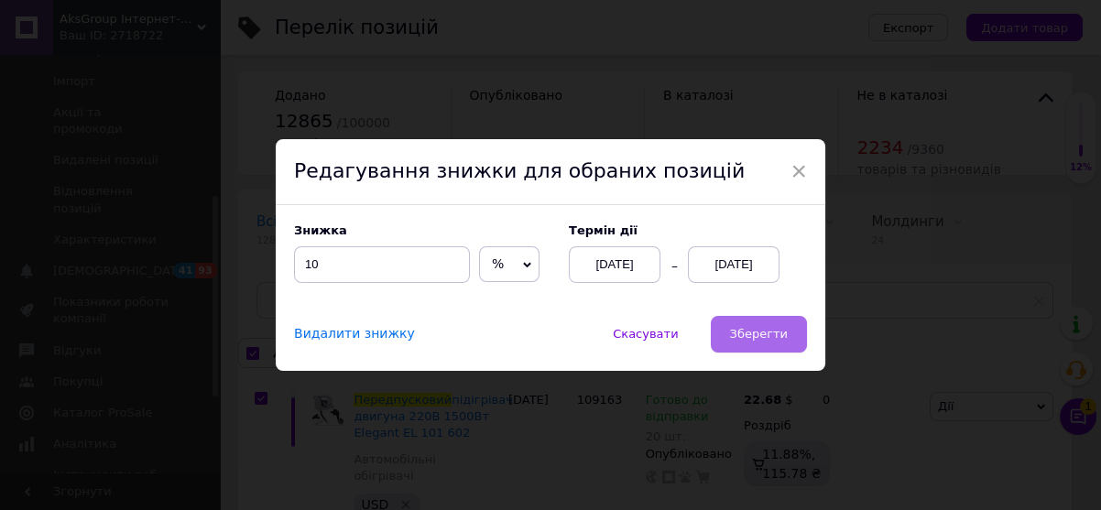
click at [785, 332] on button "Зберегти" at bounding box center [759, 334] width 96 height 37
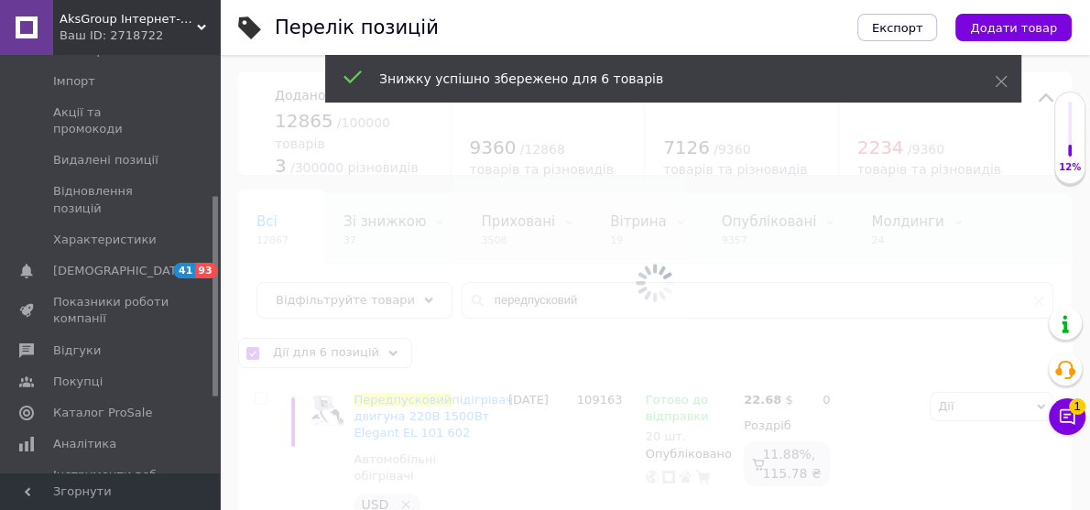
checkbox input "false"
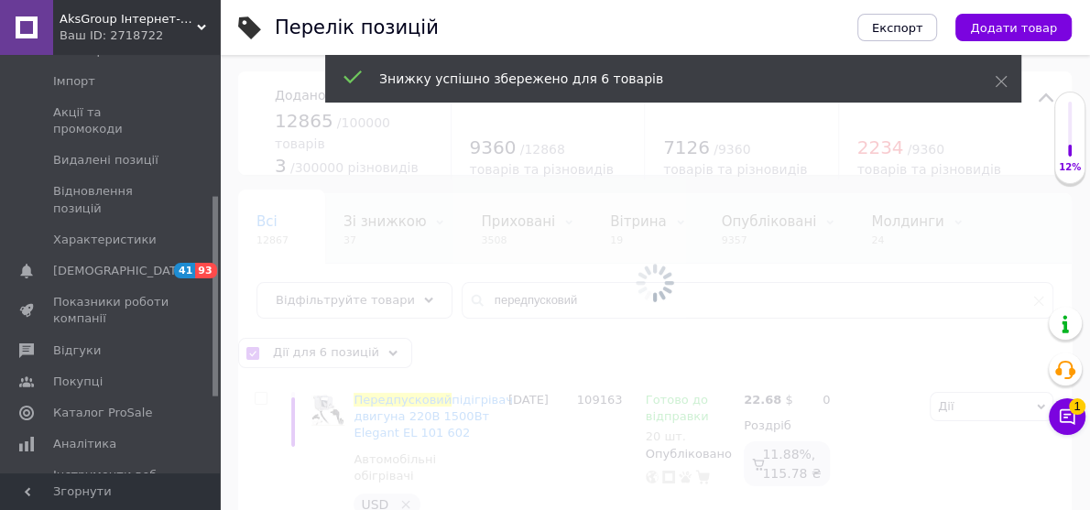
checkbox input "false"
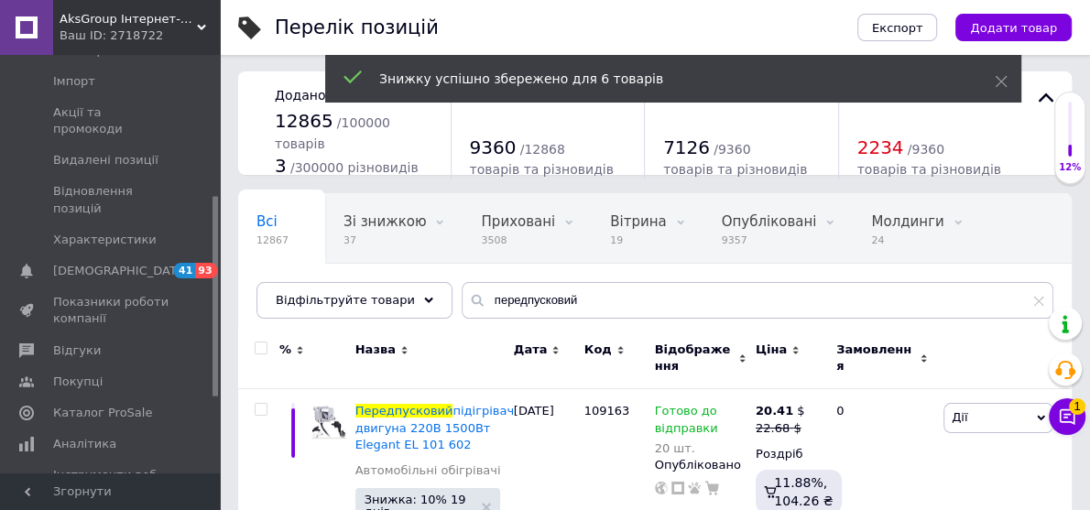
click at [193, 28] on div "Ваш ID: 2718722" at bounding box center [140, 35] width 160 height 16
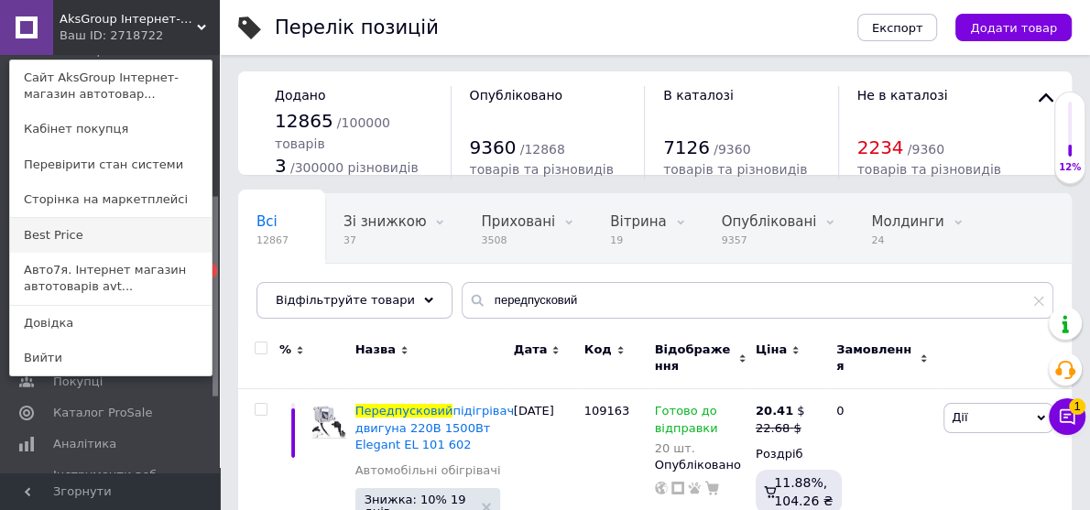
click at [47, 229] on link "Best Price" at bounding box center [111, 235] width 202 height 35
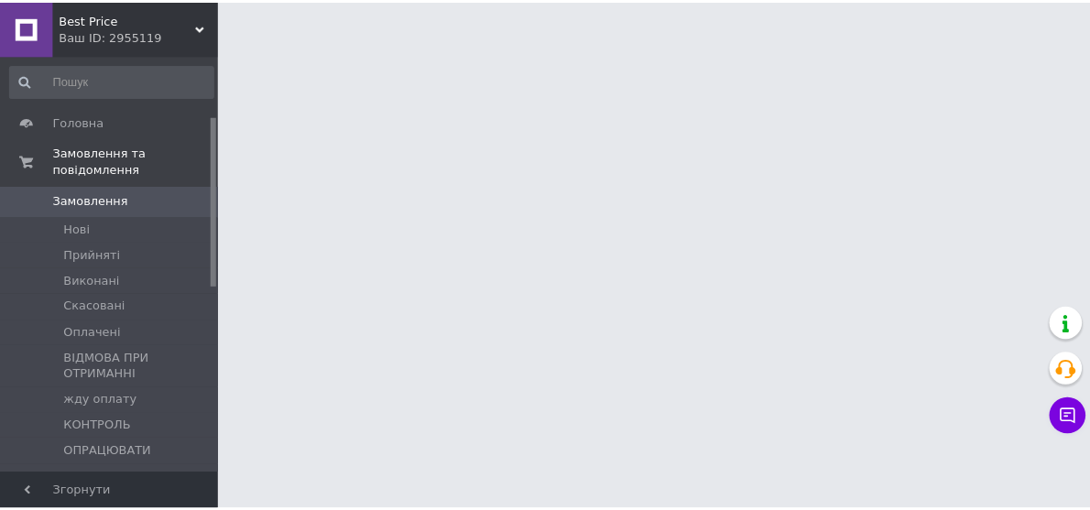
scroll to position [293, 0]
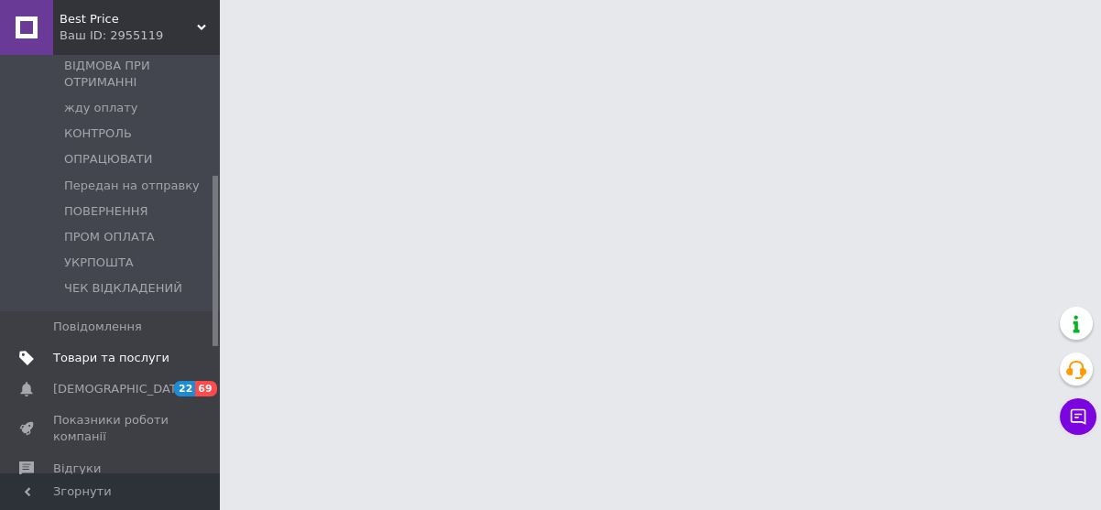
click at [110, 350] on span "Товари та послуги" at bounding box center [111, 358] width 116 height 16
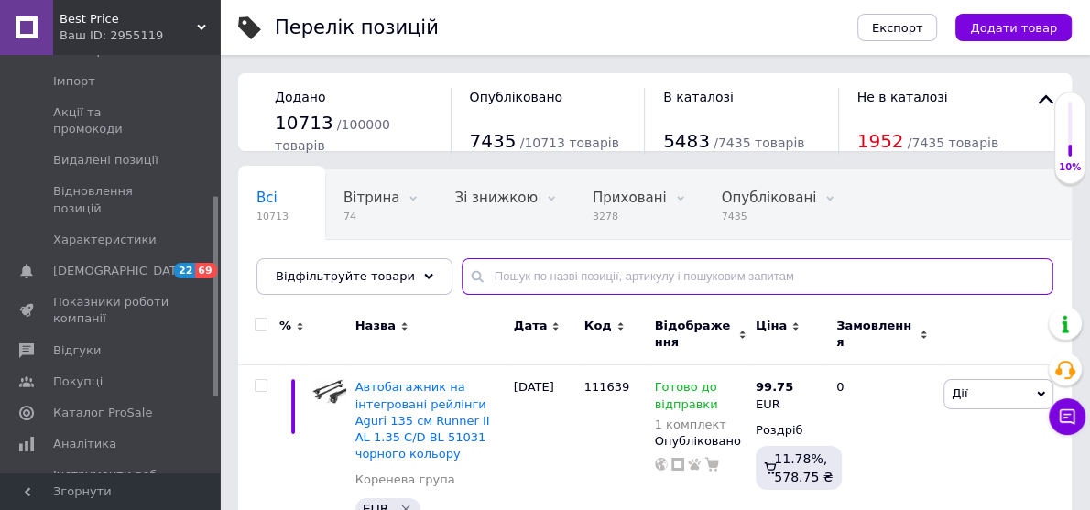
click at [491, 278] on input "text" at bounding box center [758, 276] width 592 height 37
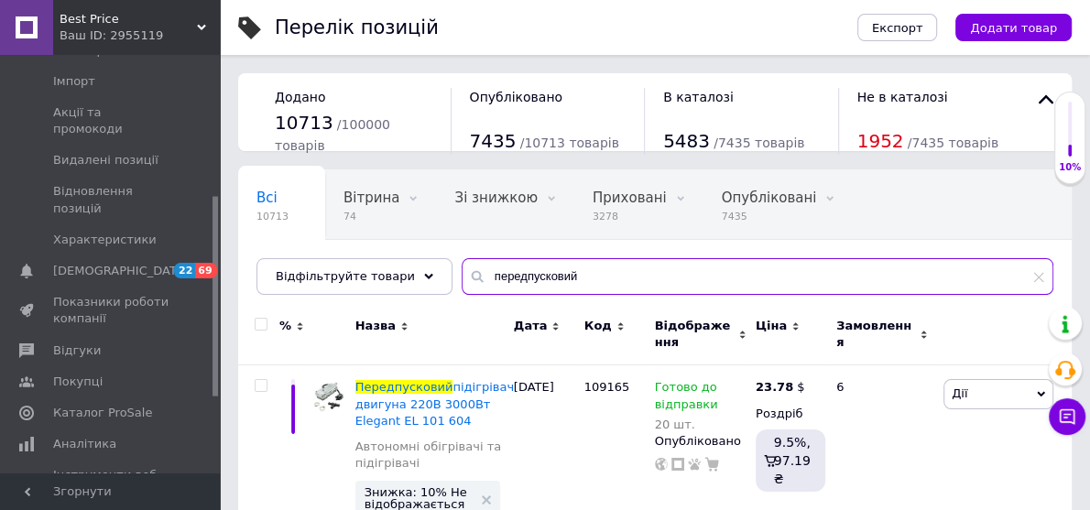
type input "передпусковий"
click at [258, 319] on input "checkbox" at bounding box center [261, 325] width 12 height 12
checkbox input "true"
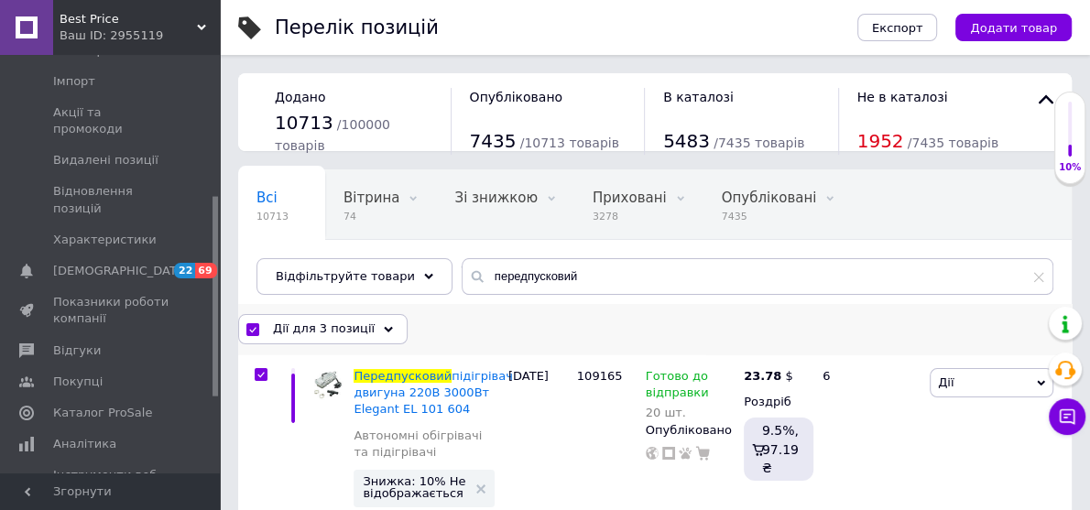
click at [338, 325] on span "Дії для 3 позиції" at bounding box center [324, 329] width 102 height 16
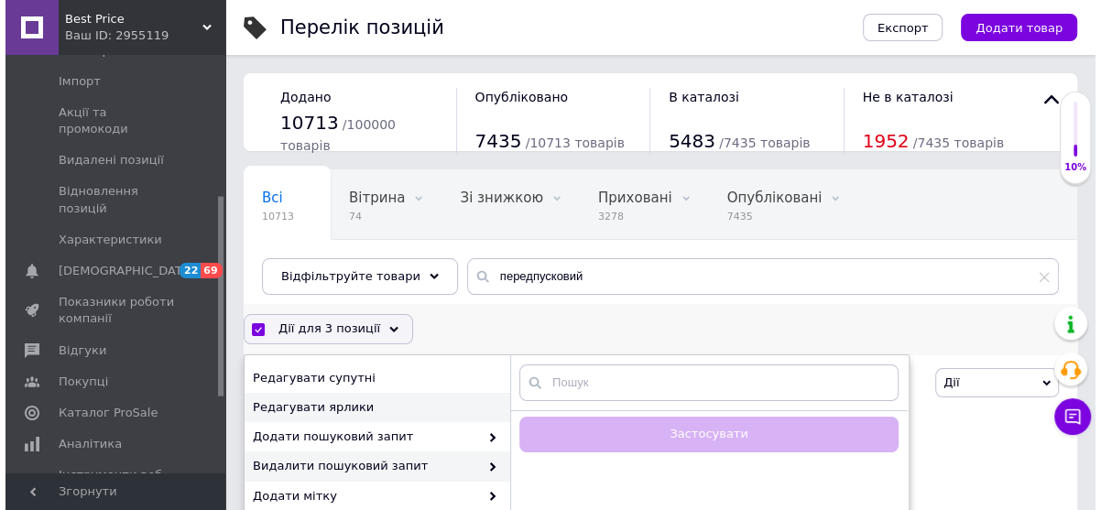
scroll to position [126, 0]
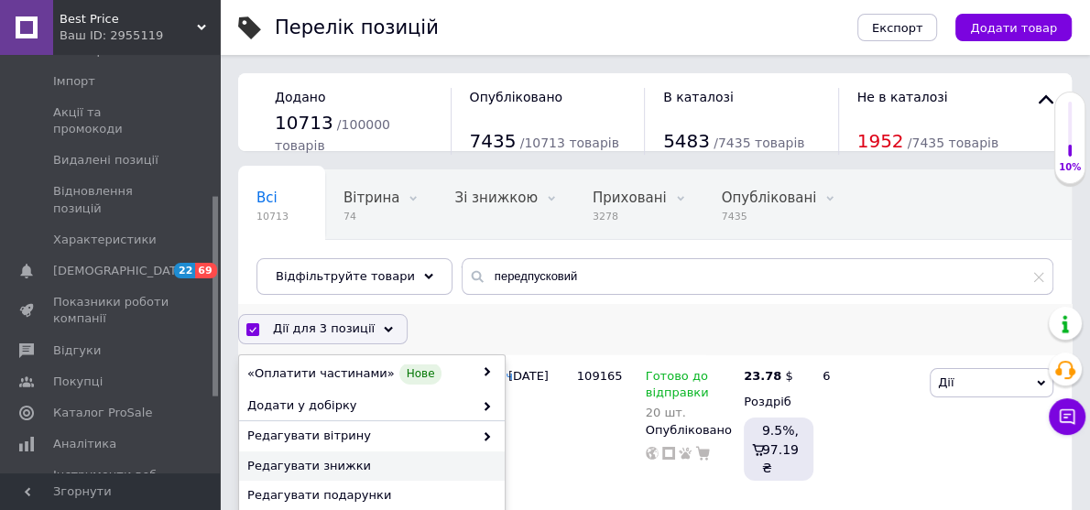
click at [296, 460] on span "Редагувати знижки" at bounding box center [369, 466] width 245 height 16
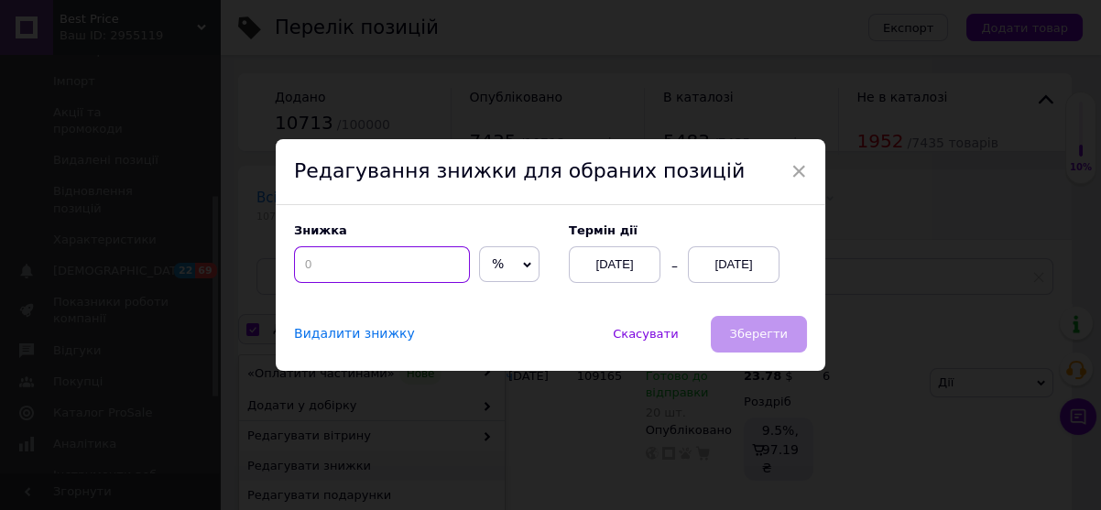
click at [335, 260] on input at bounding box center [382, 264] width 176 height 37
type input "10"
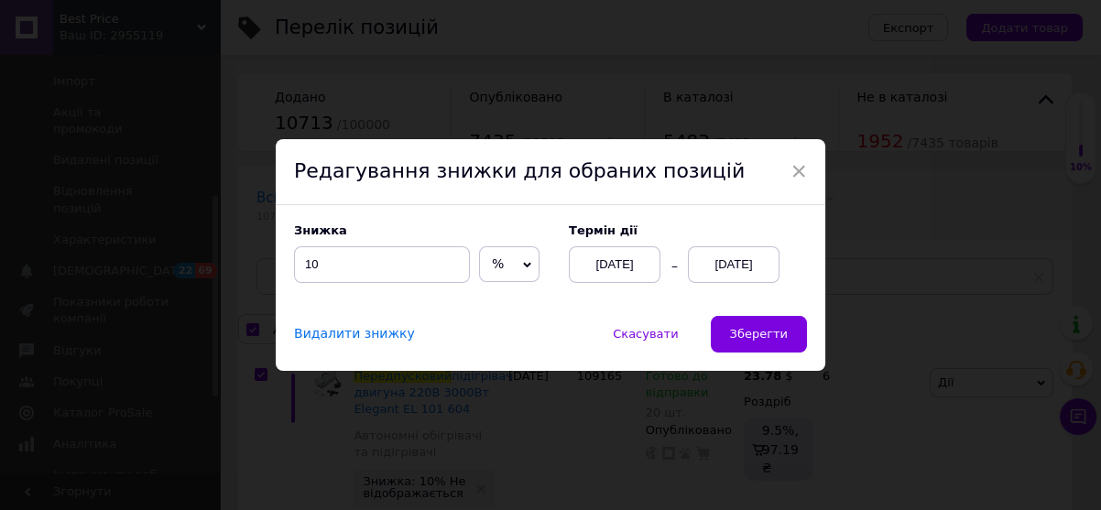
click at [744, 257] on div "[DATE]" at bounding box center [734, 264] width 92 height 37
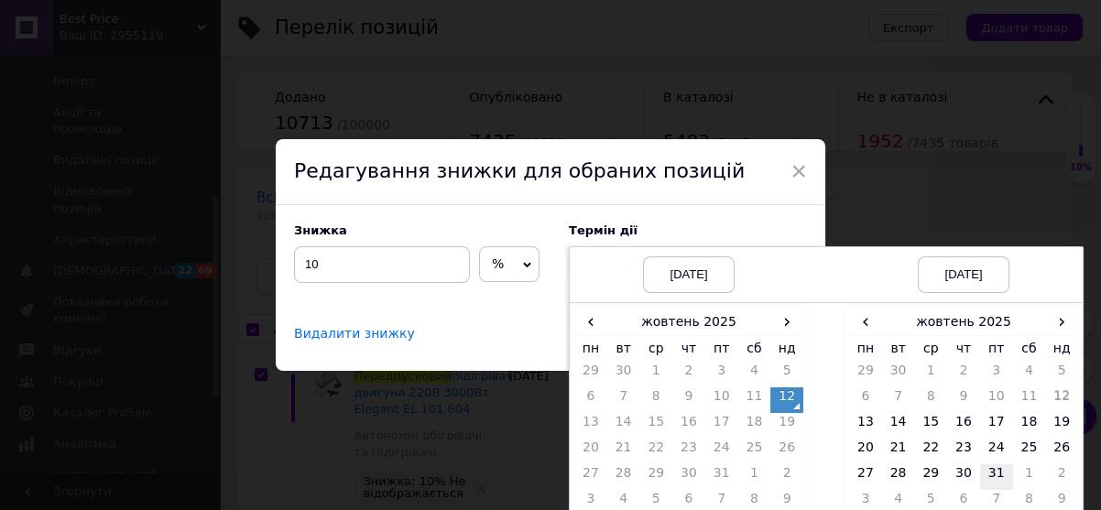
click at [994, 472] on td "31" at bounding box center [996, 477] width 33 height 26
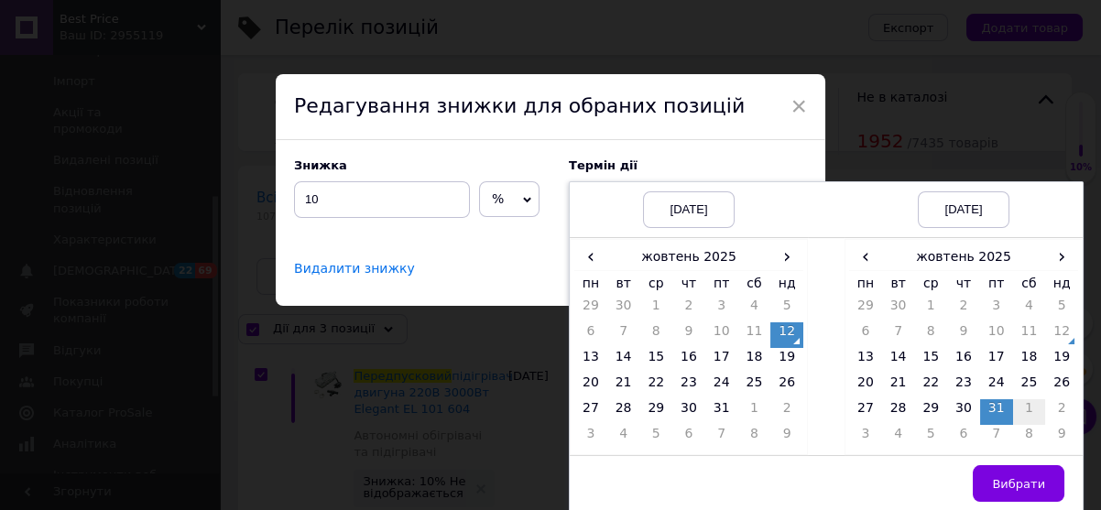
click at [1035, 485] on span "Вибрати" at bounding box center [1018, 484] width 53 height 14
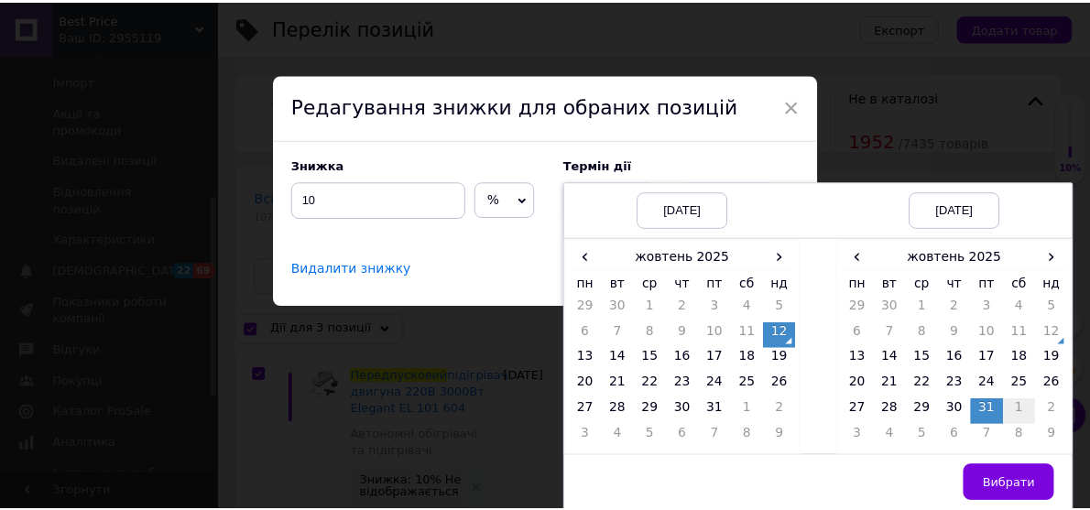
scroll to position [0, 0]
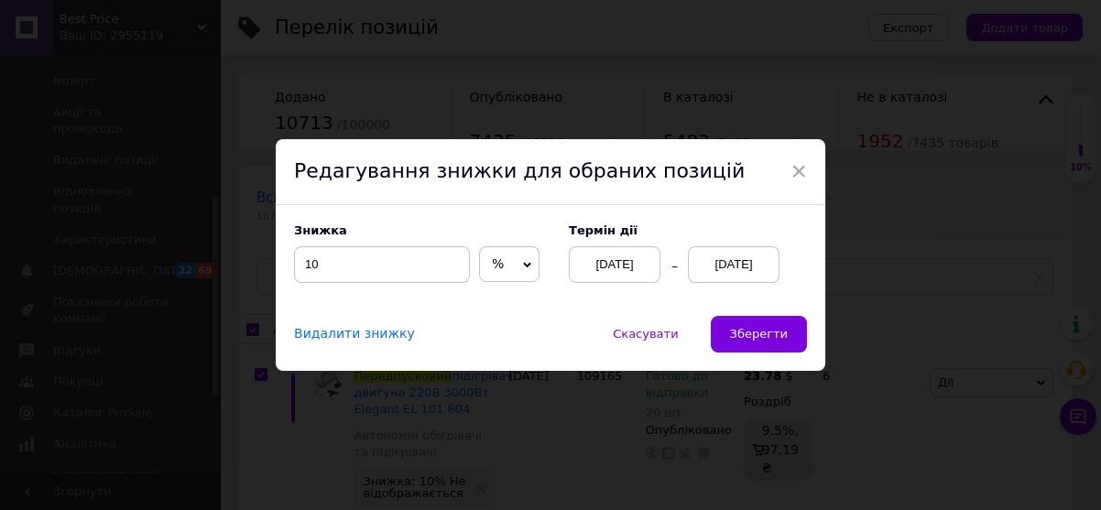
click at [763, 341] on span "Зберегти" at bounding box center [759, 334] width 58 height 14
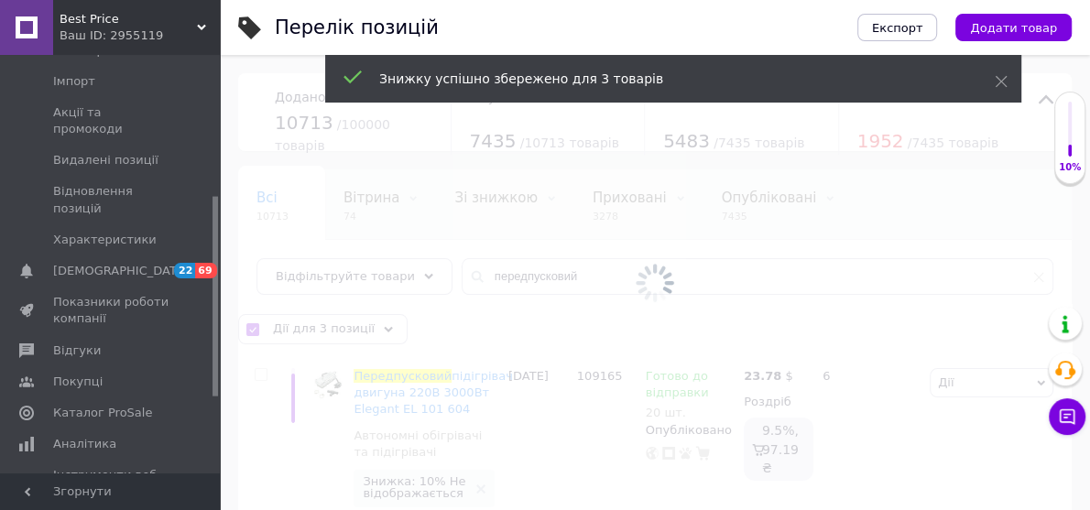
checkbox input "false"
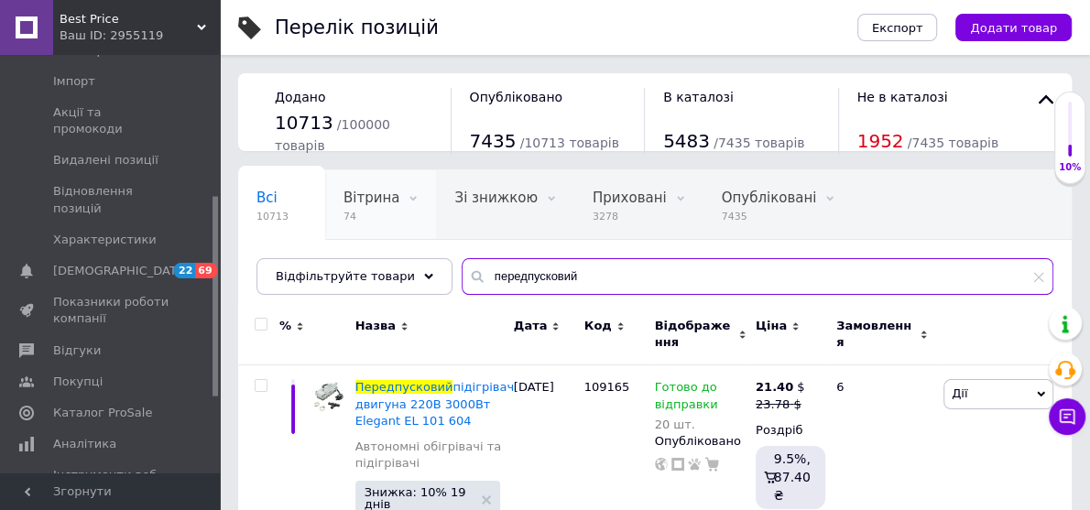
drag, startPoint x: 566, startPoint y: 269, endPoint x: 374, endPoint y: 237, distance: 195.0
click at [374, 237] on div "Всі 10713 Вітрина 74 Видалити Редагувати Зі знижкою 0 Видалити Редагувати Прихо…" at bounding box center [655, 232] width 834 height 126
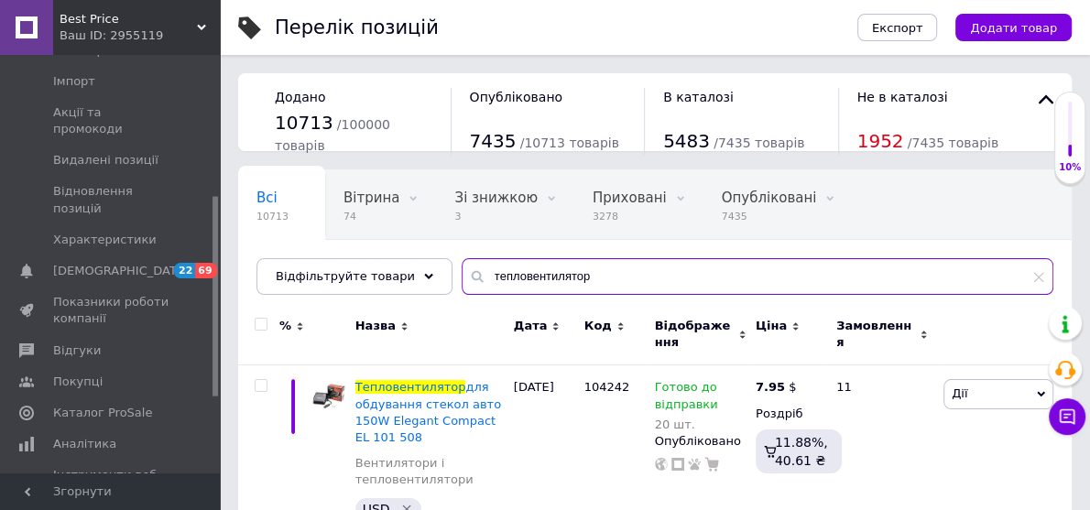
type input "тепловентилятор"
click at [257, 319] on input "checkbox" at bounding box center [261, 325] width 12 height 12
checkbox input "true"
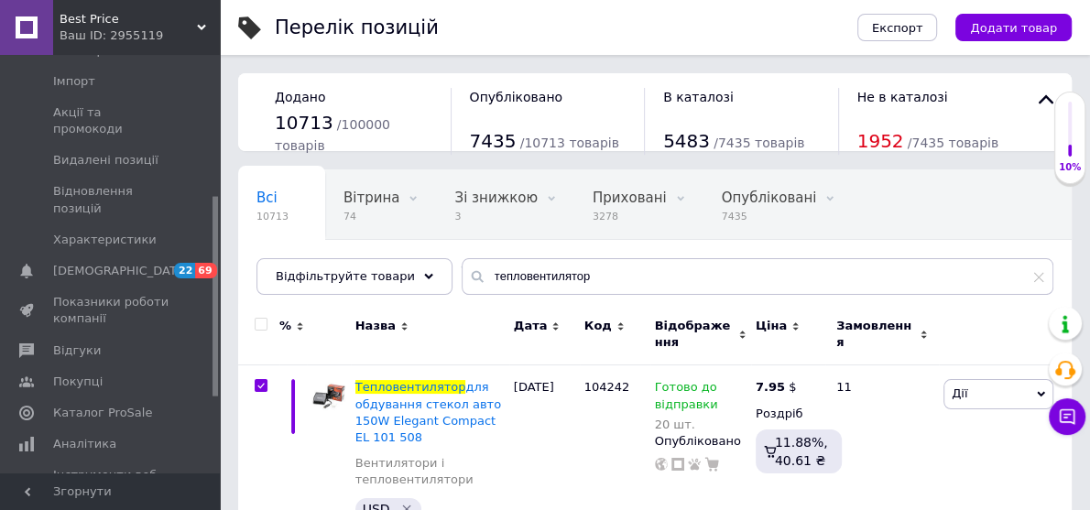
checkbox input "true"
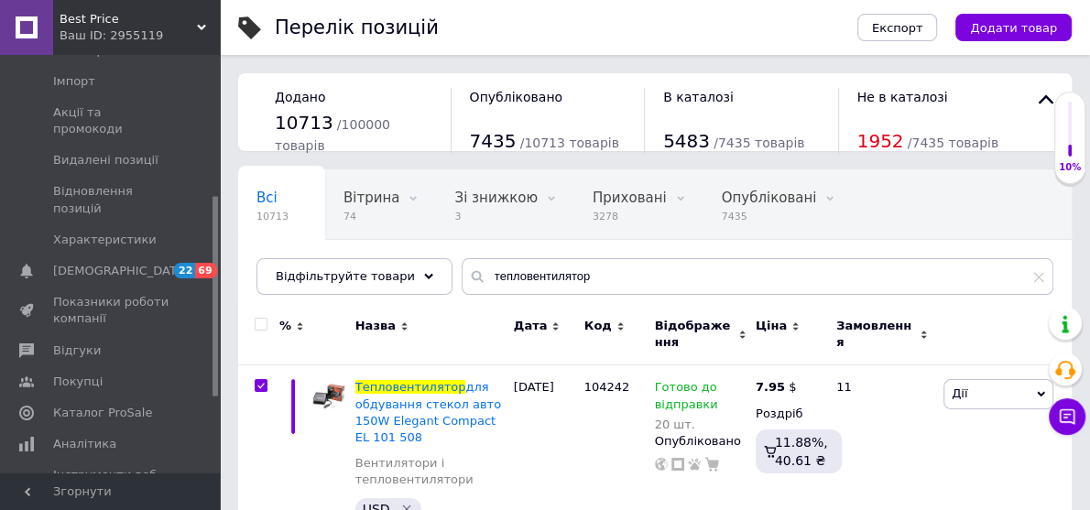
checkbox input "true"
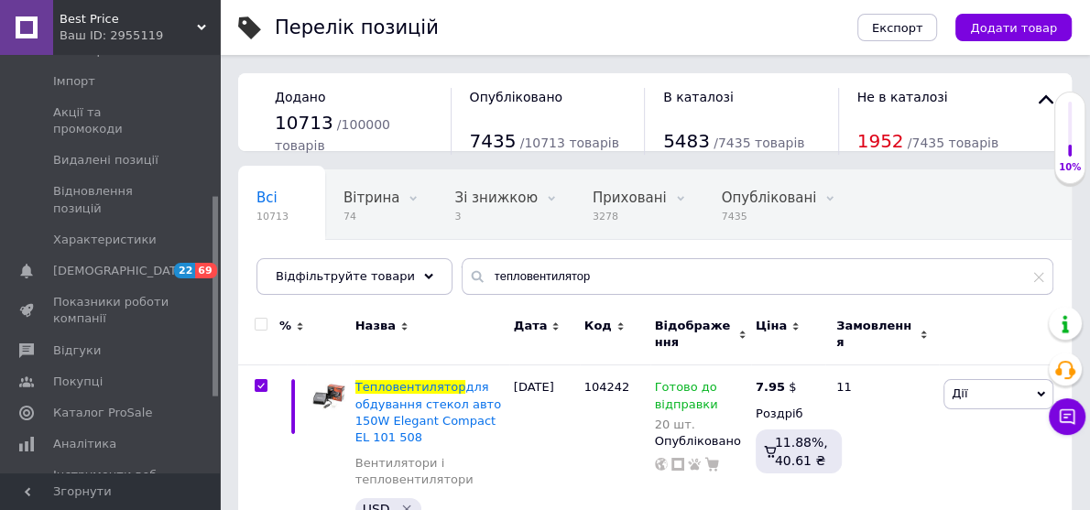
checkbox input "true"
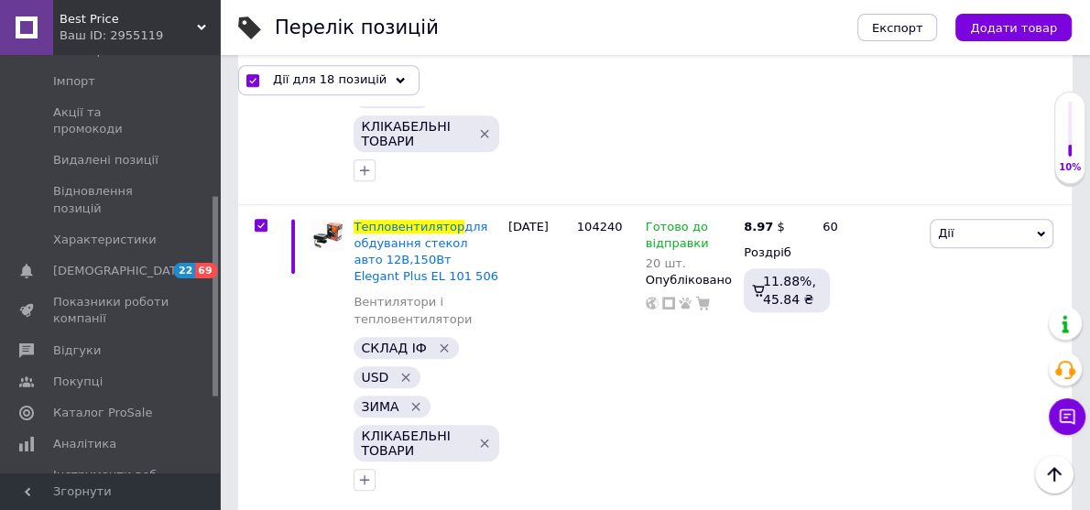
scroll to position [953, 0]
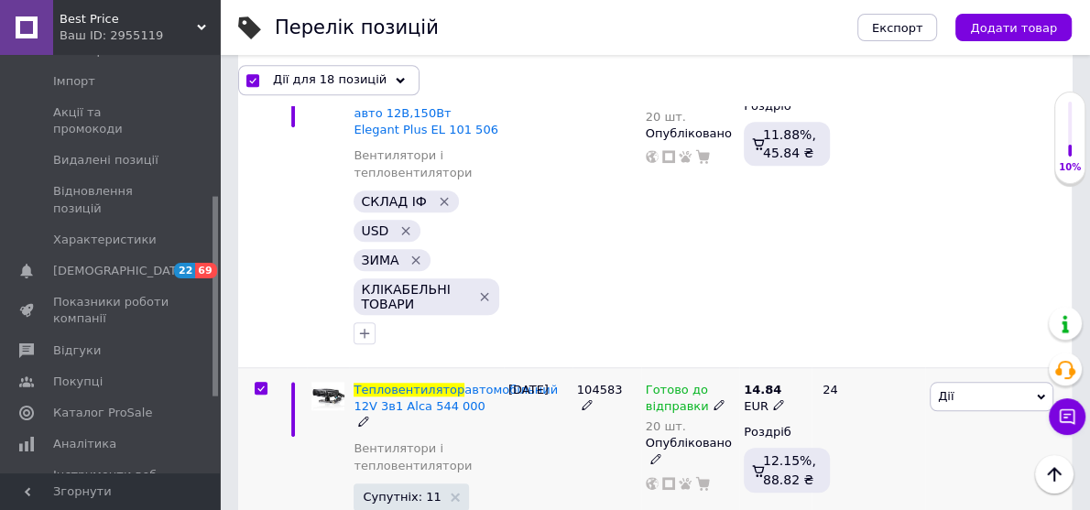
click at [258, 385] on input "checkbox" at bounding box center [261, 389] width 12 height 12
checkbox input "false"
checkbox input "true"
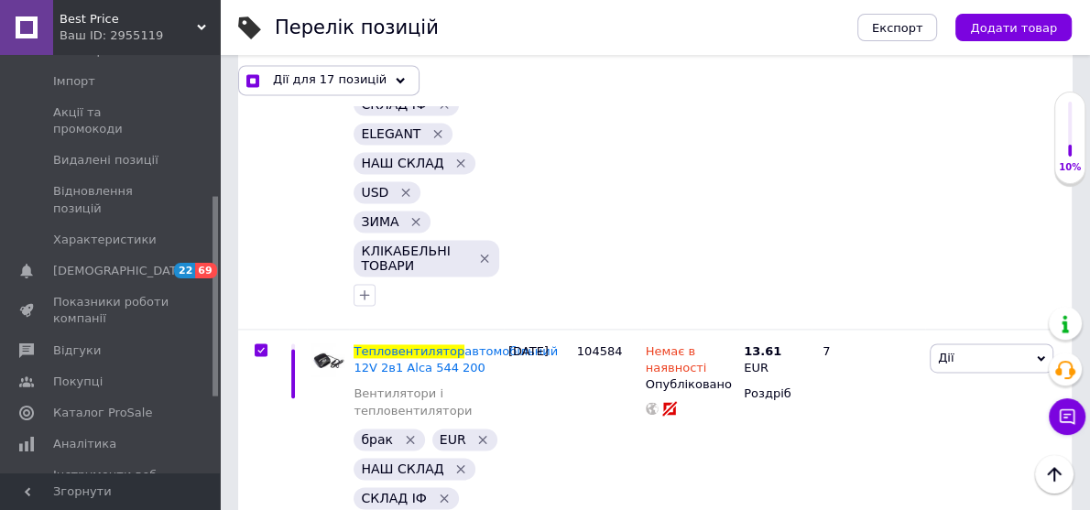
scroll to position [1759, 0]
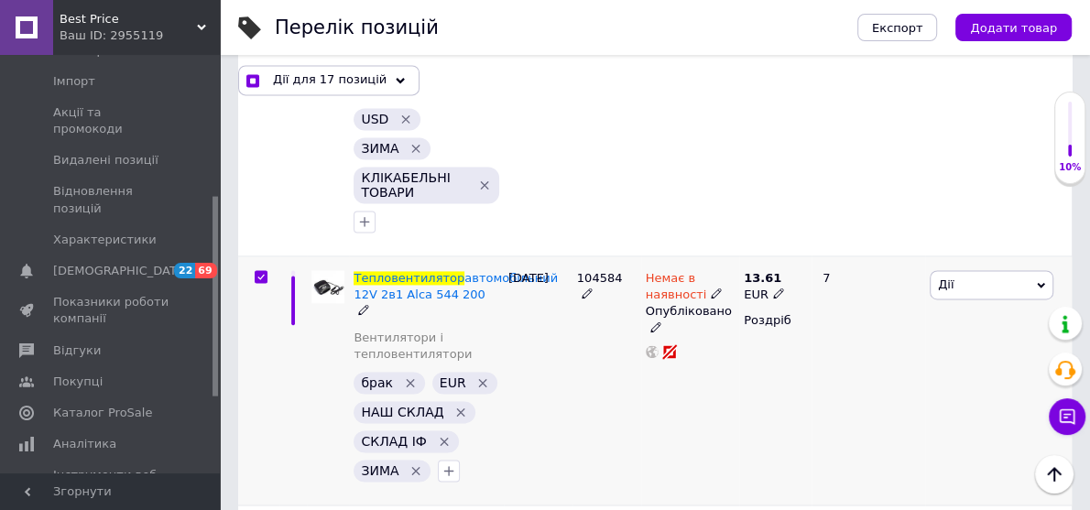
click at [261, 271] on input "checkbox" at bounding box center [261, 277] width 12 height 12
checkbox input "false"
checkbox input "true"
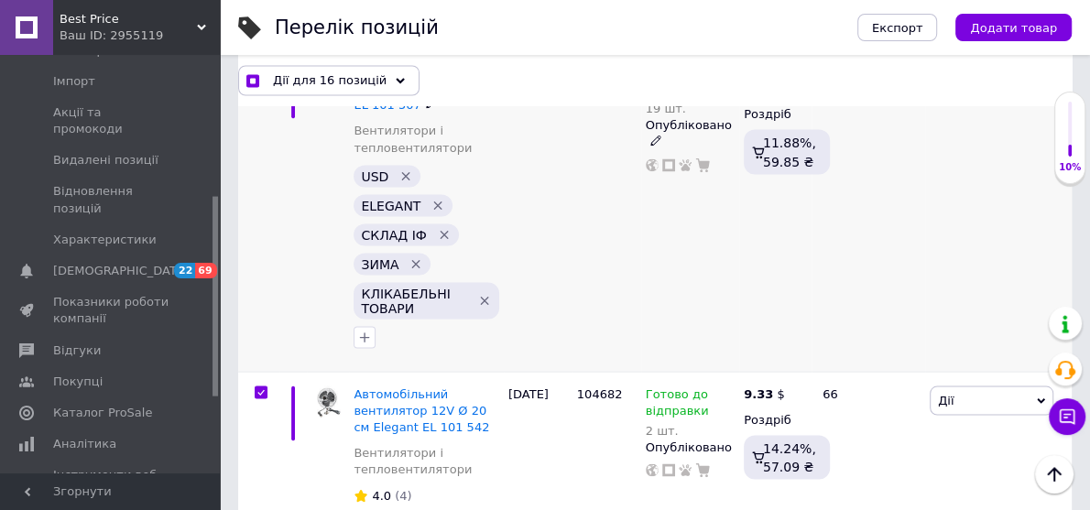
scroll to position [2272, 0]
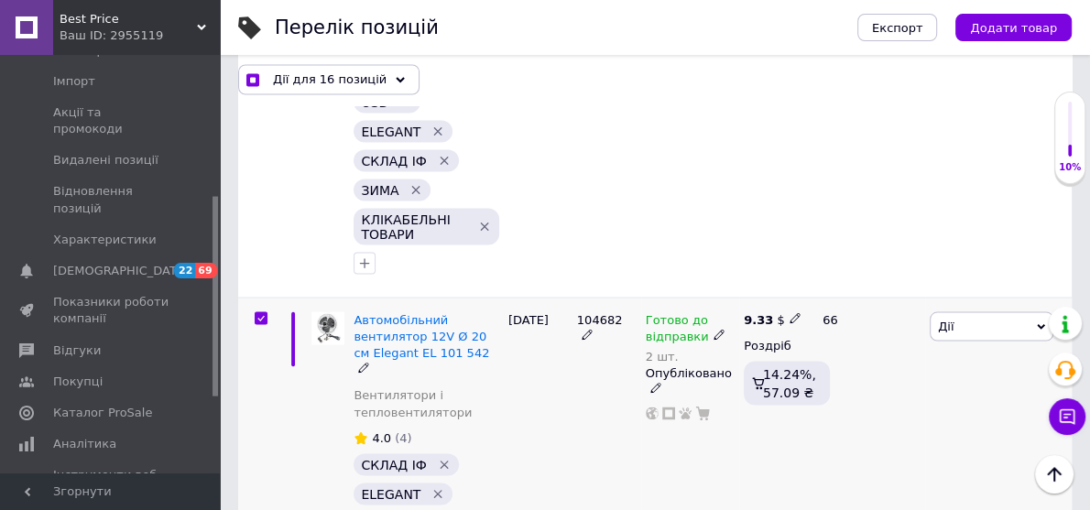
click at [265, 313] on input "checkbox" at bounding box center [261, 319] width 12 height 12
checkbox input "false"
checkbox input "true"
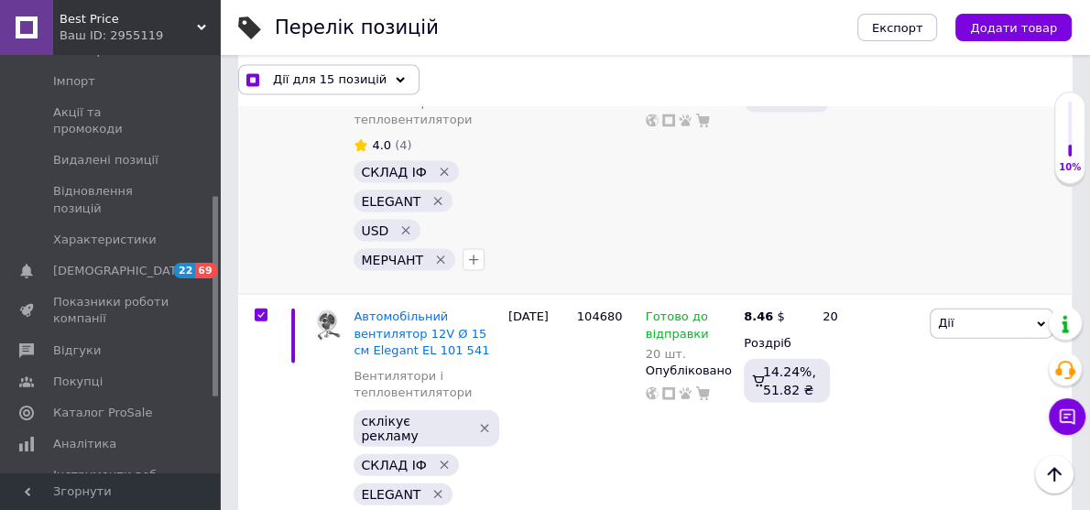
scroll to position [2638, 0]
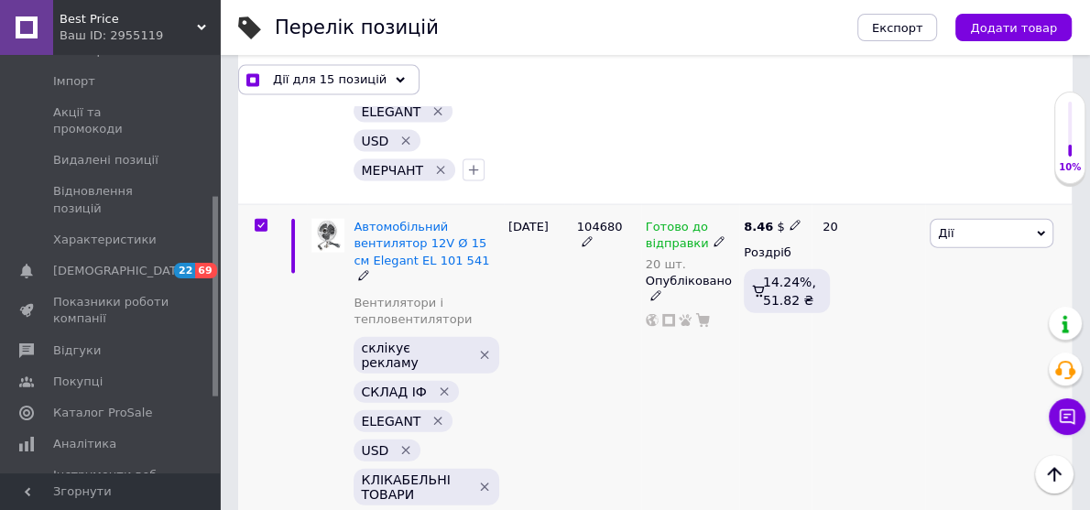
click at [257, 220] on input "checkbox" at bounding box center [261, 226] width 12 height 12
checkbox input "false"
checkbox input "true"
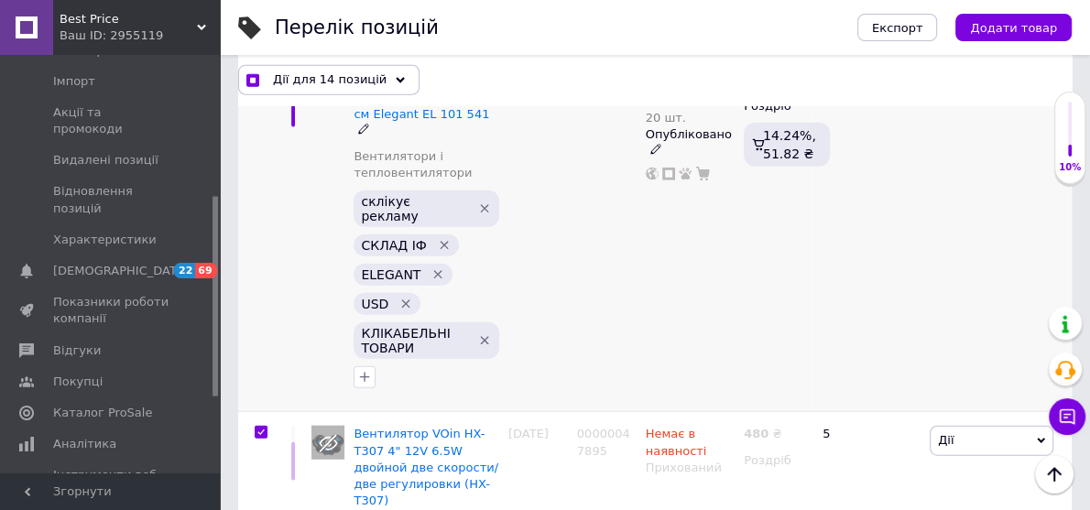
scroll to position [2858, 0]
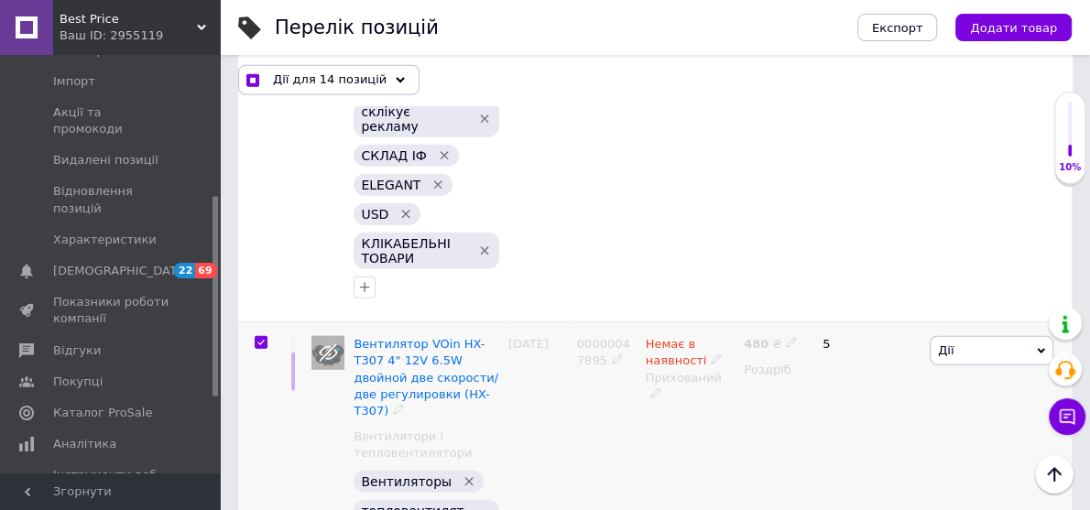
click at [266, 337] on input "checkbox" at bounding box center [261, 343] width 12 height 12
checkbox input "false"
checkbox input "true"
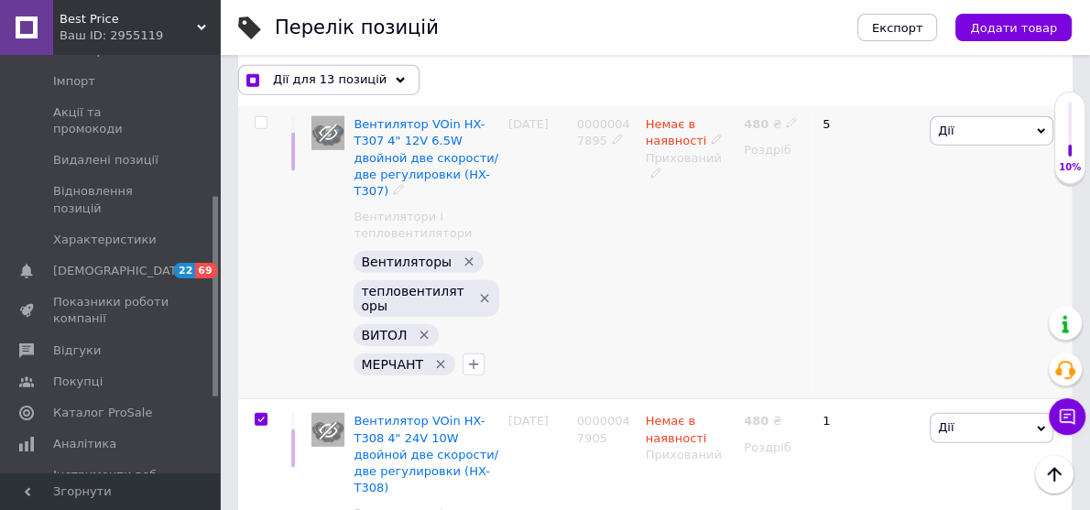
scroll to position [3151, 0]
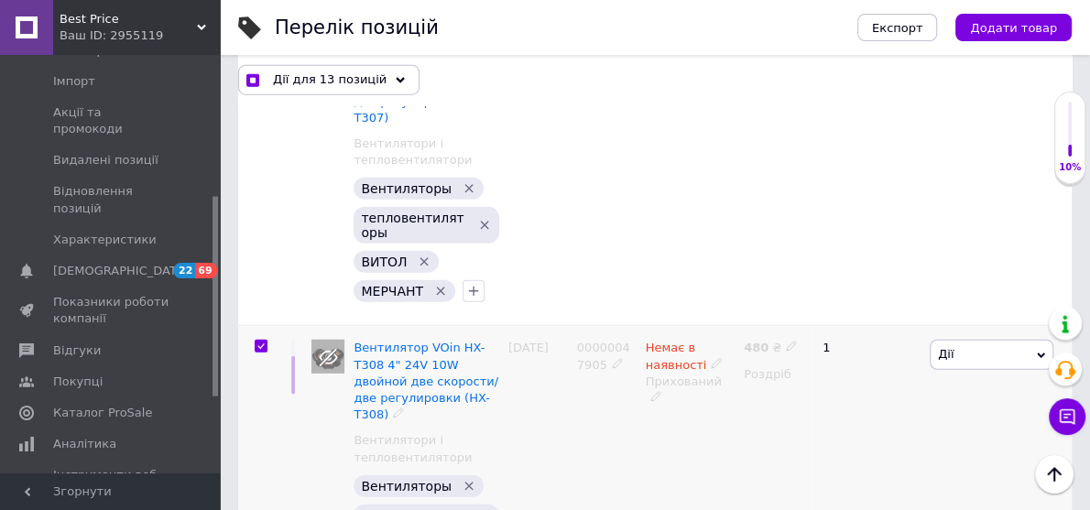
click at [261, 341] on input "checkbox" at bounding box center [261, 347] width 12 height 12
checkbox input "false"
checkbox input "true"
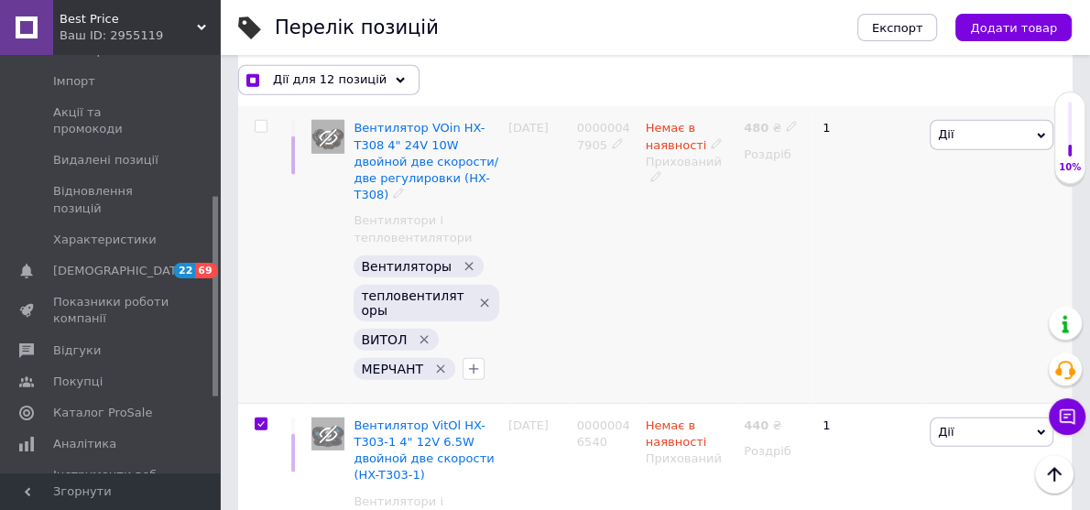
scroll to position [3444, 0]
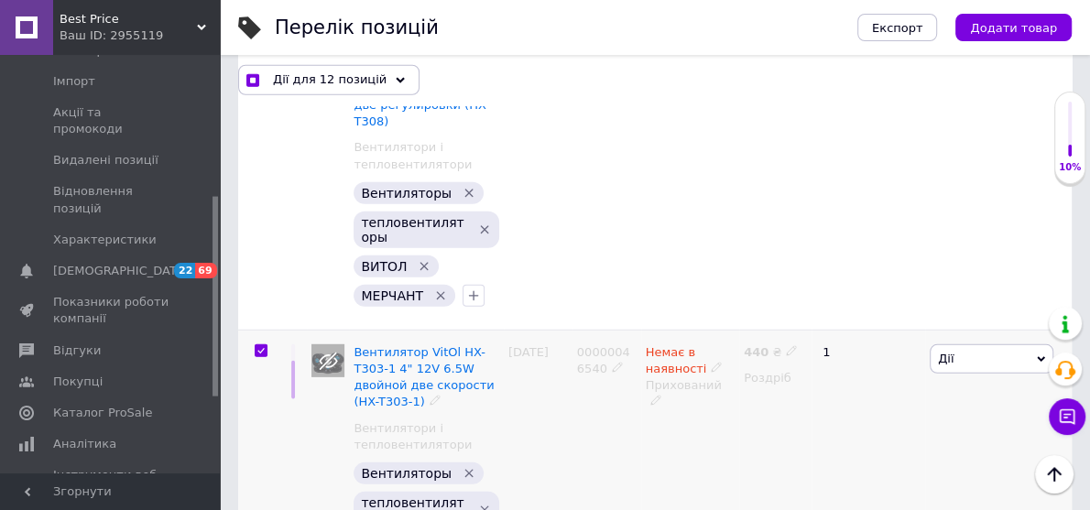
click at [262, 345] on input "checkbox" at bounding box center [261, 351] width 12 height 12
checkbox input "false"
checkbox input "true"
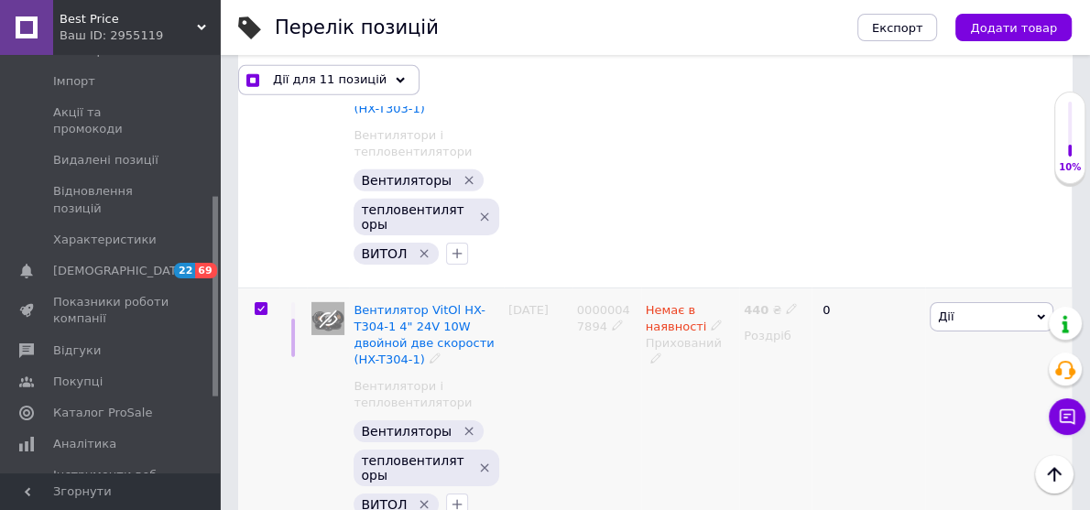
click at [264, 303] on input "checkbox" at bounding box center [261, 309] width 12 height 12
checkbox input "false"
checkbox input "true"
checkbox input "false"
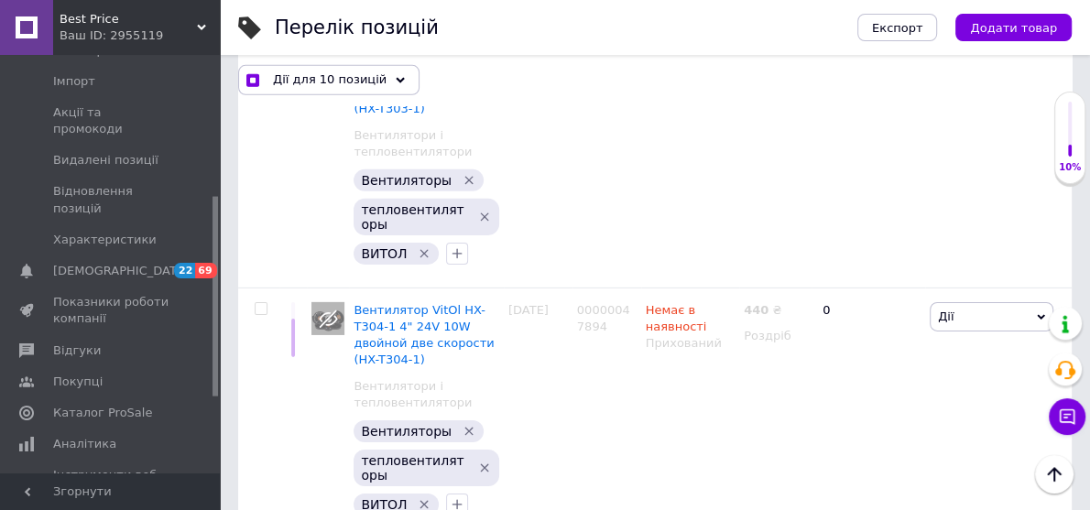
checkbox input "true"
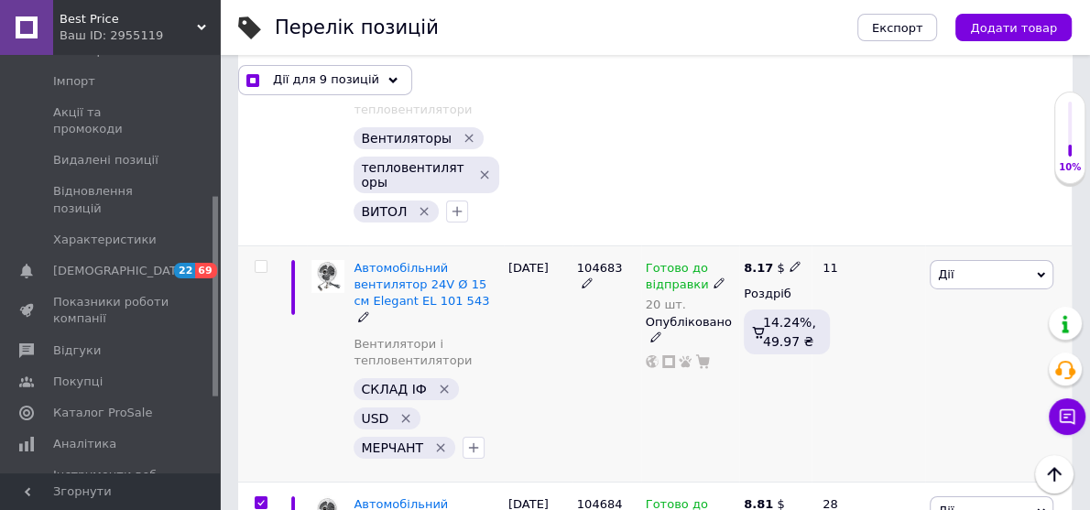
scroll to position [4104, 0]
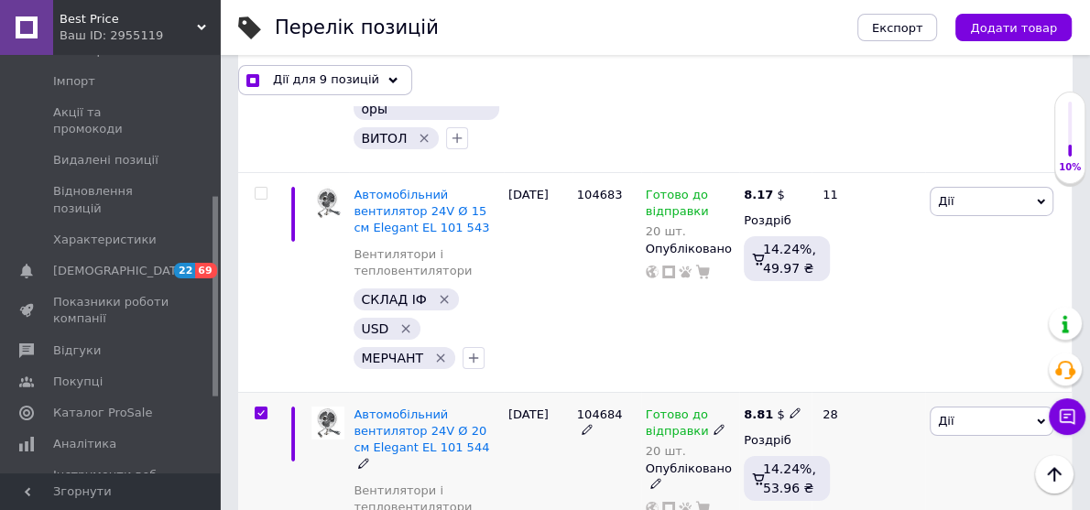
click at [258, 408] on input "checkbox" at bounding box center [261, 414] width 12 height 12
checkbox input "false"
checkbox input "true"
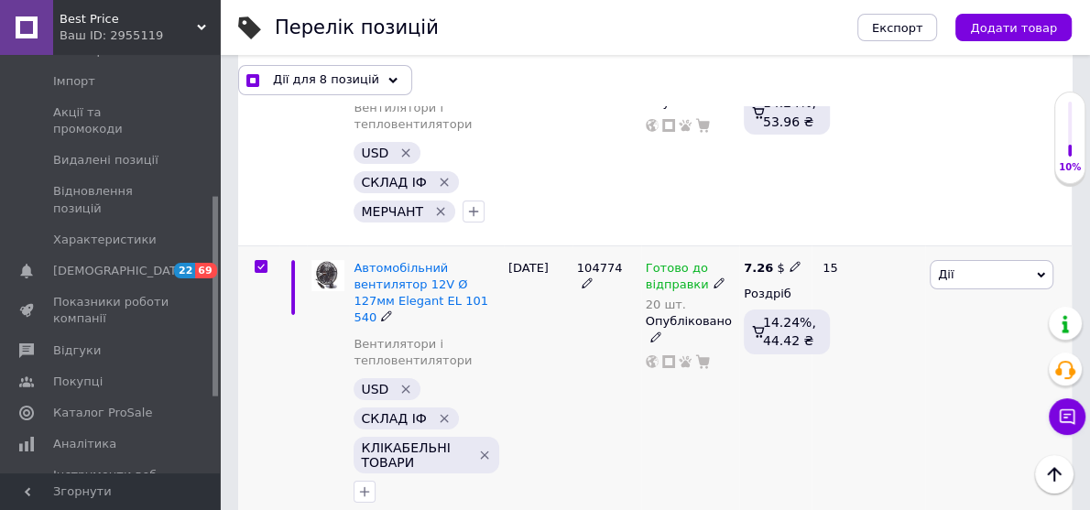
click at [266, 261] on input "checkbox" at bounding box center [261, 267] width 12 height 12
checkbox input "false"
checkbox input "true"
checkbox input "false"
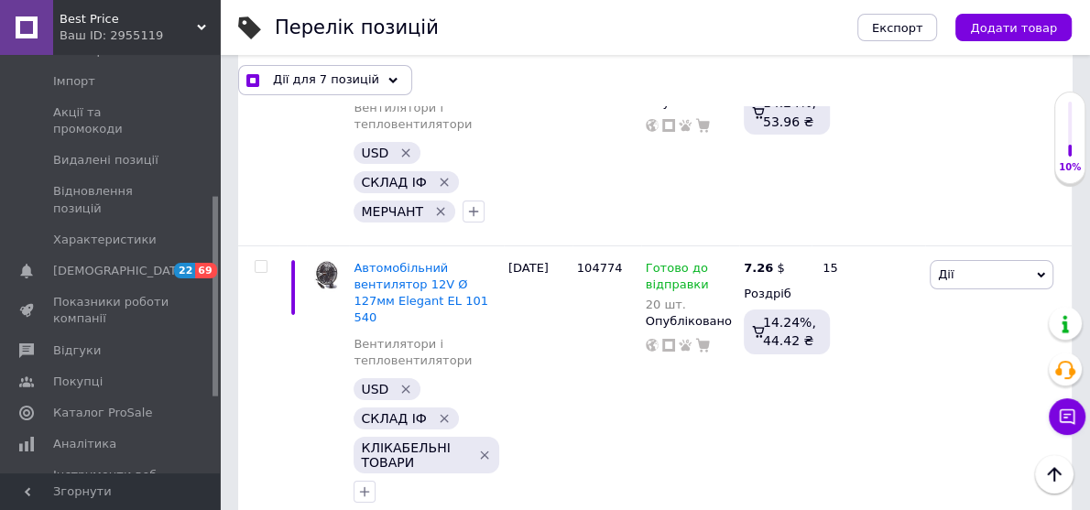
checkbox input "true"
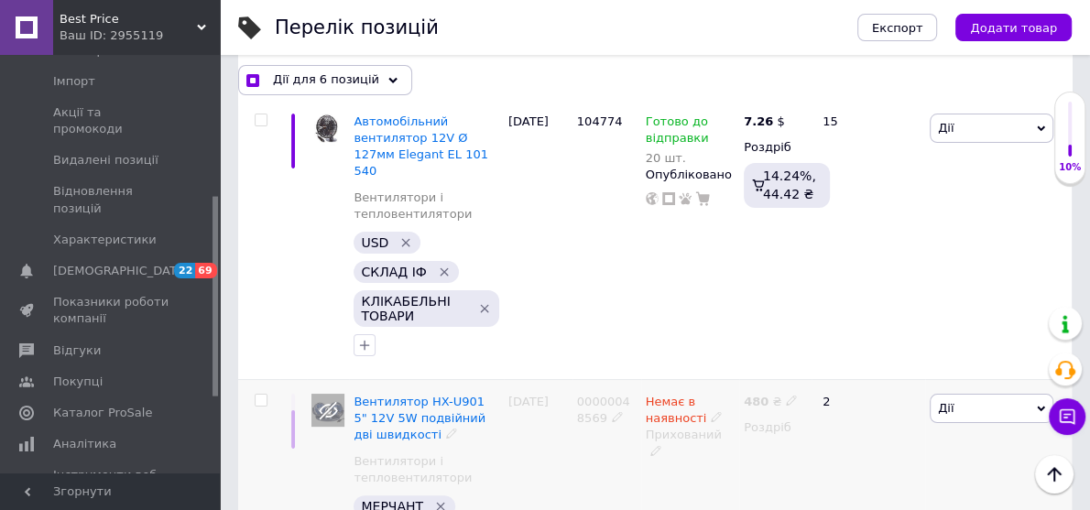
scroll to position [4752, 0]
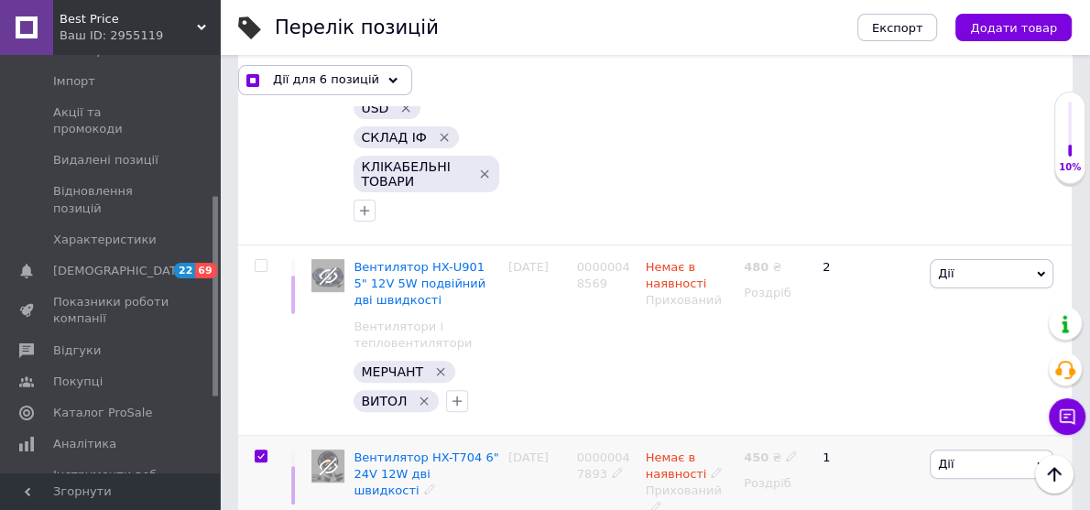
click at [257, 451] on input "checkbox" at bounding box center [261, 457] width 12 height 12
checkbox input "false"
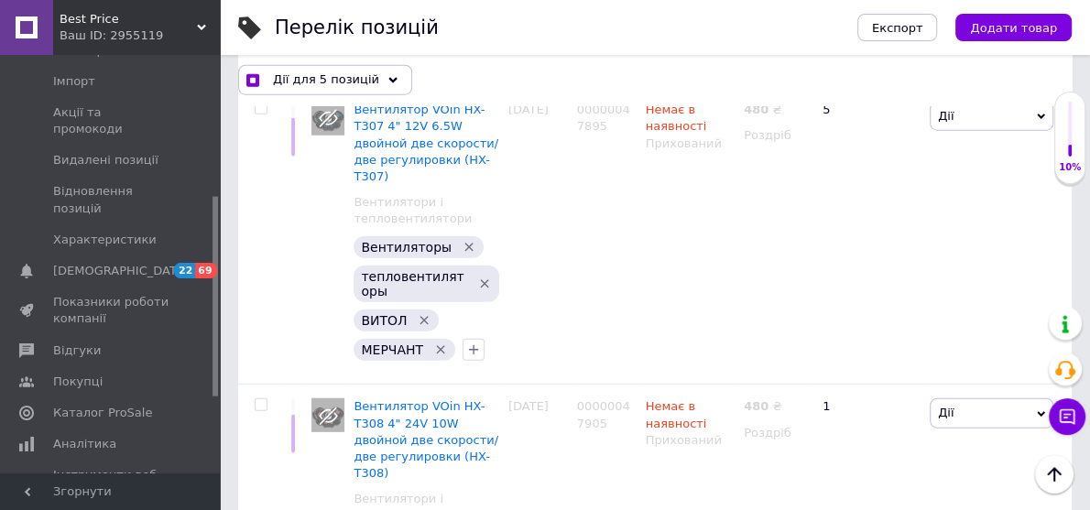
scroll to position [0, 0]
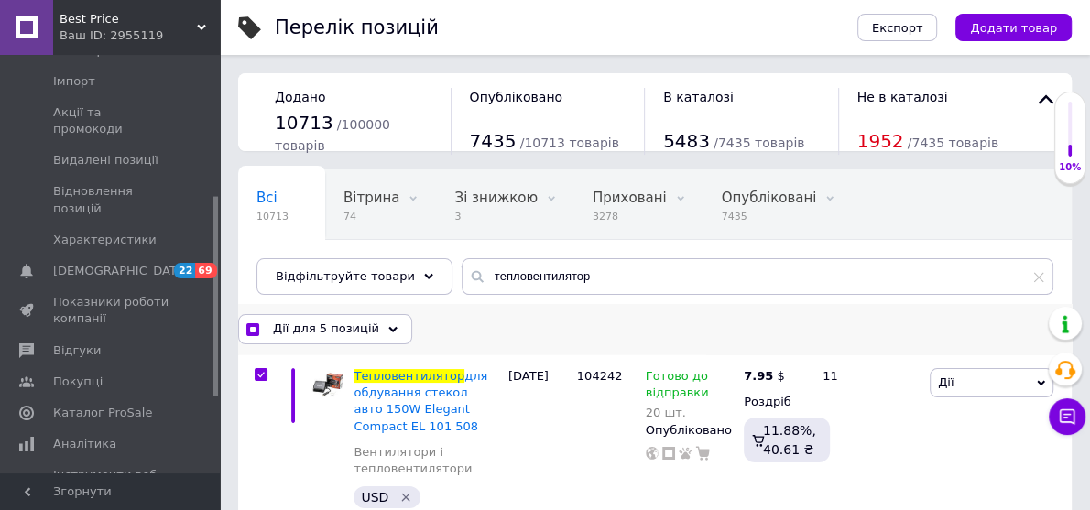
click at [363, 328] on span "Дії для 5 позицій" at bounding box center [326, 329] width 106 height 16
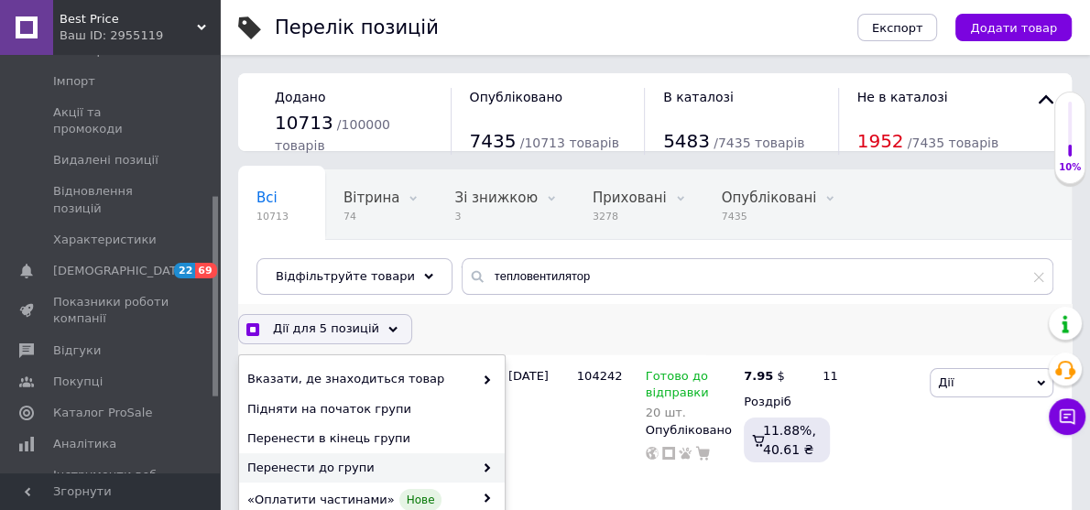
scroll to position [220, 0]
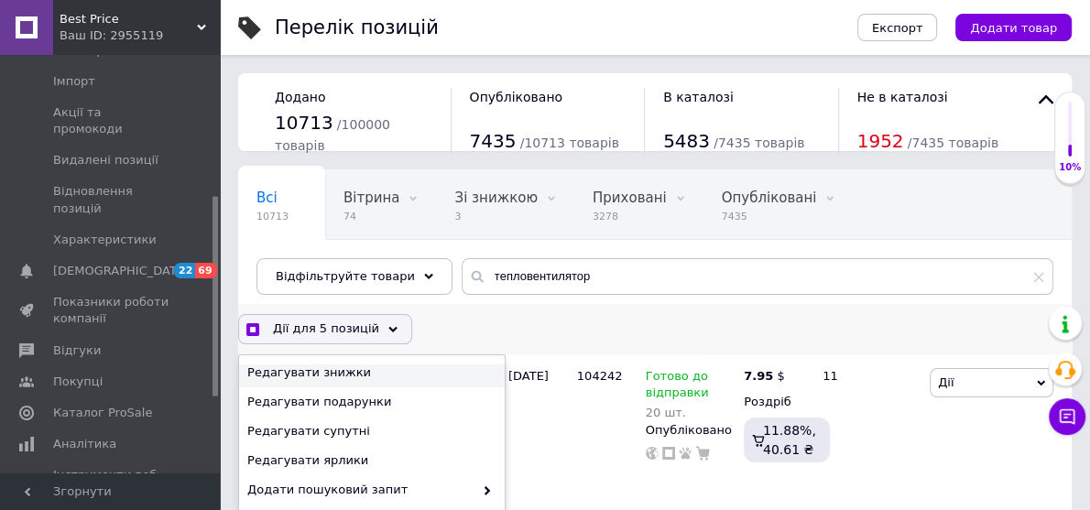
click at [326, 376] on span "Редагувати знижки" at bounding box center [369, 373] width 245 height 16
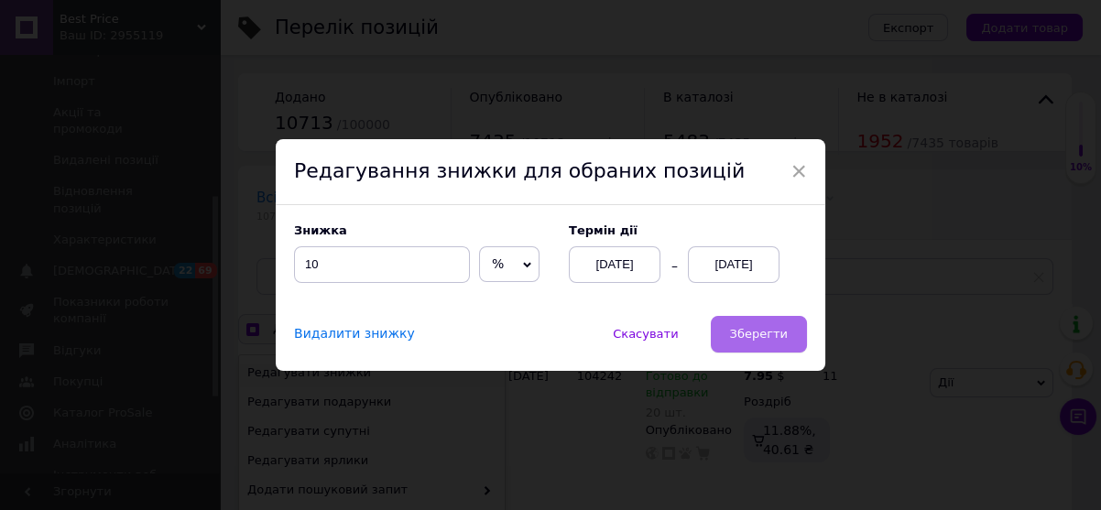
click at [742, 318] on button "Зберегти" at bounding box center [759, 334] width 96 height 37
checkbox input "true"
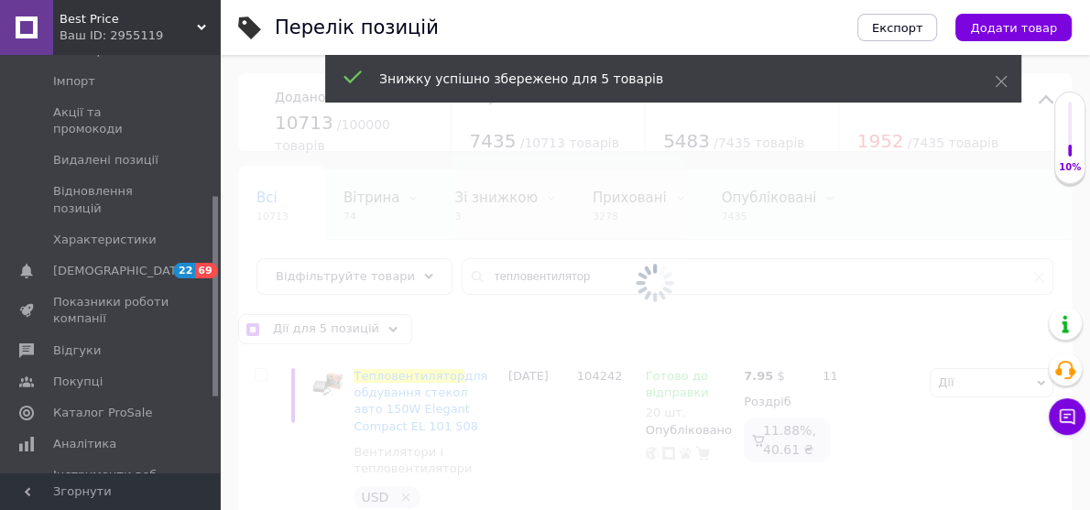
checkbox input "false"
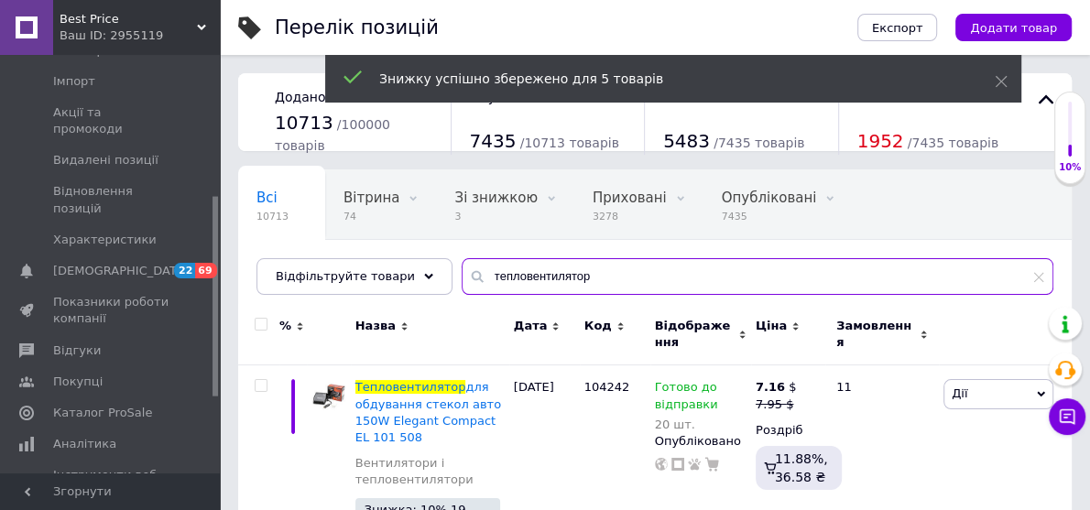
drag, startPoint x: 606, startPoint y: 276, endPoint x: 401, endPoint y: 251, distance: 206.7
click at [401, 251] on div "Всі 10713 Вітрина 74 Видалити Редагувати Зі знижкою 3 Видалити Редагувати Прихо…" at bounding box center [655, 232] width 834 height 126
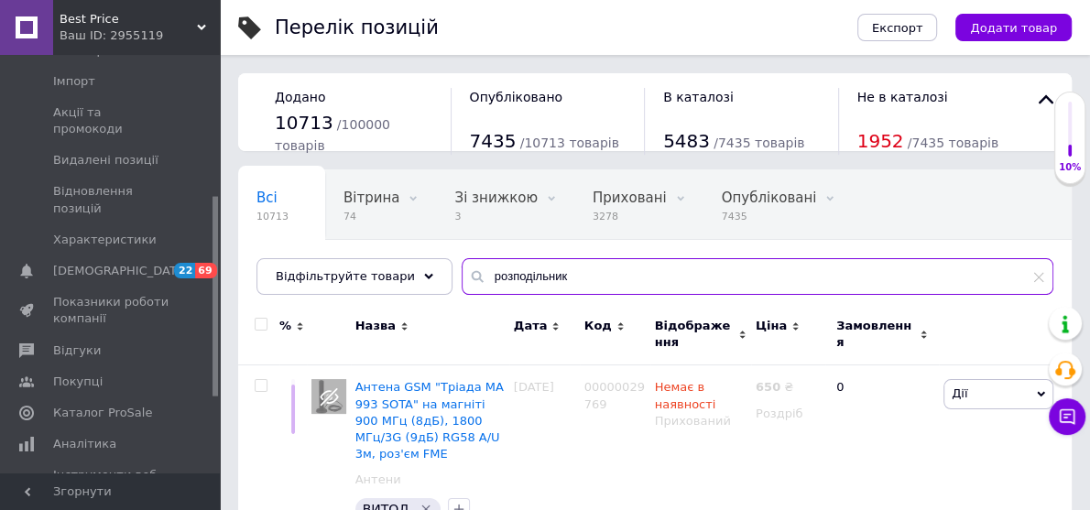
type input "розподільник"
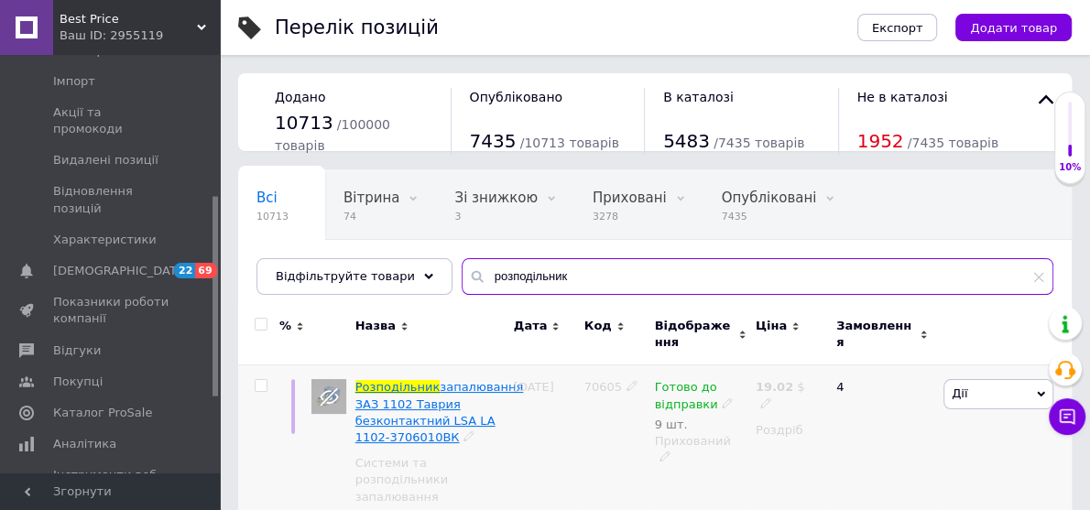
scroll to position [147, 0]
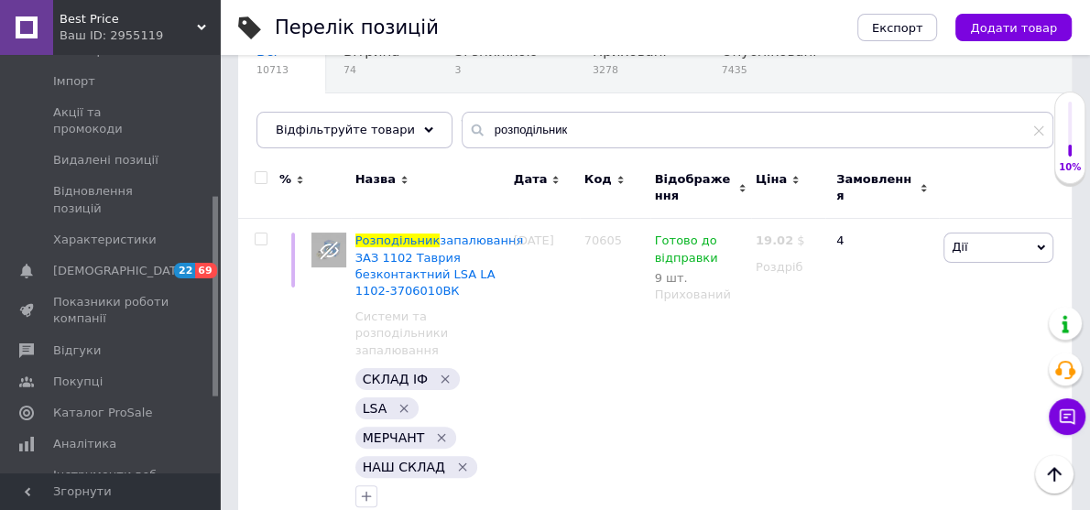
click at [257, 176] on input "checkbox" at bounding box center [261, 178] width 12 height 12
checkbox input "true"
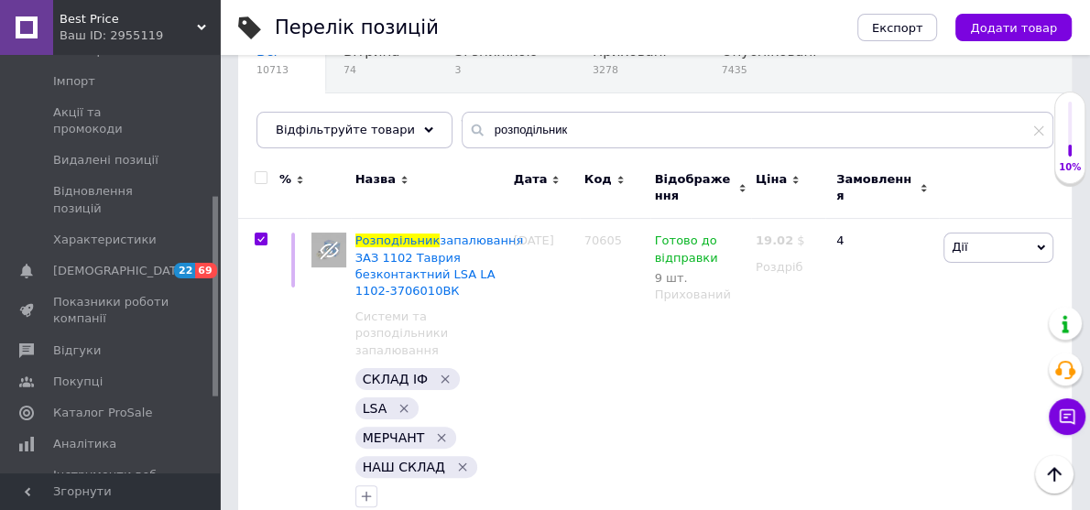
checkbox input "true"
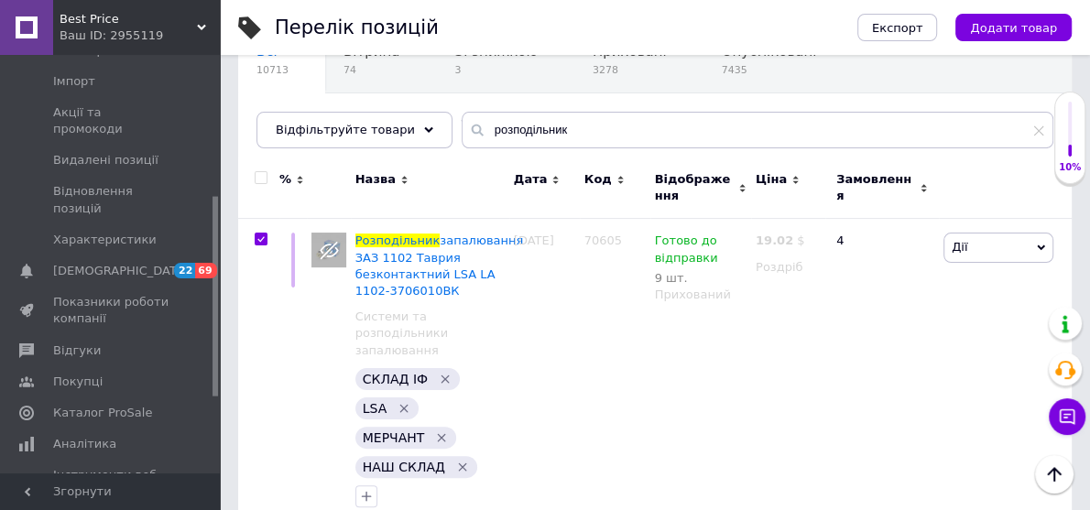
checkbox input "true"
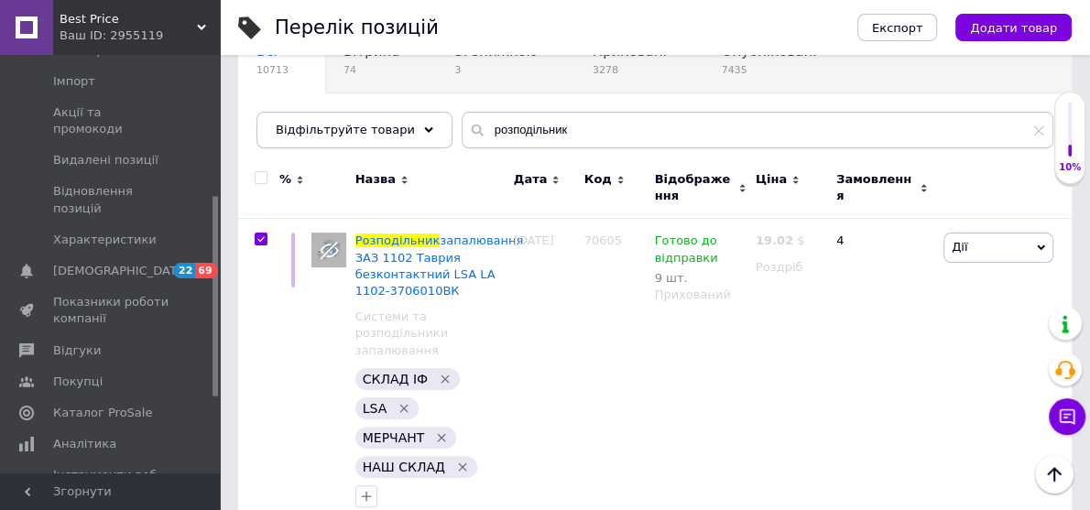
checkbox input "true"
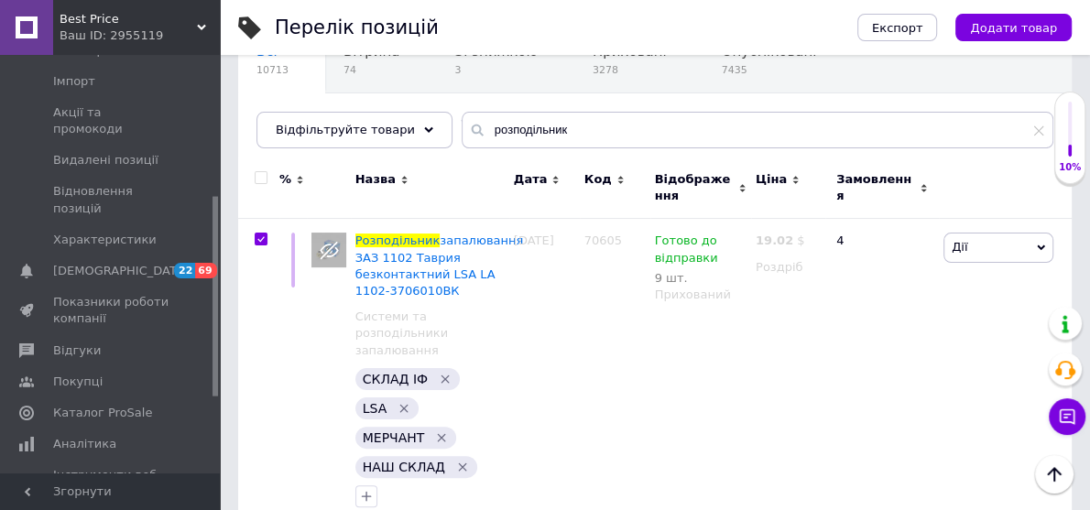
checkbox input "true"
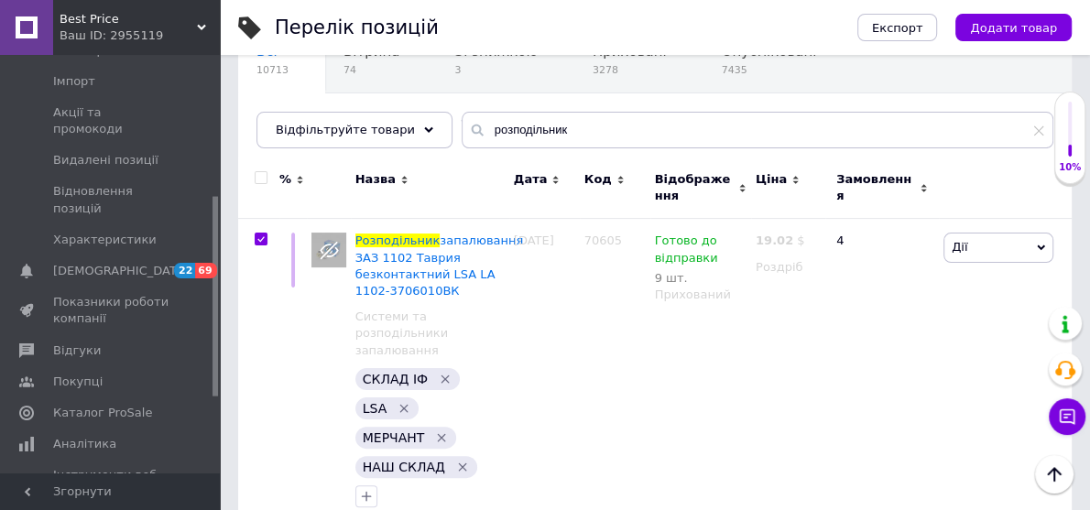
checkbox input "true"
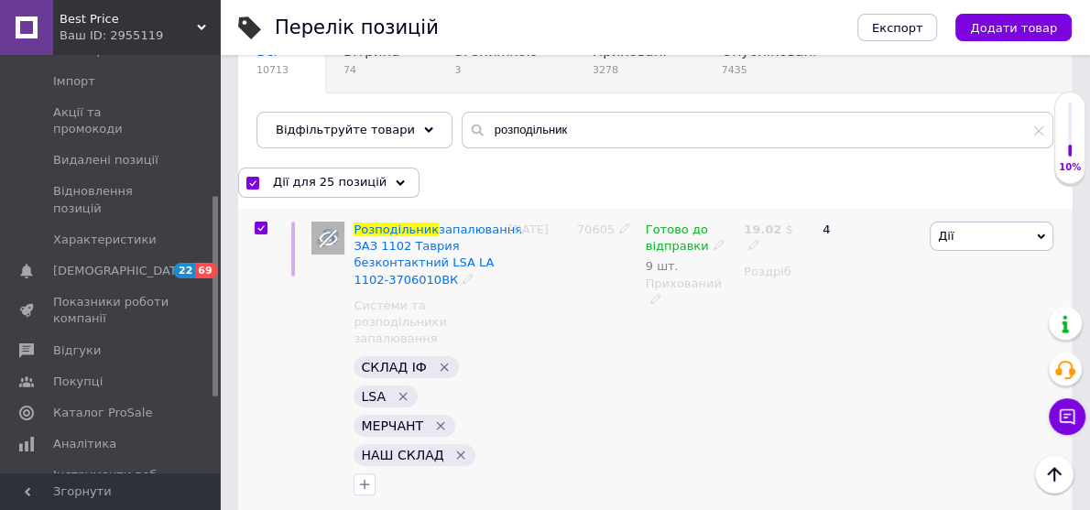
click at [262, 228] on input "checkbox" at bounding box center [261, 229] width 12 height 12
checkbox input "false"
checkbox input "true"
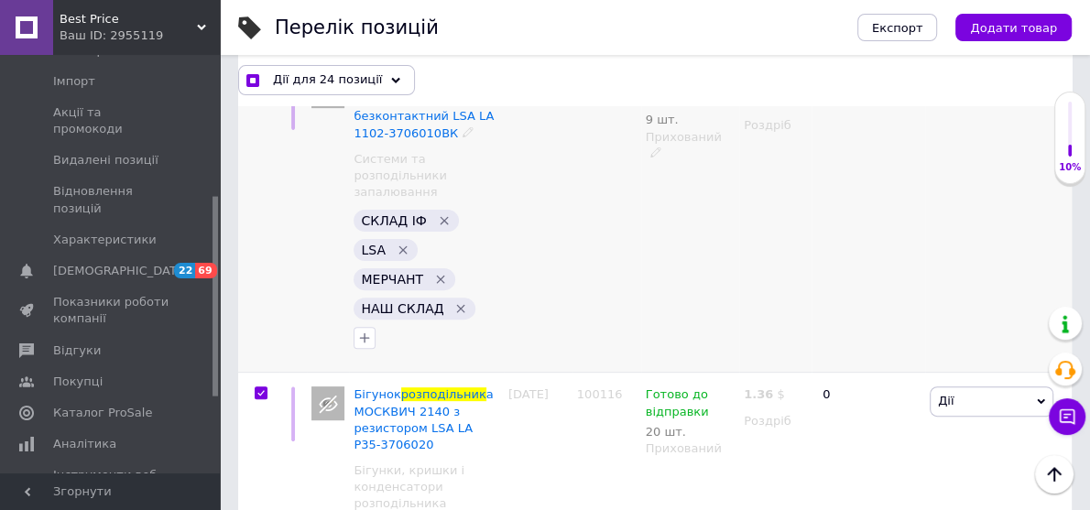
scroll to position [366, 0]
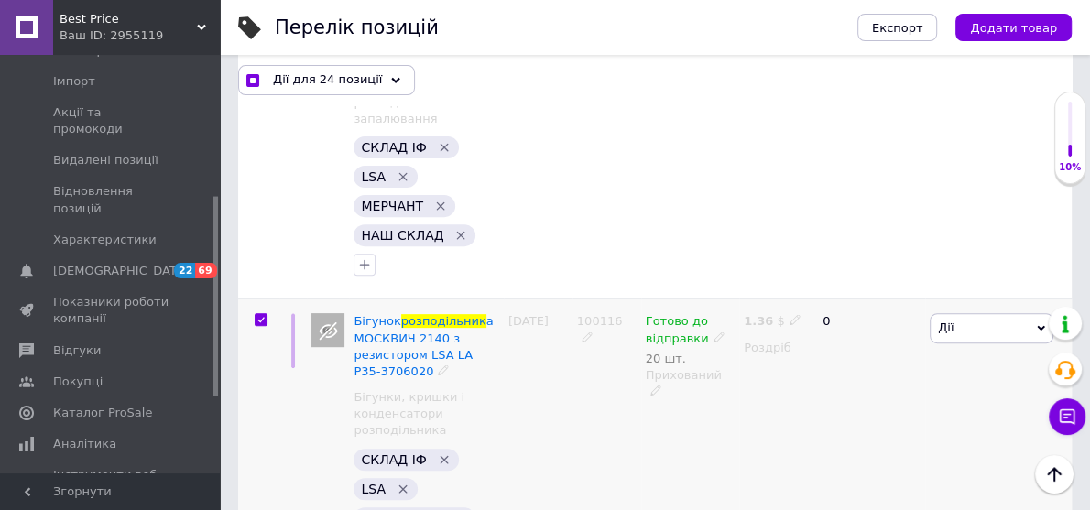
click at [264, 314] on input "checkbox" at bounding box center [261, 320] width 12 height 12
checkbox input "false"
checkbox input "true"
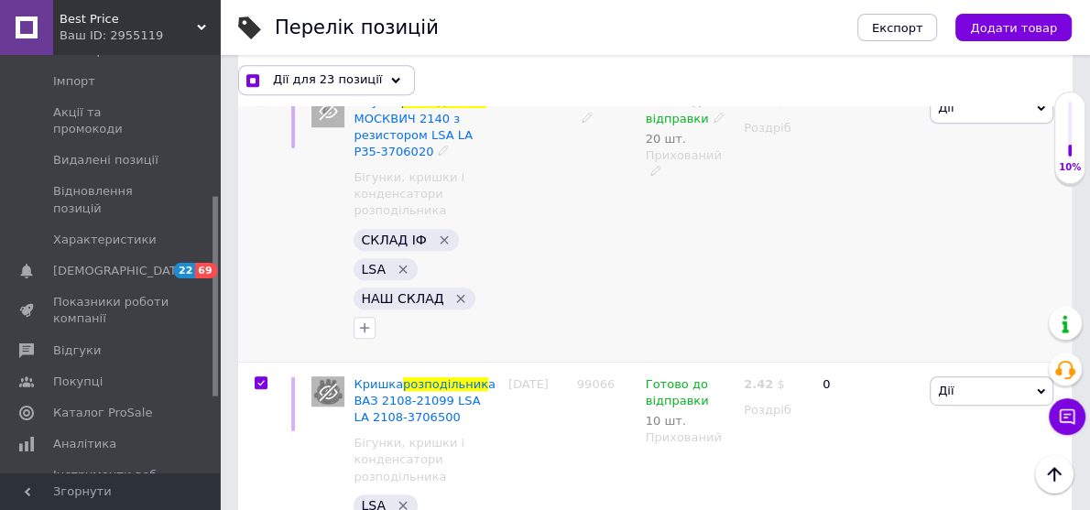
scroll to position [660, 0]
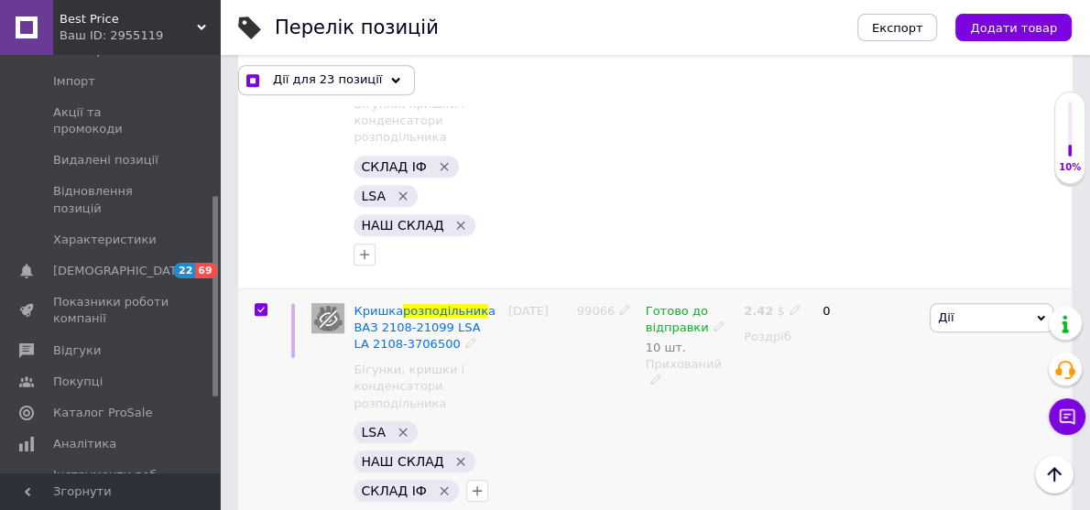
click at [265, 303] on label at bounding box center [261, 309] width 13 height 13
click at [265, 304] on input "checkbox" at bounding box center [261, 310] width 12 height 12
checkbox input "false"
checkbox input "true"
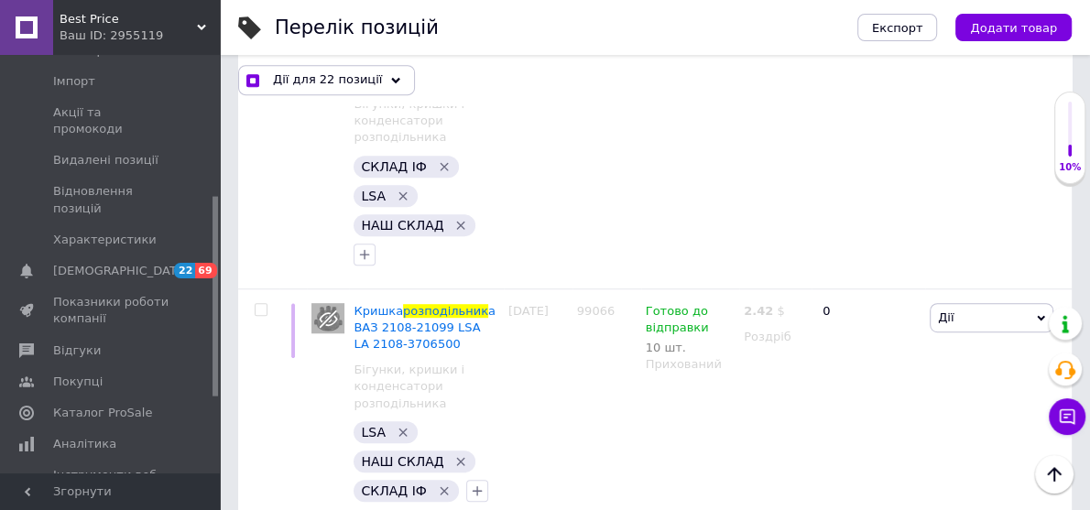
checkbox input "false"
checkbox input "true"
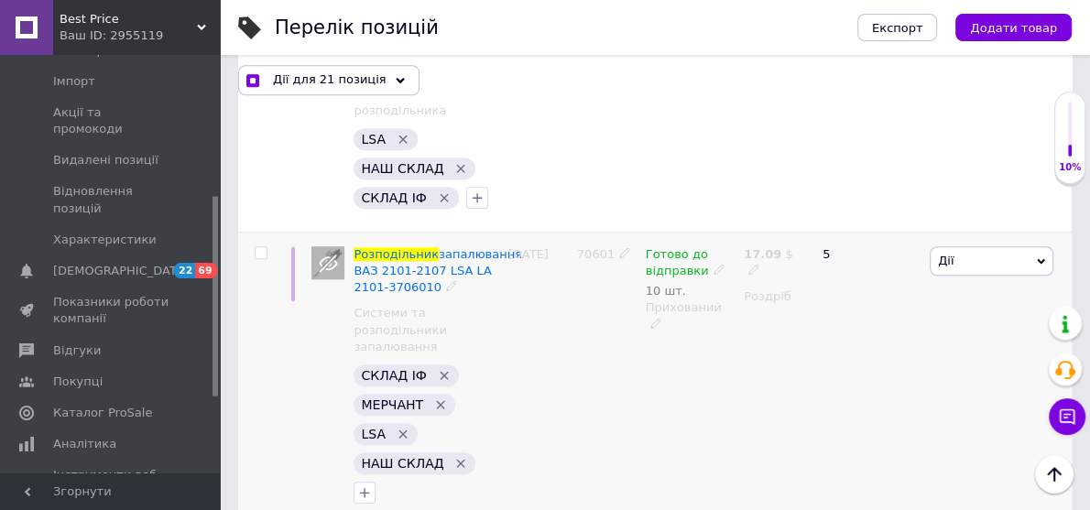
scroll to position [1026, 0]
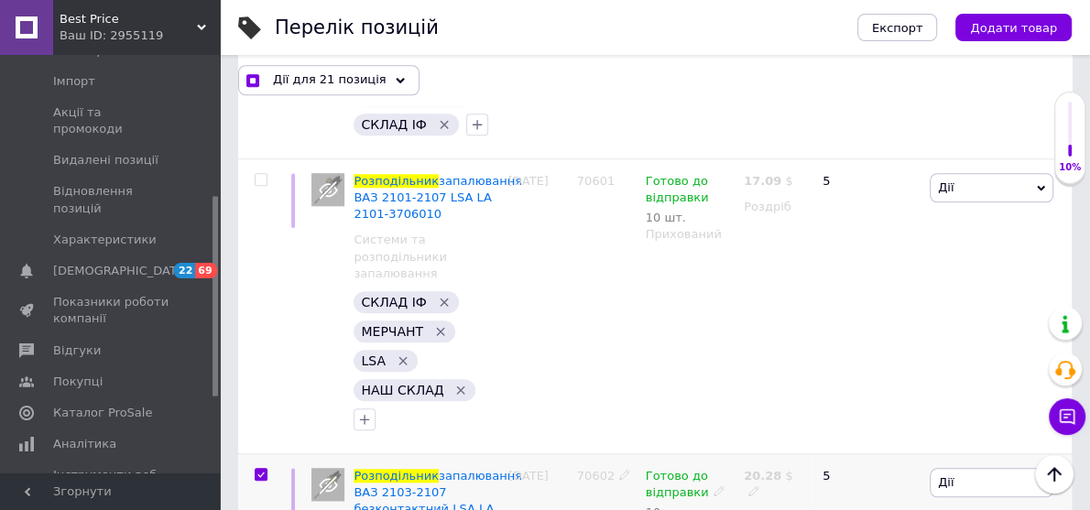
click at [257, 469] on input "checkbox" at bounding box center [261, 475] width 12 height 12
checkbox input "false"
checkbox input "true"
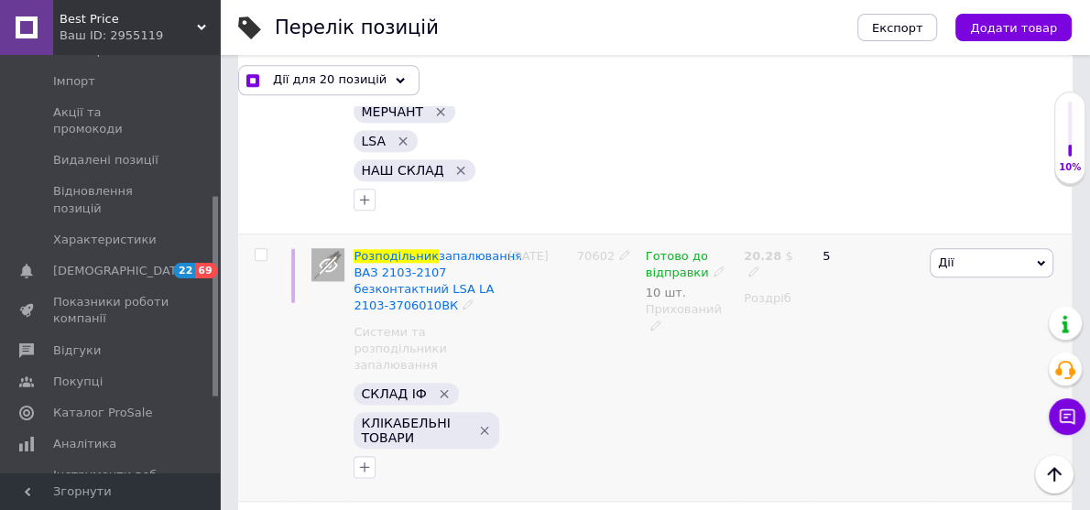
scroll to position [1319, 0]
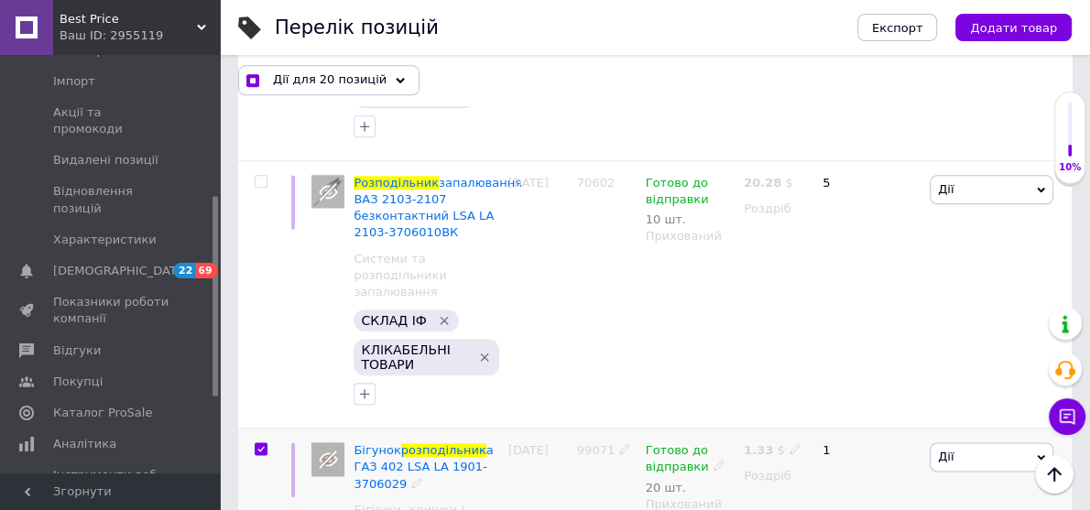
click at [262, 443] on input "checkbox" at bounding box center [261, 449] width 12 height 12
checkbox input "false"
checkbox input "true"
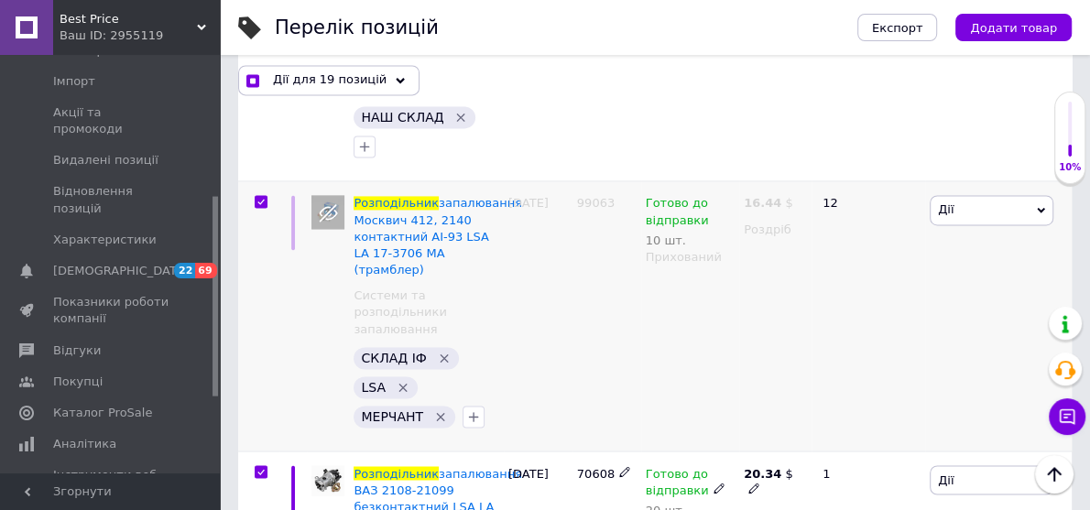
scroll to position [1686, 0]
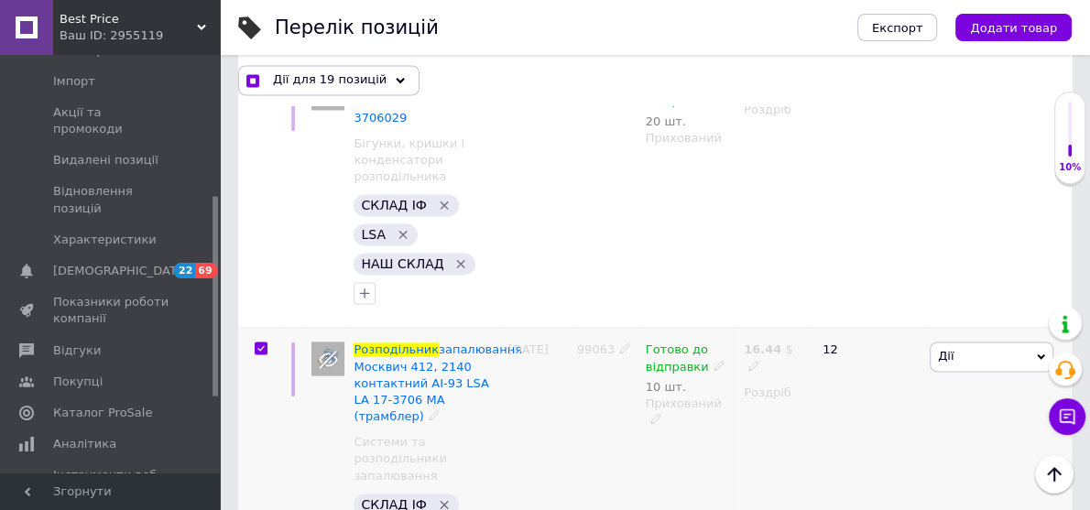
click at [256, 343] on input "checkbox" at bounding box center [261, 349] width 12 height 12
checkbox input "false"
checkbox input "true"
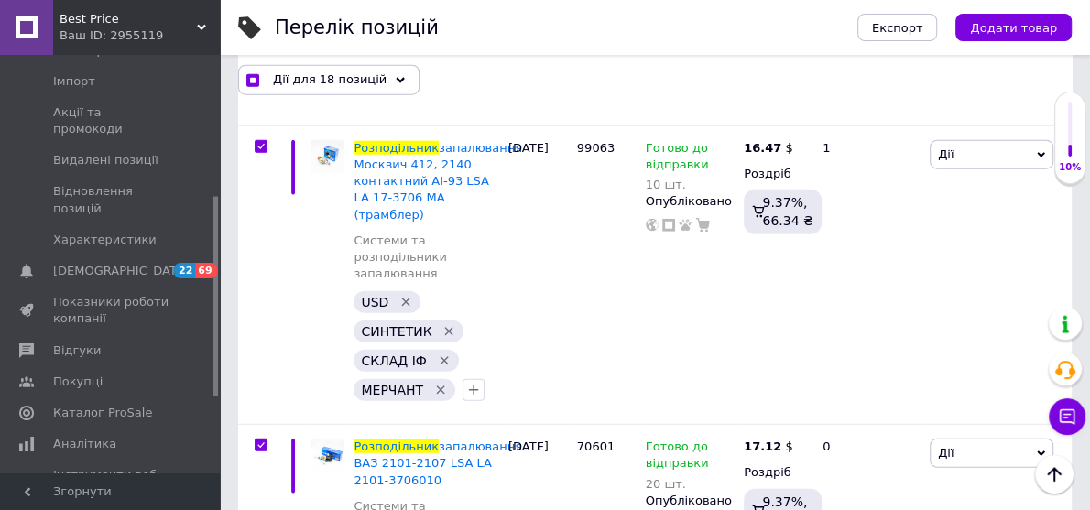
scroll to position [3225, 0]
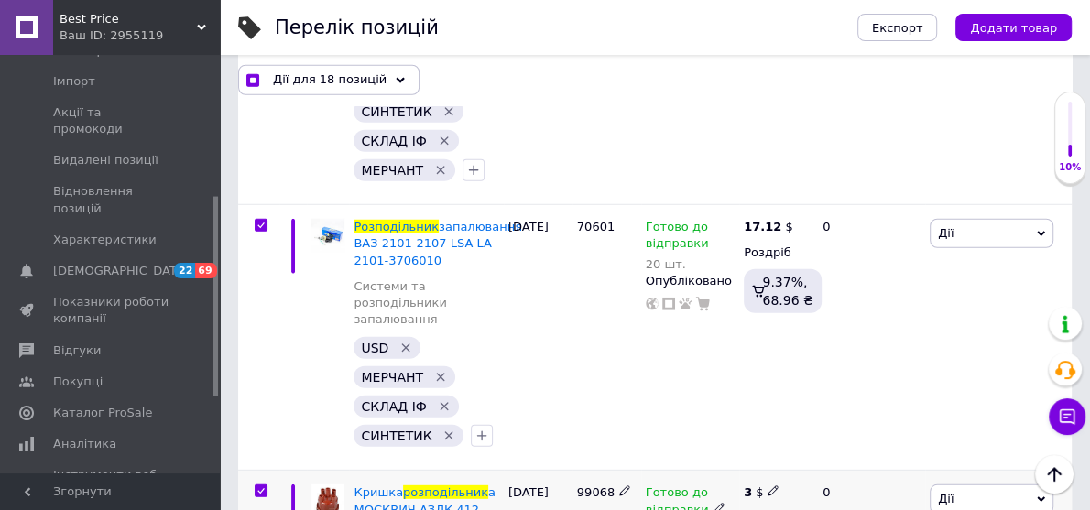
click at [262, 486] on input "checkbox" at bounding box center [261, 492] width 12 height 12
checkbox input "false"
checkbox input "true"
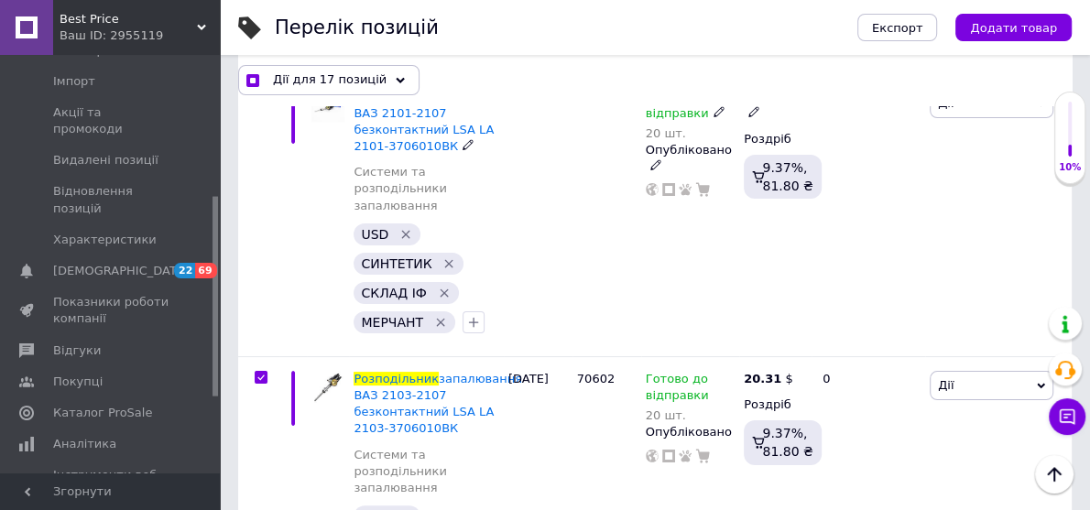
scroll to position [4764, 0]
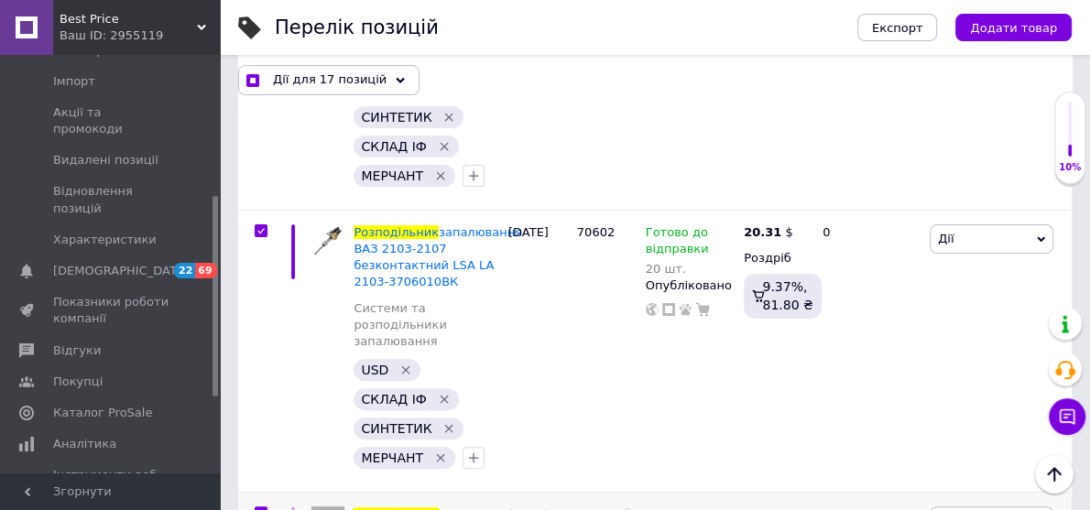
click at [263, 508] on input "checkbox" at bounding box center [261, 514] width 12 height 12
checkbox input "false"
checkbox input "true"
checkbox input "false"
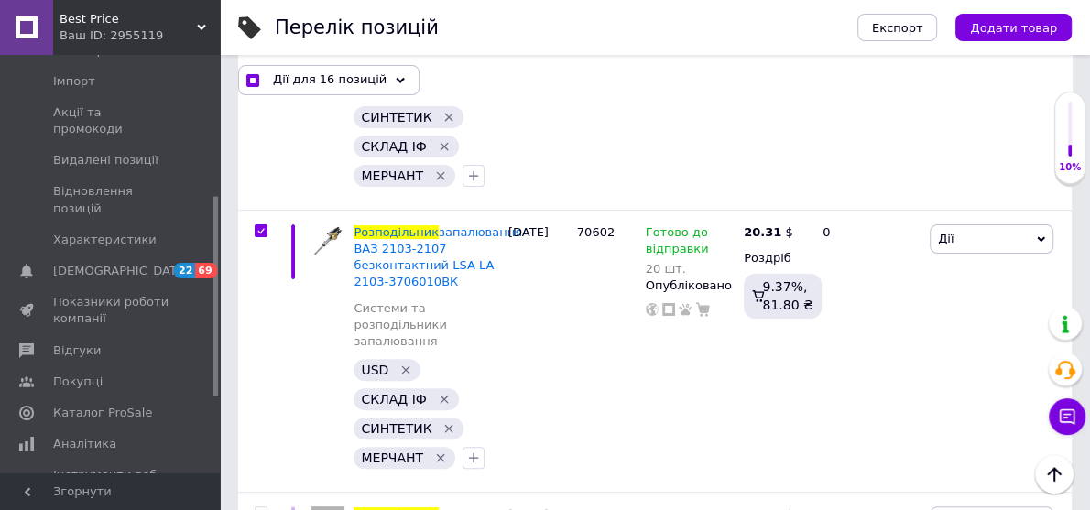
checkbox input "true"
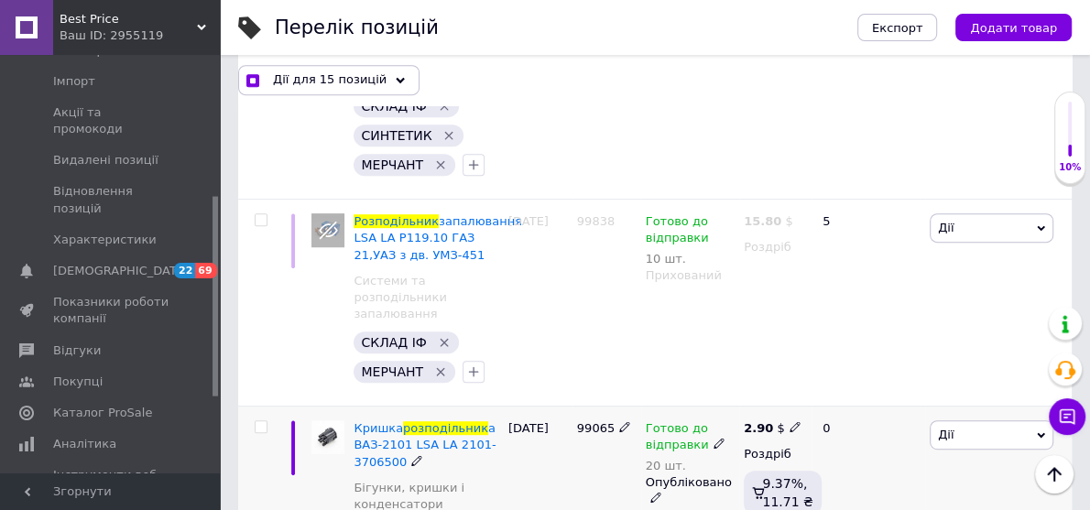
scroll to position [5130, 0]
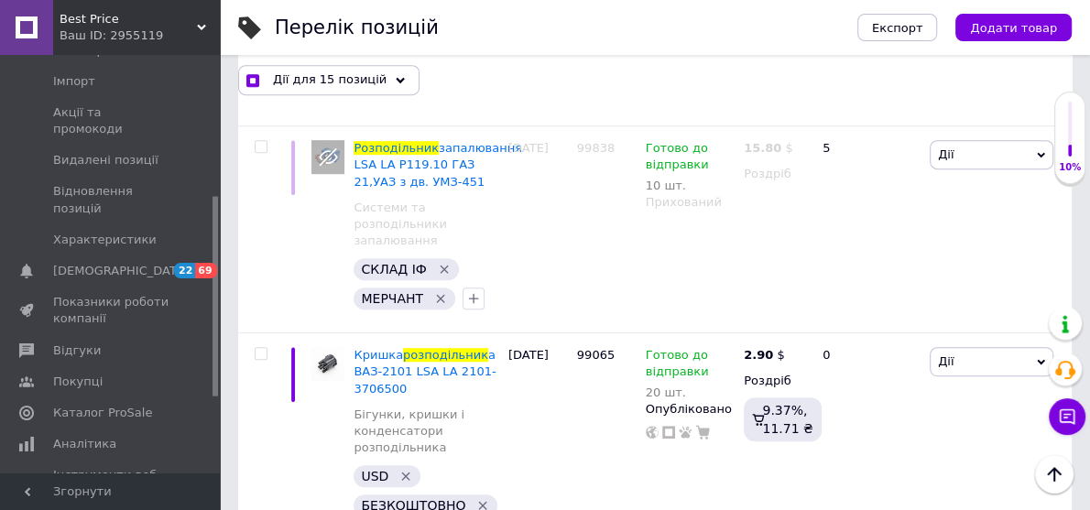
checkbox input "false"
checkbox input "true"
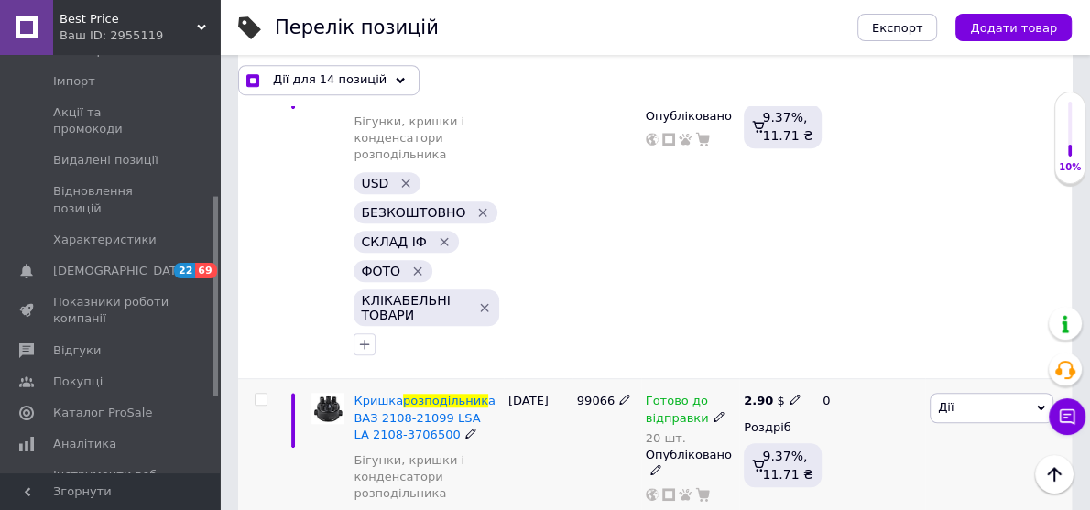
scroll to position [5497, 0]
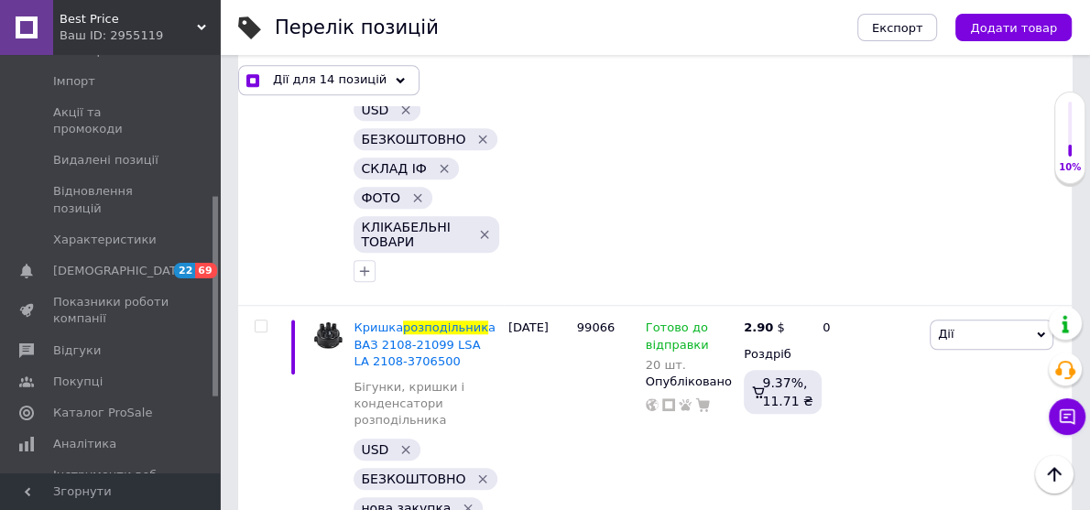
checkbox input "false"
checkbox input "true"
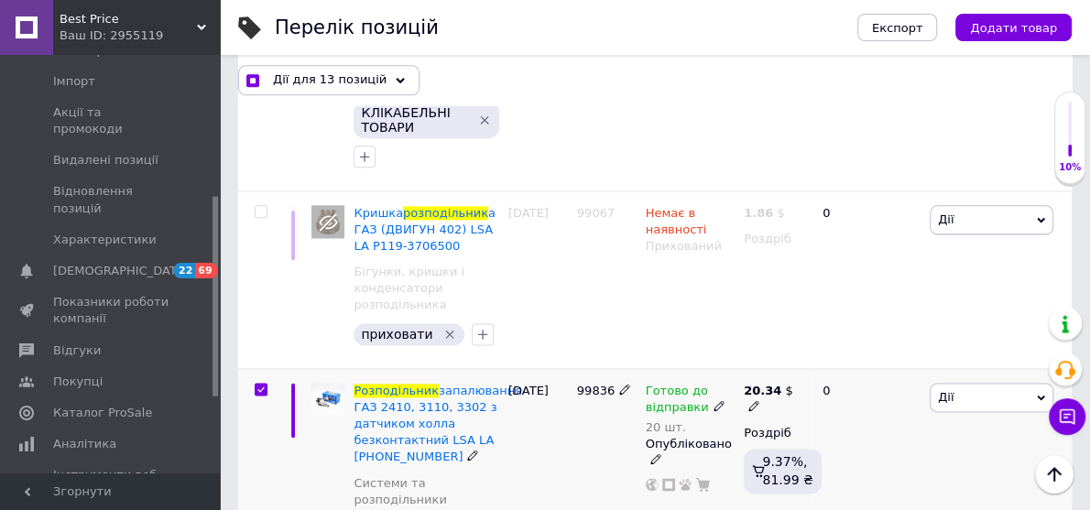
scroll to position [6083, 0]
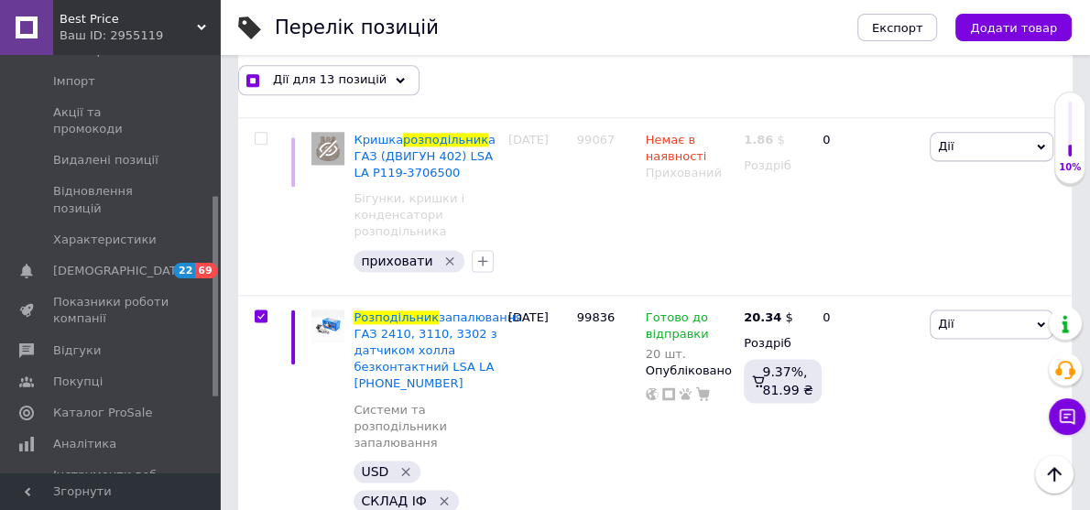
checkbox input "false"
checkbox input "true"
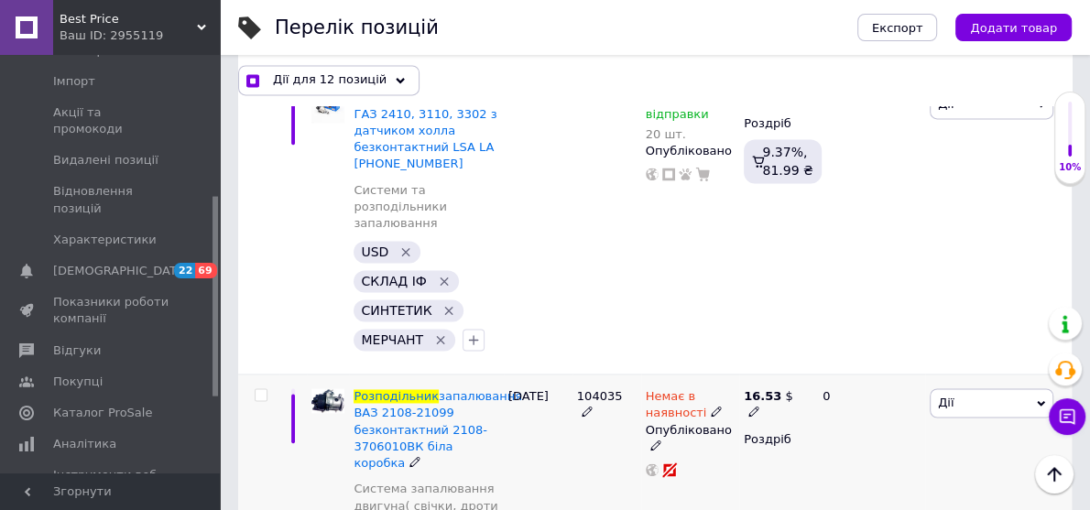
scroll to position [6376, 0]
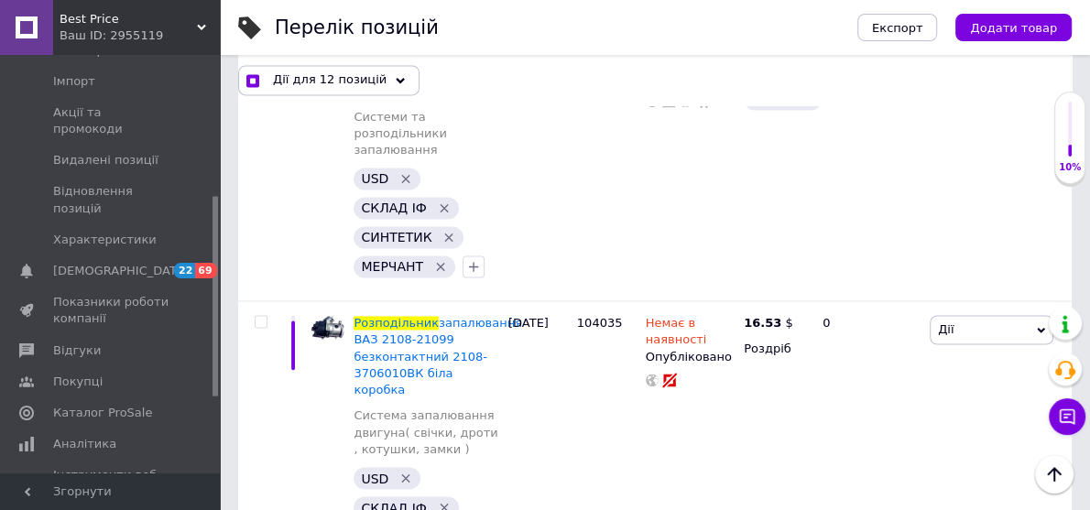
checkbox input "false"
checkbox input "true"
checkbox input "false"
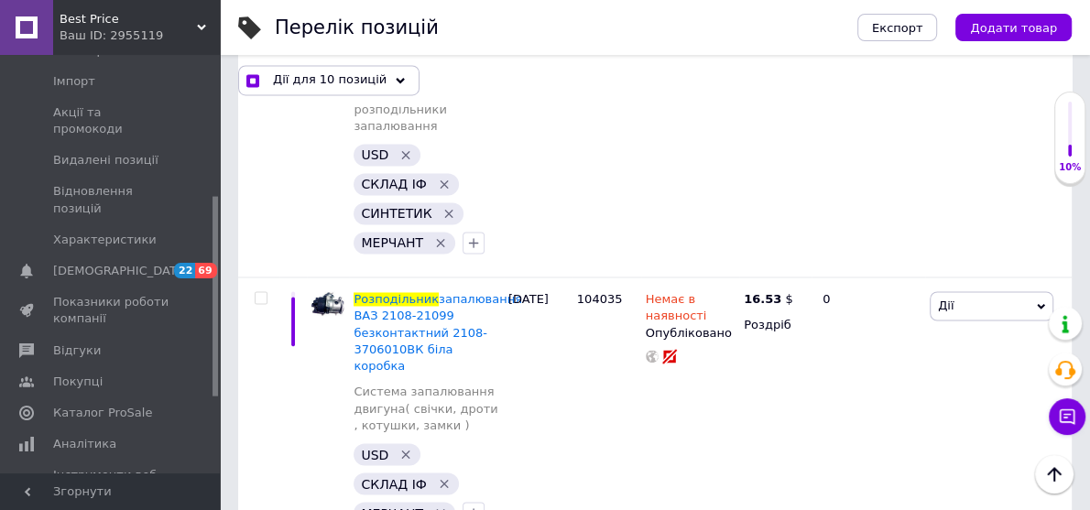
scroll to position [6107, 0]
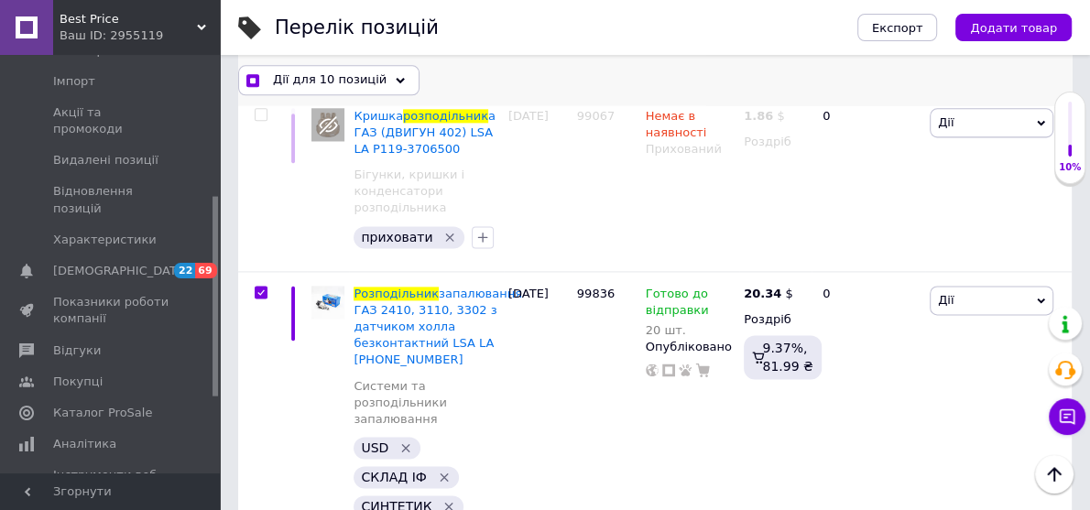
click at [322, 72] on span "Дії для 10 позицій" at bounding box center [330, 79] width 114 height 16
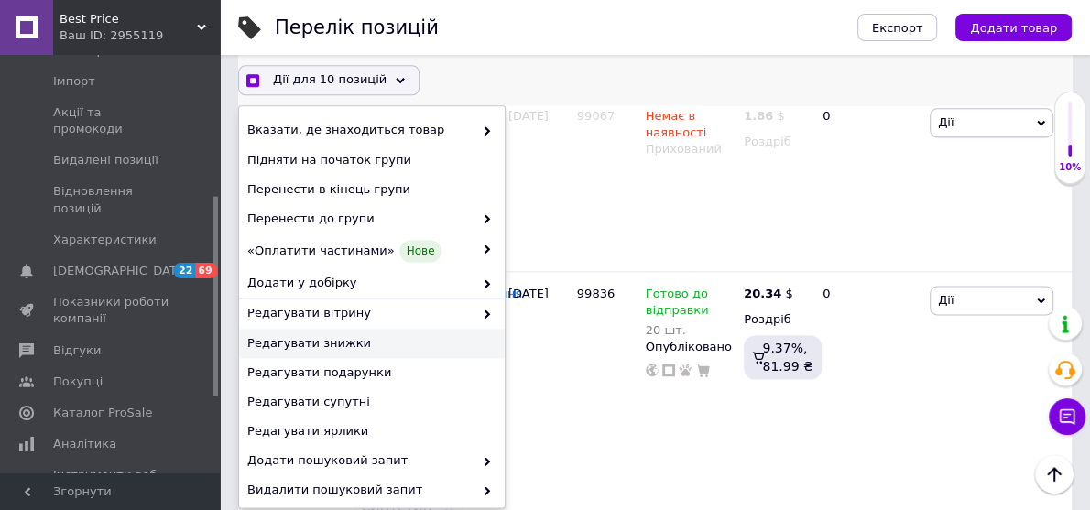
click at [323, 349] on span "Редагувати знижки" at bounding box center [369, 343] width 245 height 16
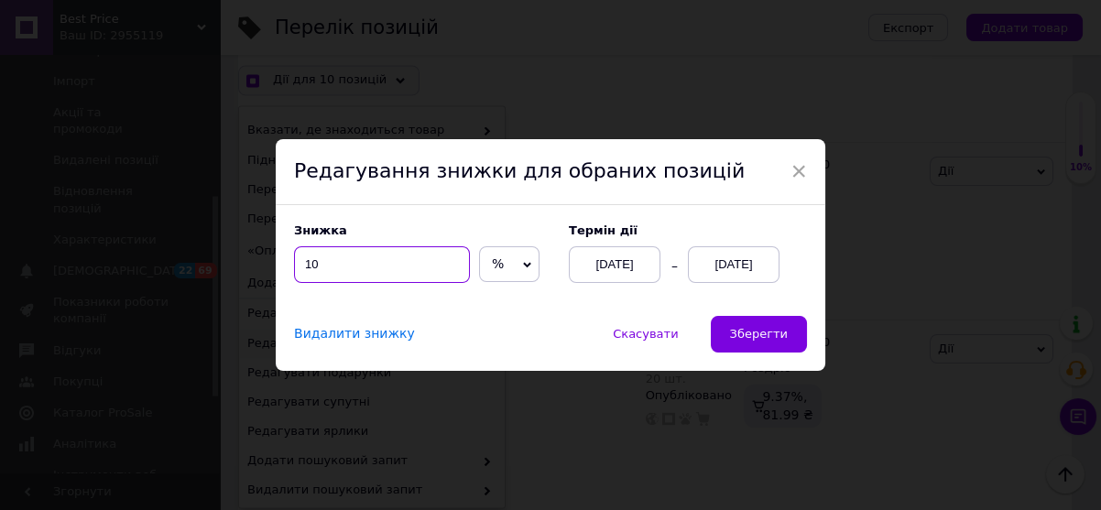
drag, startPoint x: 328, startPoint y: 262, endPoint x: 279, endPoint y: 254, distance: 49.2
click at [279, 255] on div "Знижка 10 % $ Термін дії 12.10.2025 31.10.2025" at bounding box center [551, 260] width 550 height 111
checkbox input "true"
type input "8"
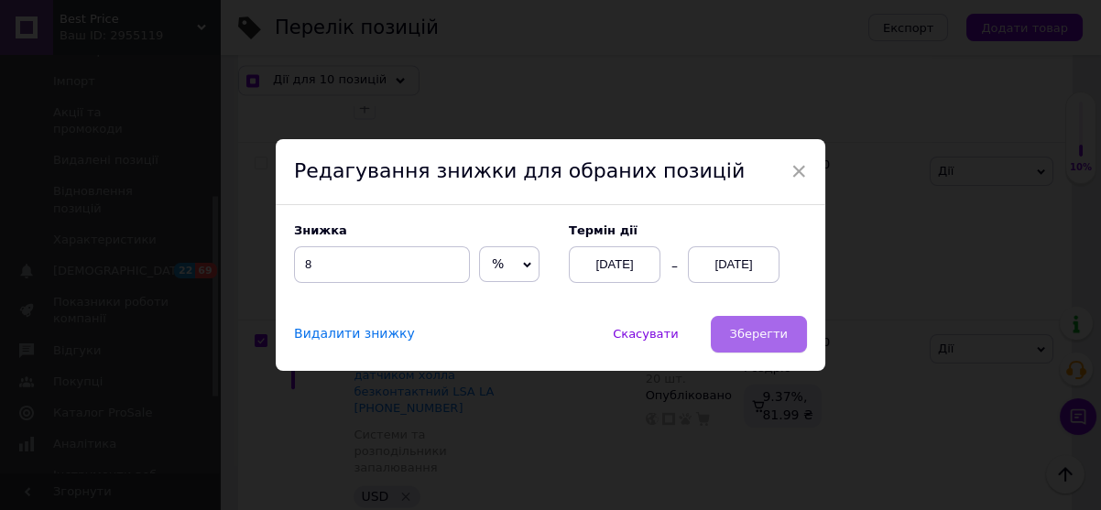
click at [740, 323] on button "Зберегти" at bounding box center [759, 334] width 96 height 37
checkbox input "true"
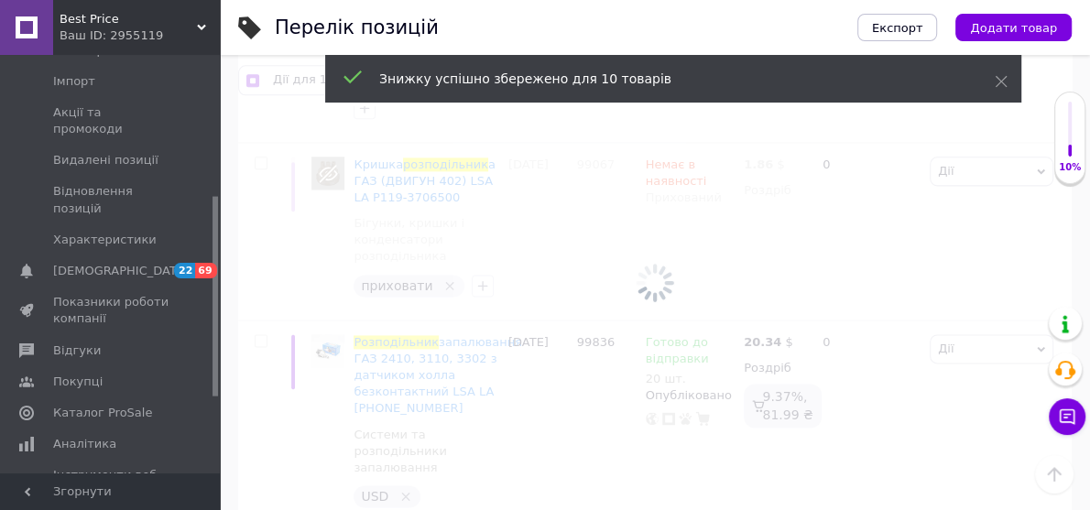
checkbox input "false"
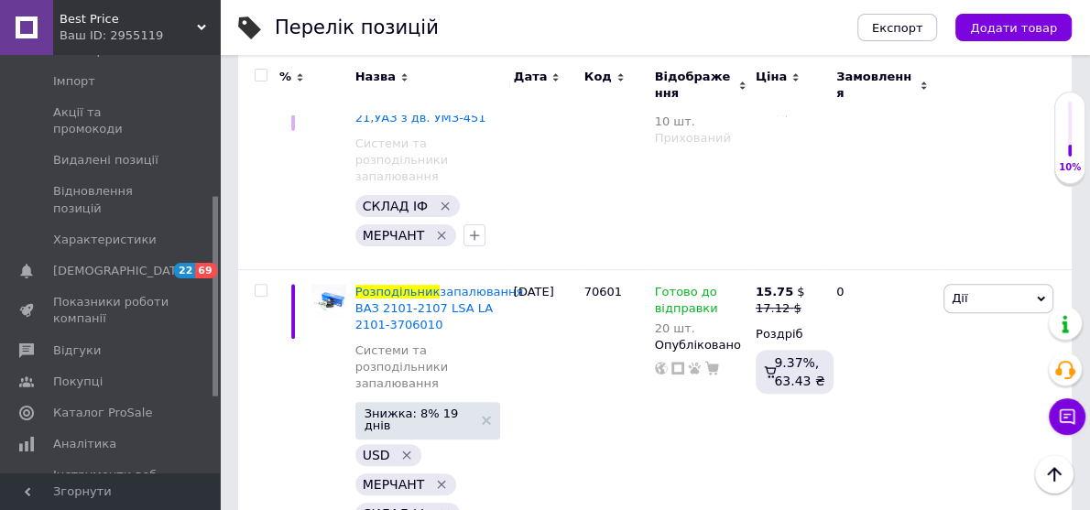
scroll to position [0, 0]
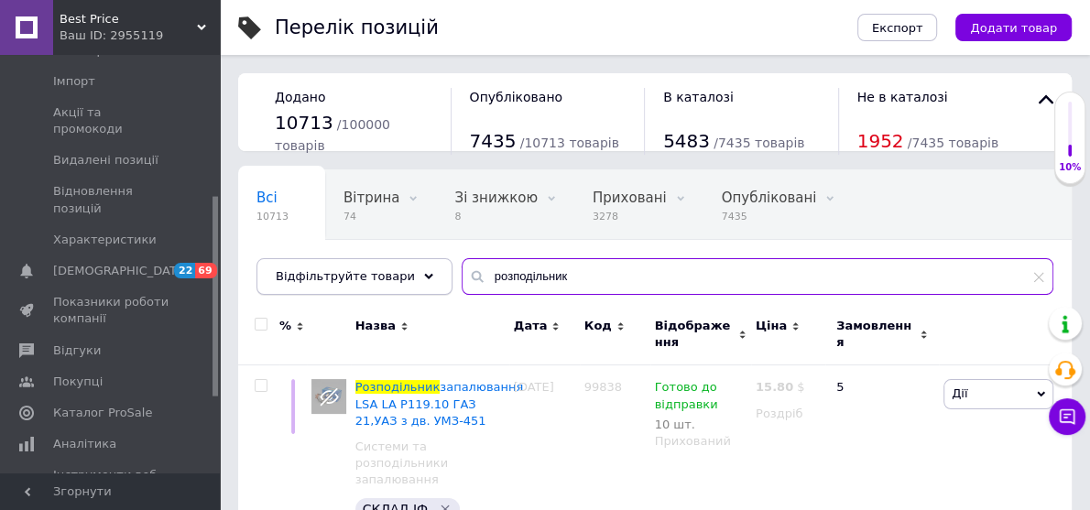
drag, startPoint x: 545, startPoint y: 265, endPoint x: 419, endPoint y: 263, distance: 126.4
click at [415, 264] on div "Відфільтруйте товари розподільник" at bounding box center [655, 276] width 797 height 37
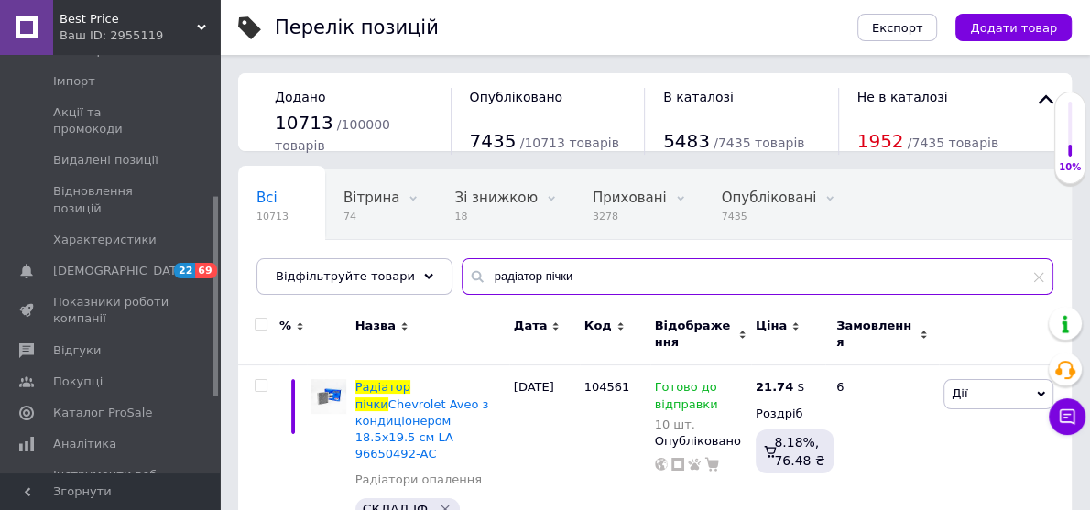
type input "радіатор пічки"
click at [258, 322] on input "checkbox" at bounding box center [261, 325] width 12 height 12
checkbox input "true"
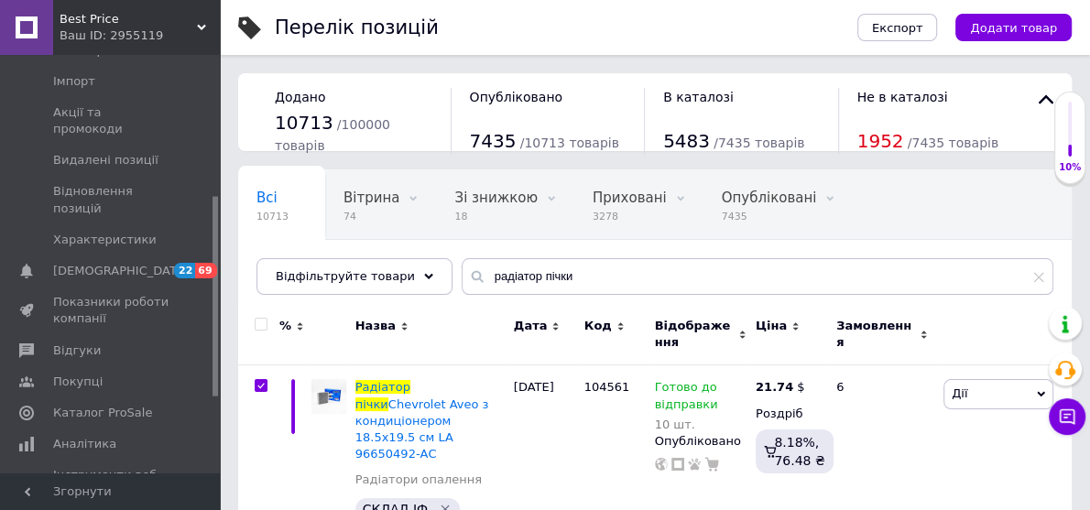
checkbox input "true"
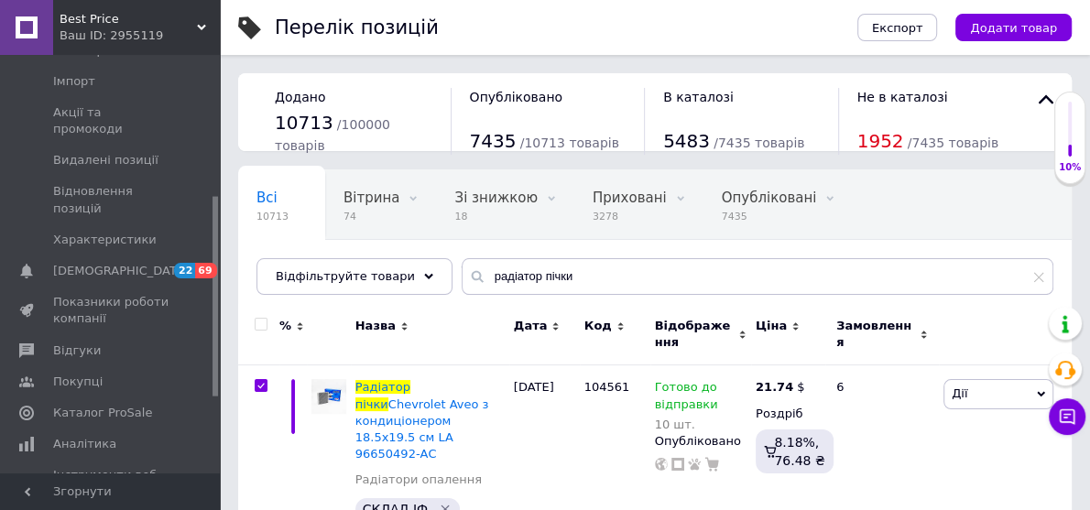
checkbox input "true"
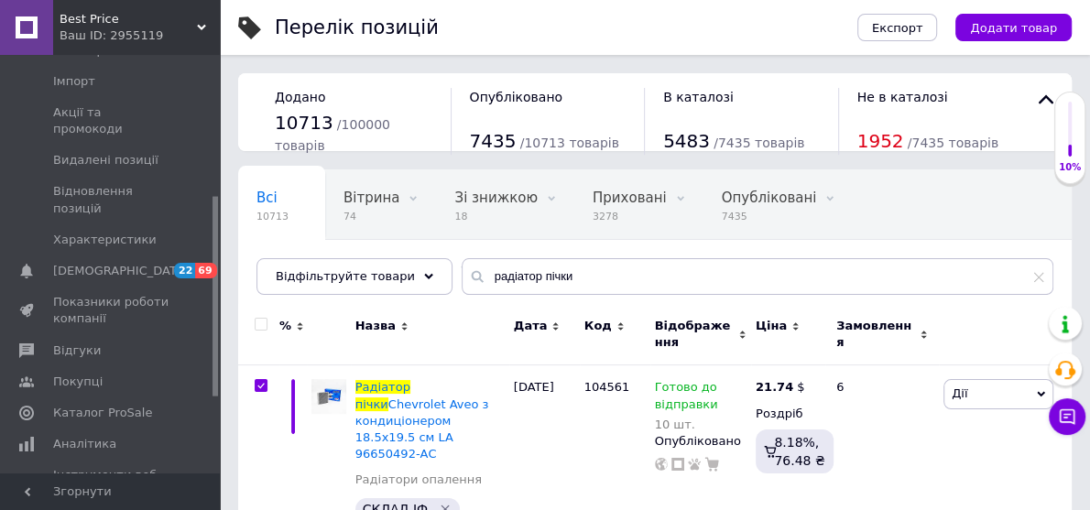
checkbox input "true"
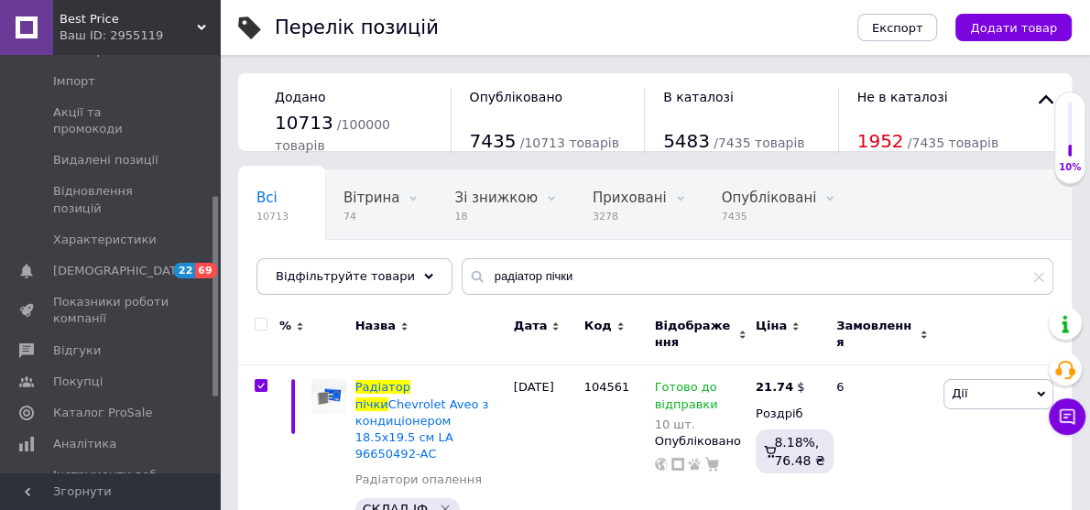
checkbox input "true"
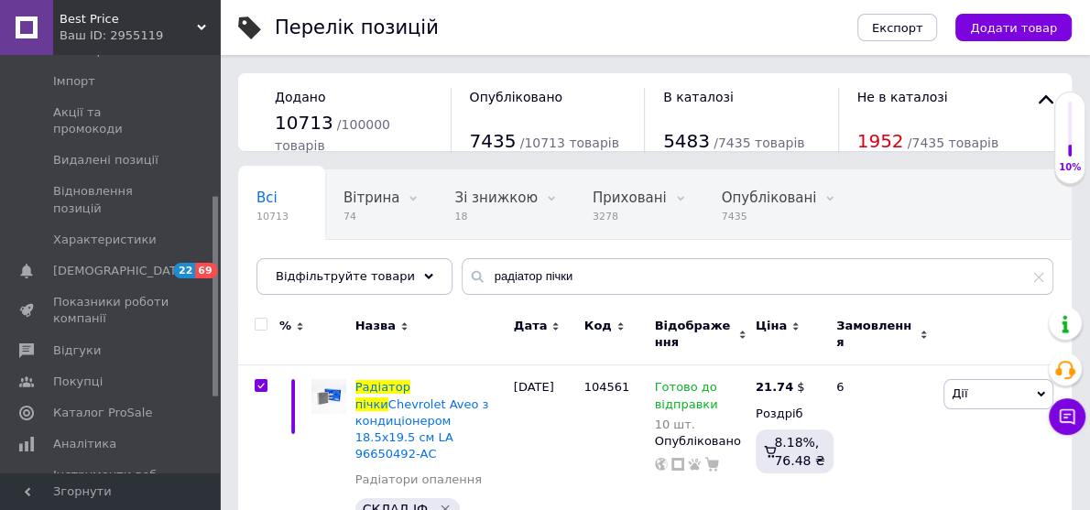
checkbox input "true"
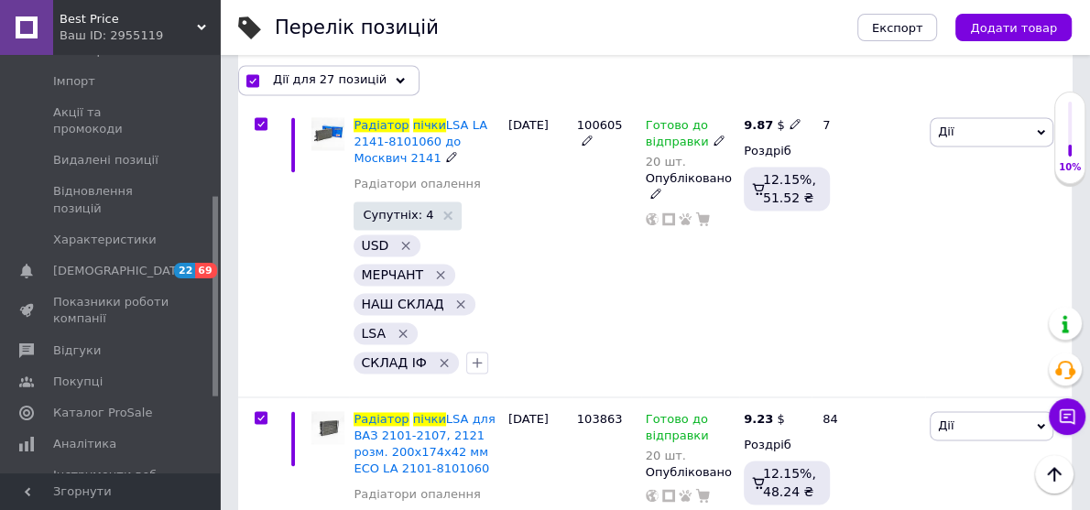
scroll to position [1759, 0]
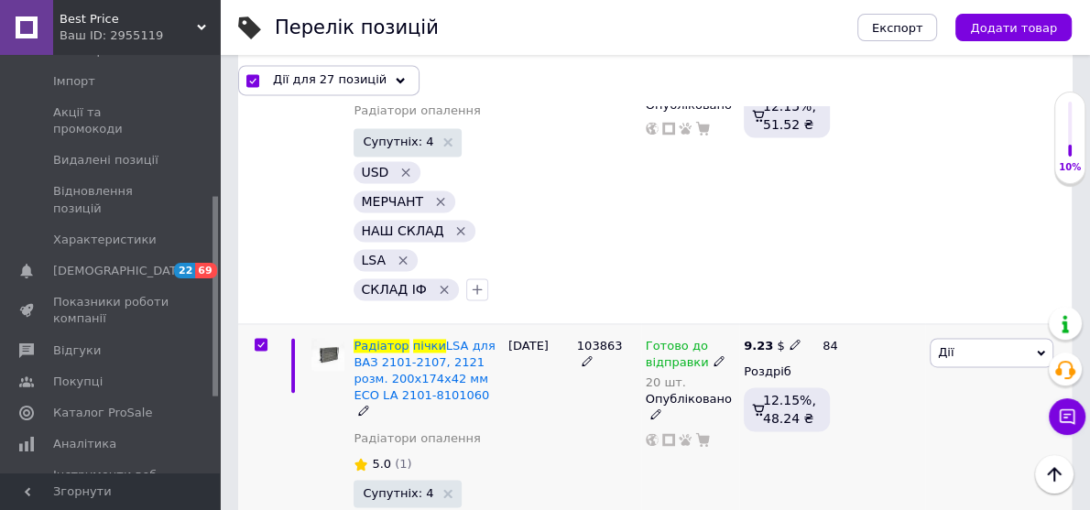
click at [256, 339] on input "checkbox" at bounding box center [261, 345] width 12 height 12
checkbox input "false"
checkbox input "true"
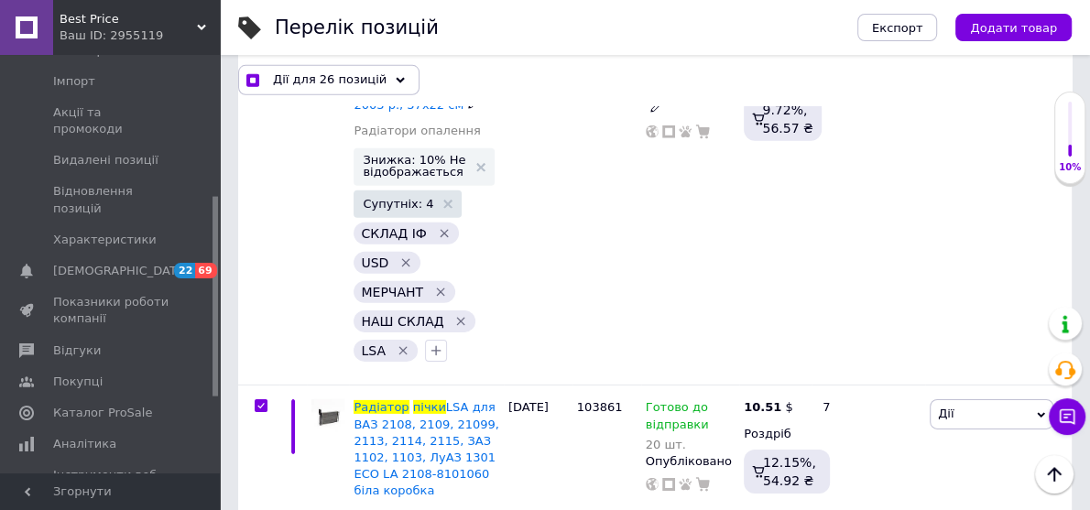
scroll to position [3738, 0]
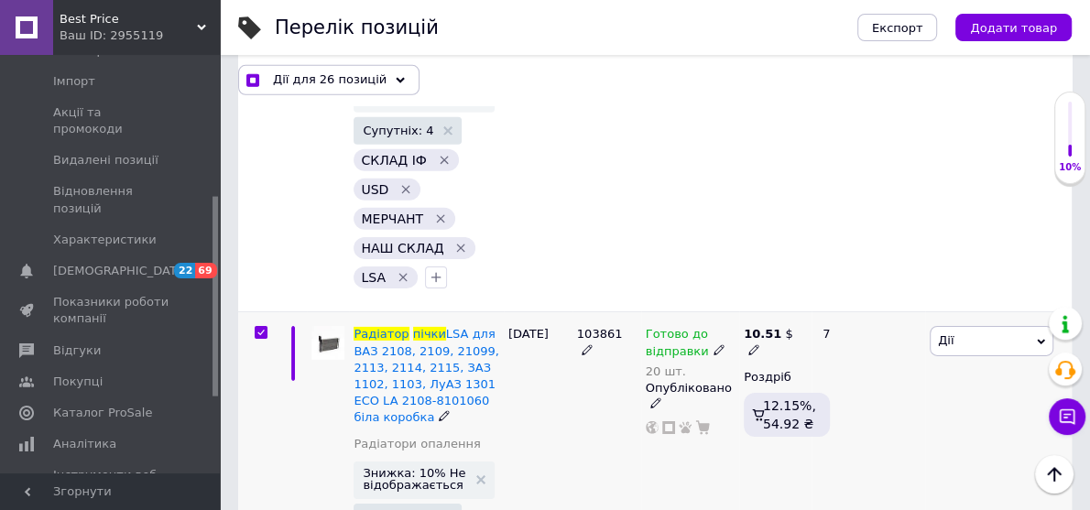
click at [262, 327] on input "checkbox" at bounding box center [261, 333] width 12 height 12
checkbox input "false"
checkbox input "true"
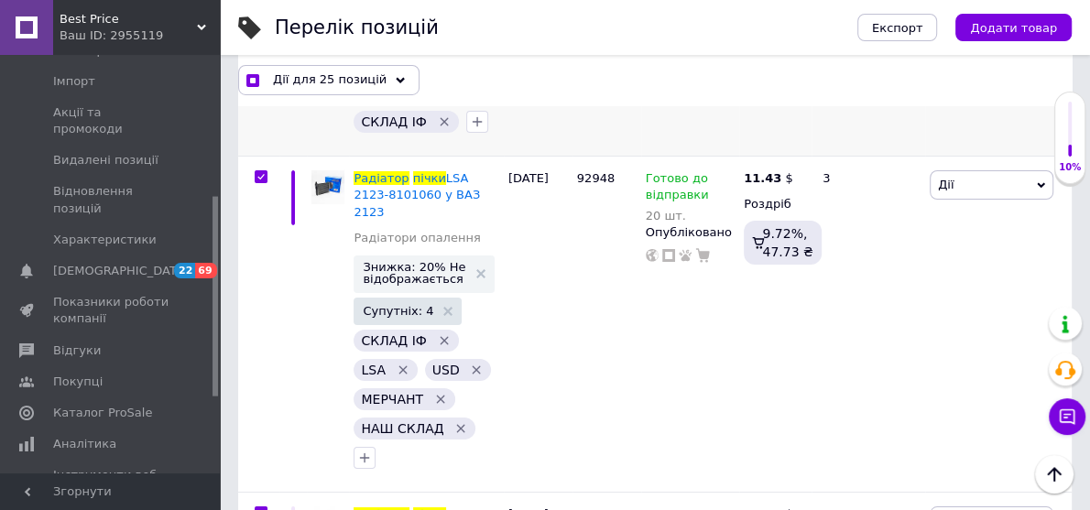
scroll to position [4324, 0]
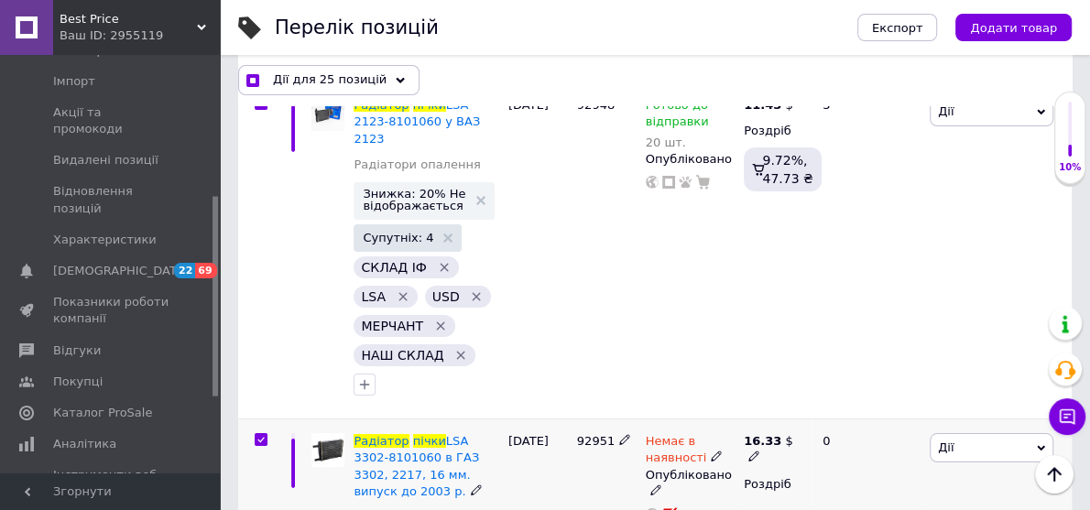
click at [260, 434] on input "checkbox" at bounding box center [261, 440] width 12 height 12
checkbox input "false"
checkbox input "true"
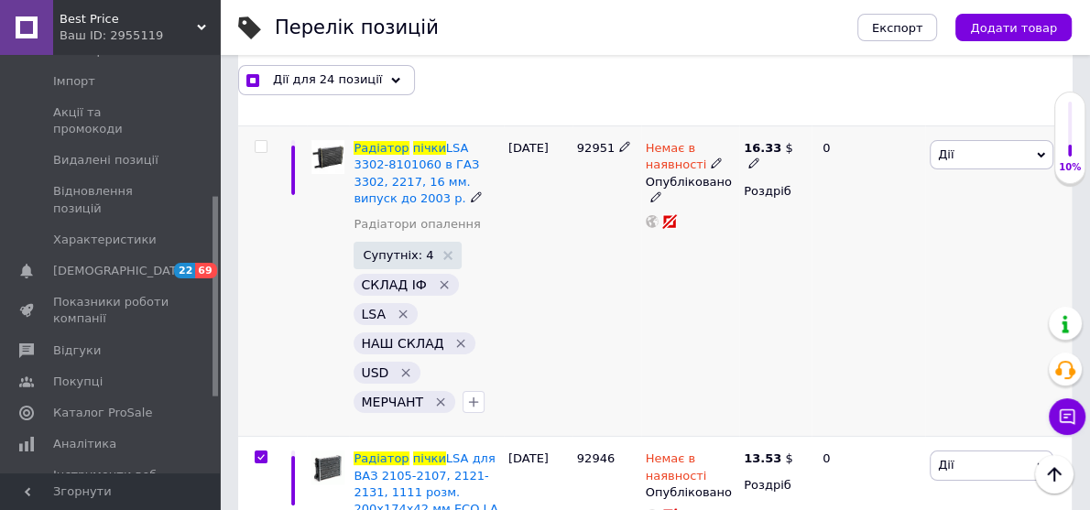
scroll to position [4690, 0]
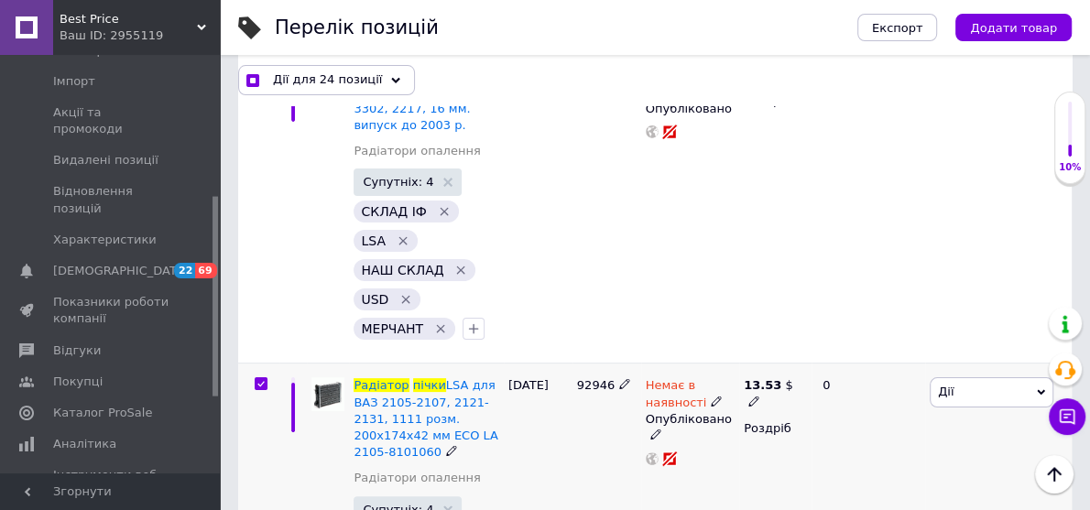
click at [258, 378] on input "checkbox" at bounding box center [261, 384] width 12 height 12
checkbox input "false"
checkbox input "true"
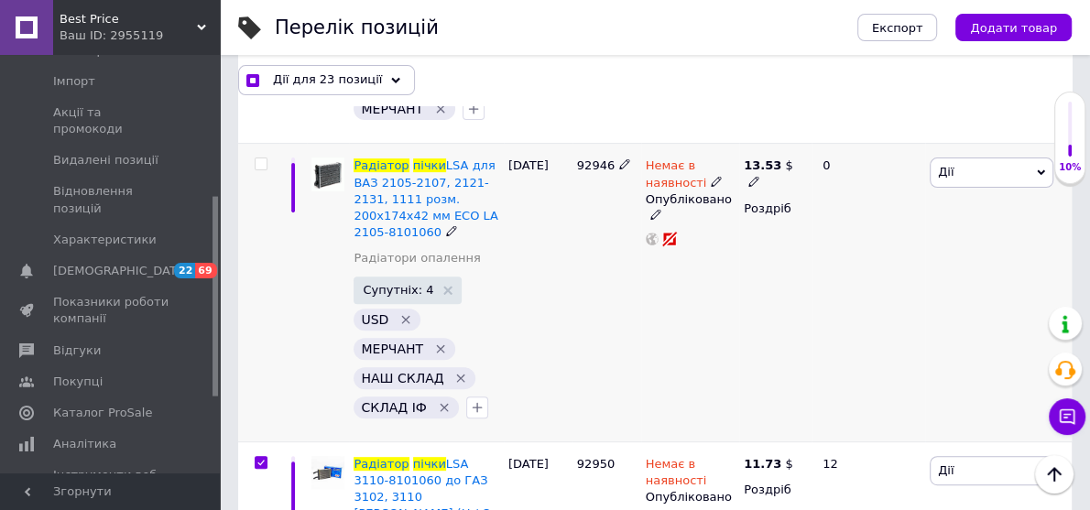
scroll to position [4984, 0]
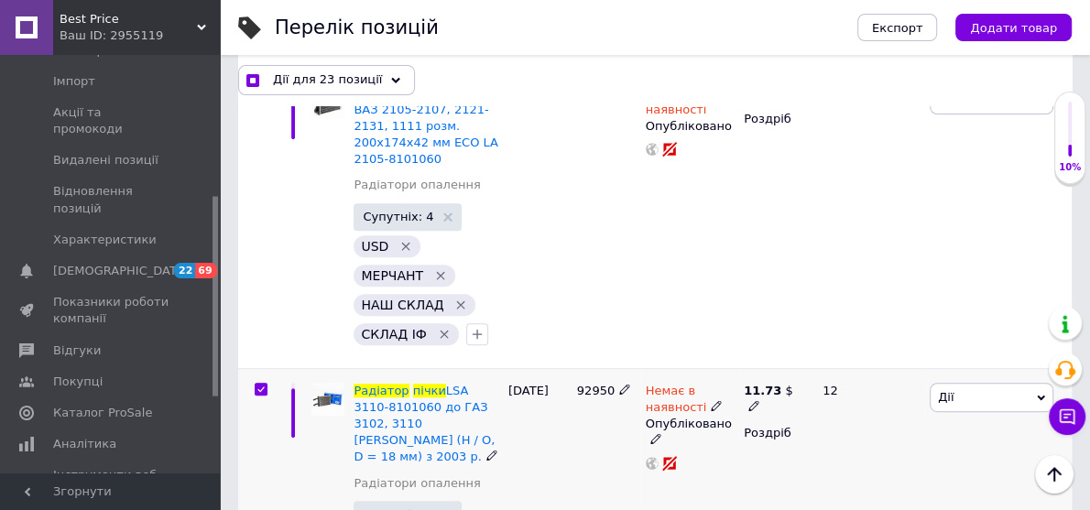
click at [258, 384] on input "checkbox" at bounding box center [261, 390] width 12 height 12
checkbox input "false"
checkbox input "true"
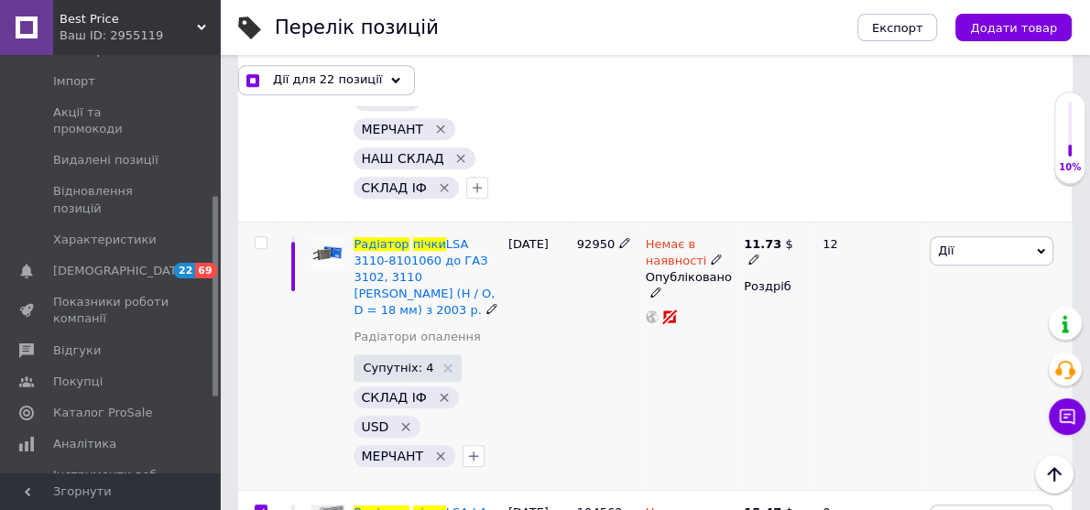
scroll to position [5277, 0]
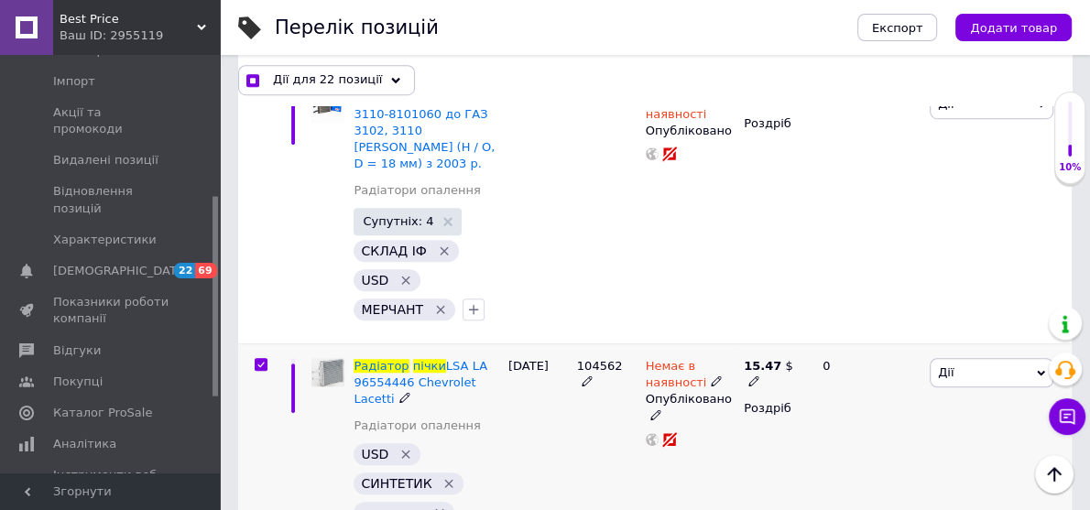
click at [257, 359] on input "checkbox" at bounding box center [261, 365] width 12 height 12
checkbox input "false"
checkbox input "true"
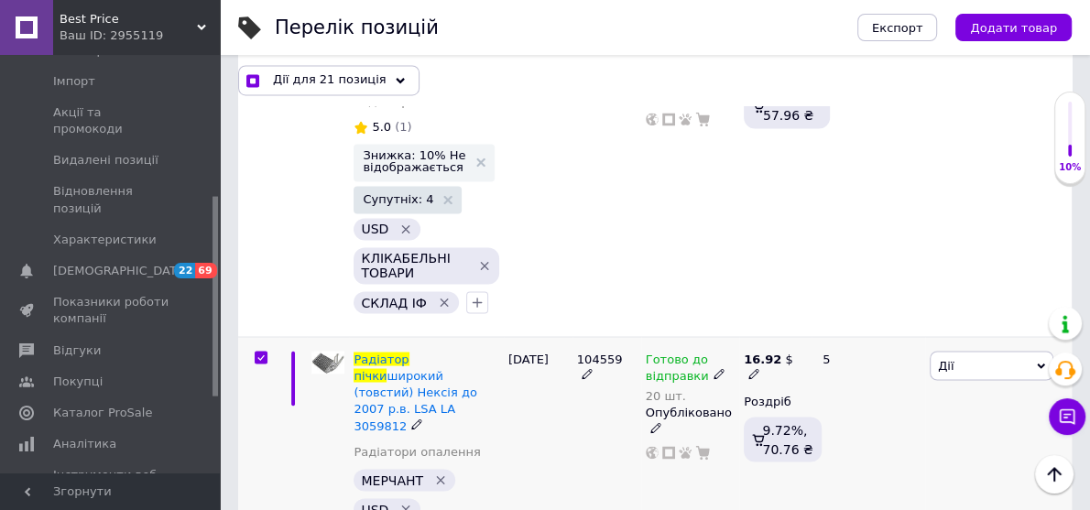
scroll to position [6596, 0]
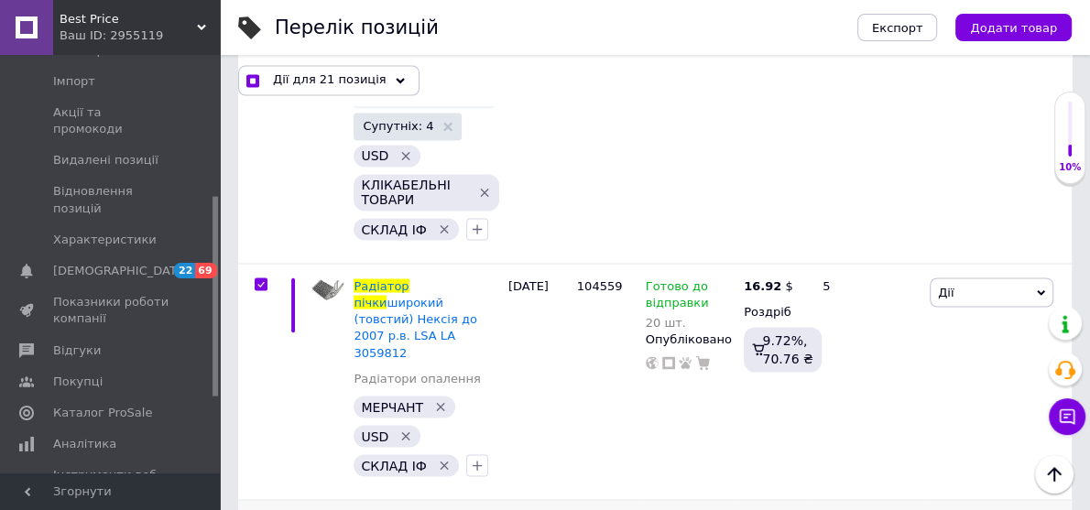
checkbox input "false"
checkbox input "true"
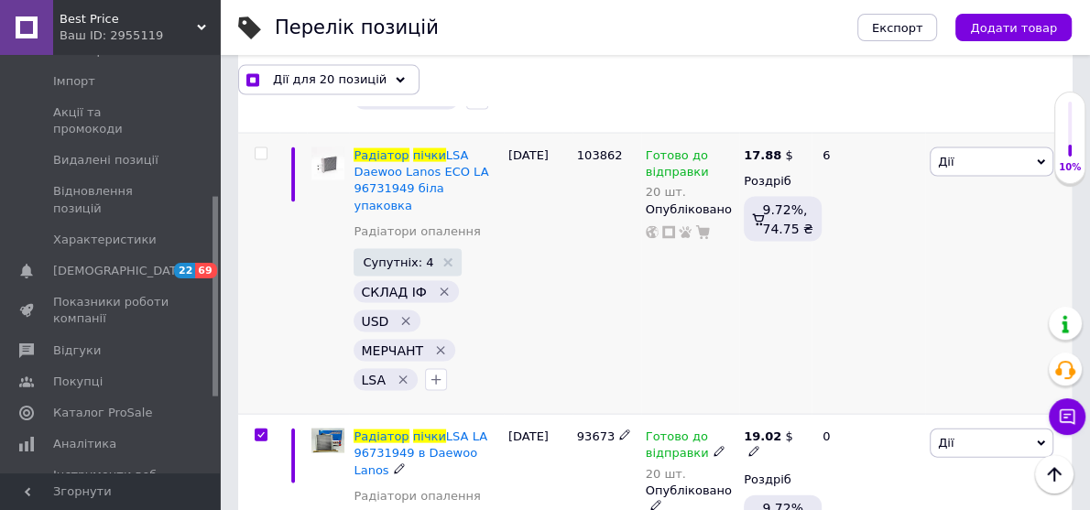
scroll to position [7109, 0]
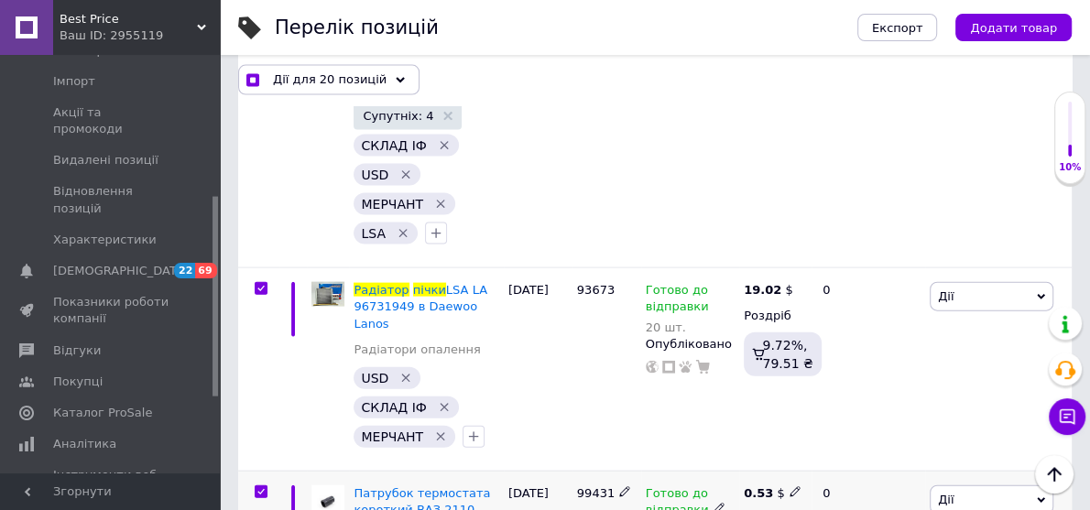
click at [262, 486] on input "checkbox" at bounding box center [261, 492] width 12 height 12
checkbox input "false"
checkbox input "true"
checkbox input "false"
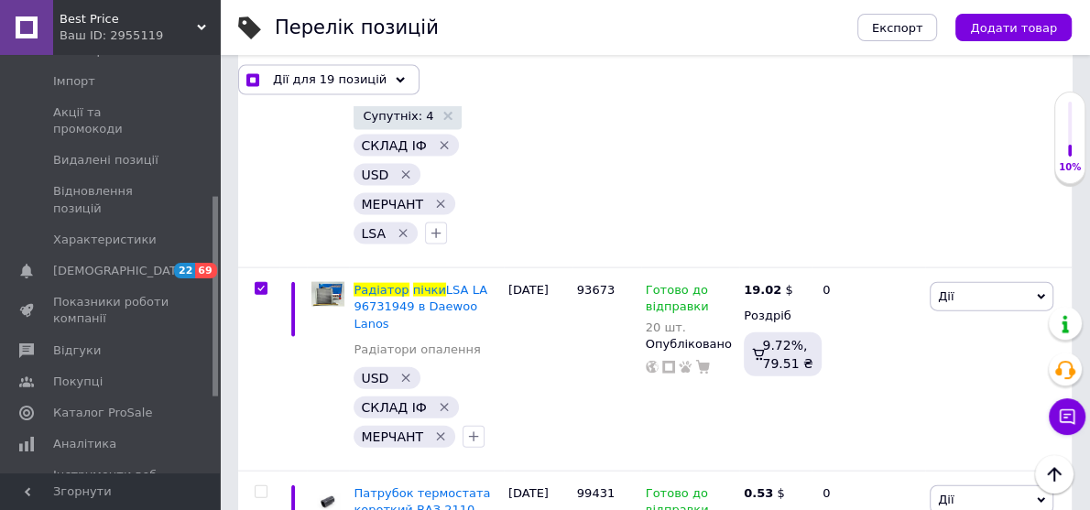
checkbox input "true"
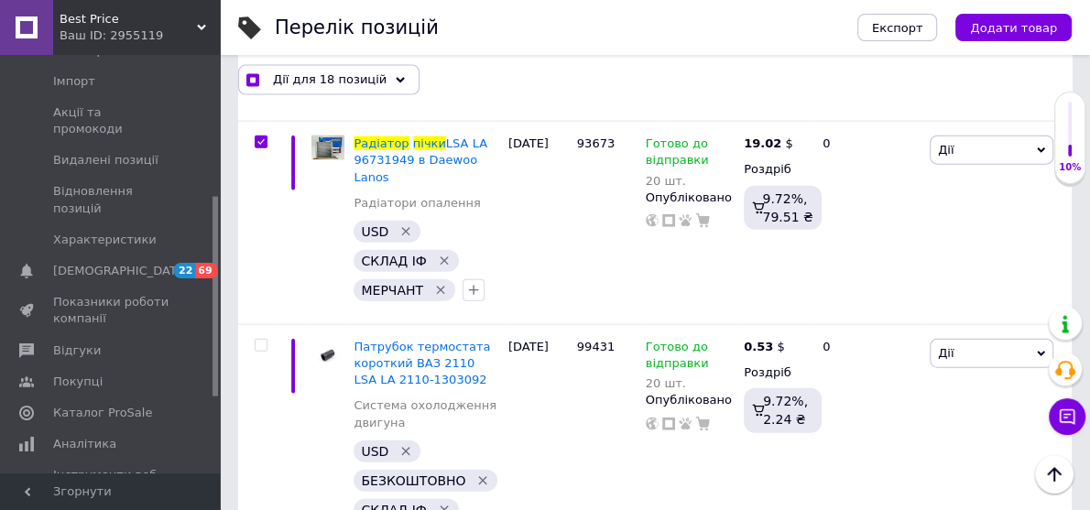
scroll to position [7402, 0]
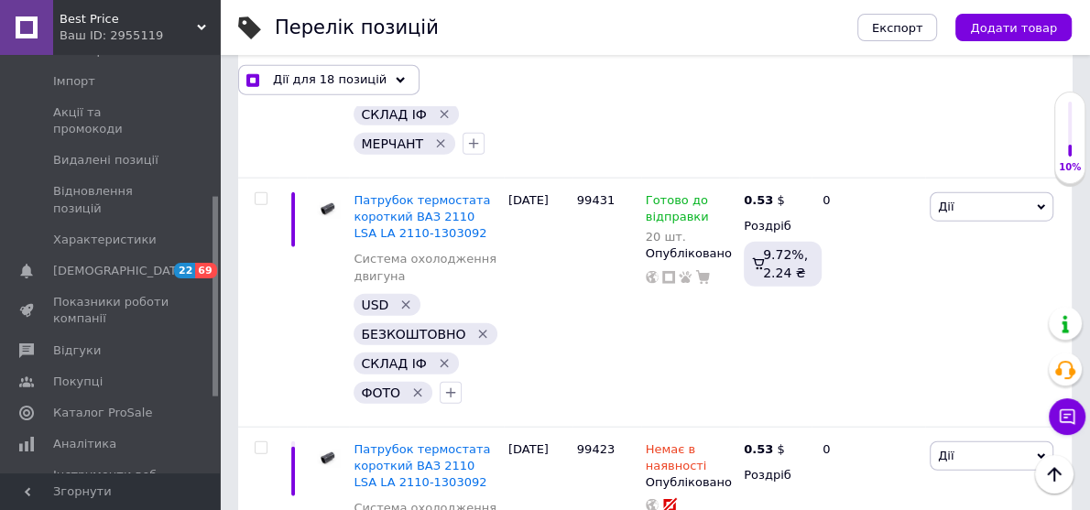
checkbox input "false"
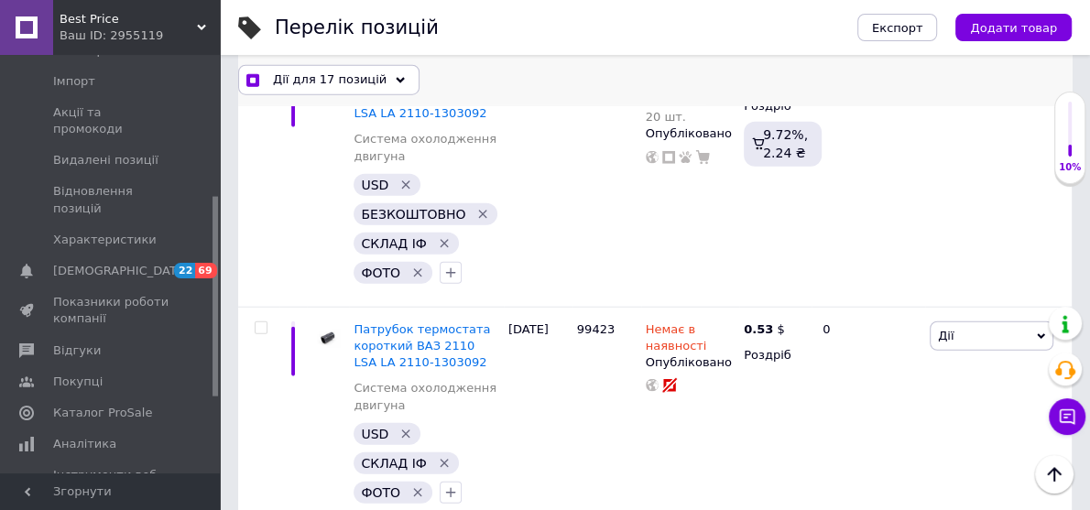
click at [343, 79] on span "Дії для 17 позицій" at bounding box center [330, 79] width 114 height 16
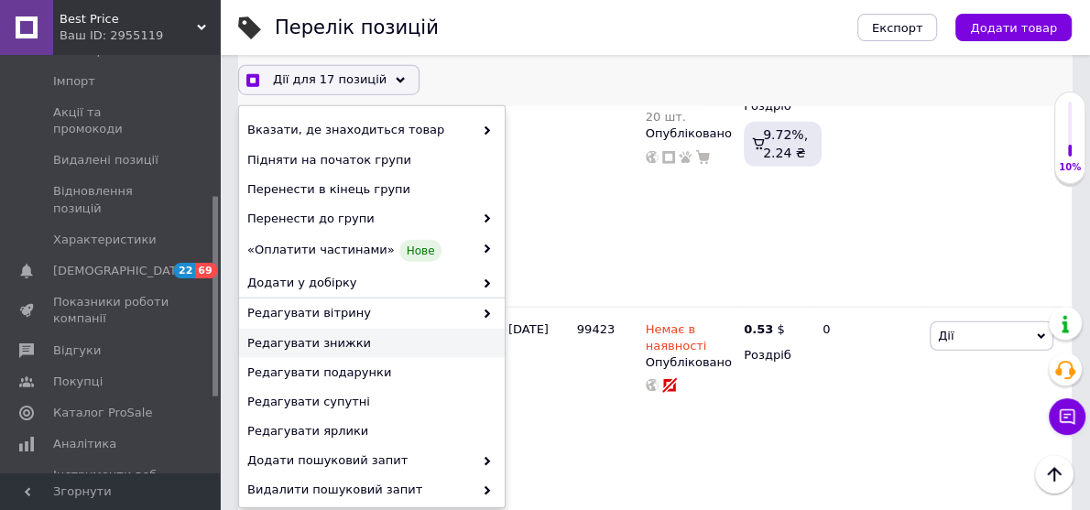
click at [333, 345] on span "Редагувати знижки" at bounding box center [369, 343] width 245 height 16
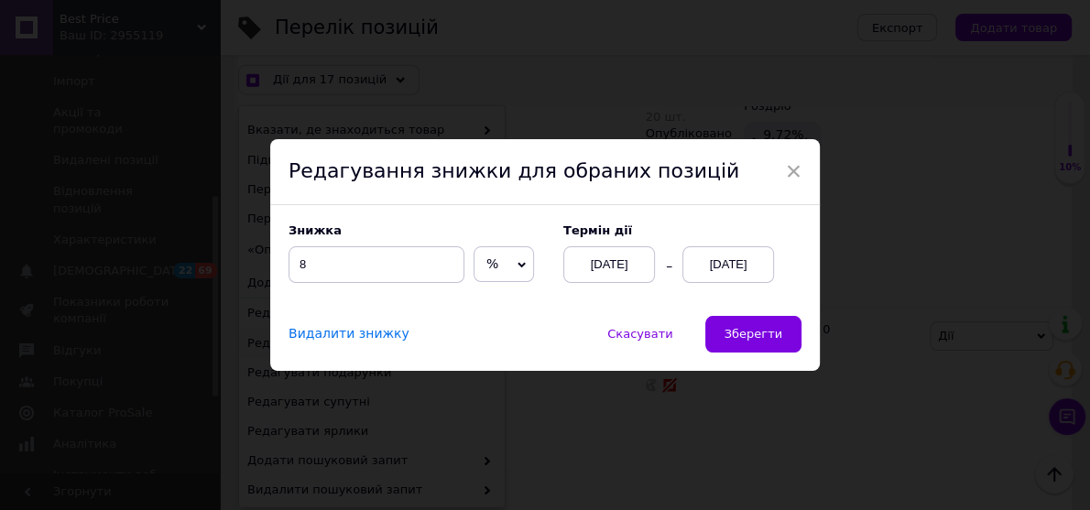
scroll to position [7473, 0]
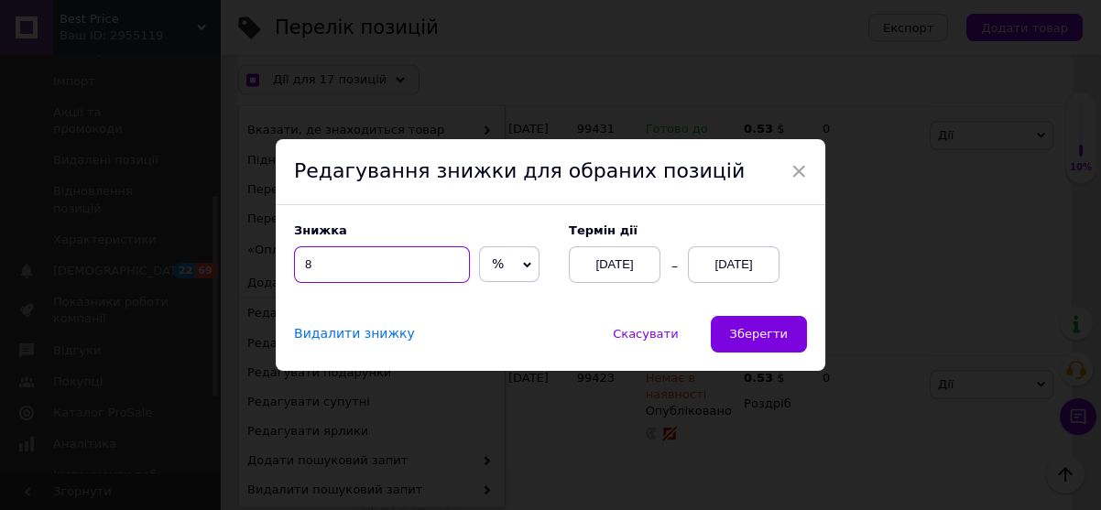
click at [289, 265] on div "Знижка 8 % $ Термін дії 12.10.2025 31.10.2025" at bounding box center [551, 260] width 550 height 111
checkbox input "true"
type input "5"
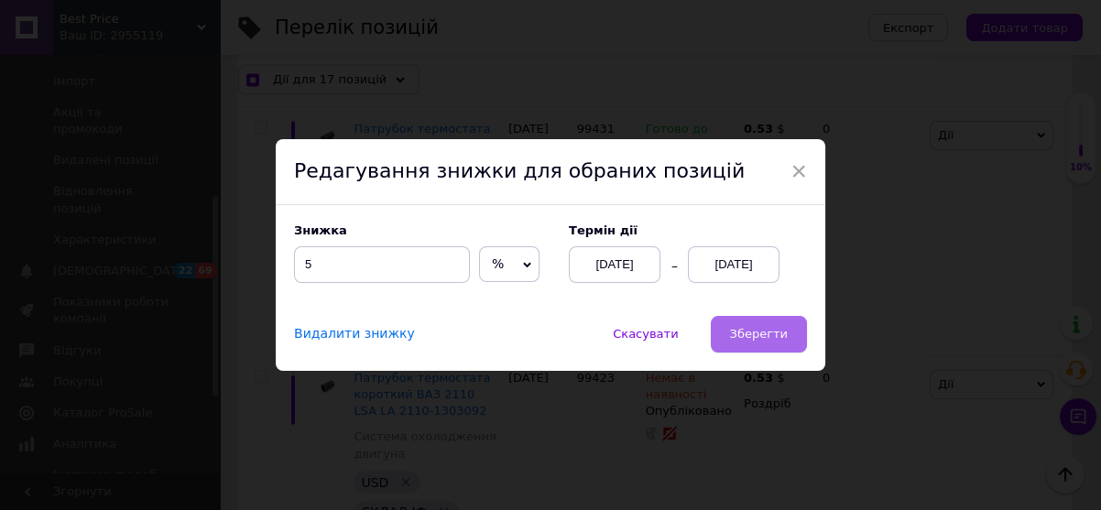
click at [766, 334] on span "Зберегти" at bounding box center [759, 334] width 58 height 14
checkbox input "true"
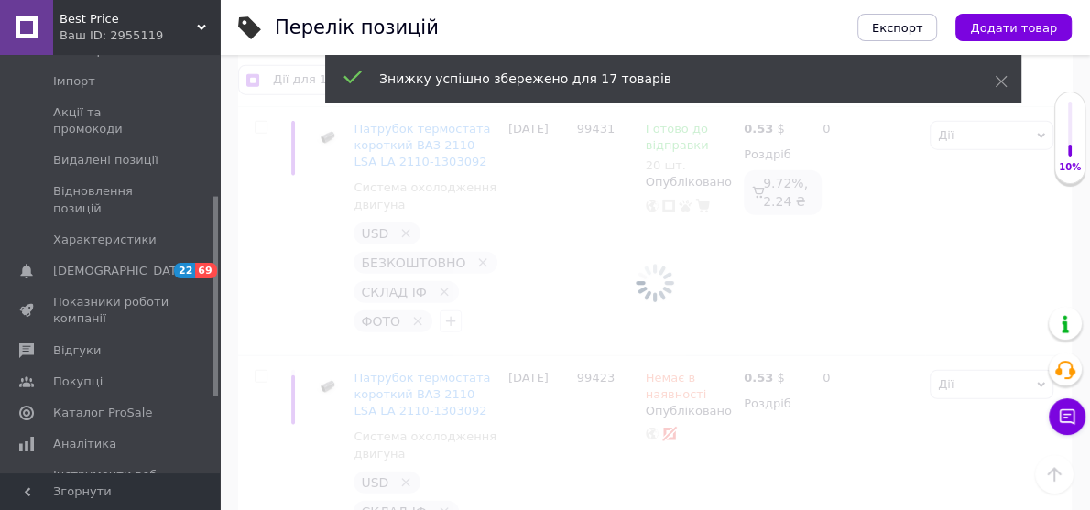
scroll to position [7665, 0]
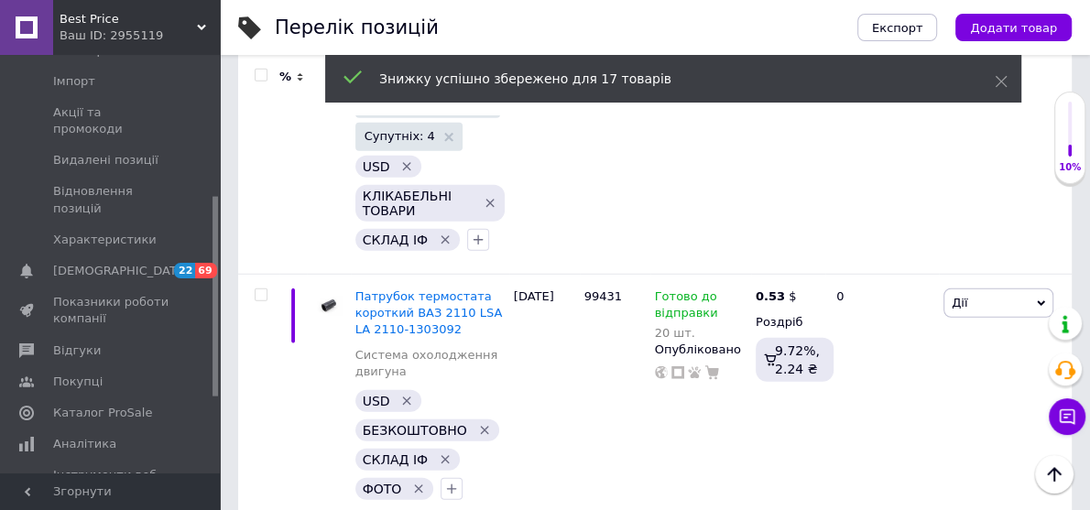
click at [207, 22] on div "Best Price Ваш ID: 2955119" at bounding box center [136, 27] width 167 height 55
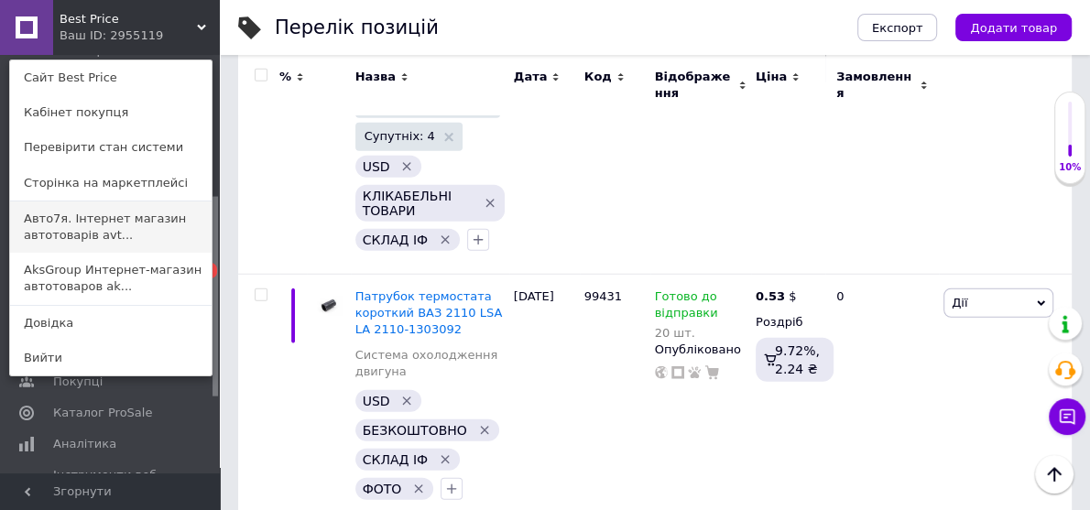
click at [39, 221] on link "Авто7я. Інтернет магазин автотоварів avt..." at bounding box center [111, 227] width 202 height 51
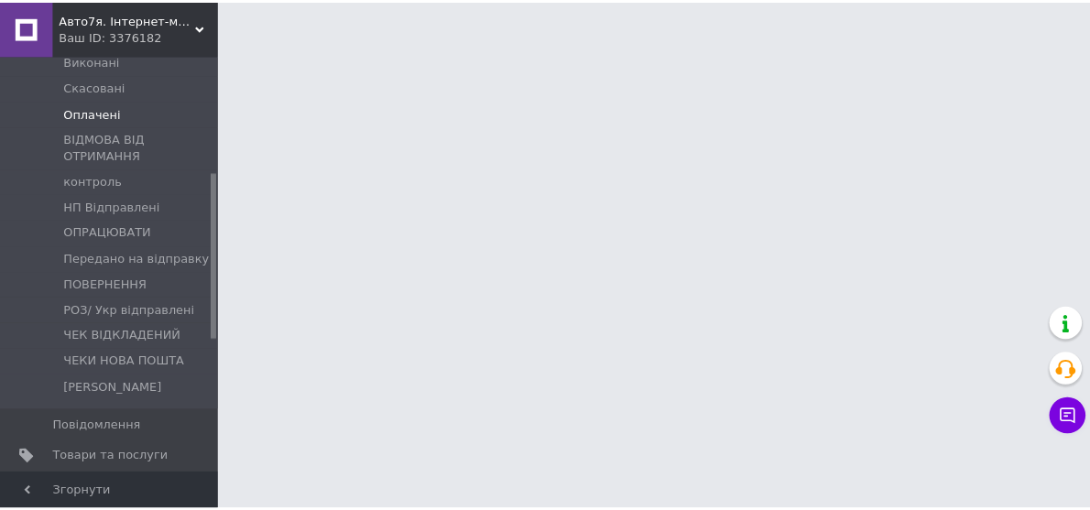
scroll to position [293, 0]
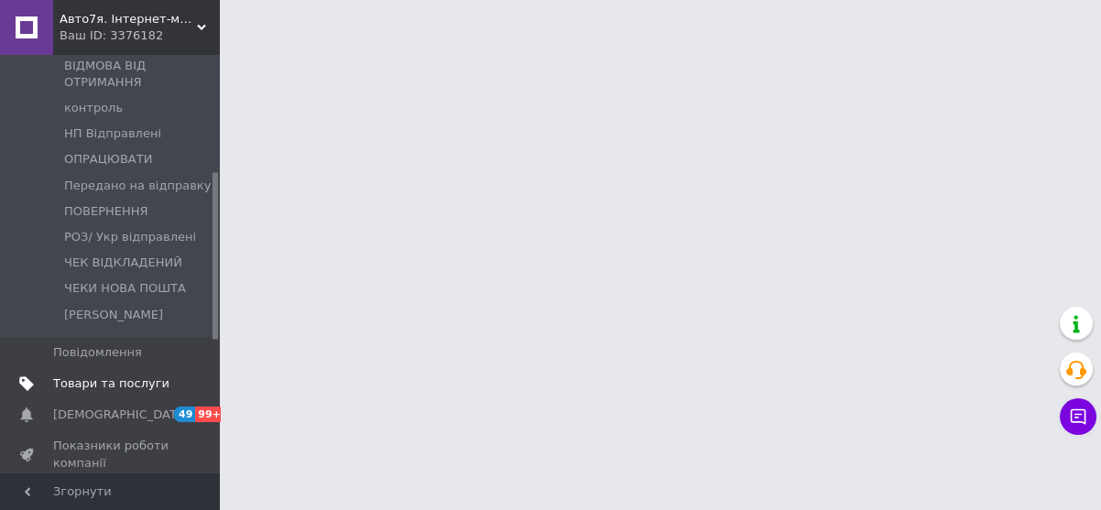
click at [95, 376] on span "Товари та послуги" at bounding box center [111, 384] width 116 height 16
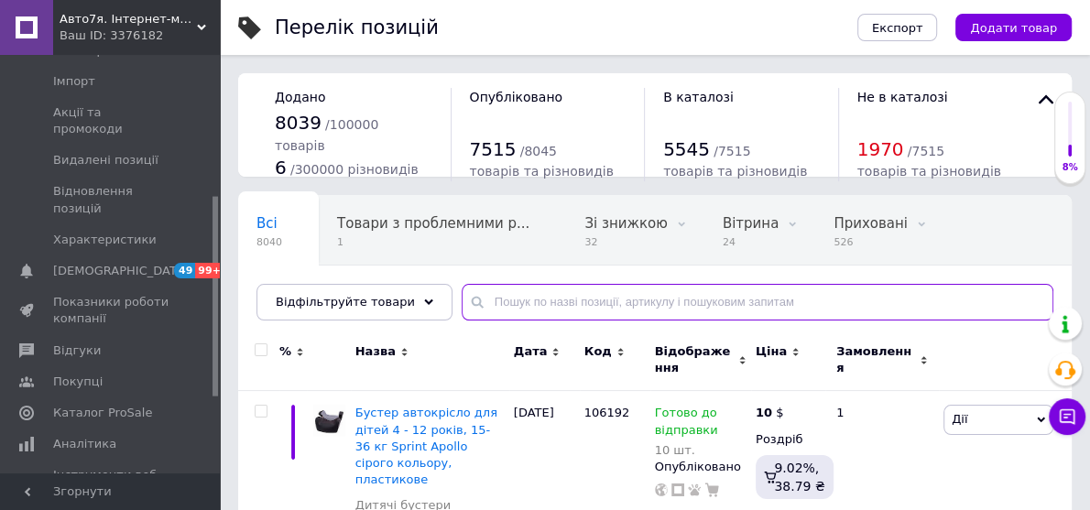
click at [506, 300] on input "text" at bounding box center [758, 302] width 592 height 37
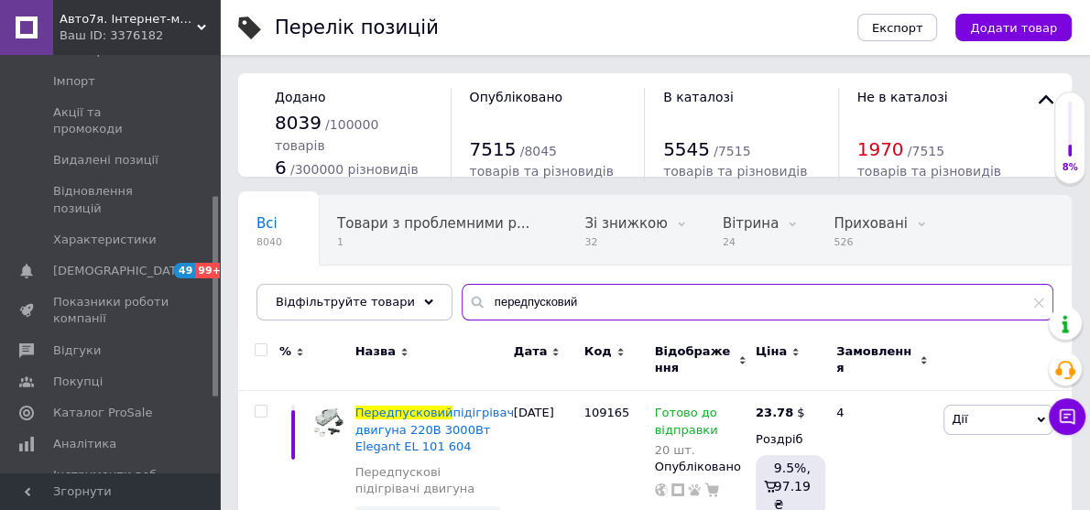
type input "передпусковий"
click at [258, 348] on input "checkbox" at bounding box center [261, 350] width 12 height 12
checkbox input "true"
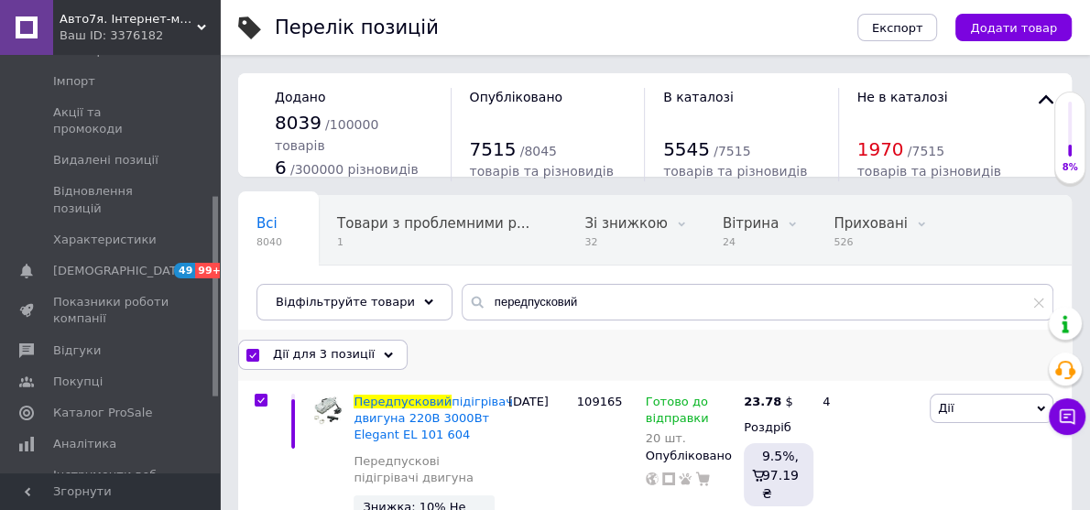
click at [333, 357] on span "Дії для 3 позиції" at bounding box center [324, 354] width 102 height 16
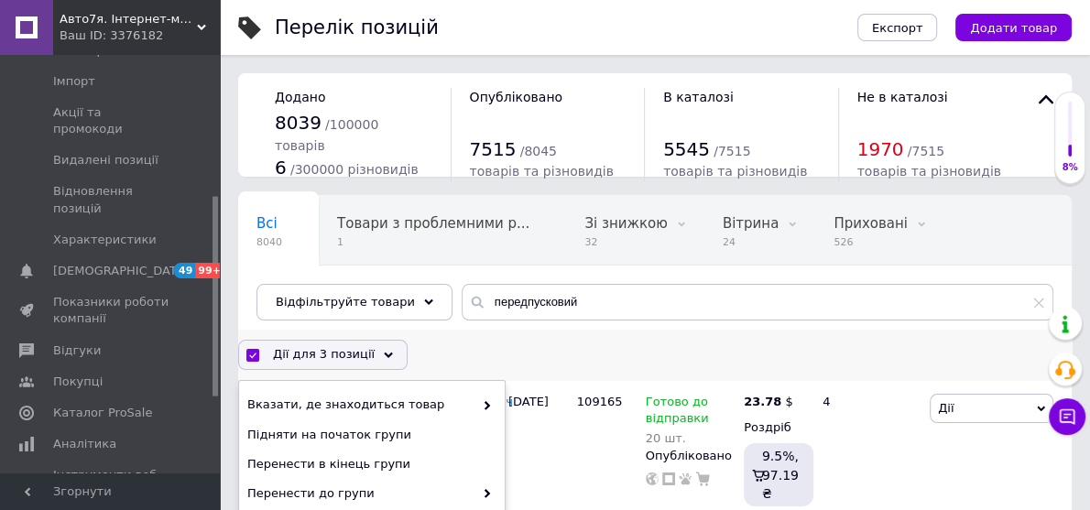
scroll to position [293, 0]
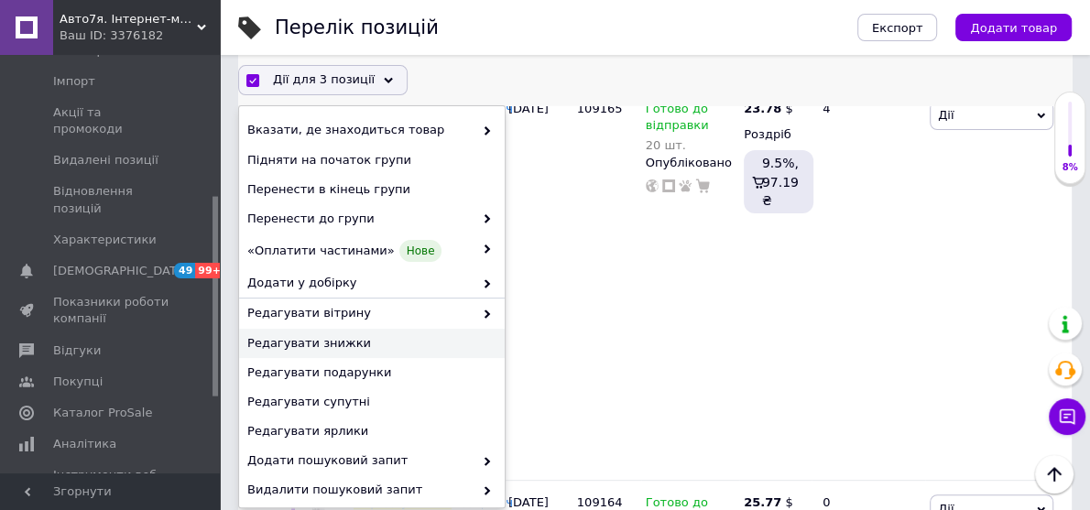
click at [333, 348] on span "Редагувати знижки" at bounding box center [369, 343] width 245 height 16
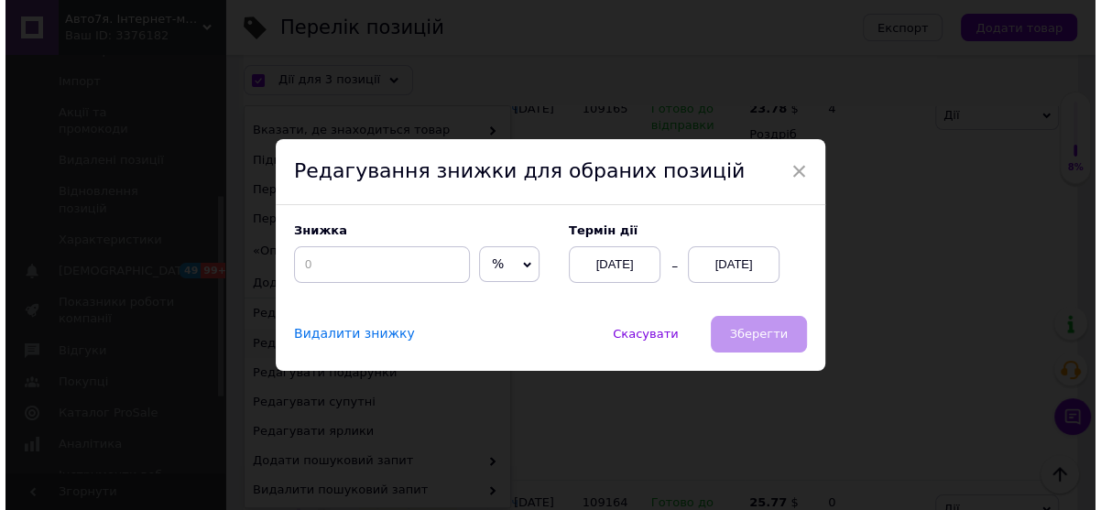
scroll to position [218, 0]
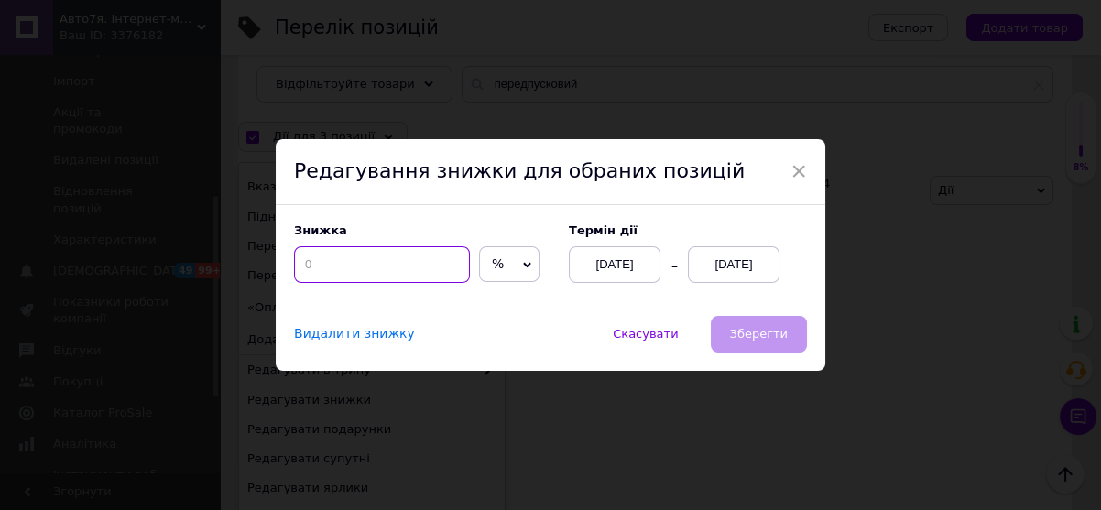
click at [342, 267] on input at bounding box center [382, 264] width 176 height 37
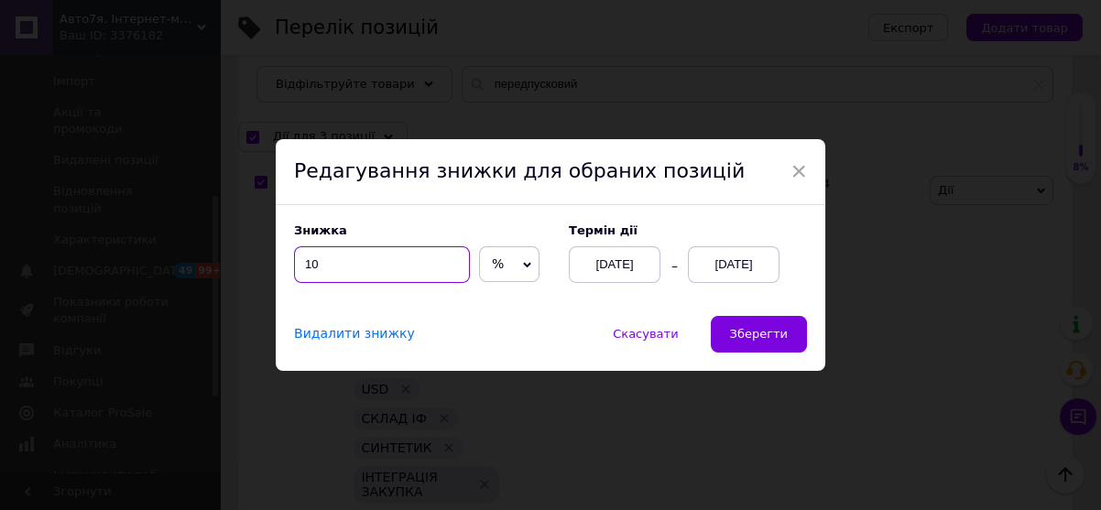
type input "10"
click at [748, 265] on div "[DATE]" at bounding box center [734, 264] width 92 height 37
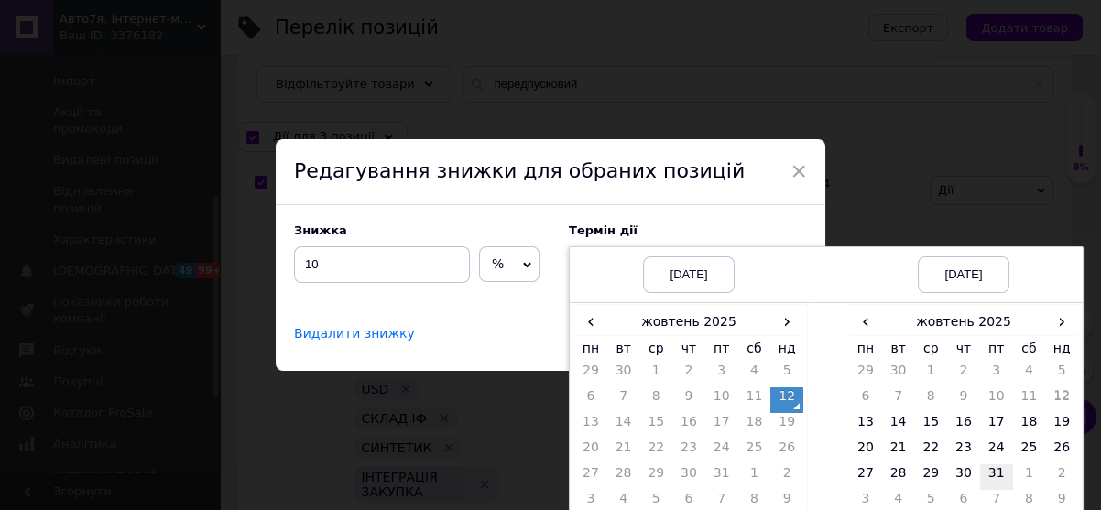
click at [994, 465] on td "31" at bounding box center [996, 477] width 33 height 26
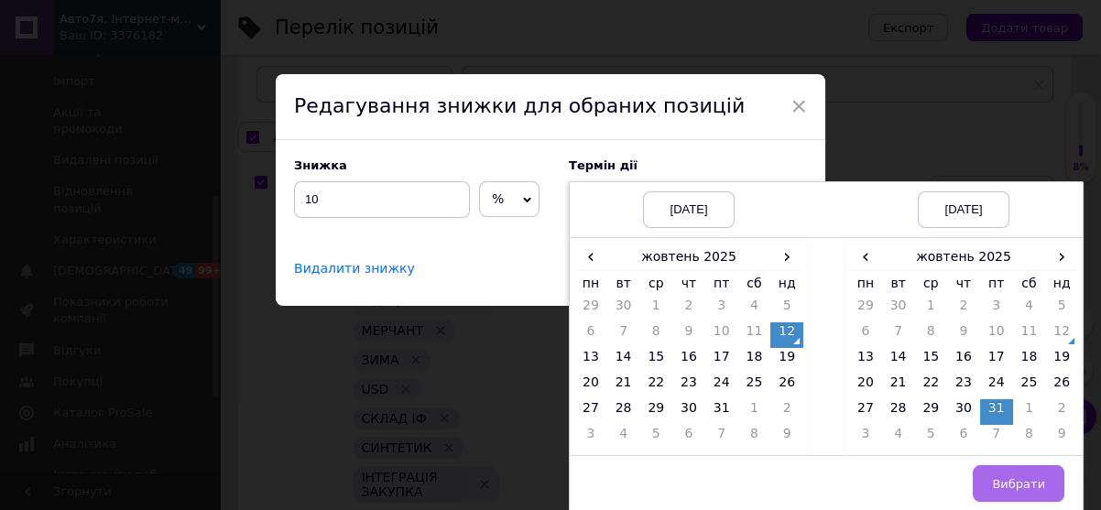
click at [998, 468] on button "Вибрати" at bounding box center [1019, 483] width 92 height 37
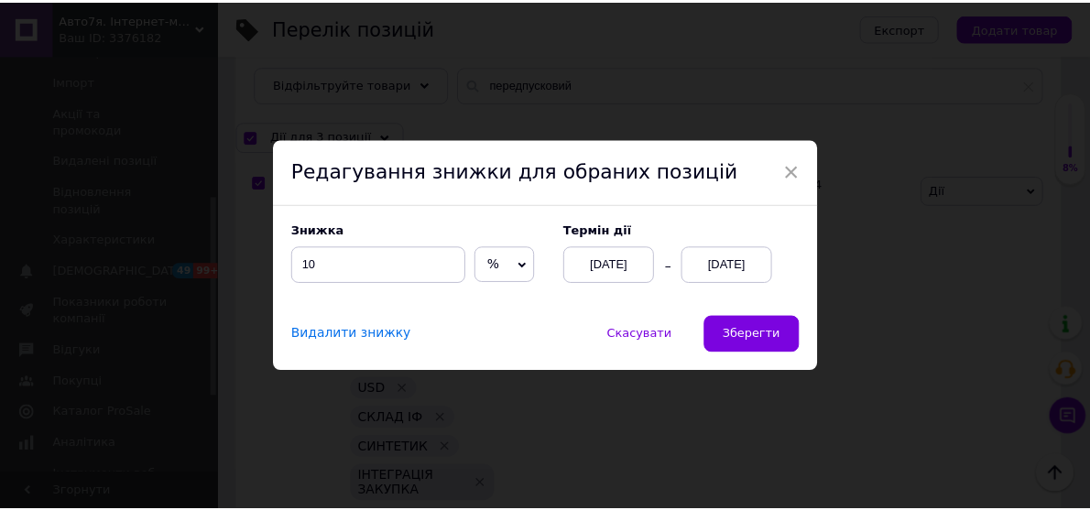
scroll to position [0, 0]
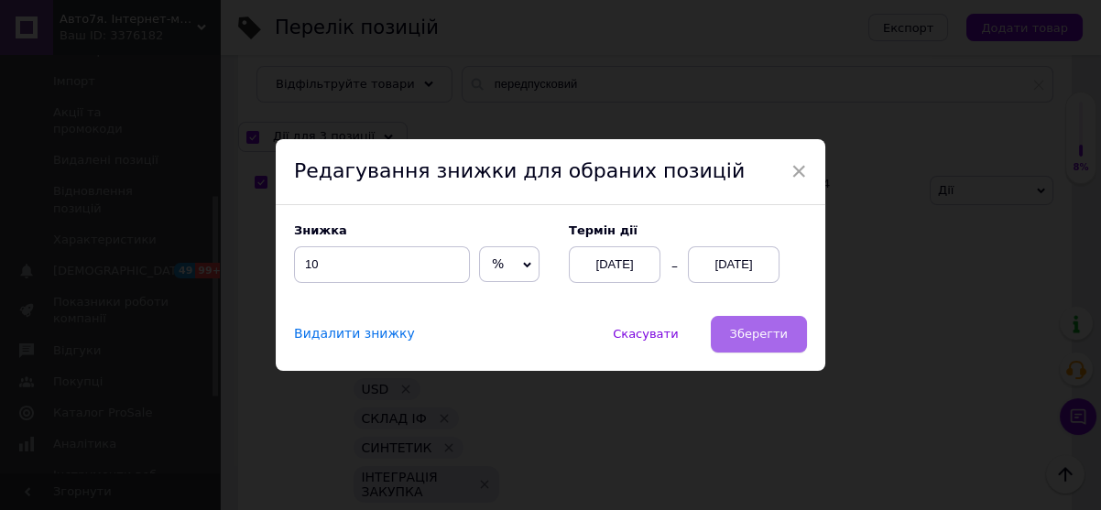
click at [781, 348] on button "Зберегти" at bounding box center [759, 334] width 96 height 37
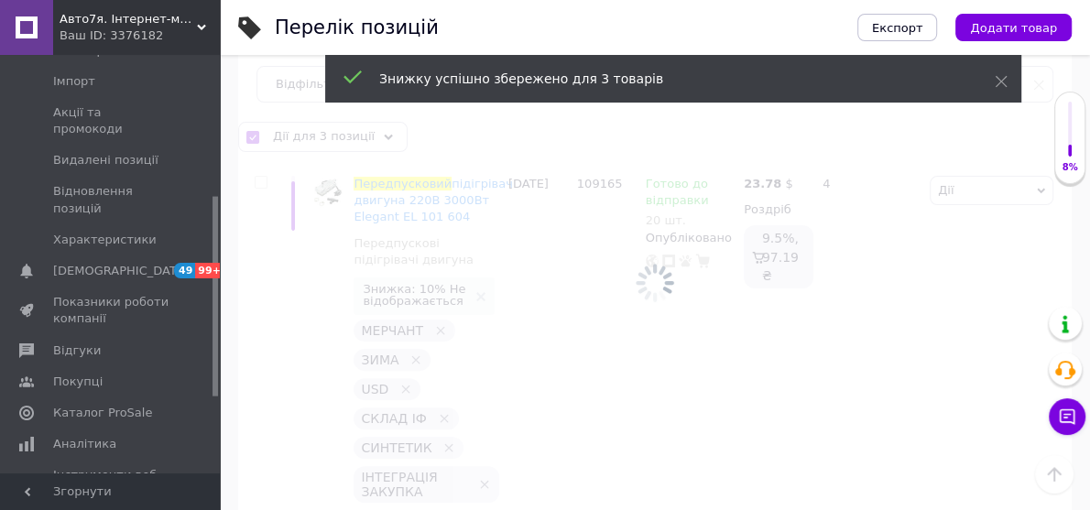
checkbox input "false"
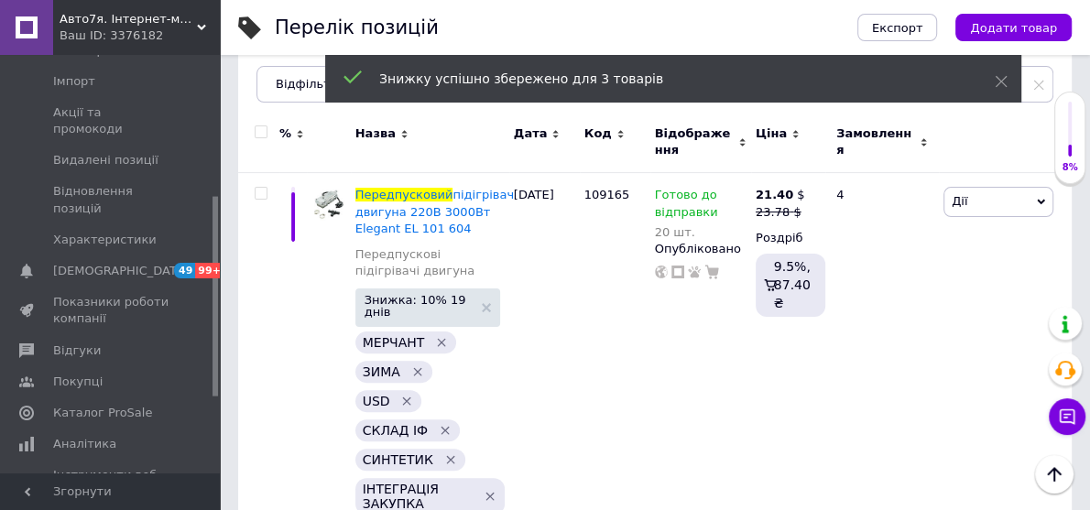
click at [195, 18] on span "Авто7я. Інтернет-магазин автотоварів [DOMAIN_NAME]" at bounding box center [128, 19] width 137 height 16
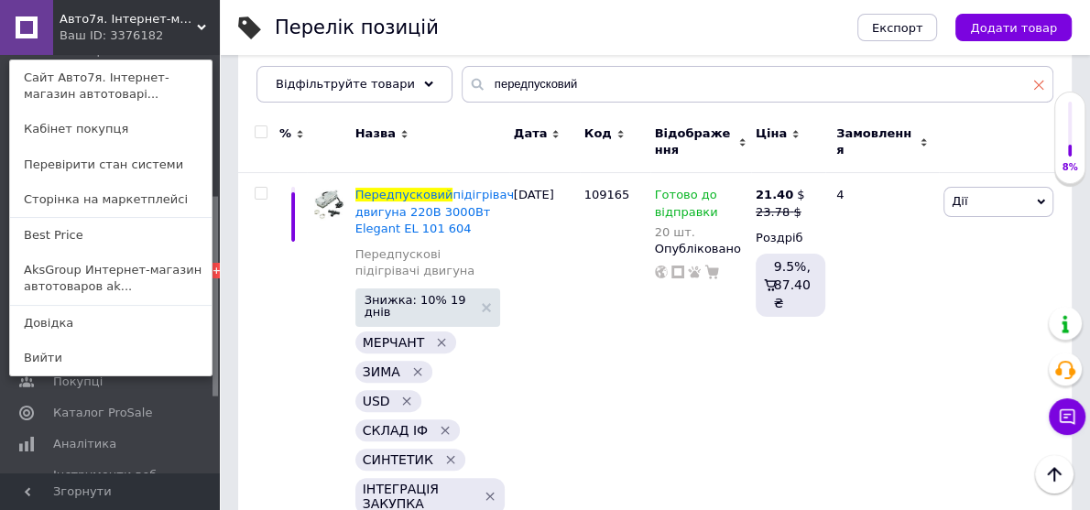
click at [1039, 88] on icon at bounding box center [1038, 84] width 11 height 11
